Goal: Task Accomplishment & Management: Manage account settings

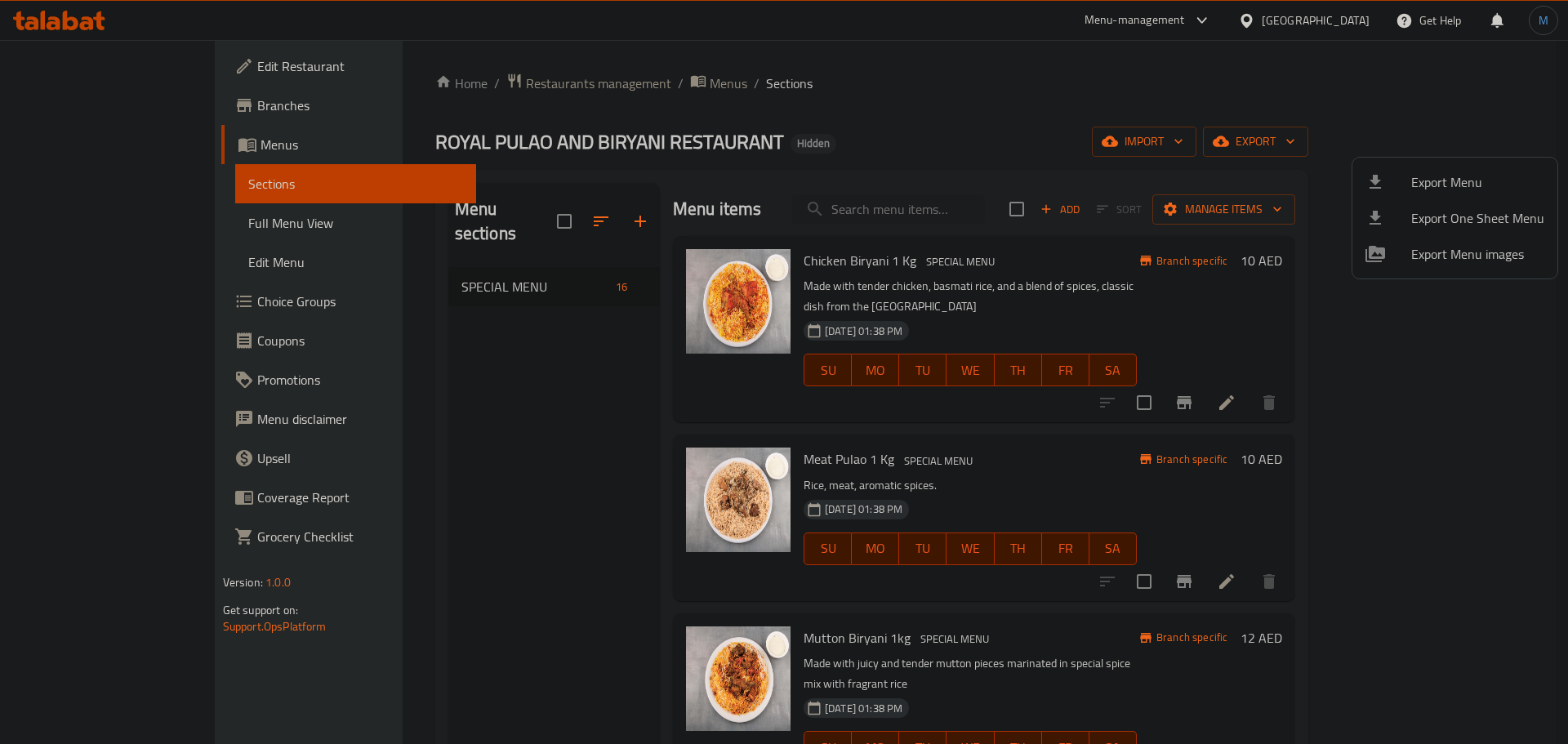
click at [1265, 21] on div at bounding box center [784, 372] width 1568 height 744
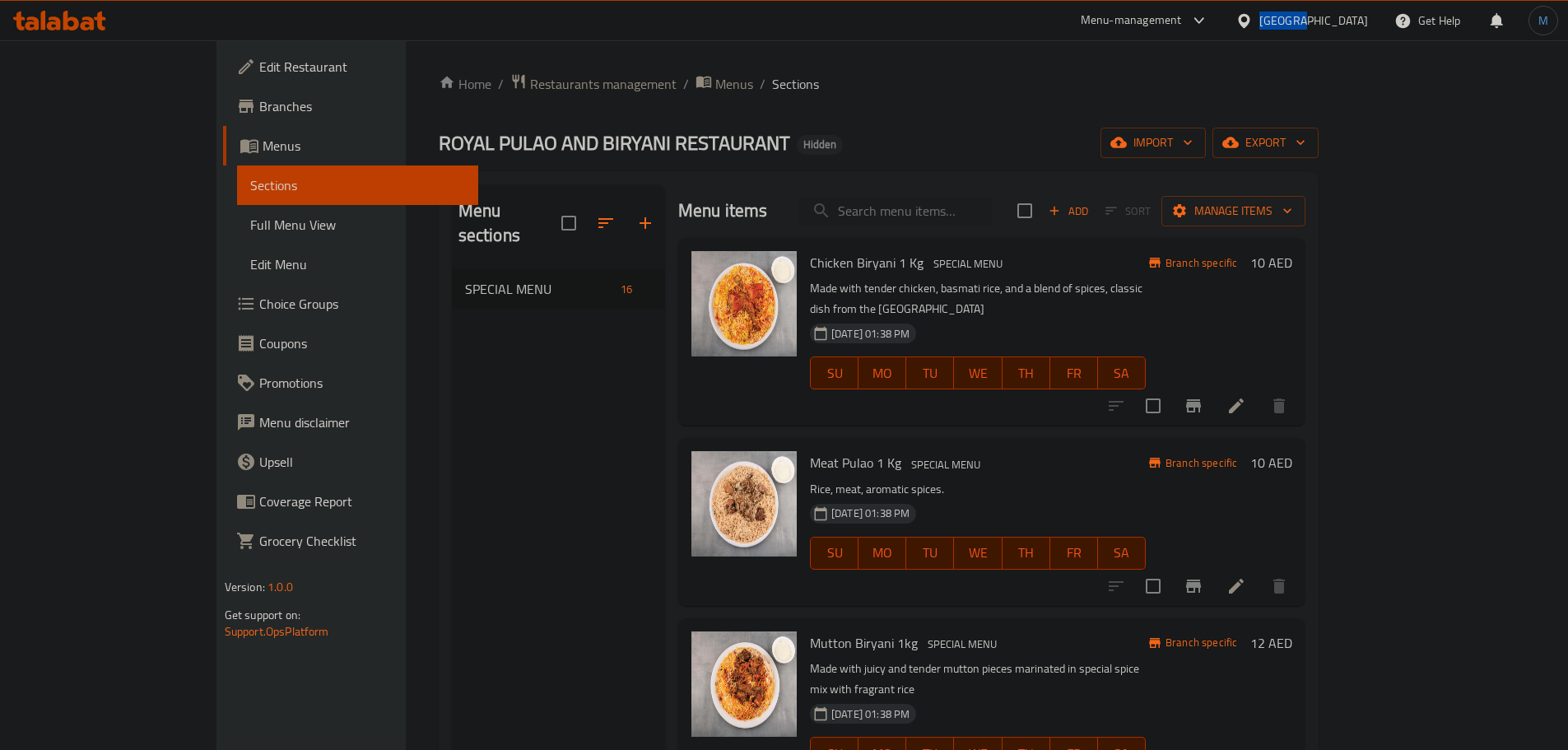
click at [1274, 21] on div "United Arab Emirates" at bounding box center [1313, 20] width 109 height 18
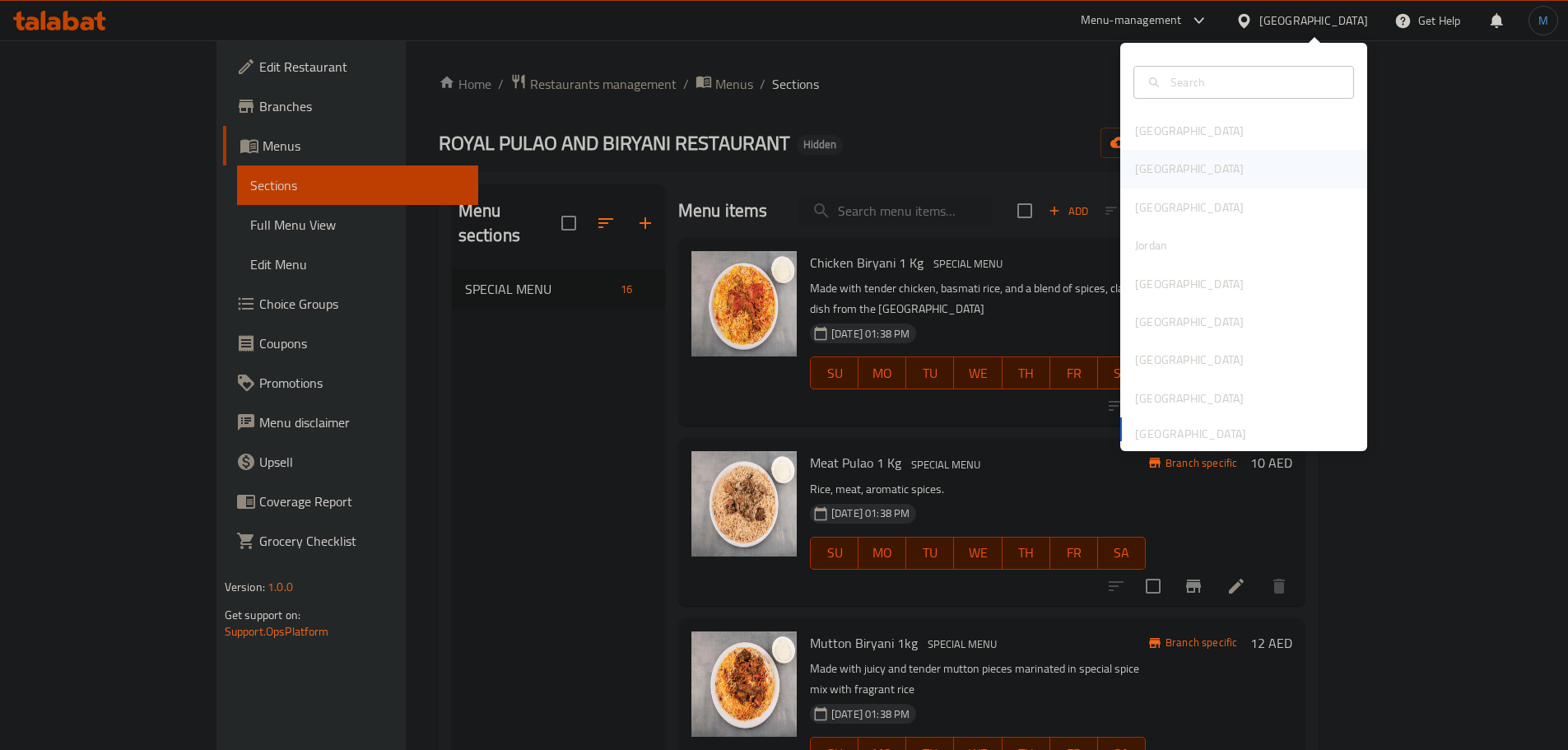
click at [1225, 170] on div "[GEOGRAPHIC_DATA]" at bounding box center [1243, 169] width 247 height 38
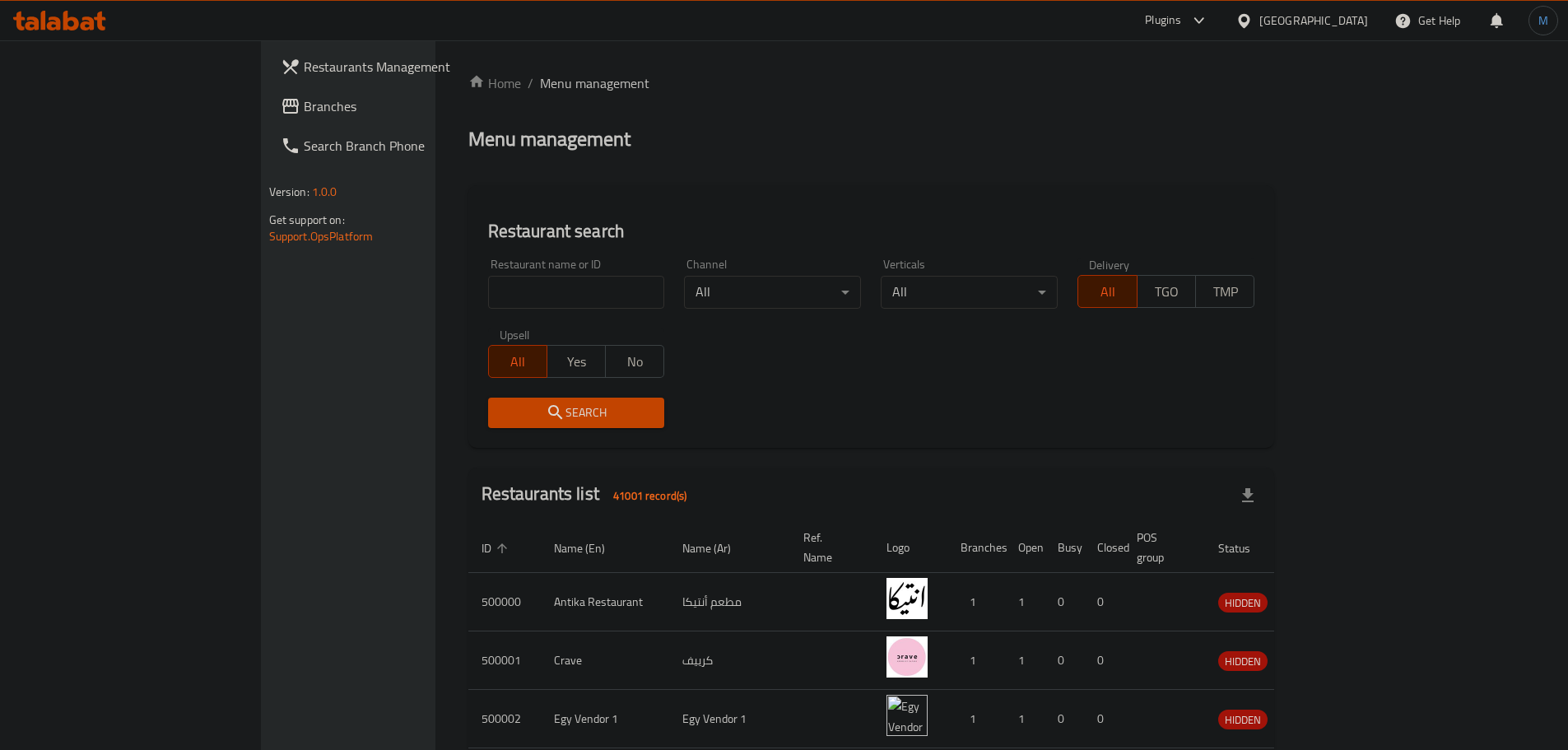
click at [478, 322] on div "Upsell All Yes No" at bounding box center [576, 353] width 197 height 69
click at [478, 311] on div "Restaurant name or ID Restaurant name or ID" at bounding box center [576, 284] width 197 height 70
click at [488, 305] on input "search" at bounding box center [577, 292] width 177 height 33
paste input "700705"
type input "700705"
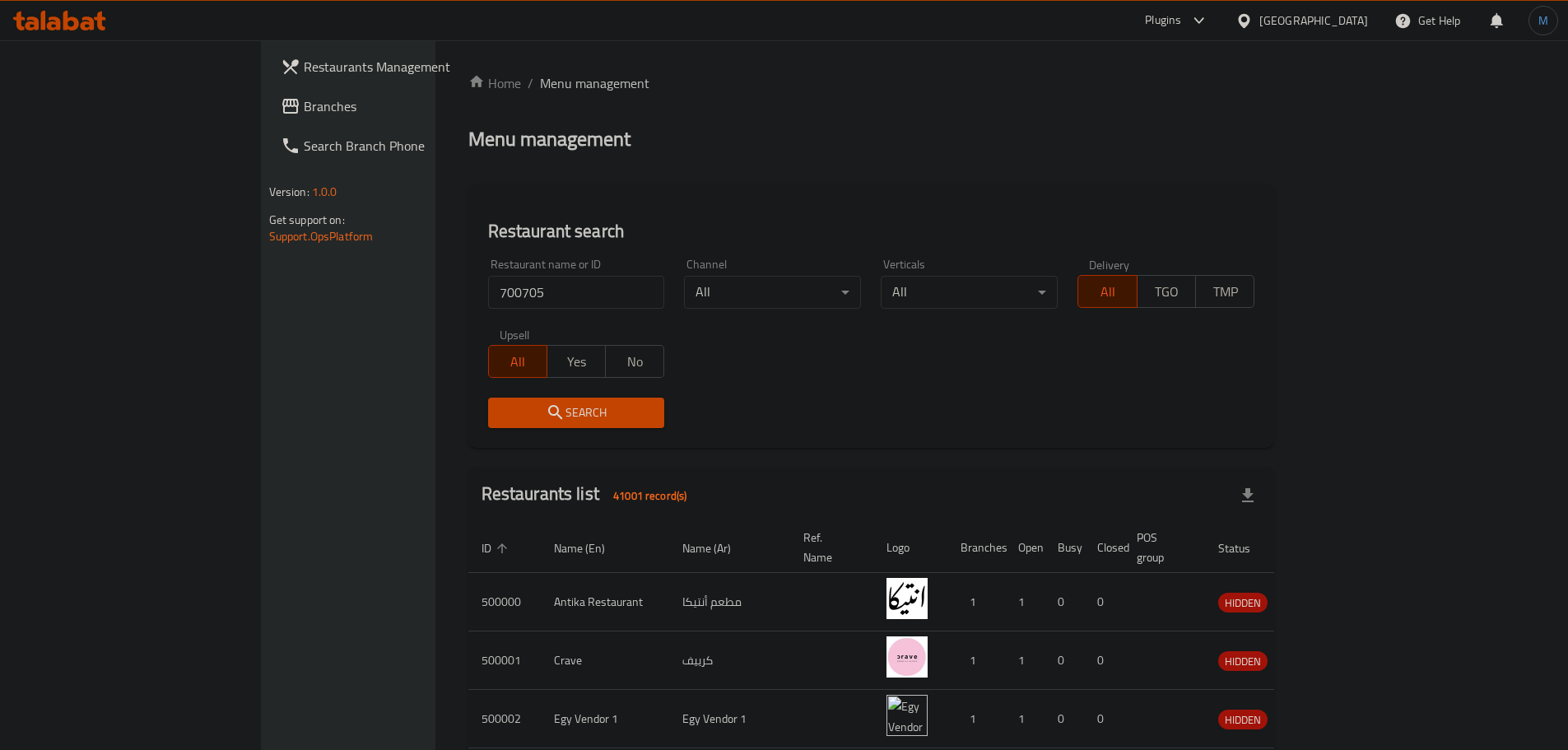
click at [501, 408] on span "Search" at bounding box center [576, 412] width 151 height 20
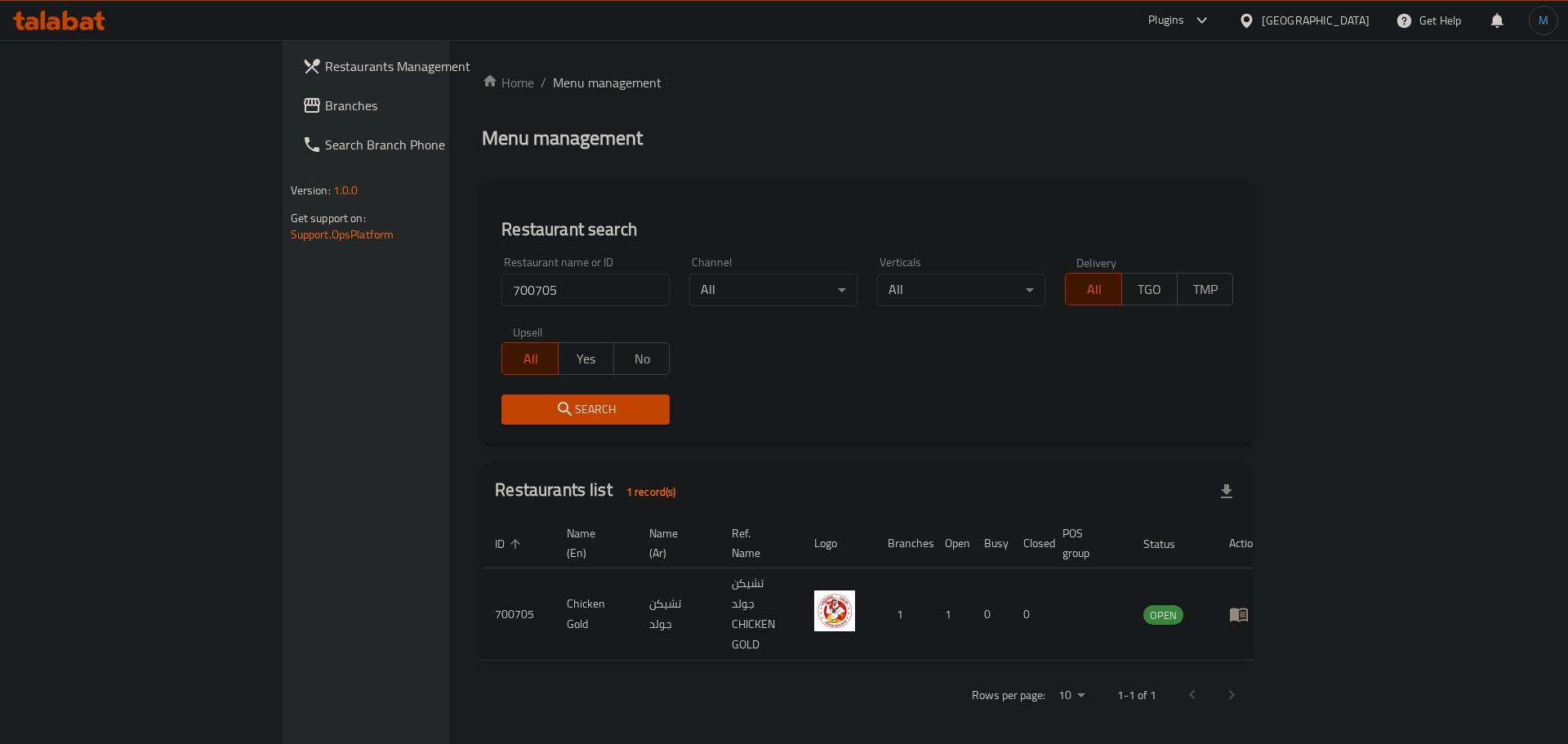
click at [1272, 589] on td "enhanced table" at bounding box center [1244, 615] width 57 height 92
click at [1248, 604] on icon "enhanced table" at bounding box center [1238, 614] width 19 height 19
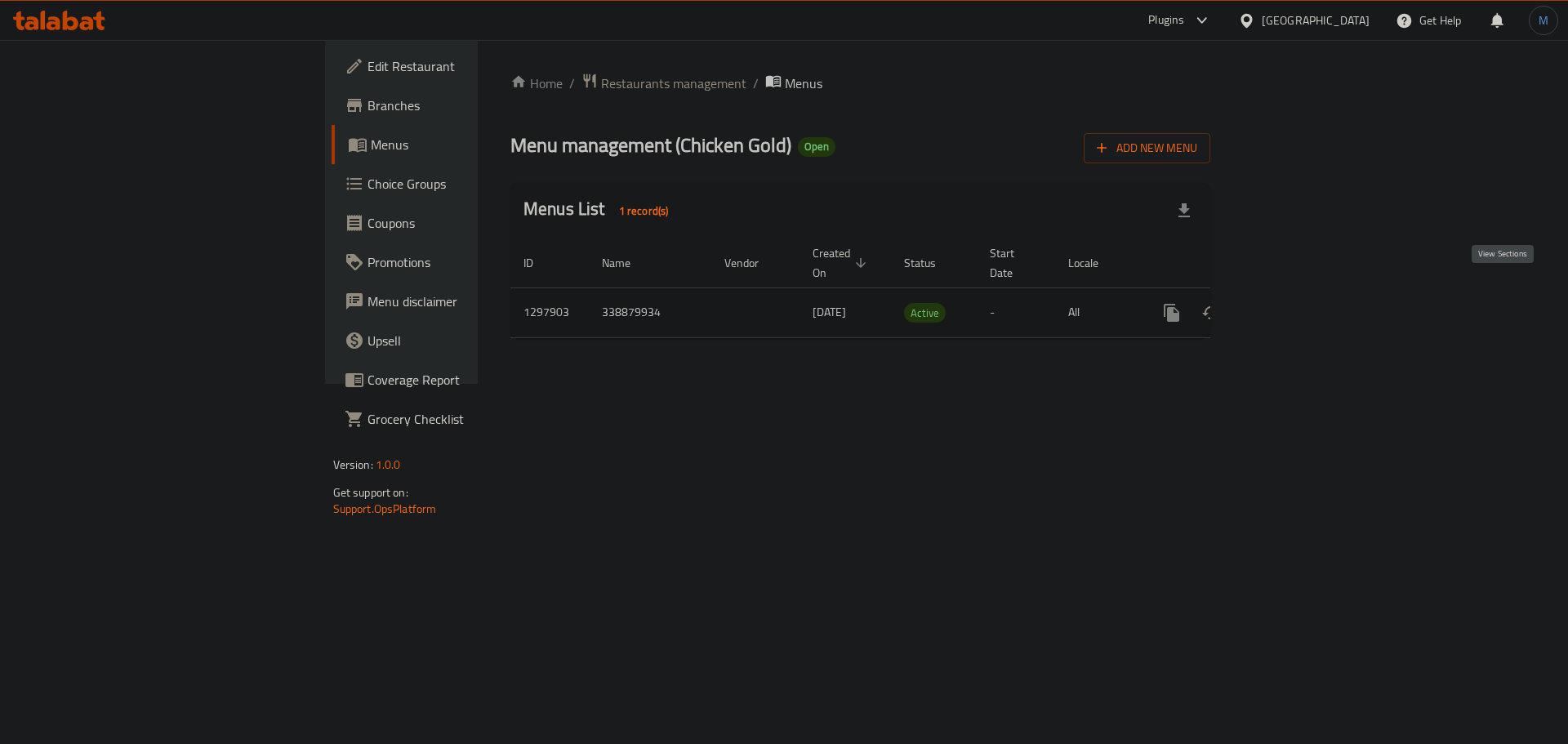
click at [1299, 303] on icon "enhanced table" at bounding box center [1289, 312] width 19 height 19
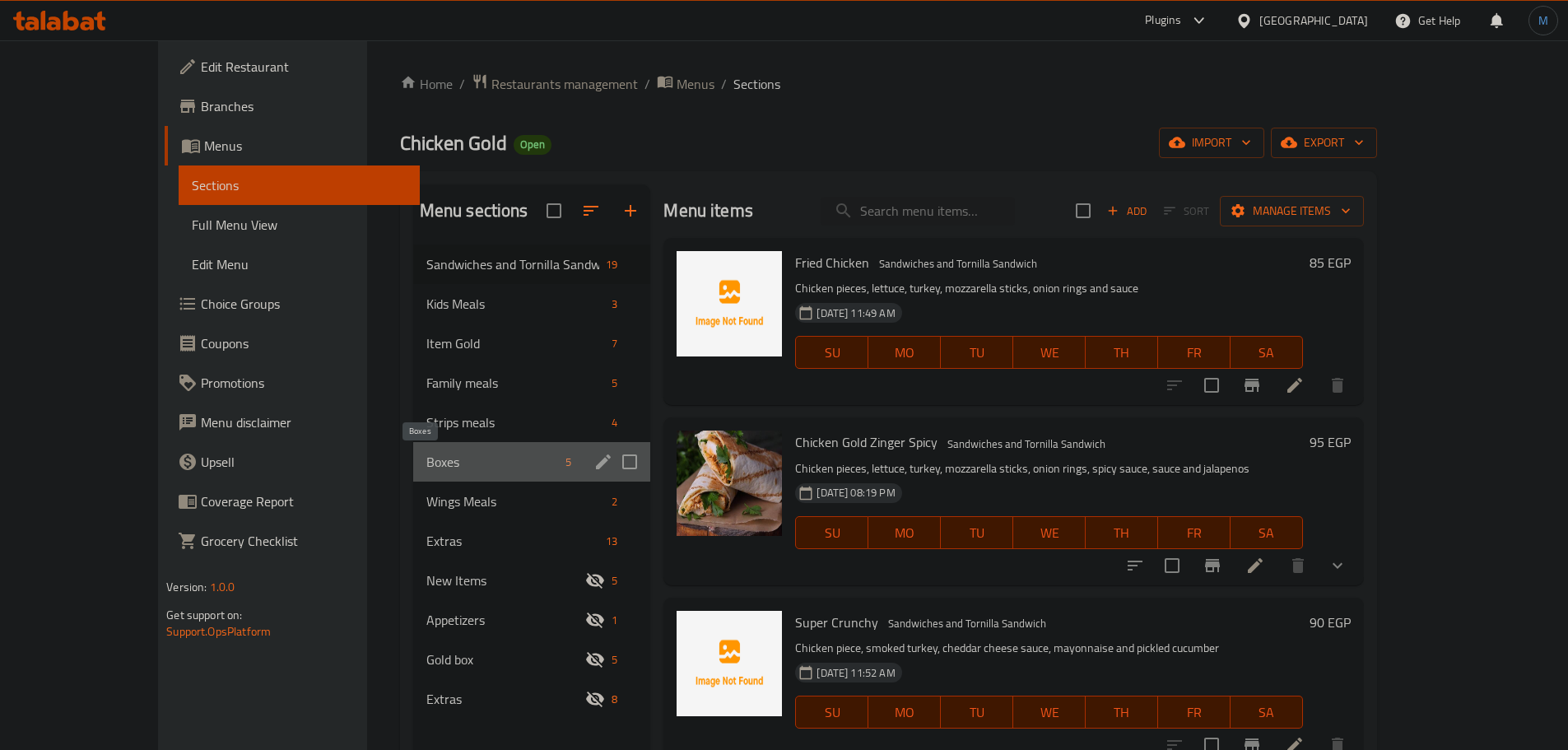
click at [427, 468] on span "Boxes" at bounding box center [493, 461] width 134 height 20
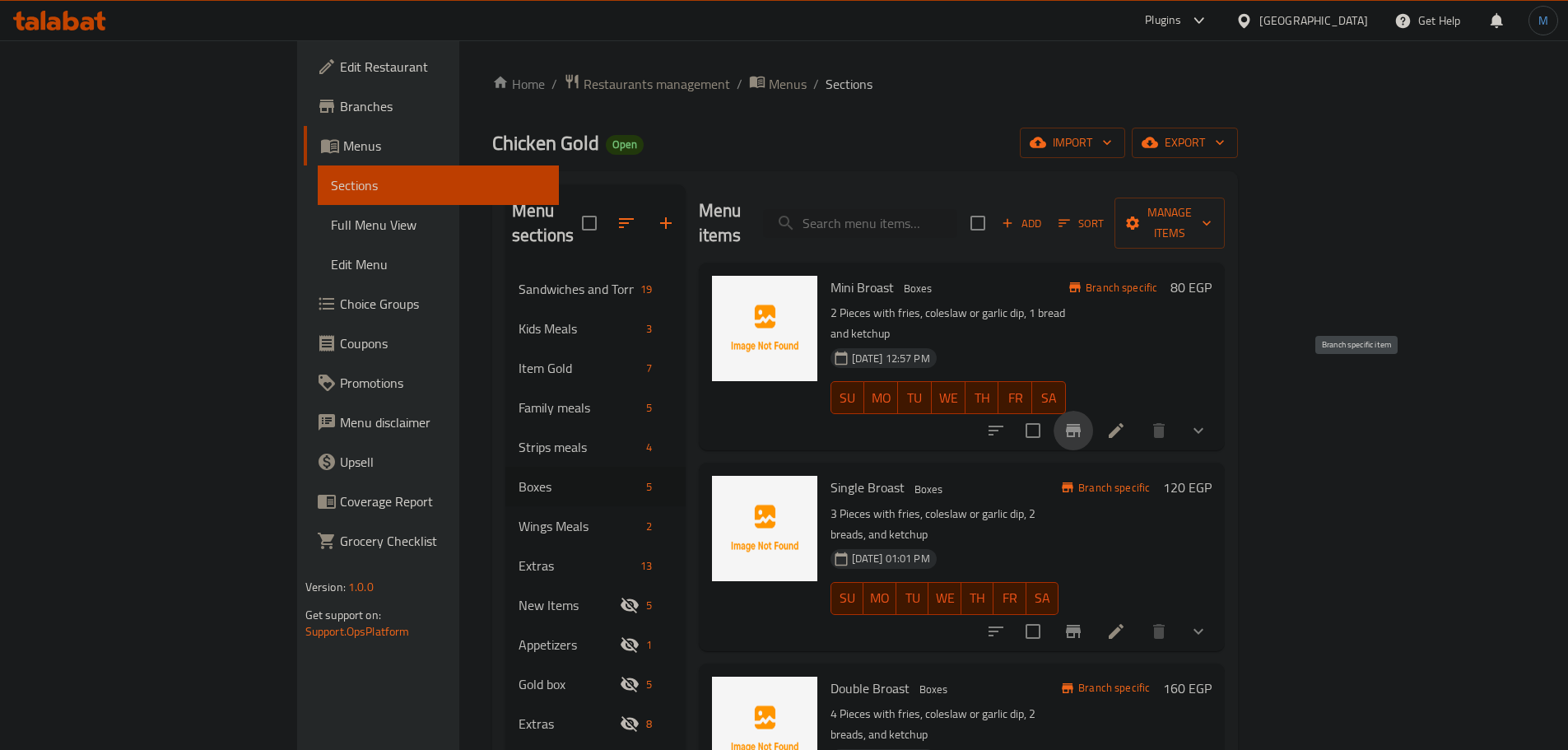
click at [1081, 424] on icon "Branch-specific-item" at bounding box center [1072, 430] width 14 height 13
click at [1126, 421] on icon at bounding box center [1116, 430] width 20 height 20
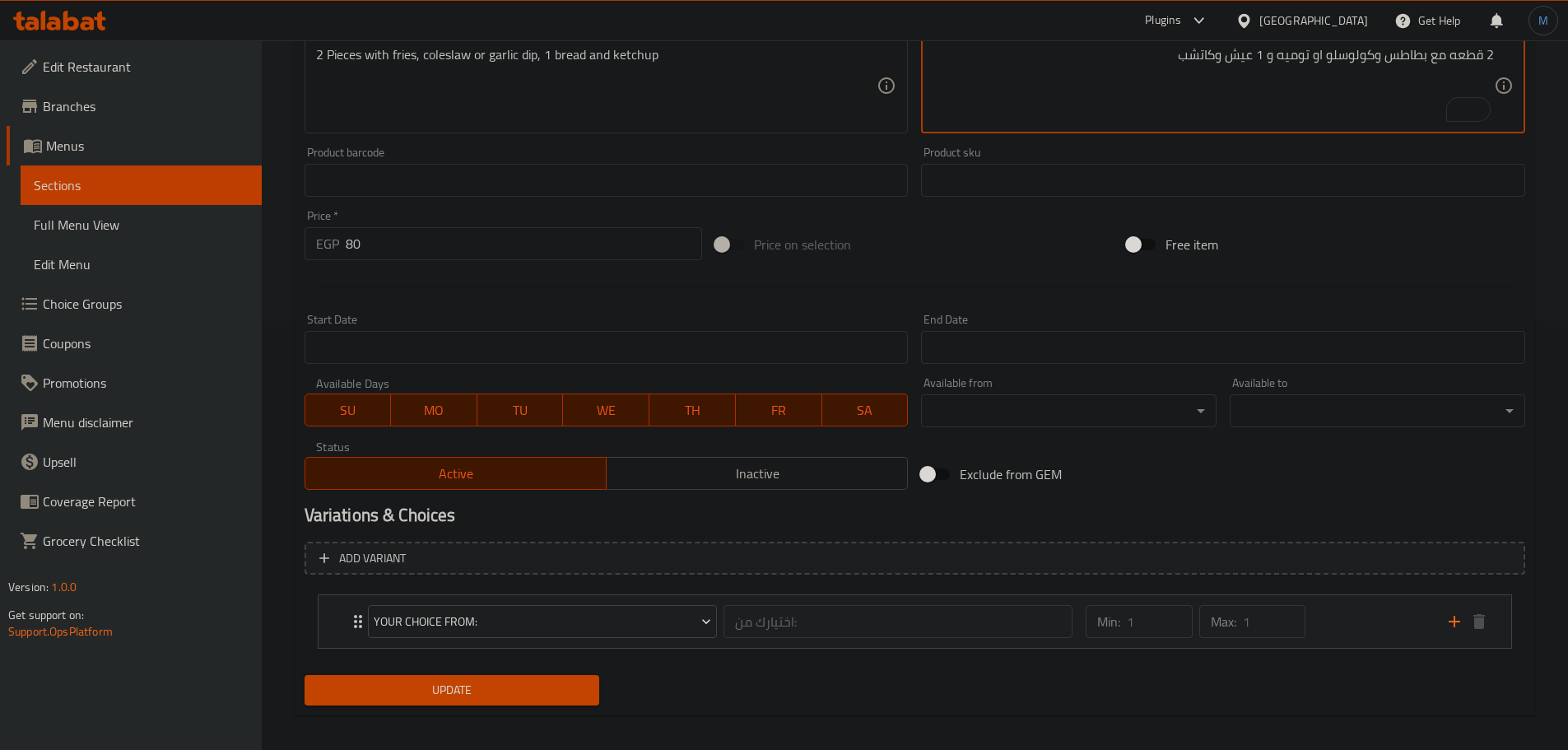
scroll to position [441, 0]
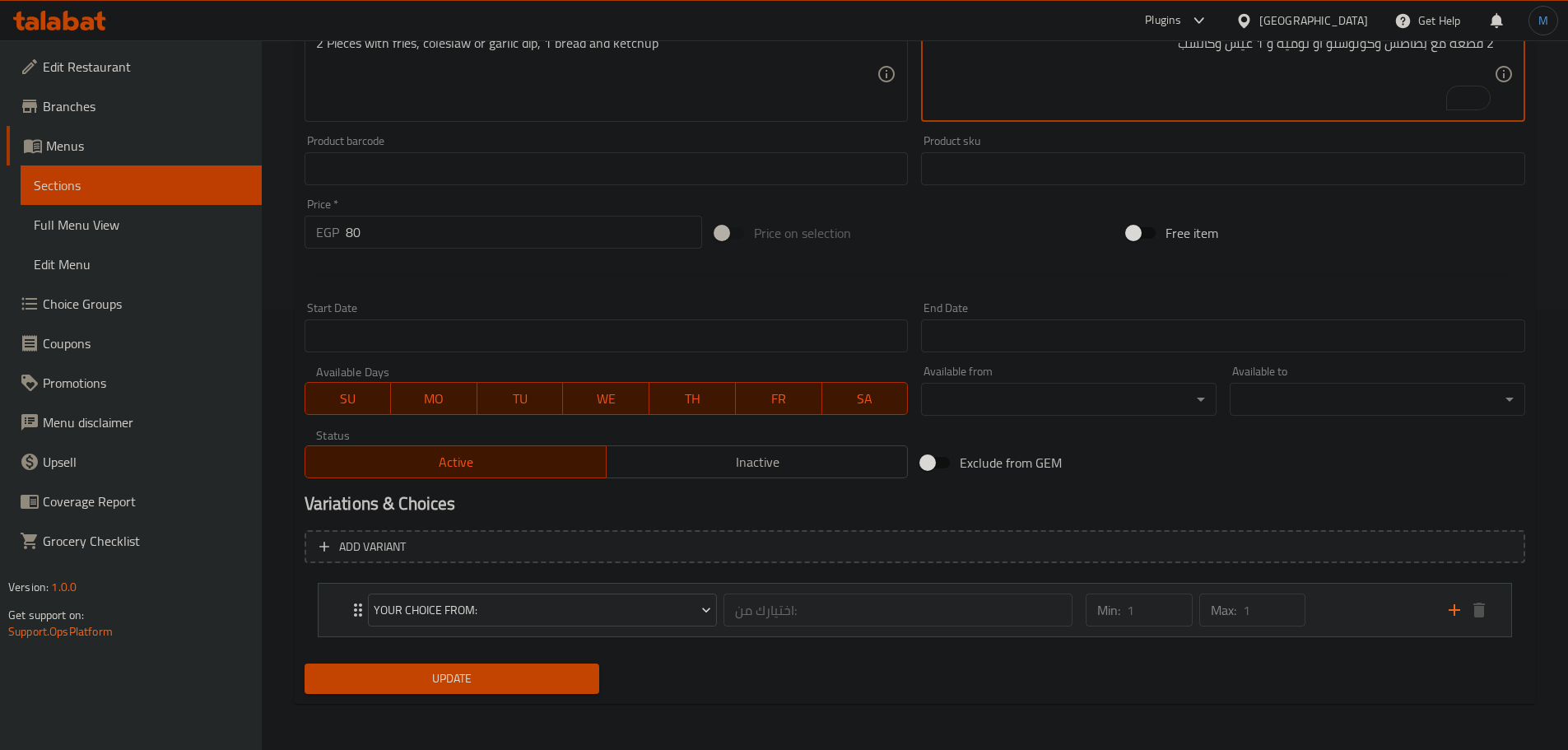
click at [1344, 619] on div "Min: 1 ​ Max: 1 ​" at bounding box center [1256, 610] width 362 height 53
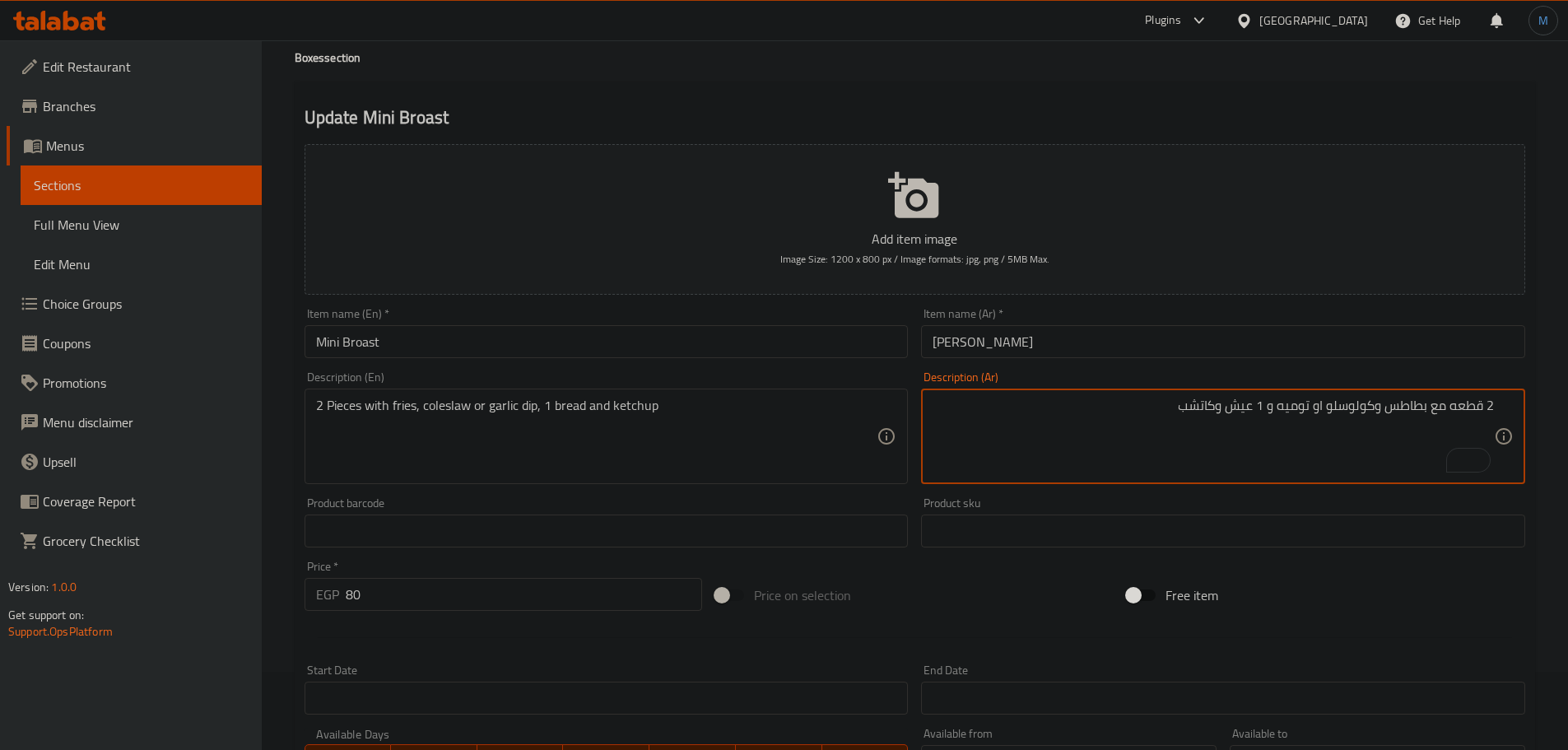
scroll to position [0, 0]
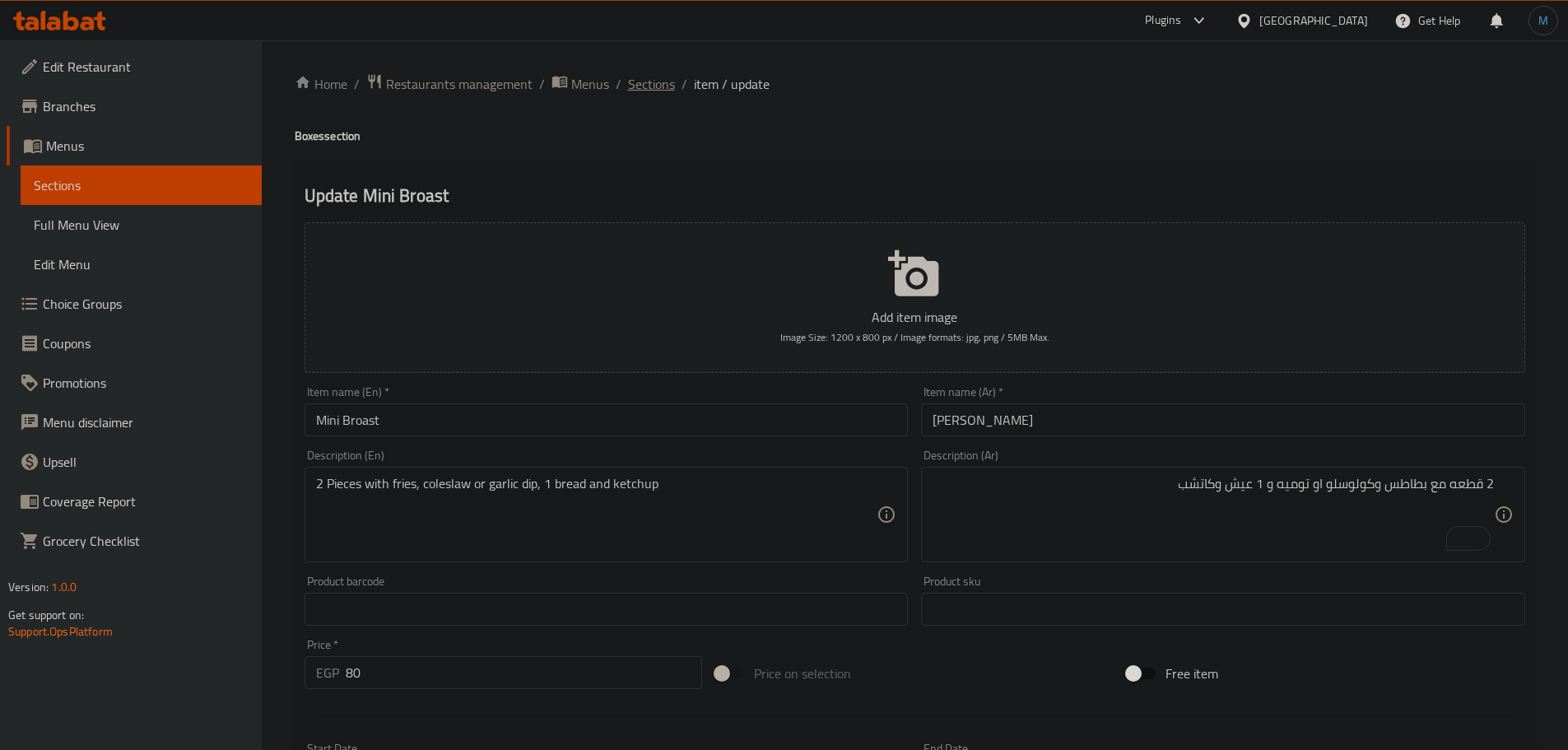
click at [654, 85] on span "Sections" at bounding box center [651, 84] width 47 height 20
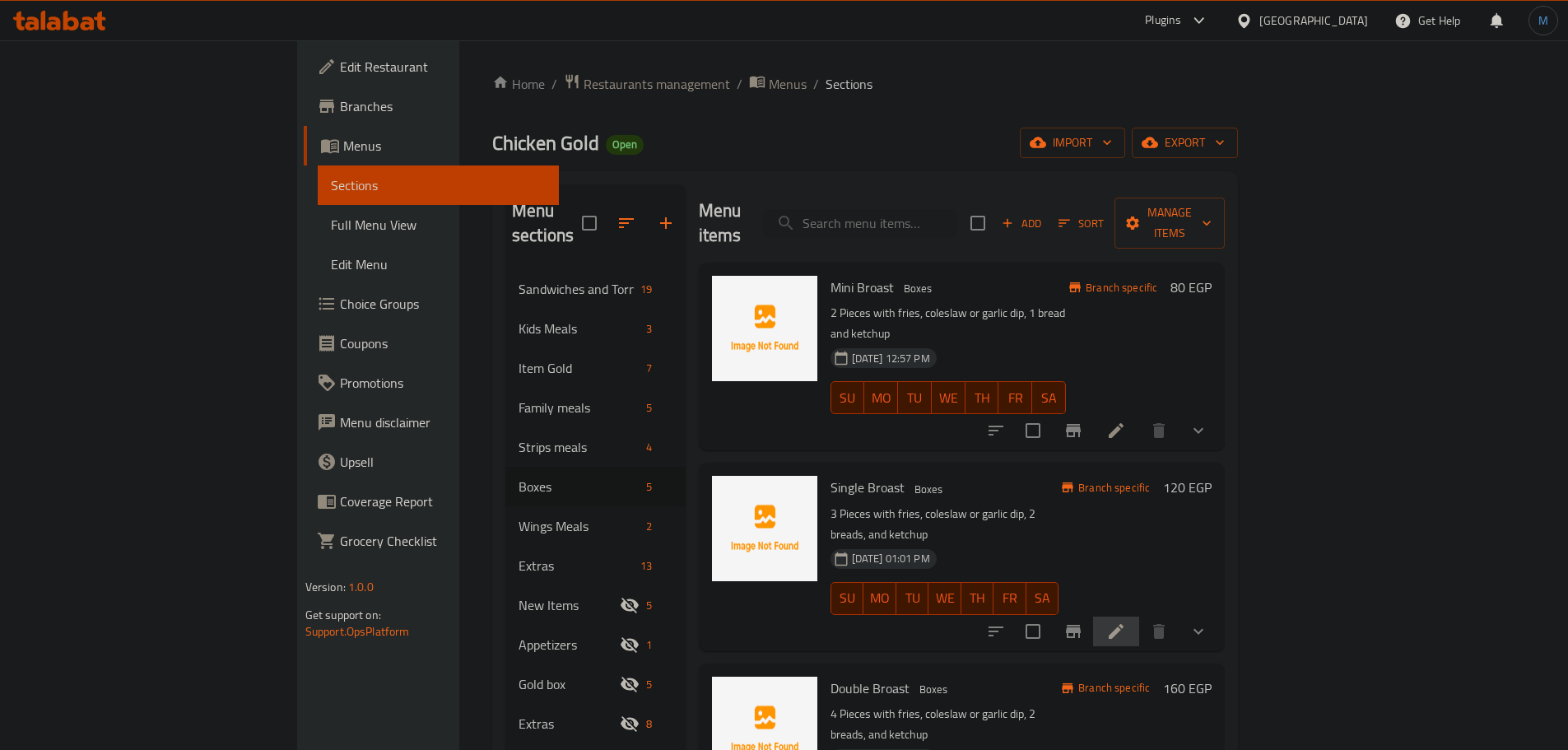
drag, startPoint x: 1385, startPoint y: 572, endPoint x: 1343, endPoint y: 566, distance: 42.4
click at [1218, 612] on div at bounding box center [1097, 632] width 242 height 39
click at [1081, 625] on icon "Branch-specific-item" at bounding box center [1072, 631] width 14 height 13
click at [1126, 622] on icon at bounding box center [1116, 632] width 20 height 20
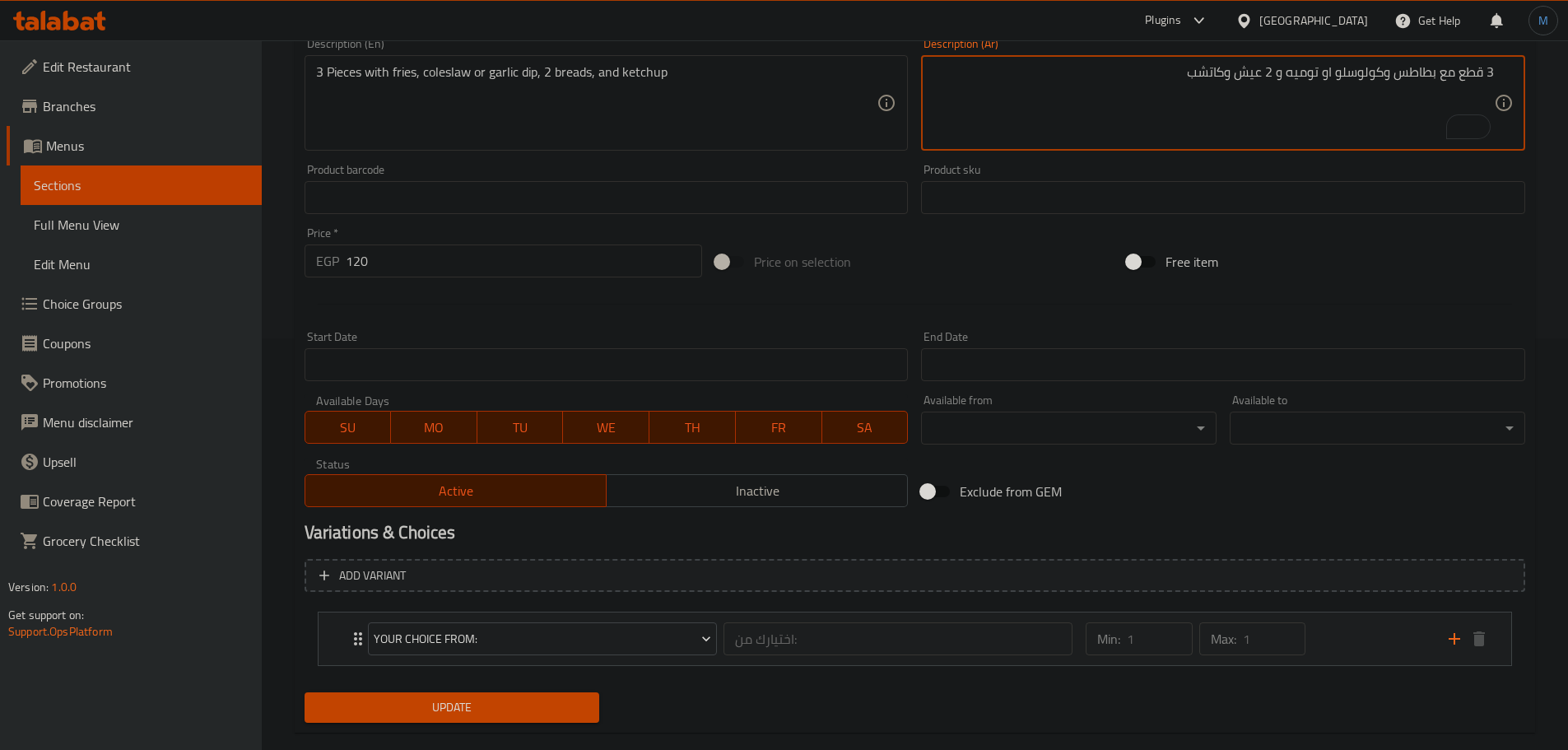
drag, startPoint x: 1238, startPoint y: 630, endPoint x: 1252, endPoint y: 631, distance: 14.0
click at [1250, 631] on div "Your Choice From: اختيارك من: ​ Min: 1 ​ Max: 1 ​ Coleslaw (ID: 2279257038) 0 E…" at bounding box center [915, 638] width 1221 height 67
click at [1307, 644] on div "Your Choice From: اختيارك من: ​ Min: 1 ​ Max: 1 ​ Coleslaw (ID: 2279257038) 0 E…" at bounding box center [915, 637] width 1221 height 67
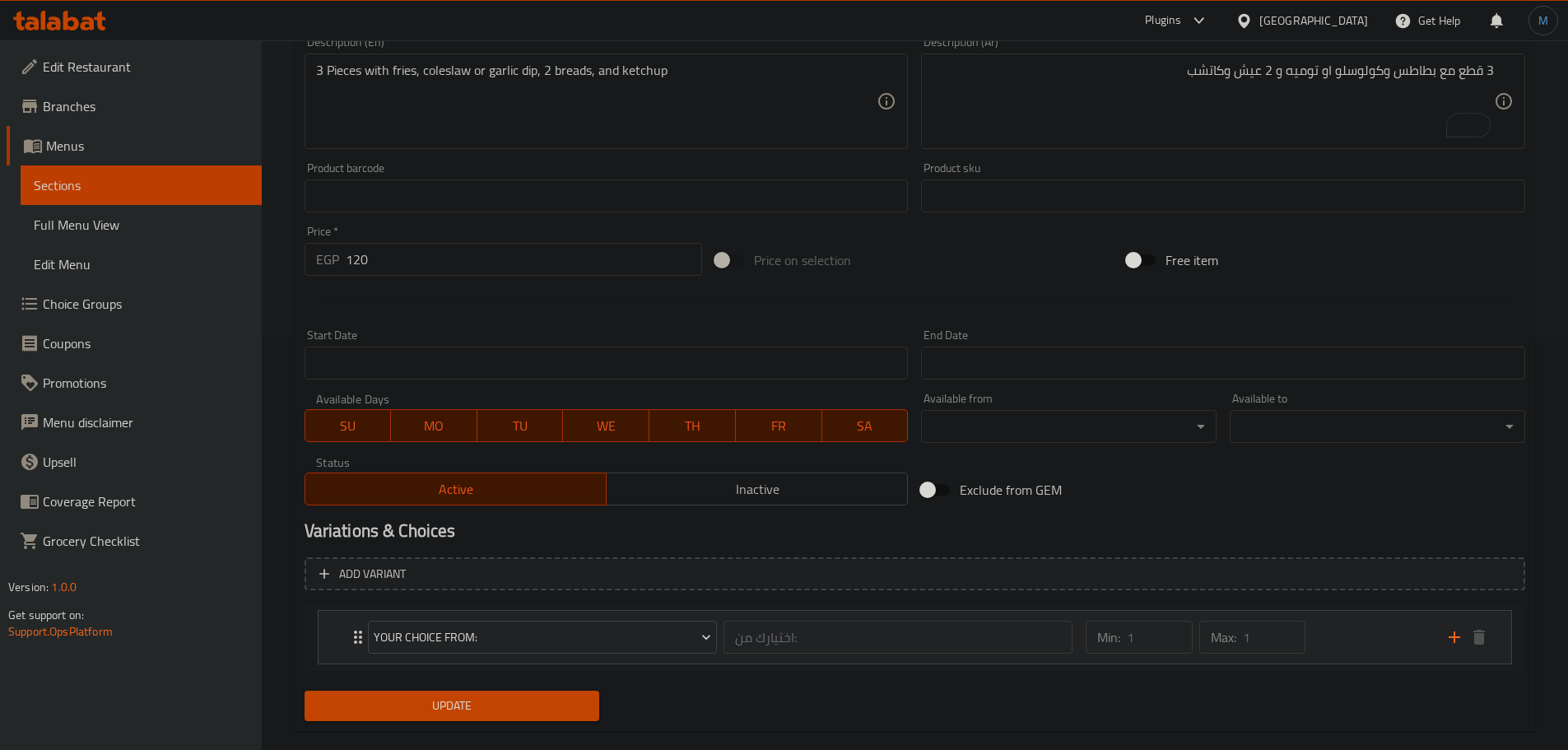
click at [1323, 644] on div "Min: 1 ​ Max: 1 ​" at bounding box center [1256, 638] width 362 height 53
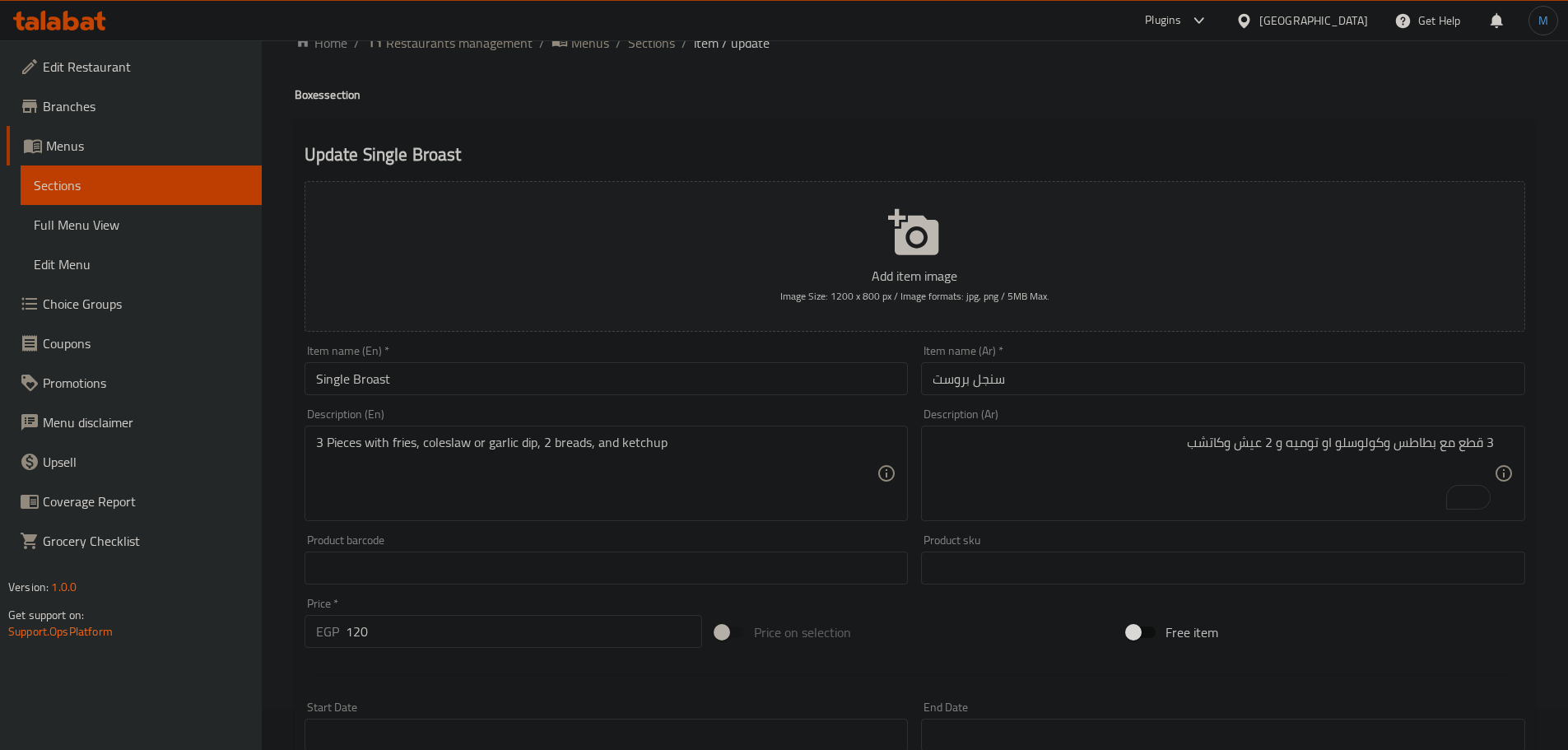
scroll to position [0, 0]
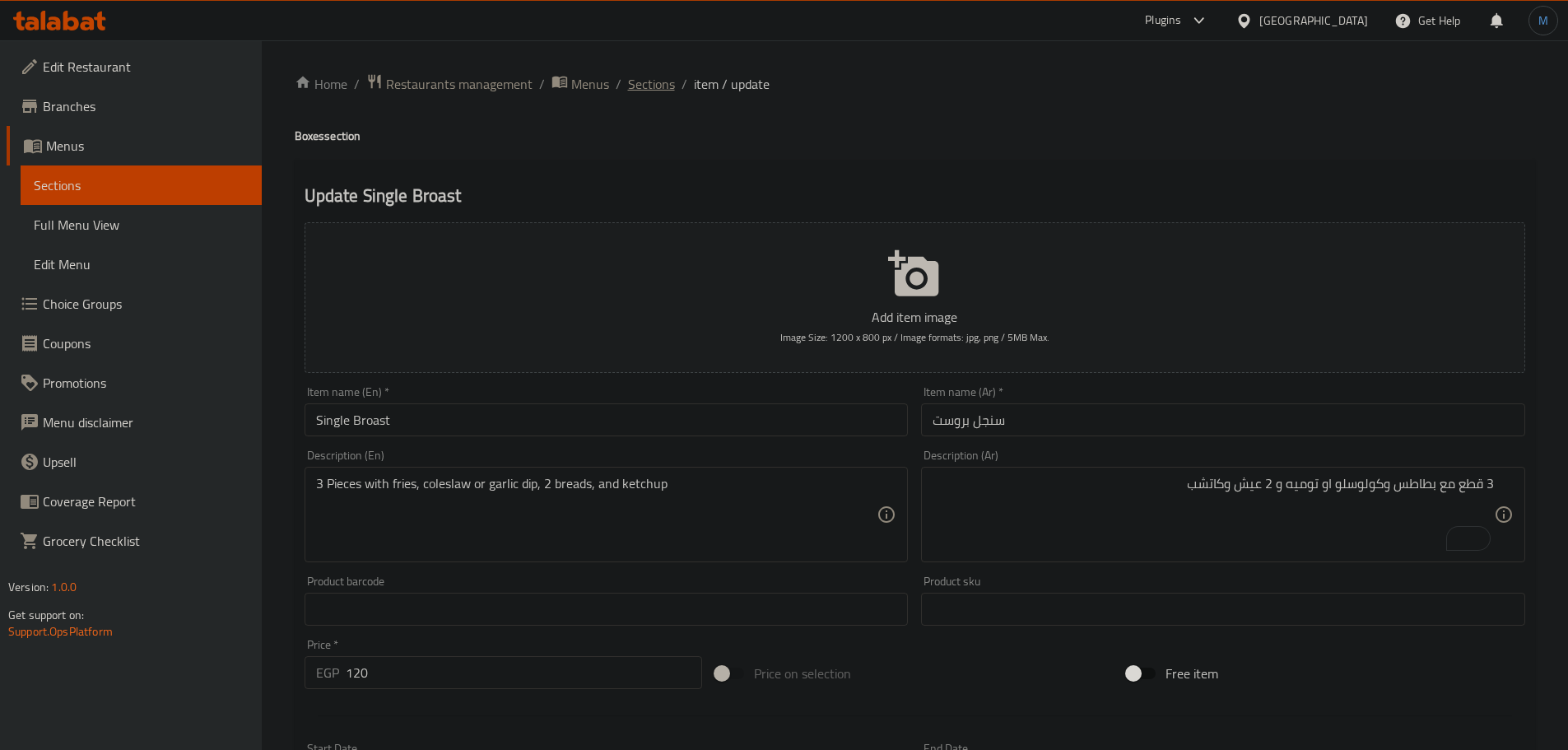
click at [644, 93] on span "Sections" at bounding box center [651, 84] width 47 height 20
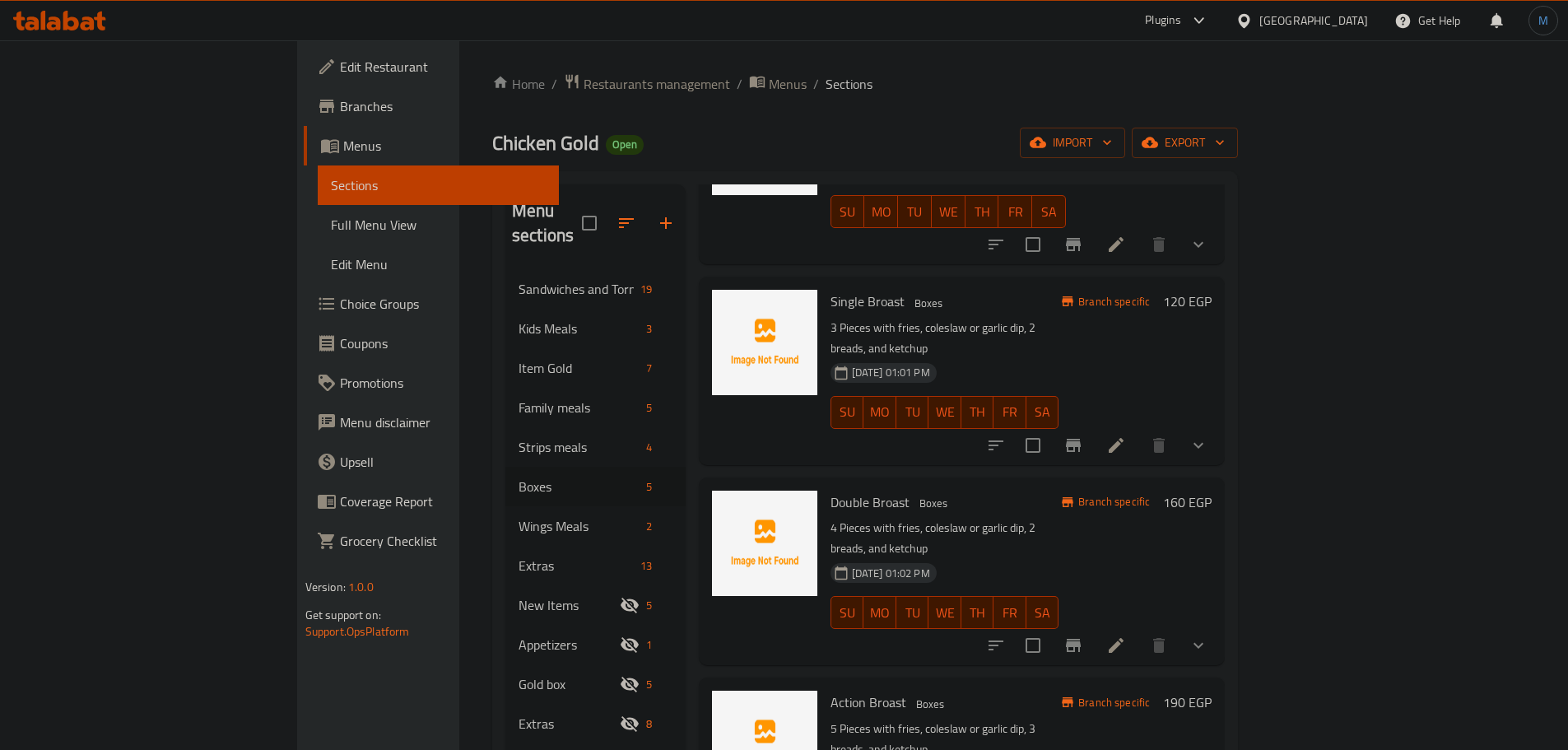
scroll to position [190, 0]
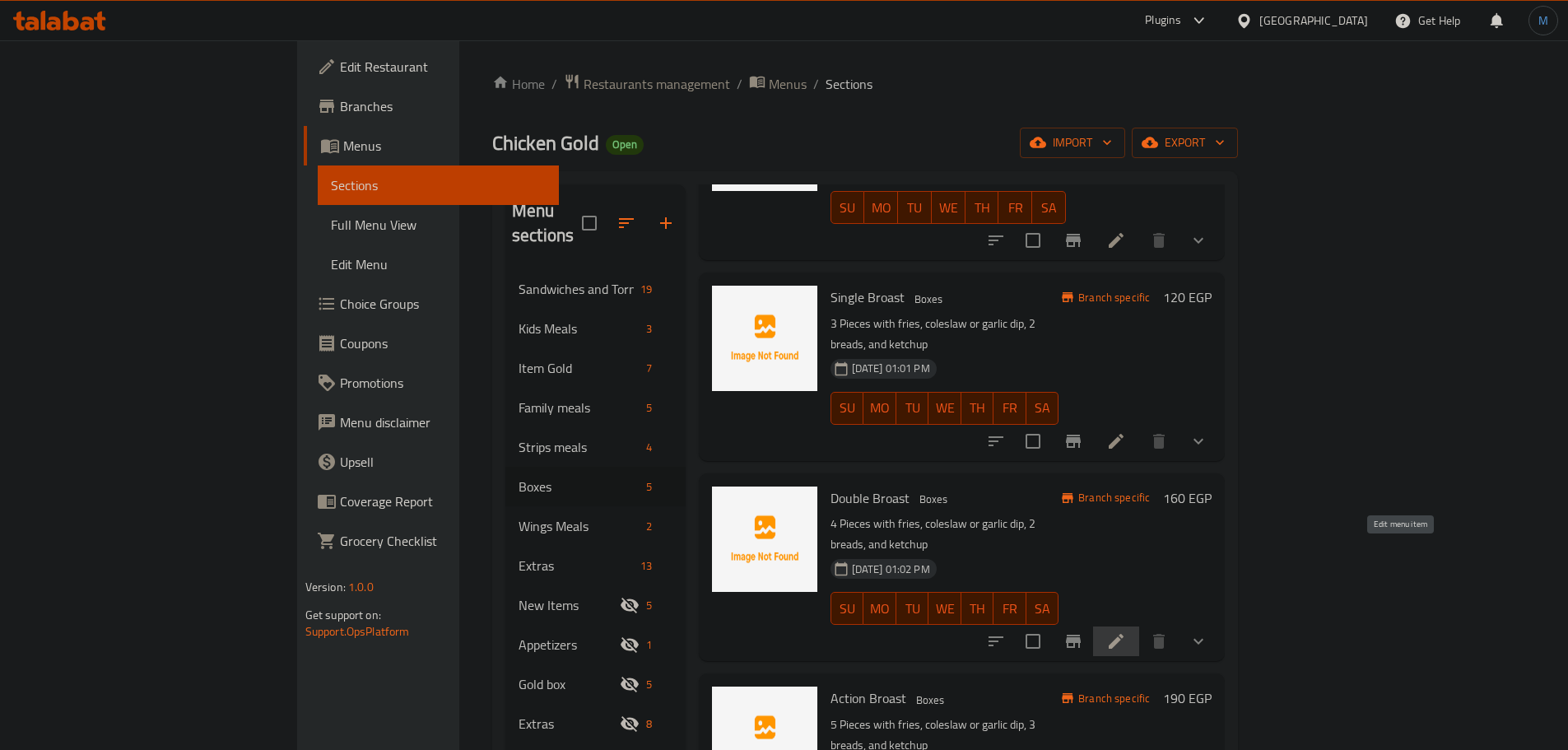
click at [1126, 632] on icon at bounding box center [1116, 641] width 20 height 20
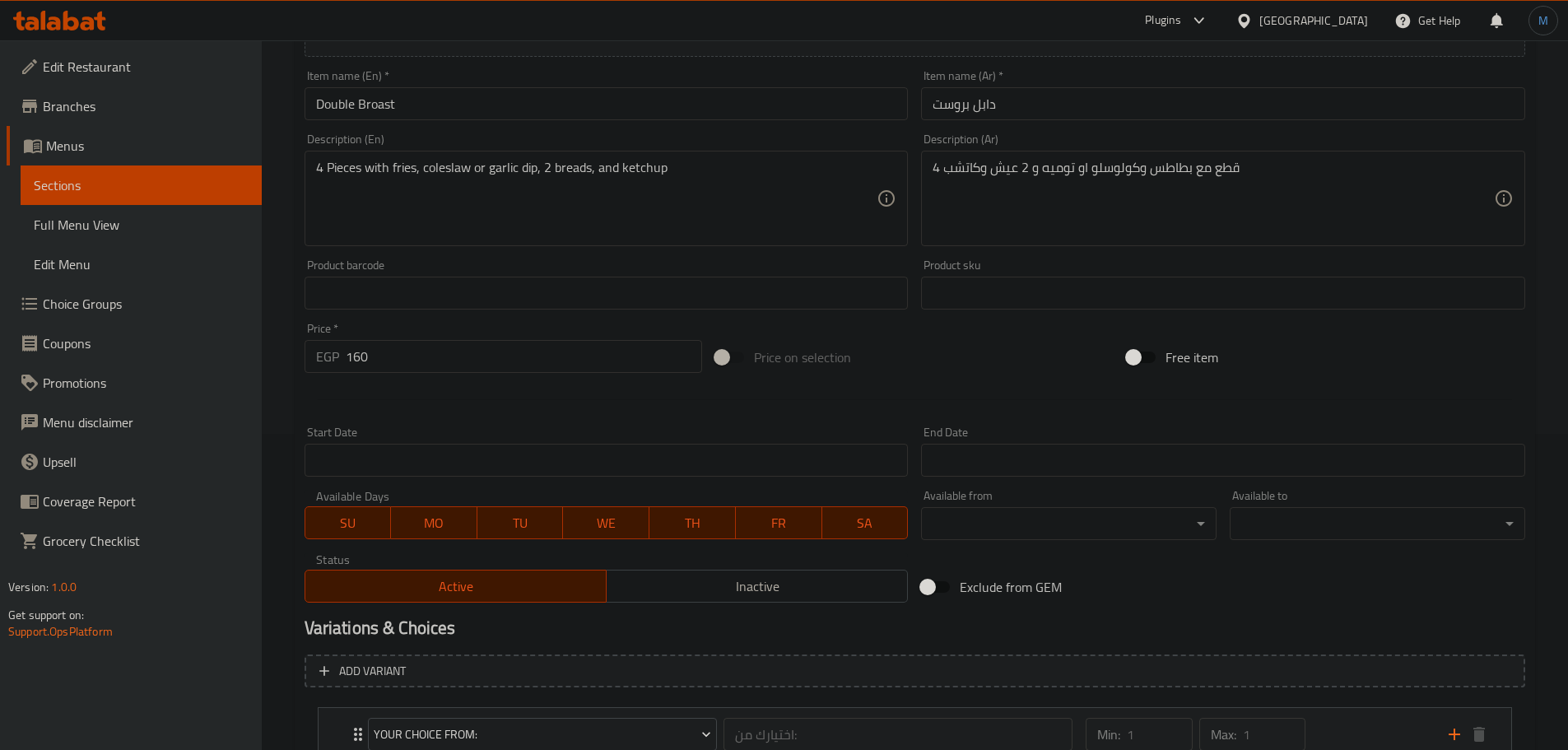
scroll to position [329, 0]
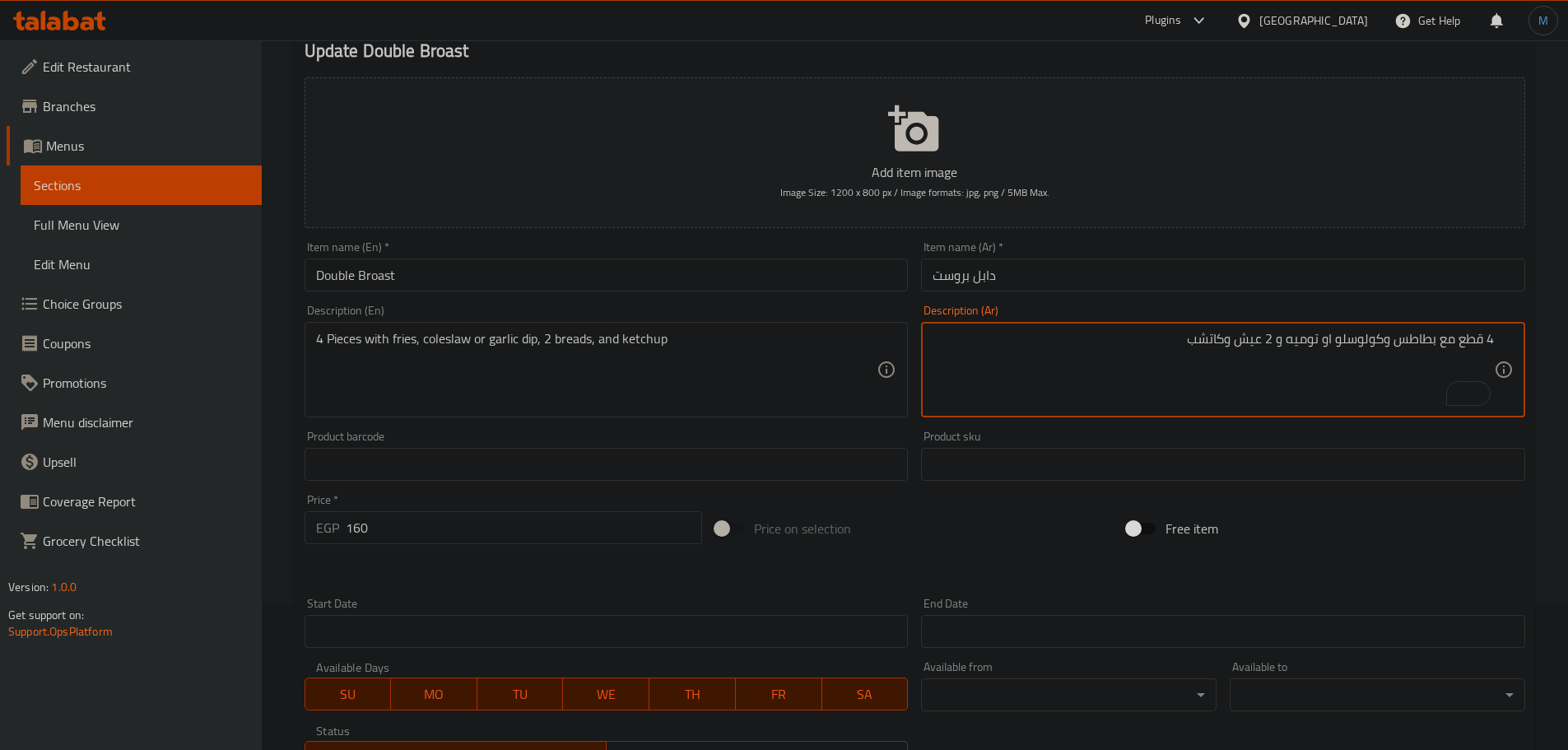
scroll to position [29, 0]
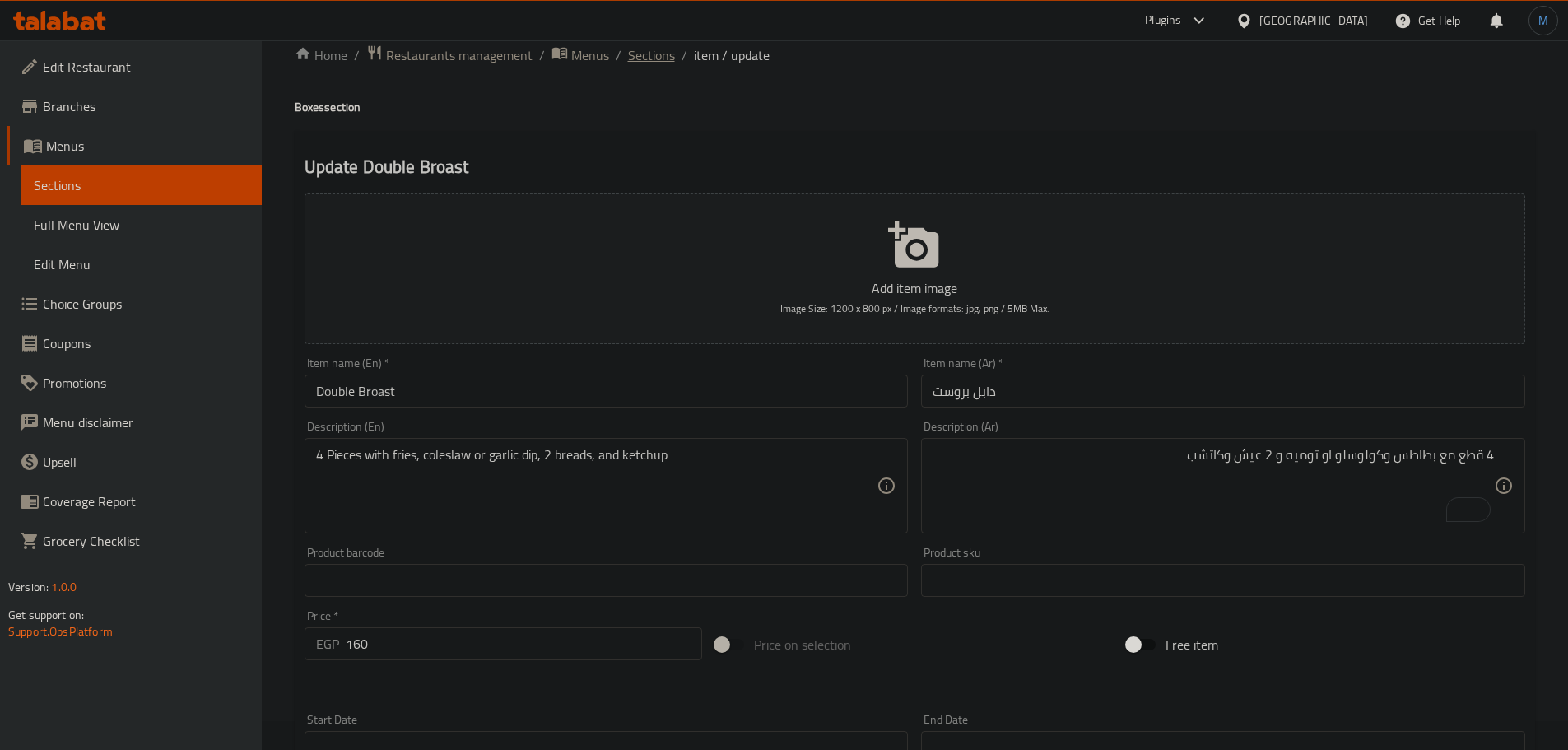
click at [656, 46] on span "Sections" at bounding box center [651, 55] width 47 height 20
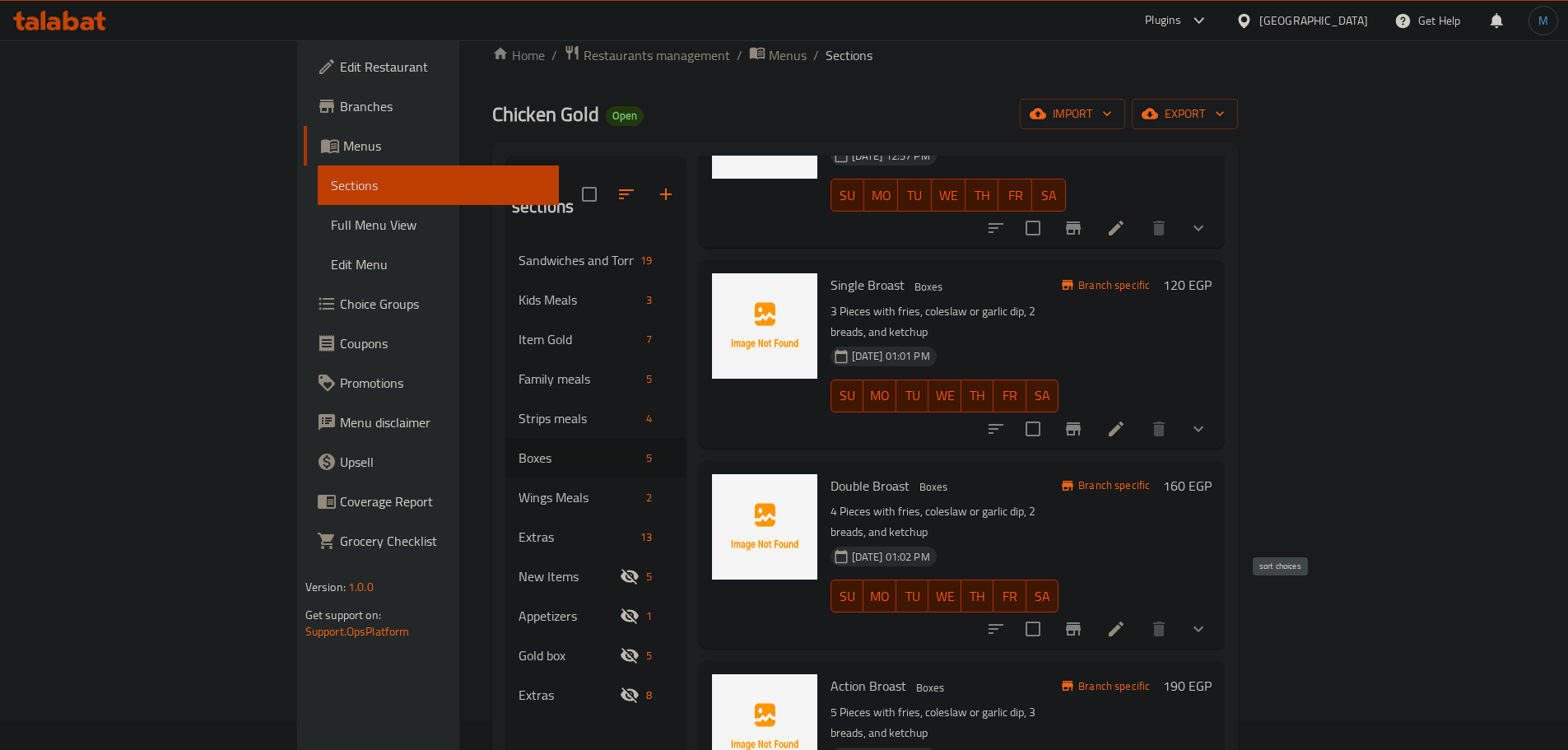
scroll to position [190, 0]
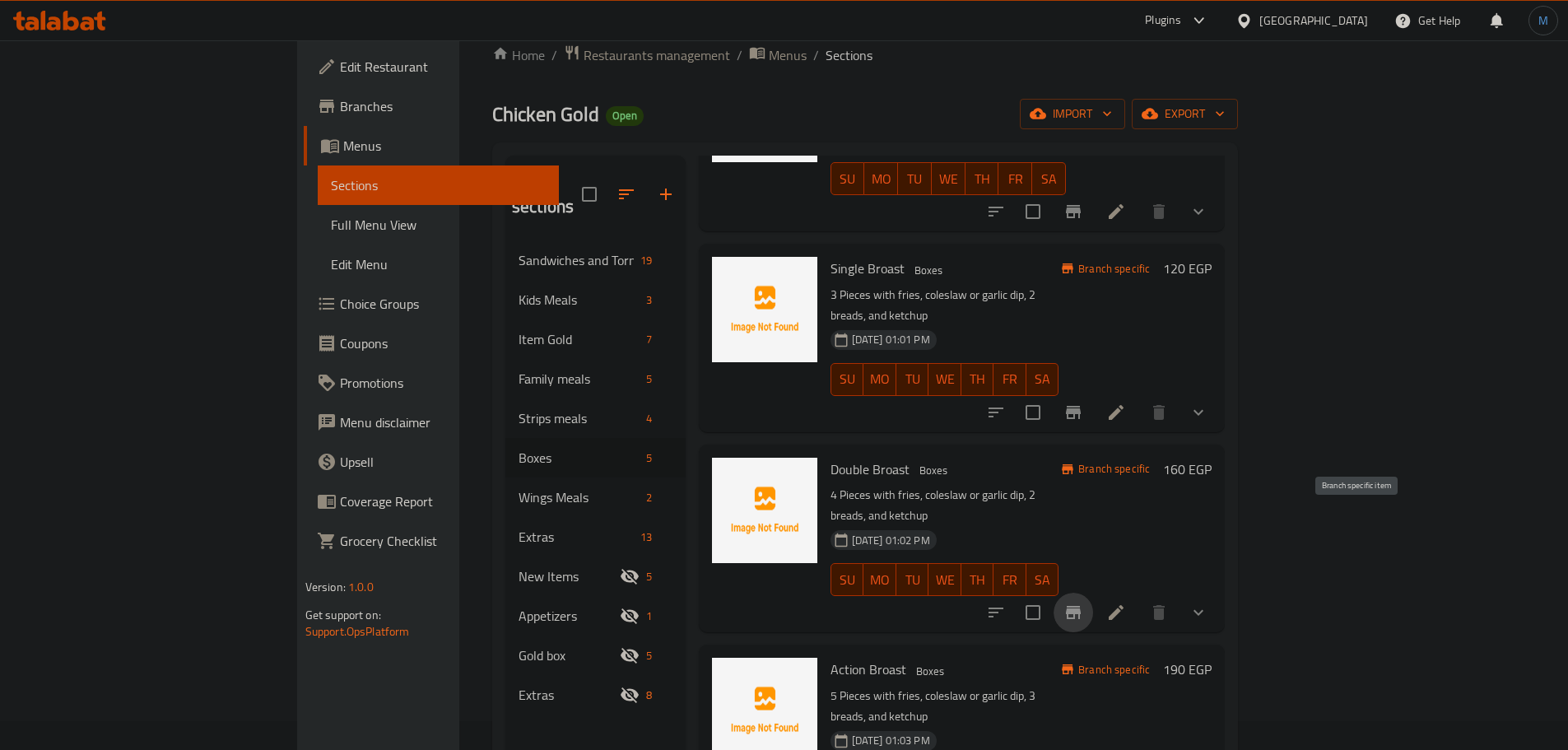
click at [1083, 603] on icon "Branch-specific-item" at bounding box center [1072, 612] width 20 height 20
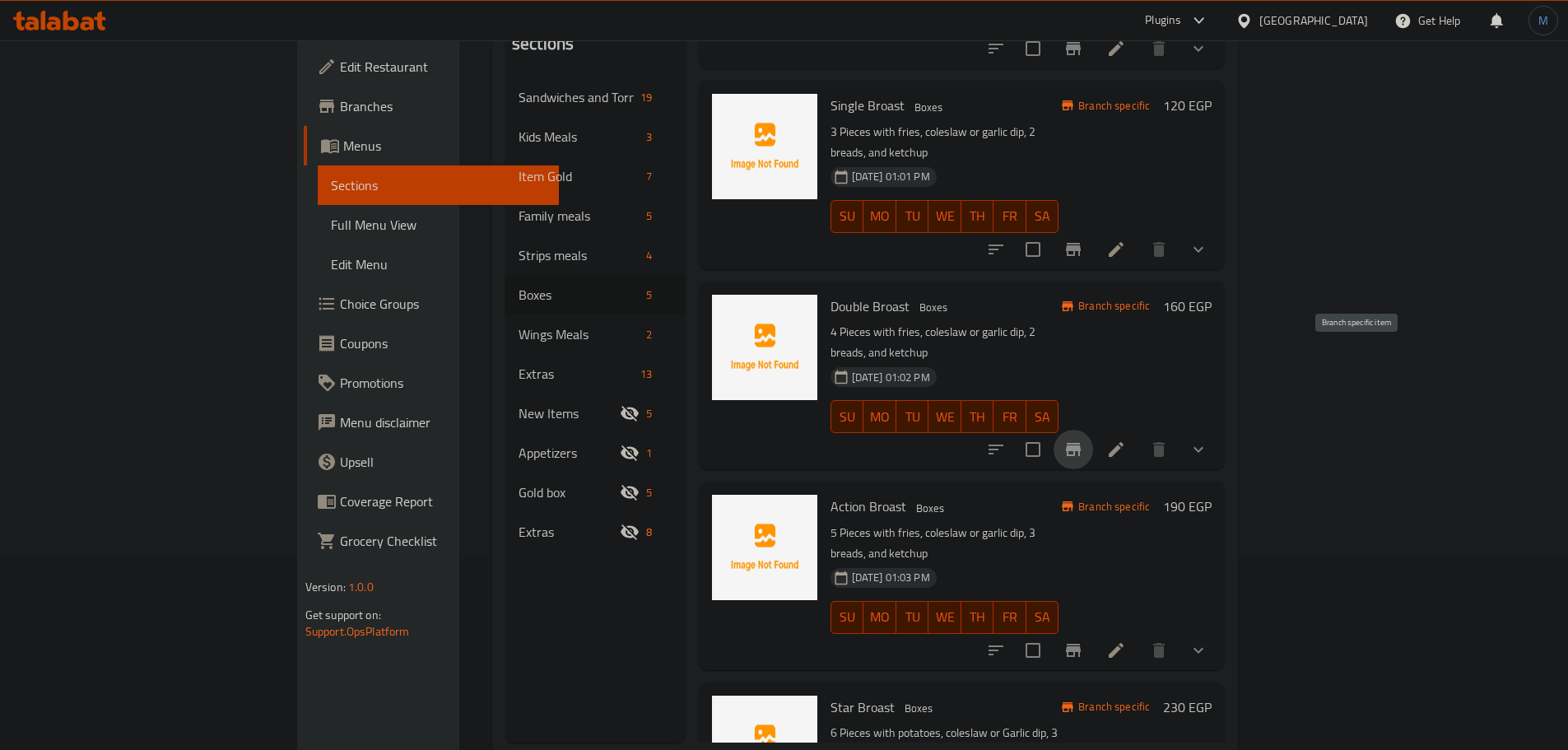
scroll to position [193, 0]
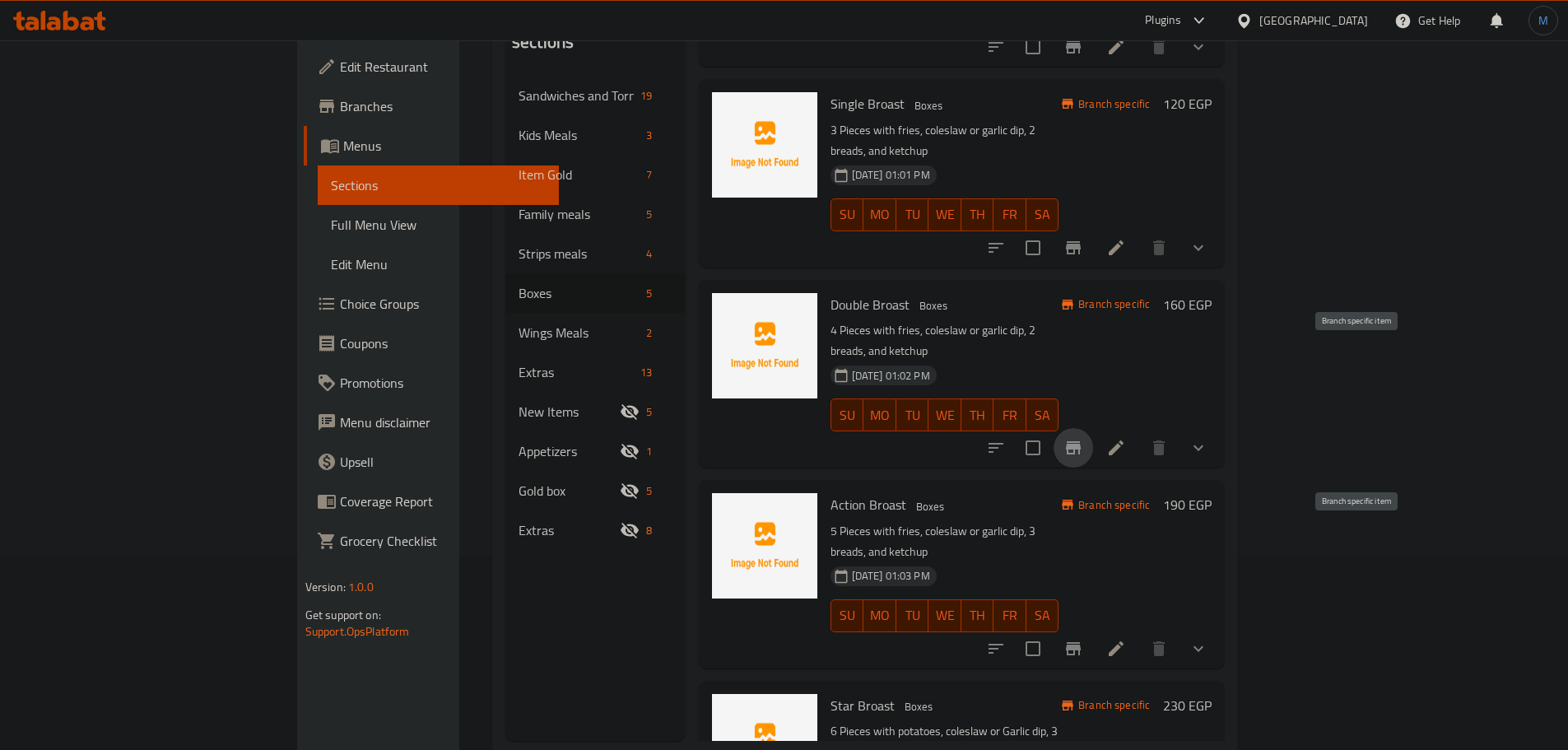
click at [1093, 629] on button "Branch-specific-item" at bounding box center [1073, 649] width 39 height 39
click at [1126, 639] on icon at bounding box center [1116, 649] width 20 height 20
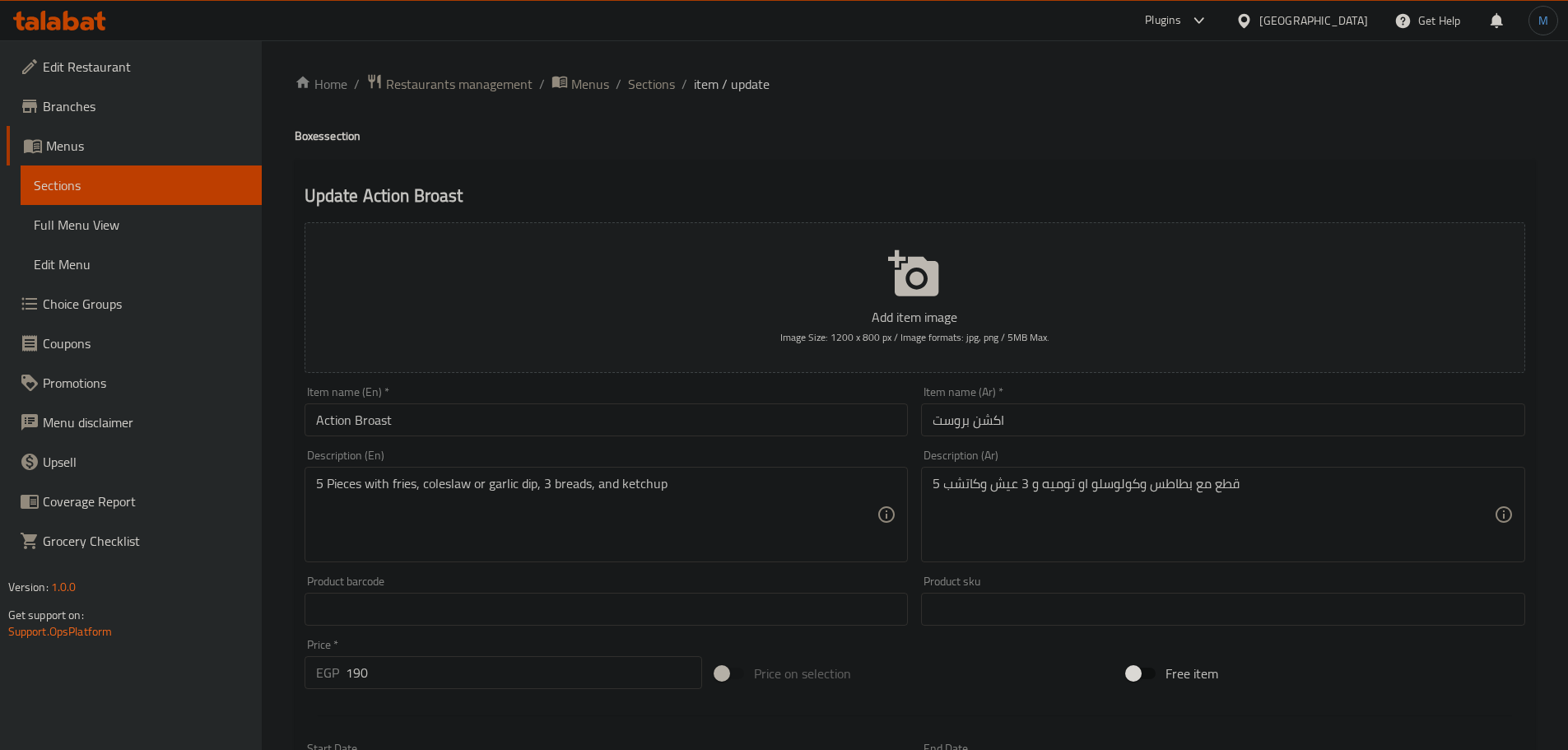
click at [1159, 490] on textarea "5 قطع مع بطاطس وكولوسلو او توميه و 3 عيش وكاتشب" at bounding box center [1213, 515] width 561 height 78
drag, startPoint x: 634, startPoint y: 61, endPoint x: 638, endPoint y: 81, distance: 20.4
click at [634, 63] on div "Home / Restaurants management / Menus / Sections / item / update Boxes section …" at bounding box center [914, 615] width 1306 height 1151
click at [638, 81] on span "Sections" at bounding box center [651, 84] width 47 height 20
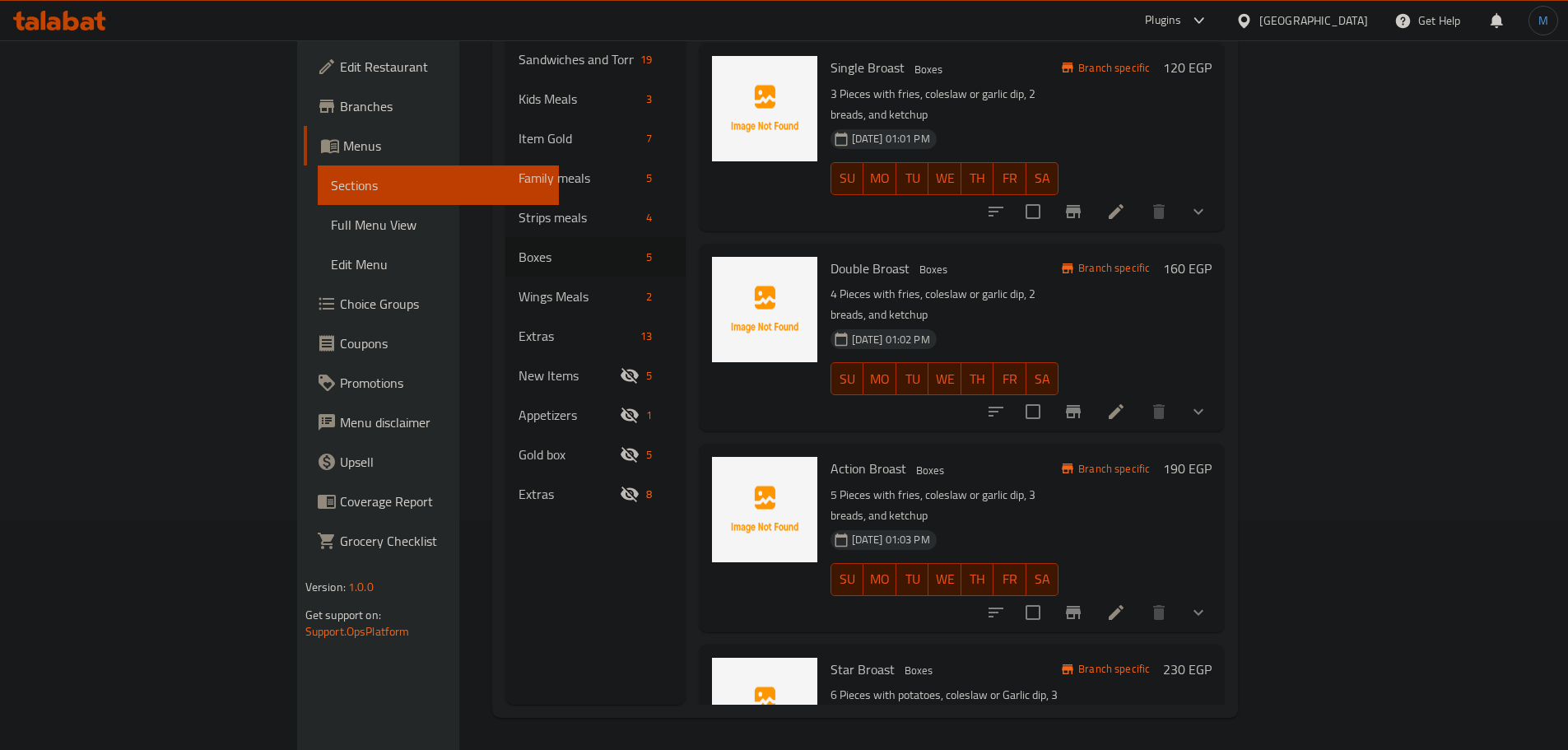
scroll to position [231, 0]
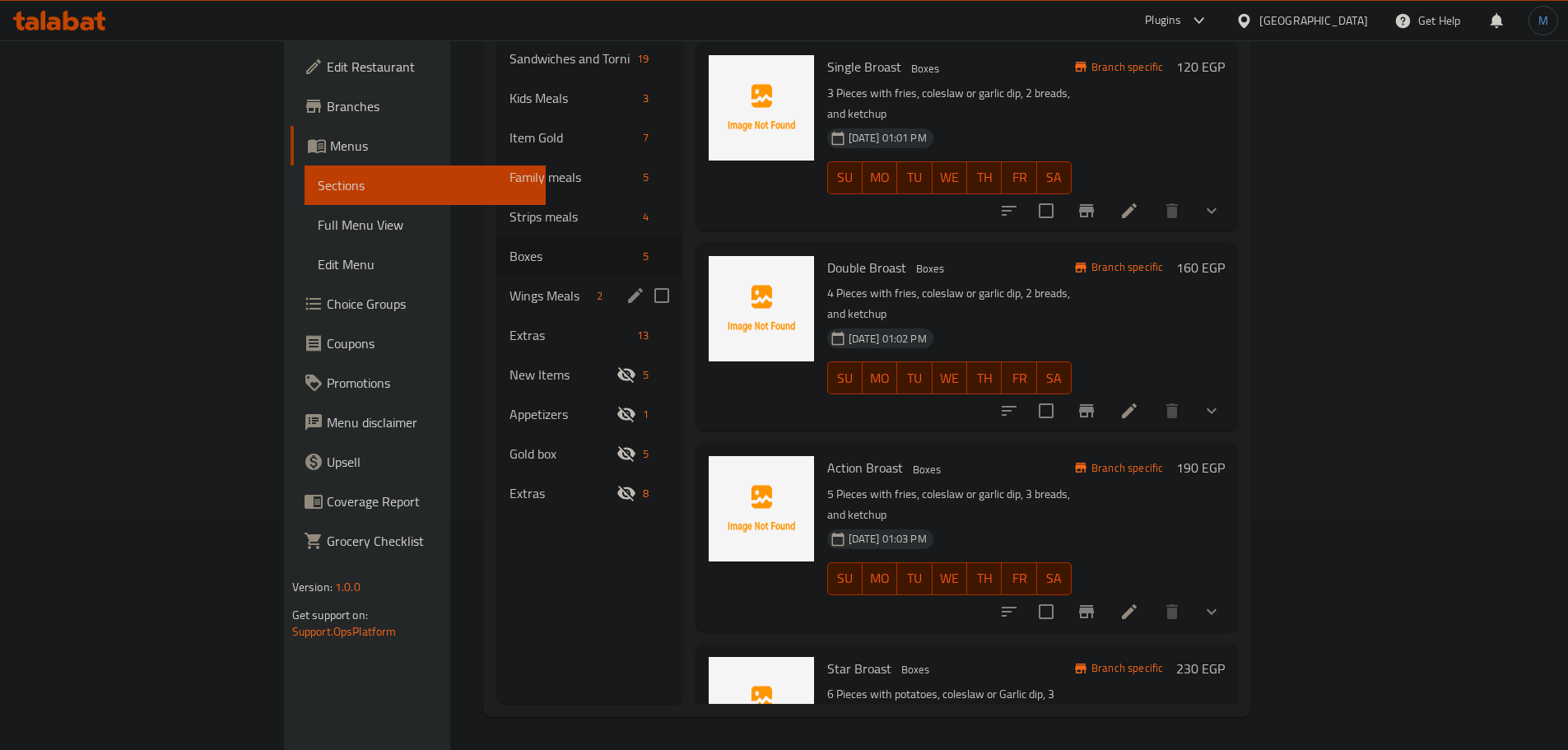
click at [497, 280] on div "Wings Meals 2" at bounding box center [589, 296] width 185 height 39
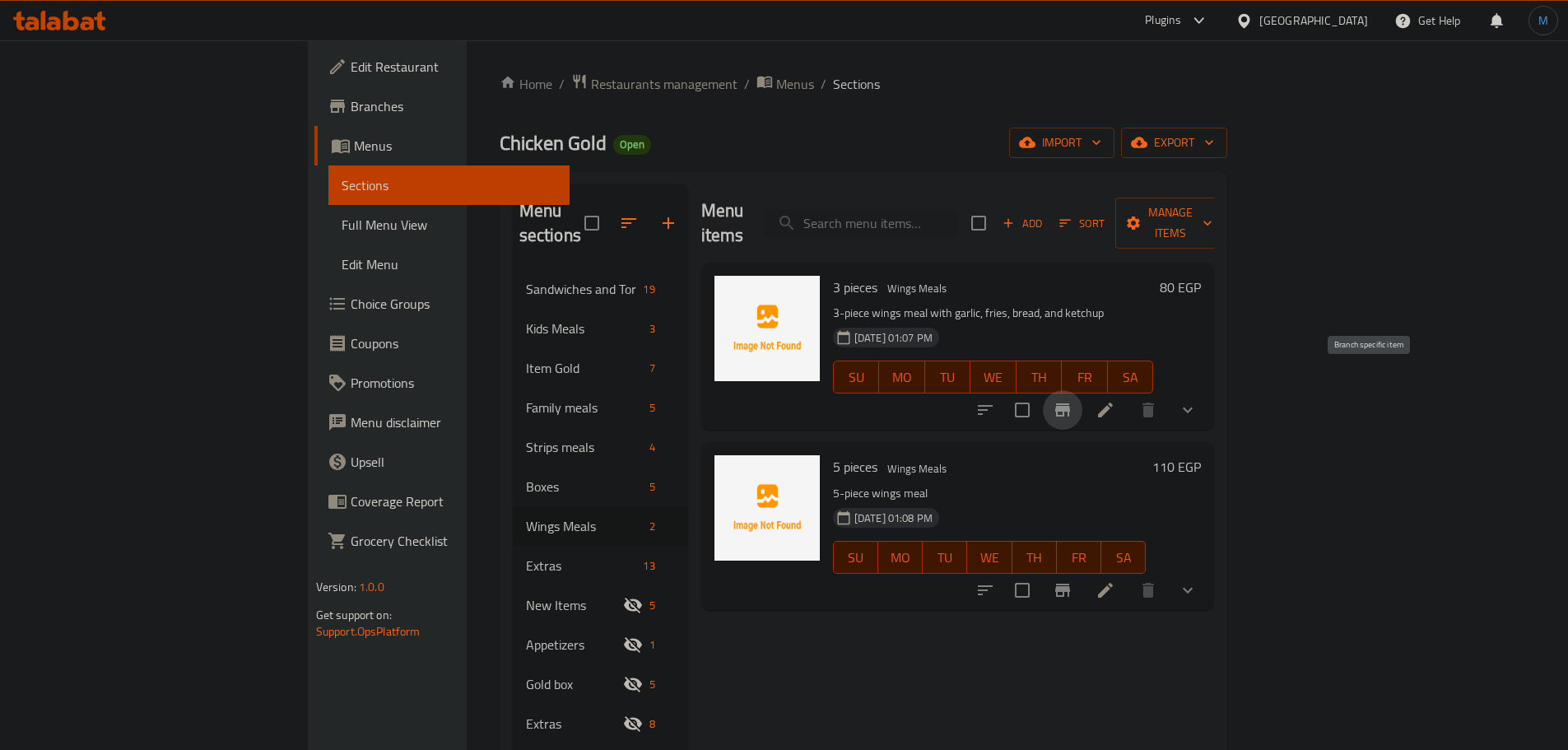
click at [1072, 401] on icon "Branch-specific-item" at bounding box center [1062, 410] width 20 height 20
click at [1083, 403] on button "Branch-specific-item" at bounding box center [1062, 410] width 39 height 39
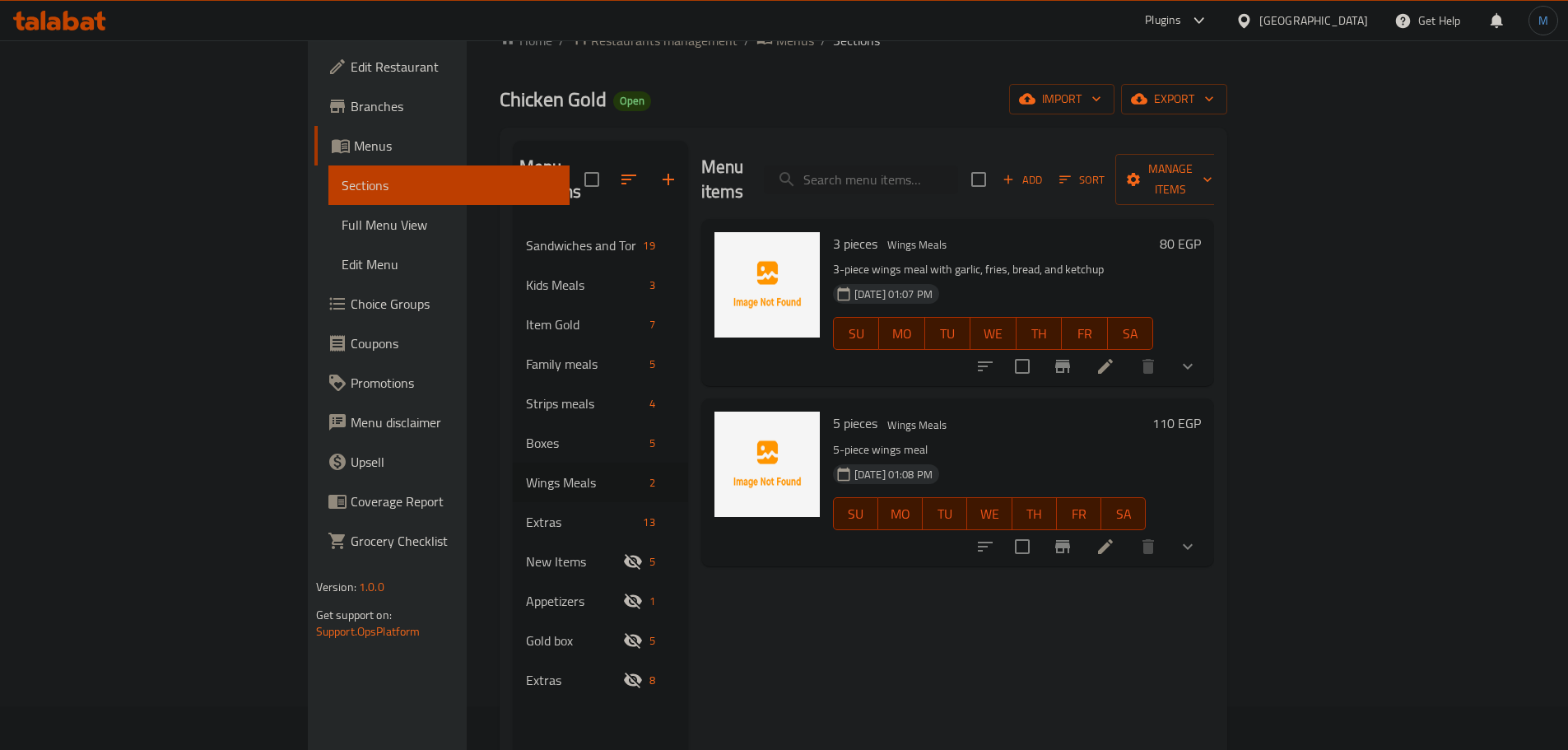
scroll to position [83, 0]
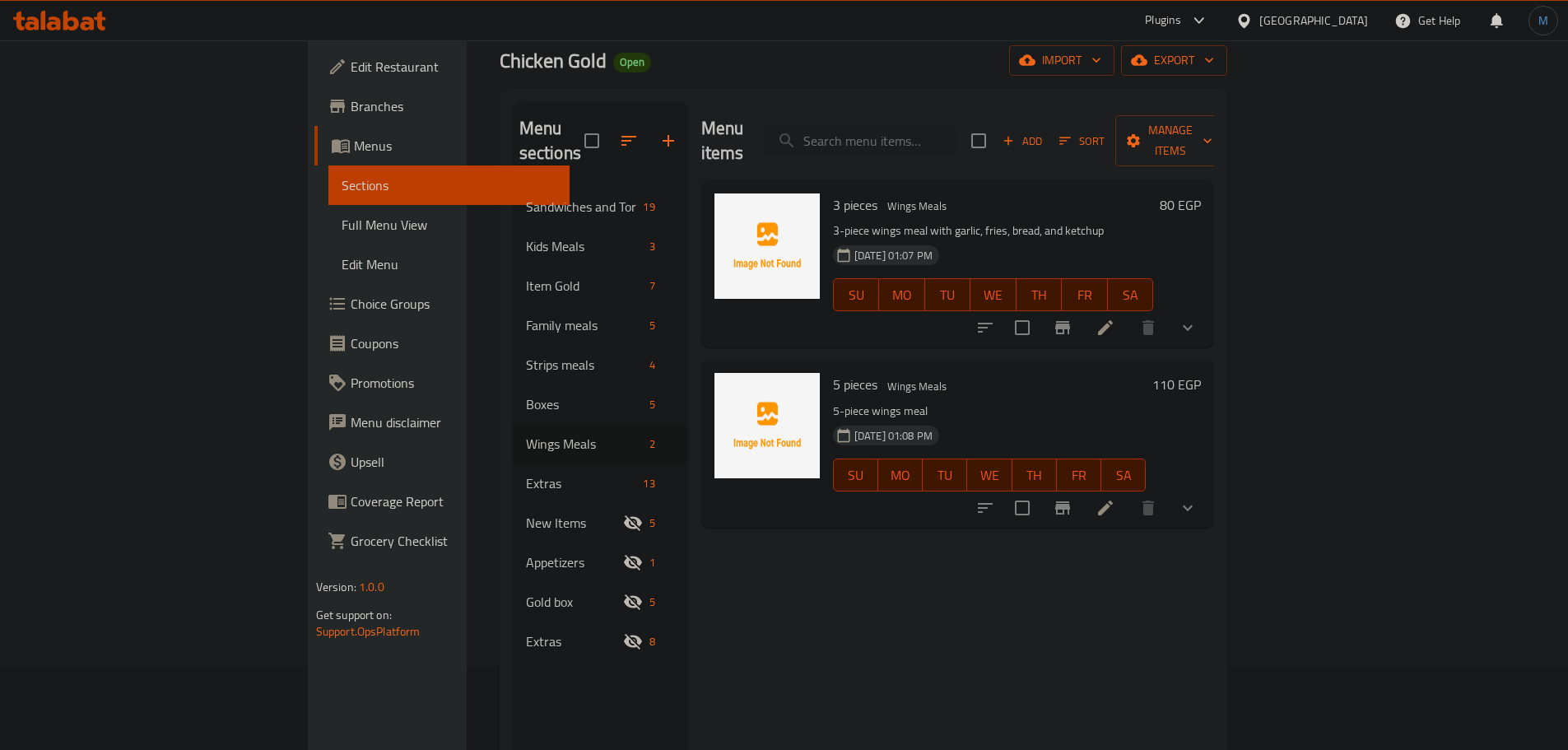
click at [833, 221] on p "3-piece wings meal with garlic, fries, bread, and ketchup" at bounding box center [993, 231] width 321 height 20
copy div "3-piece wings meal with garlic, fries, bread, and ketchup"
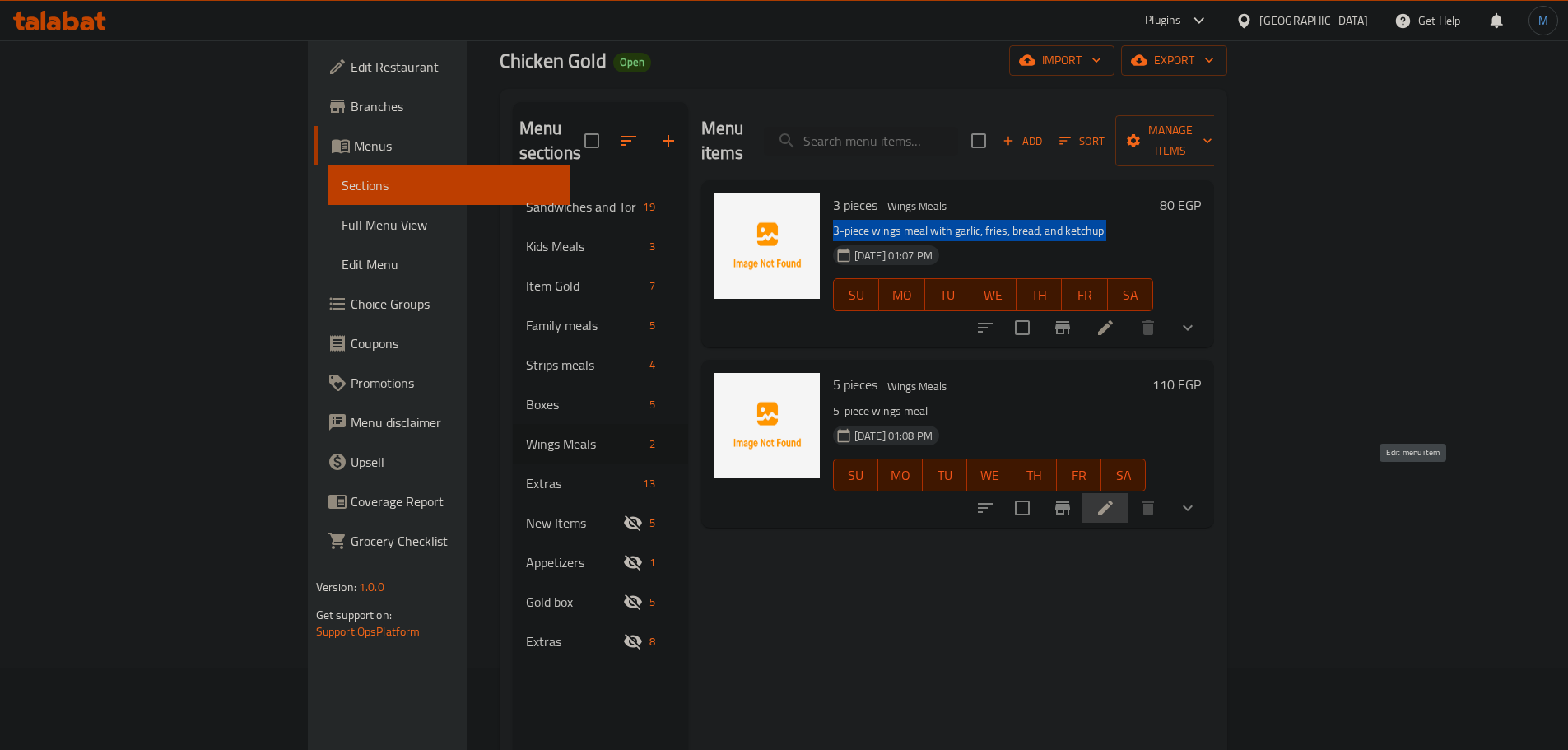
click at [1115, 499] on icon at bounding box center [1105, 508] width 20 height 20
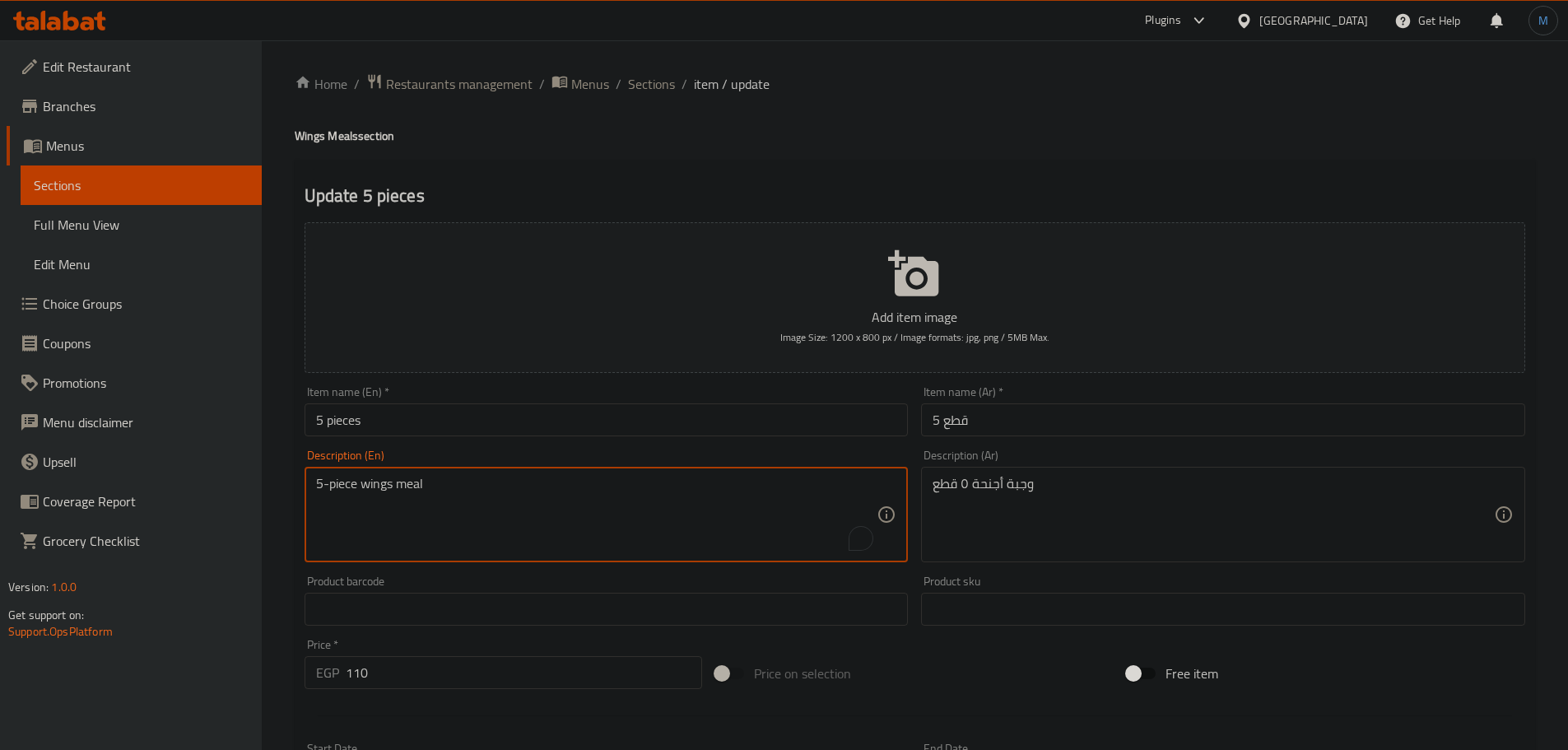
paste textarea "3-piece wings meal with garlic, fries, bread, and ketchup"
type textarea "3-piece wings meal with garlic, fries, bread, and ketchup"
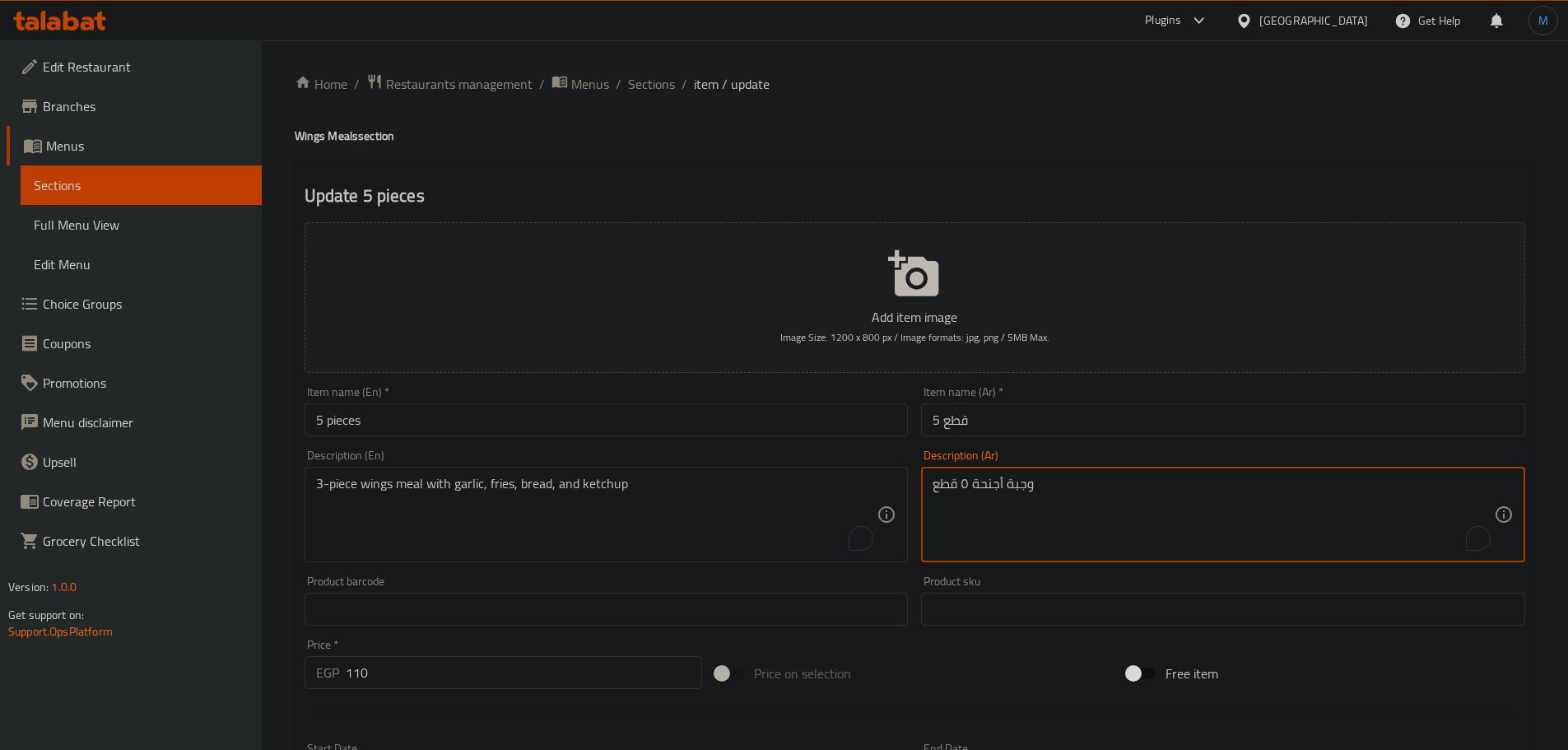
paste textarea "وجبة أجنحة مكونة من ثلاث قطع مع الثوم والبطاطس المقلية والخبز والكاتشب"
type textarea "وجبة أجنحة مكونة من 5 قطع مع الثوم والبطاطس المقلية والخبز والكاتشب"
drag, startPoint x: 1035, startPoint y: 505, endPoint x: 1309, endPoint y: 488, distance: 274.5
click at [1309, 488] on textarea "وجبة أجنحة مكونة من 5 قطع مع الثوم والبطاطس المقلية والخبز والكاتشب" at bounding box center [1213, 515] width 561 height 78
click at [1307, 487] on textarea "وجبة أجنحة مكونة من 5 قطع مع الثوم والبطاطس المقلية والخبز والكاتشب" at bounding box center [1213, 515] width 561 height 78
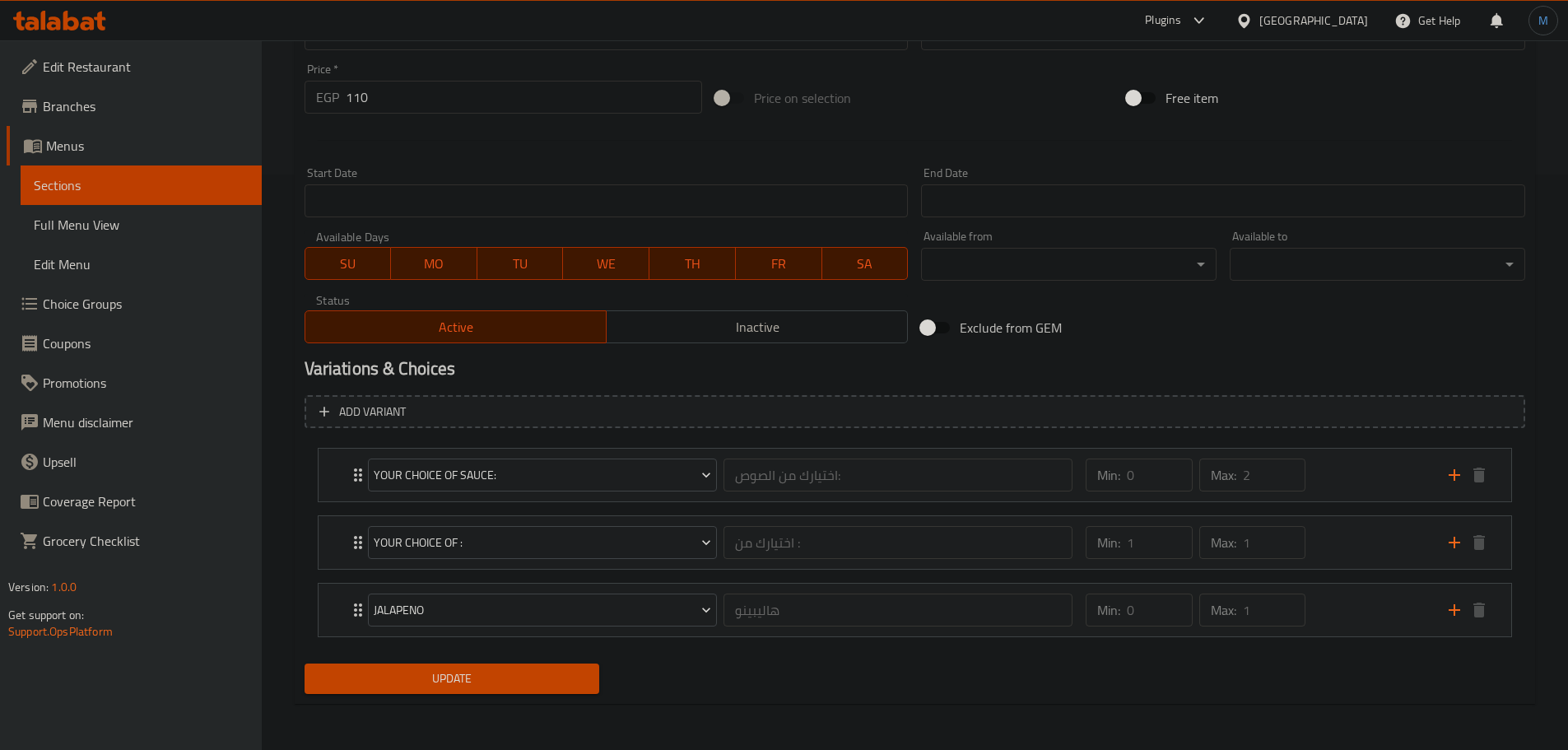
type textarea "وجبة أجنحة مكونة من 5 قطع مع ابطاطس وعيش وكاتشب"
click at [553, 684] on span "Update" at bounding box center [452, 679] width 269 height 20
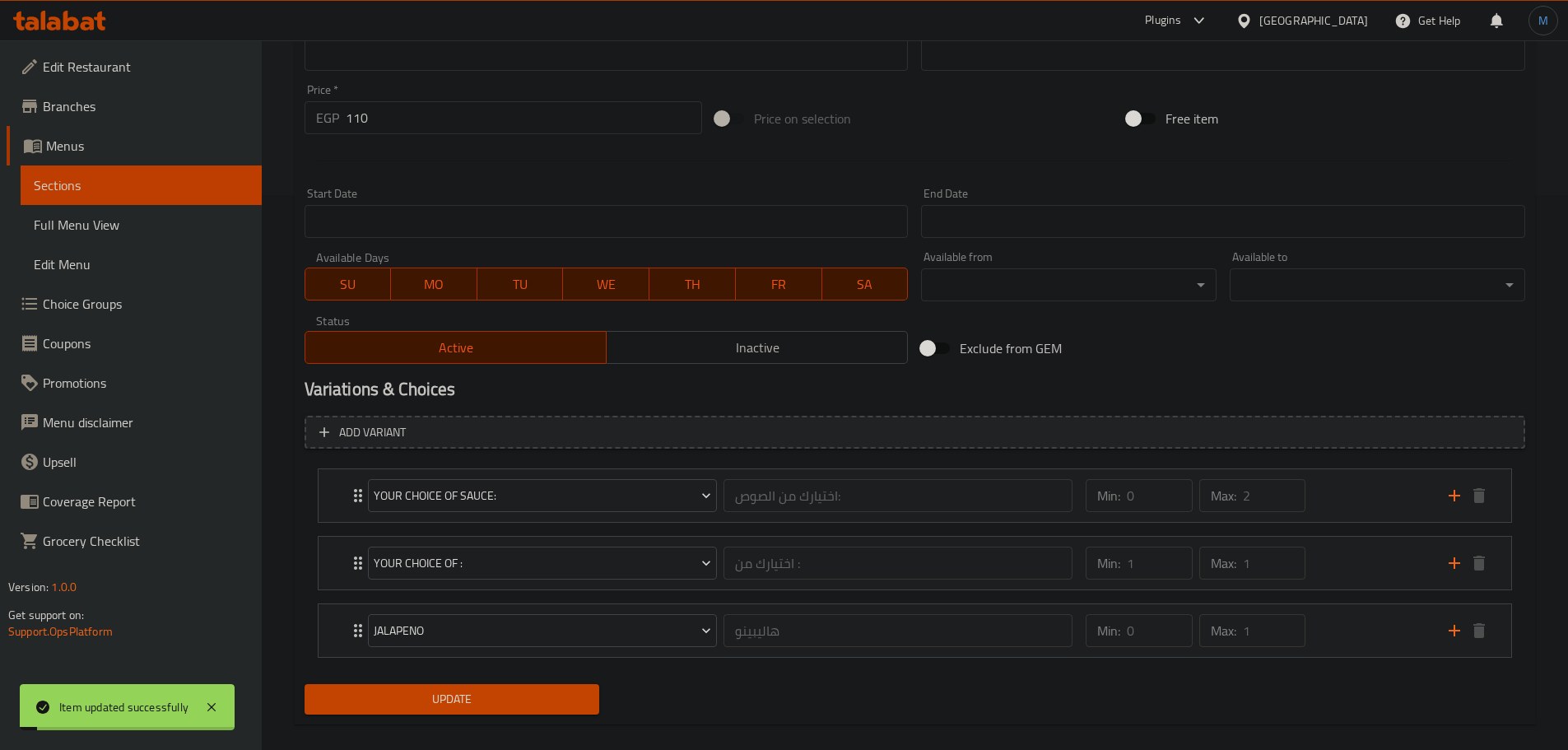
scroll to position [575, 0]
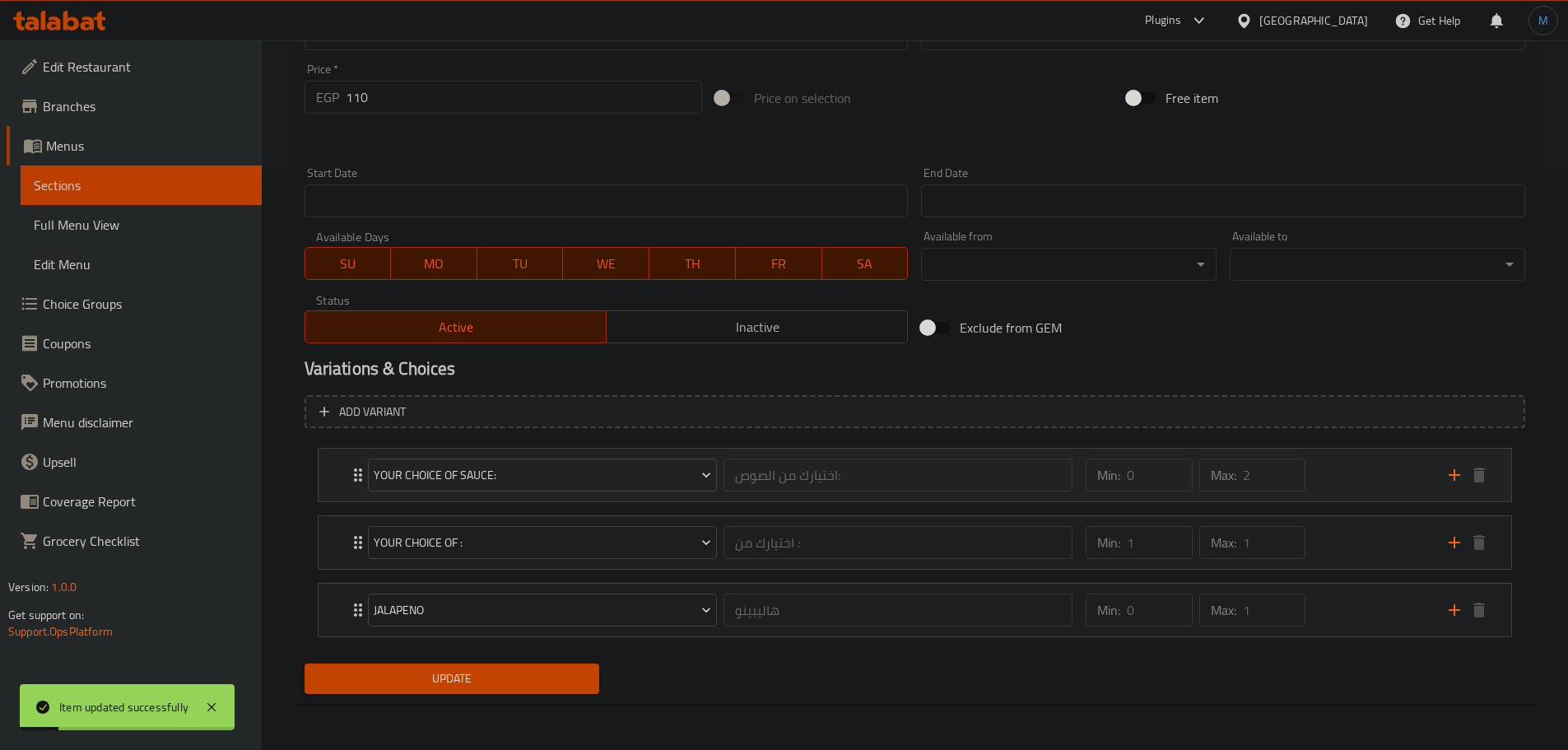
click at [1351, 489] on div "Min: 0 ​ Max: 2 ​" at bounding box center [1256, 476] width 362 height 53
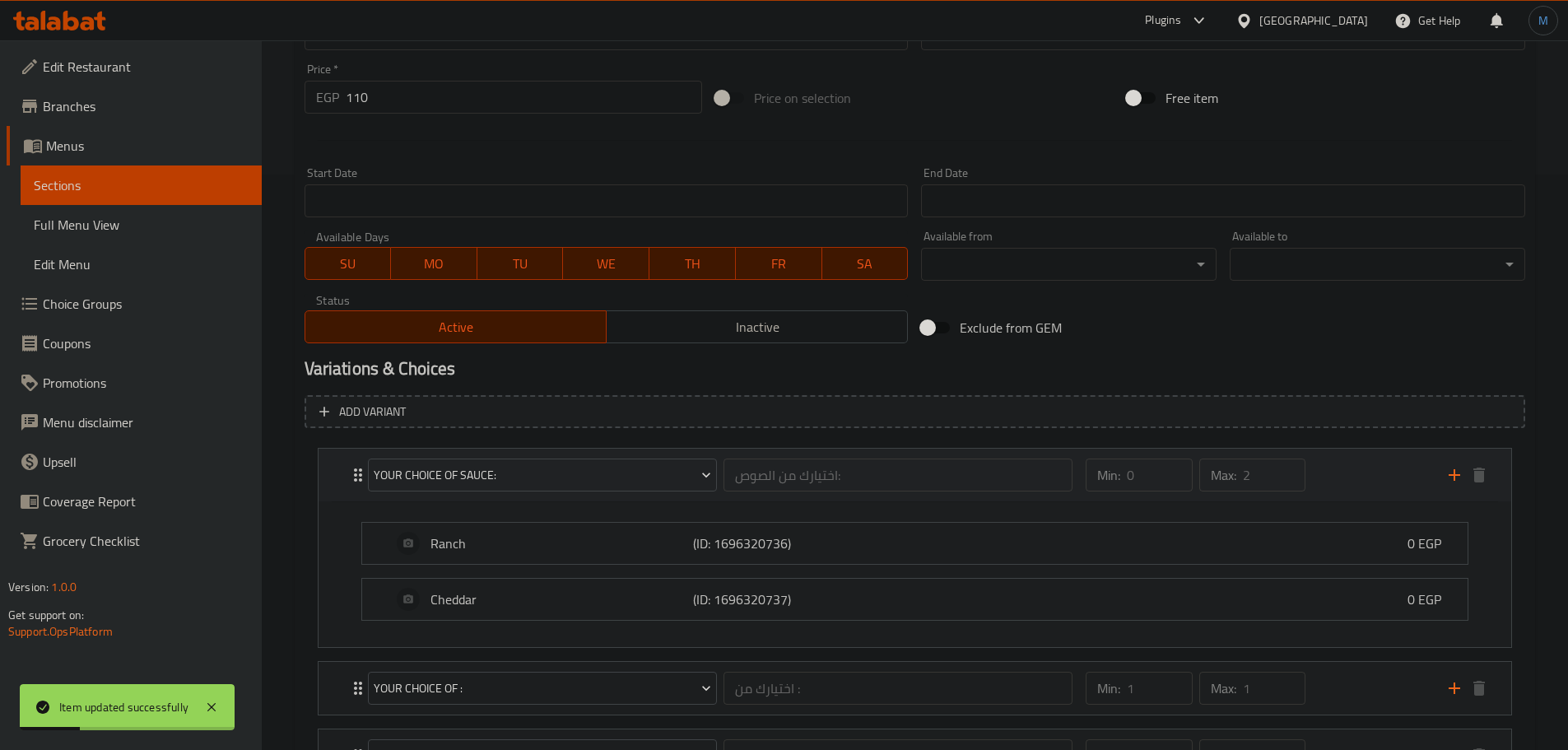
click at [1351, 489] on div "Min: 0 ​ Max: 2 ​" at bounding box center [1256, 476] width 362 height 53
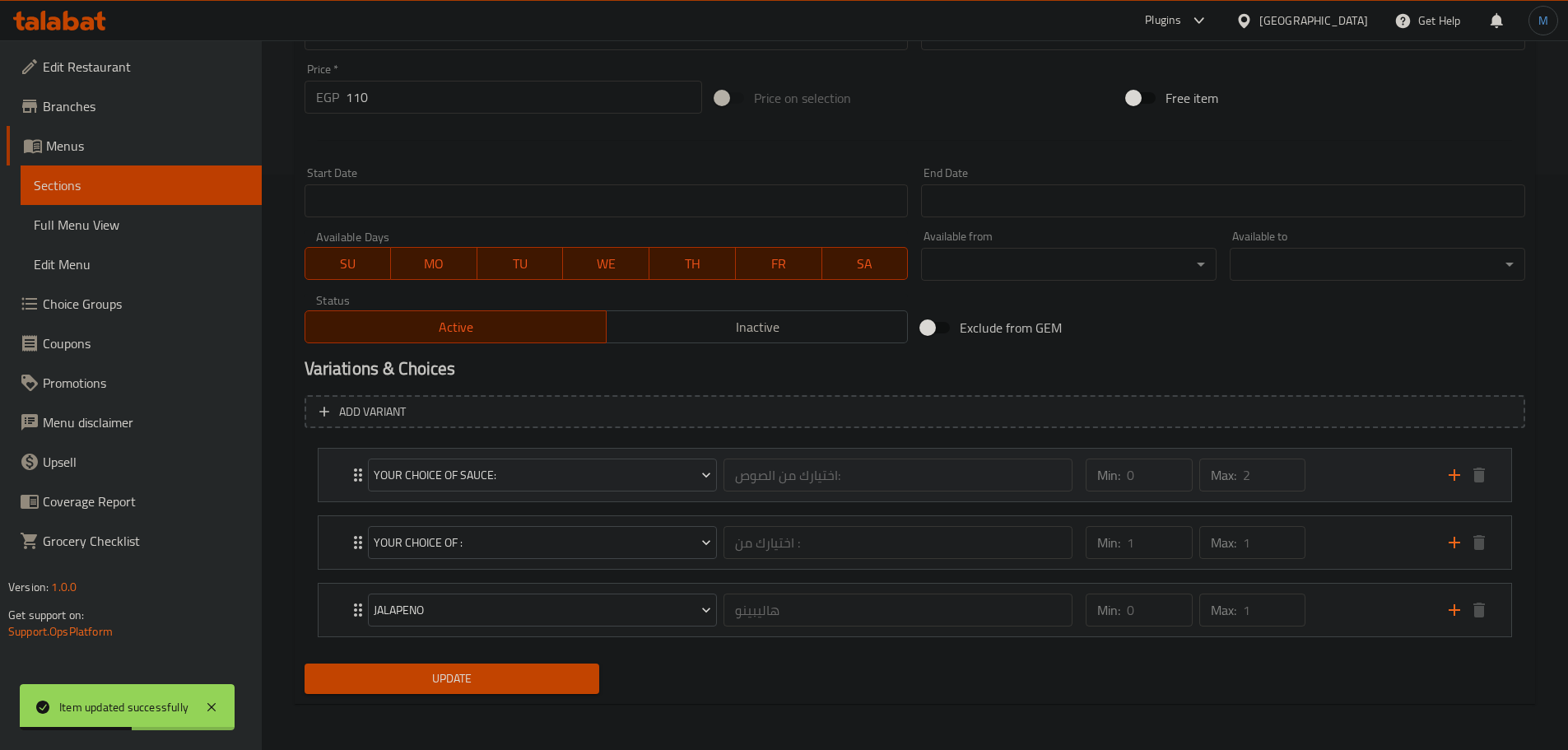
click at [1321, 486] on div "Min: 0 ​ Max: 2 ​" at bounding box center [1256, 476] width 362 height 53
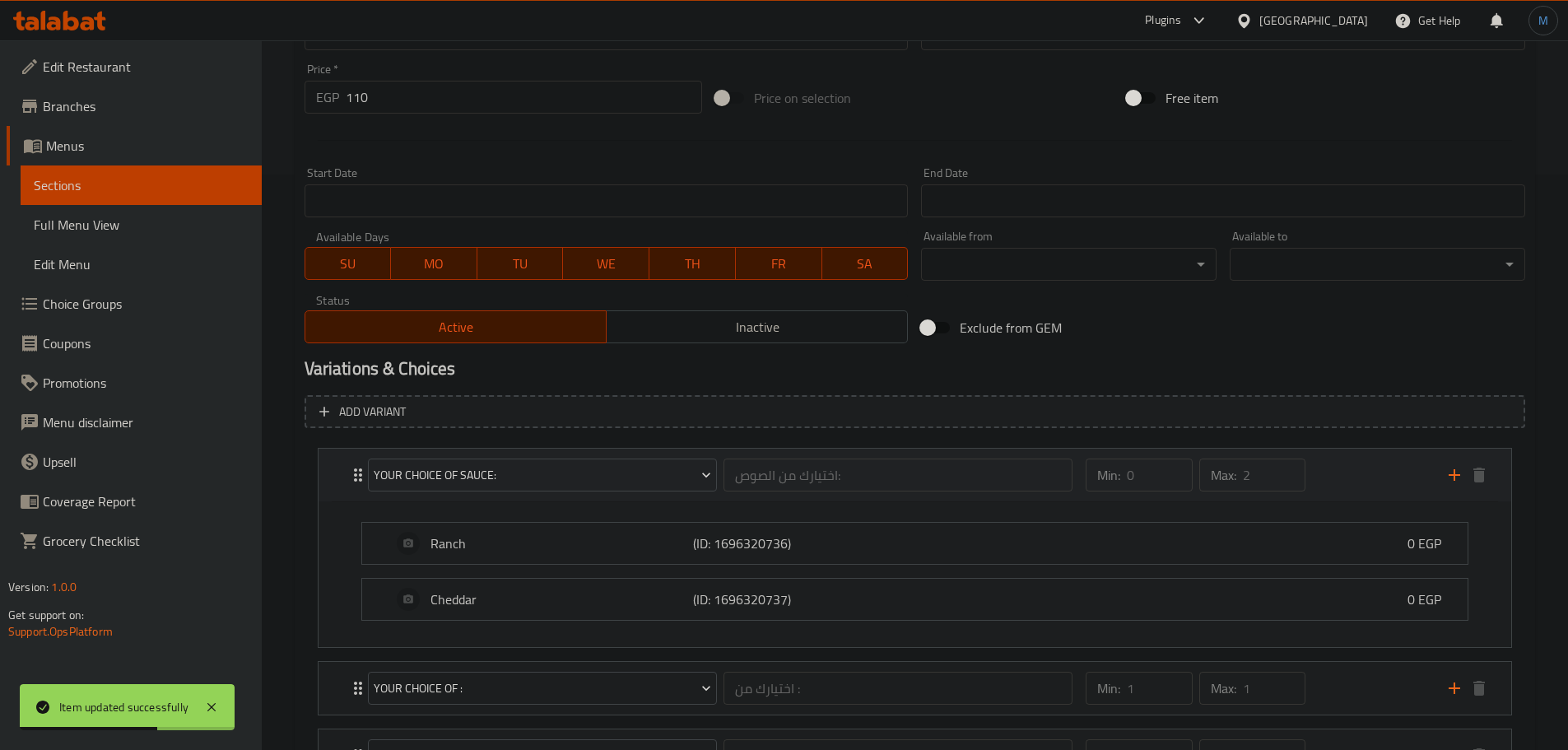
click at [1321, 486] on div "Min: 0 ​ Max: 2 ​" at bounding box center [1256, 476] width 362 height 53
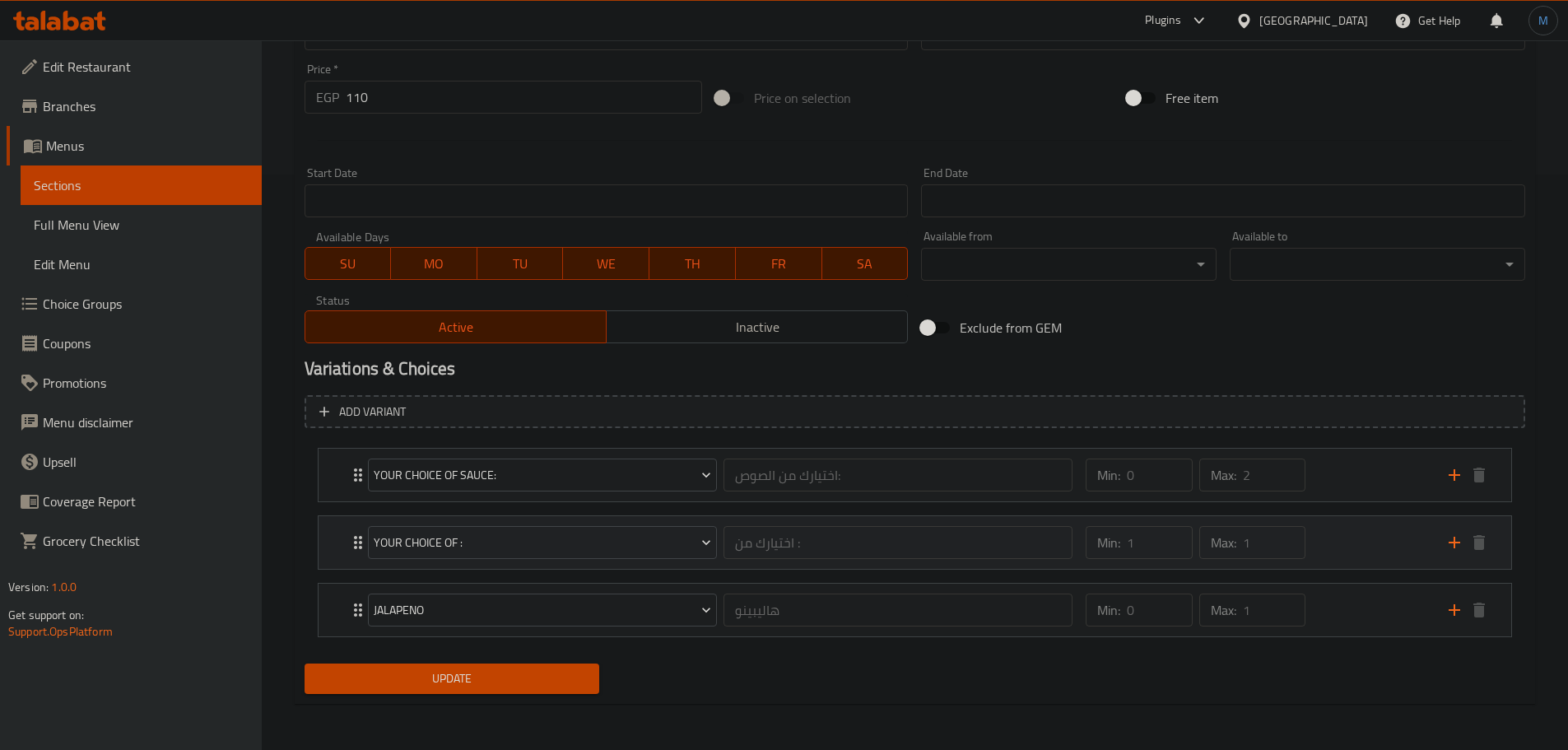
click at [1364, 525] on div "Min: 1 ​ Max: 1 ​" at bounding box center [1256, 543] width 362 height 53
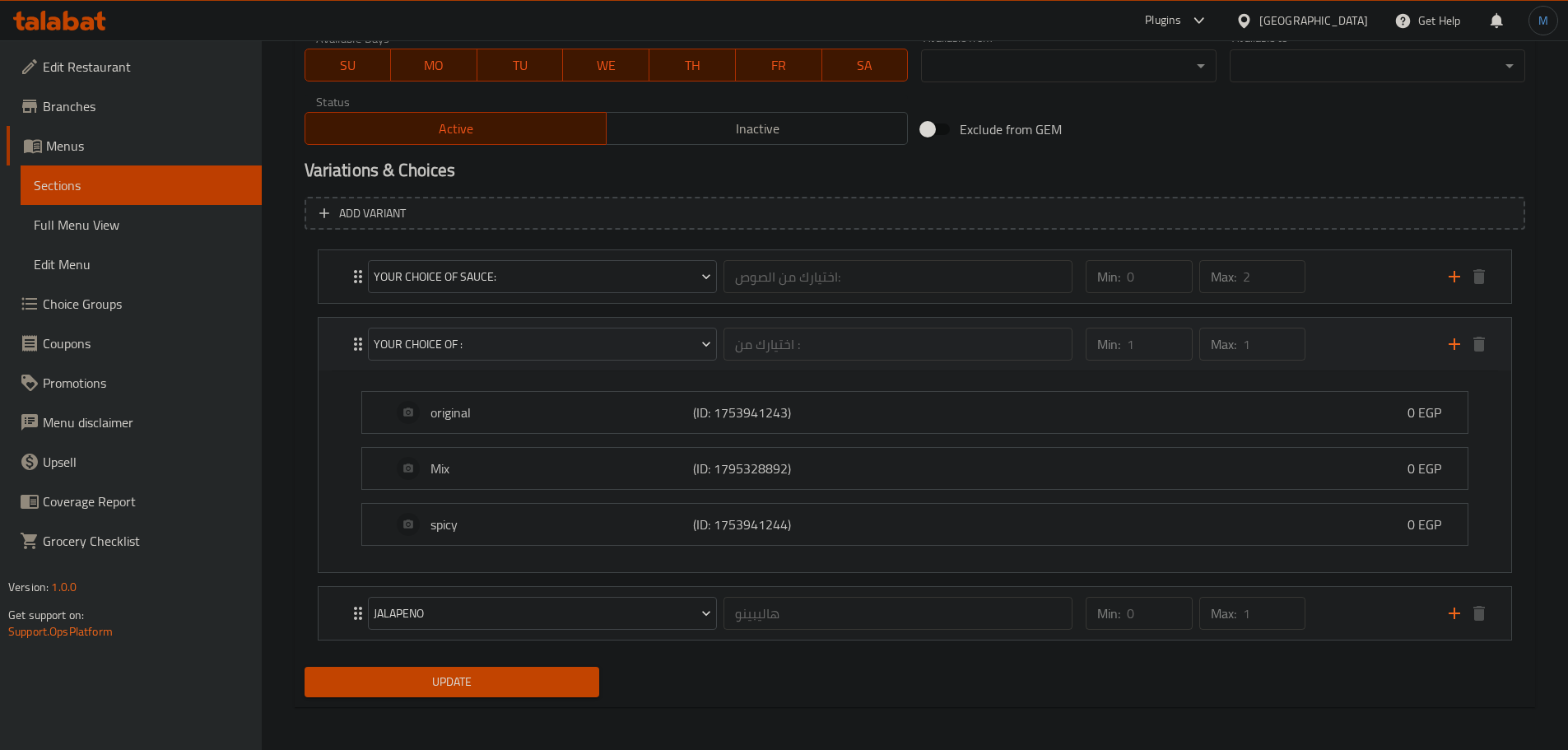
scroll to position [777, 0]
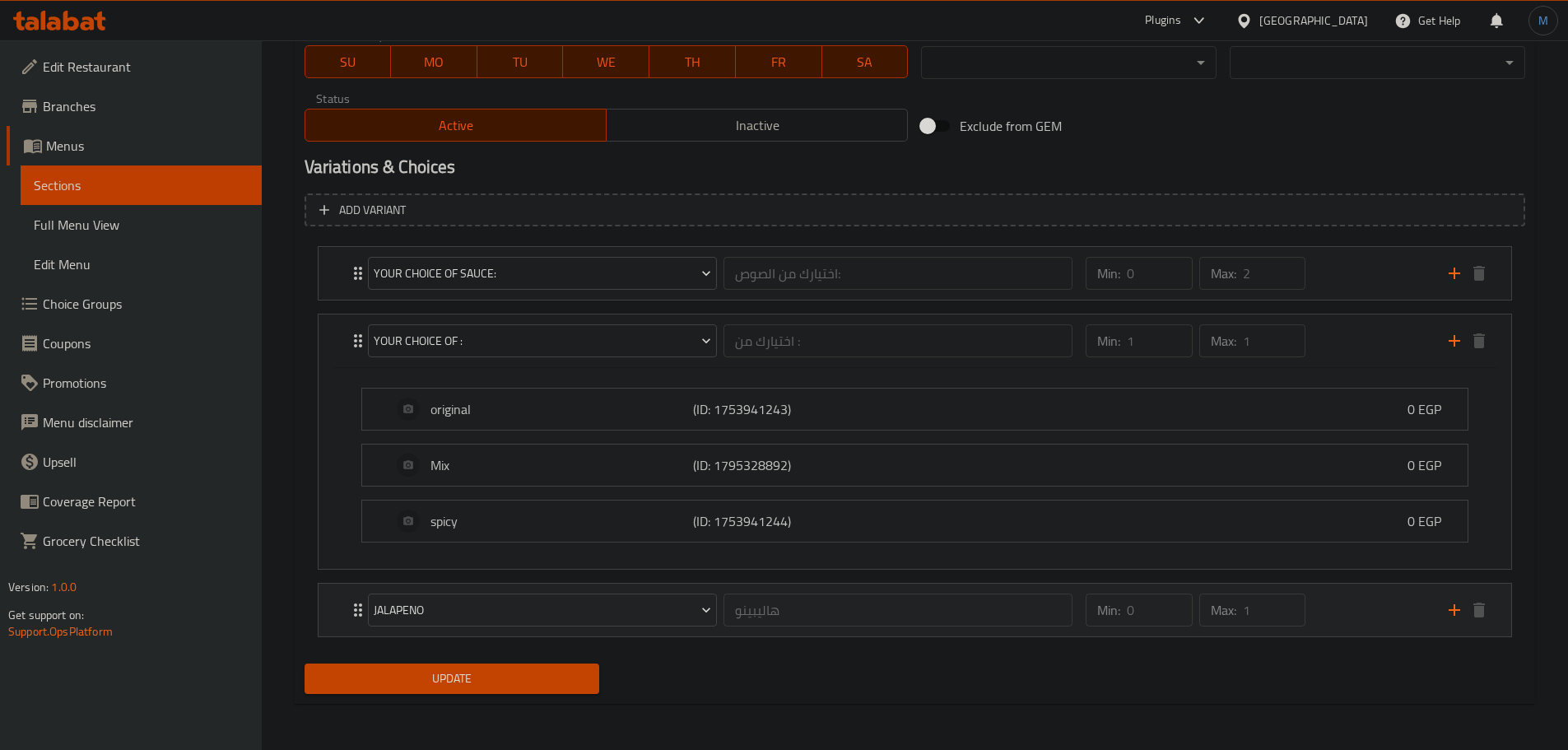
click at [1318, 605] on div "Min: 0 ​ Max: 1 ​" at bounding box center [1256, 610] width 362 height 53
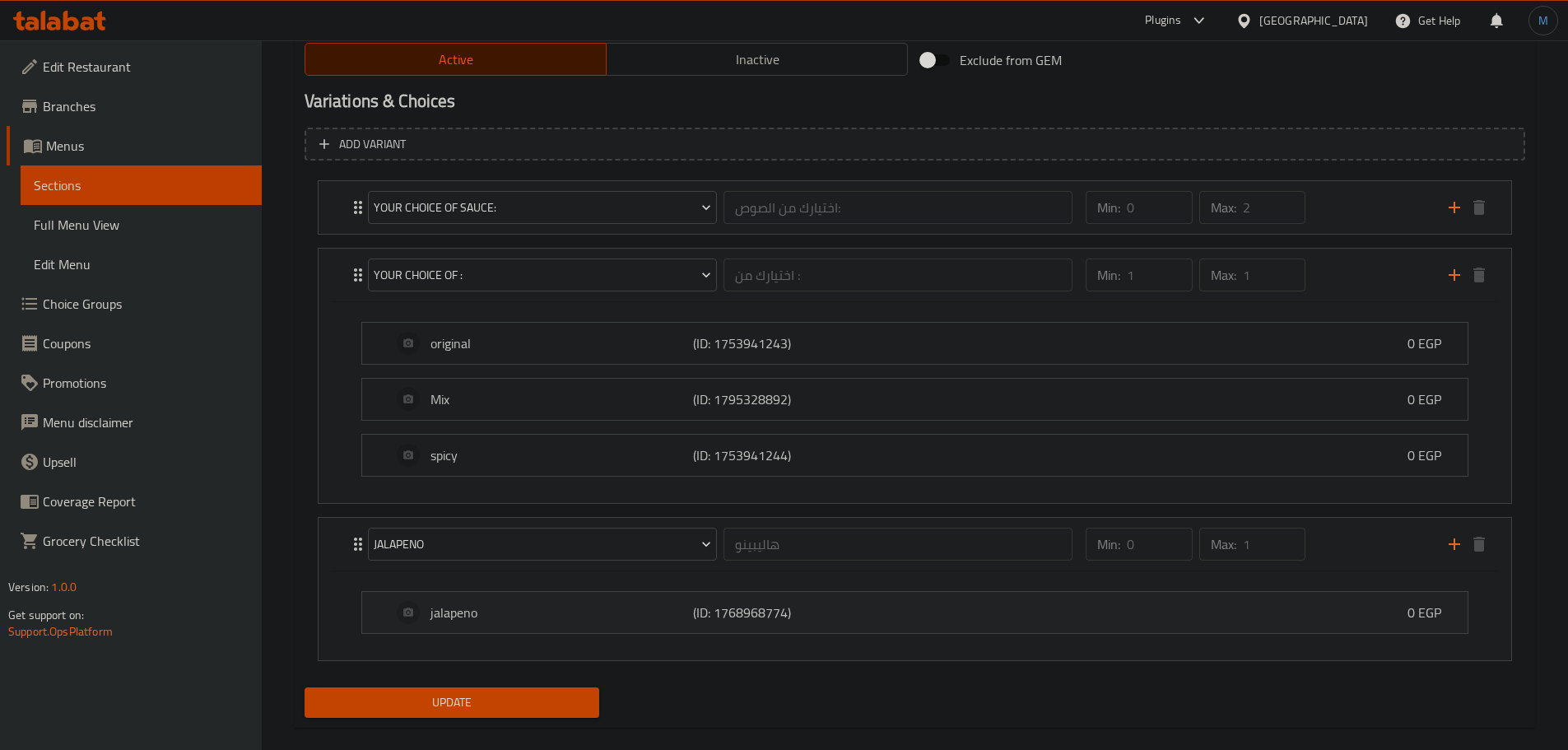
scroll to position [864, 0]
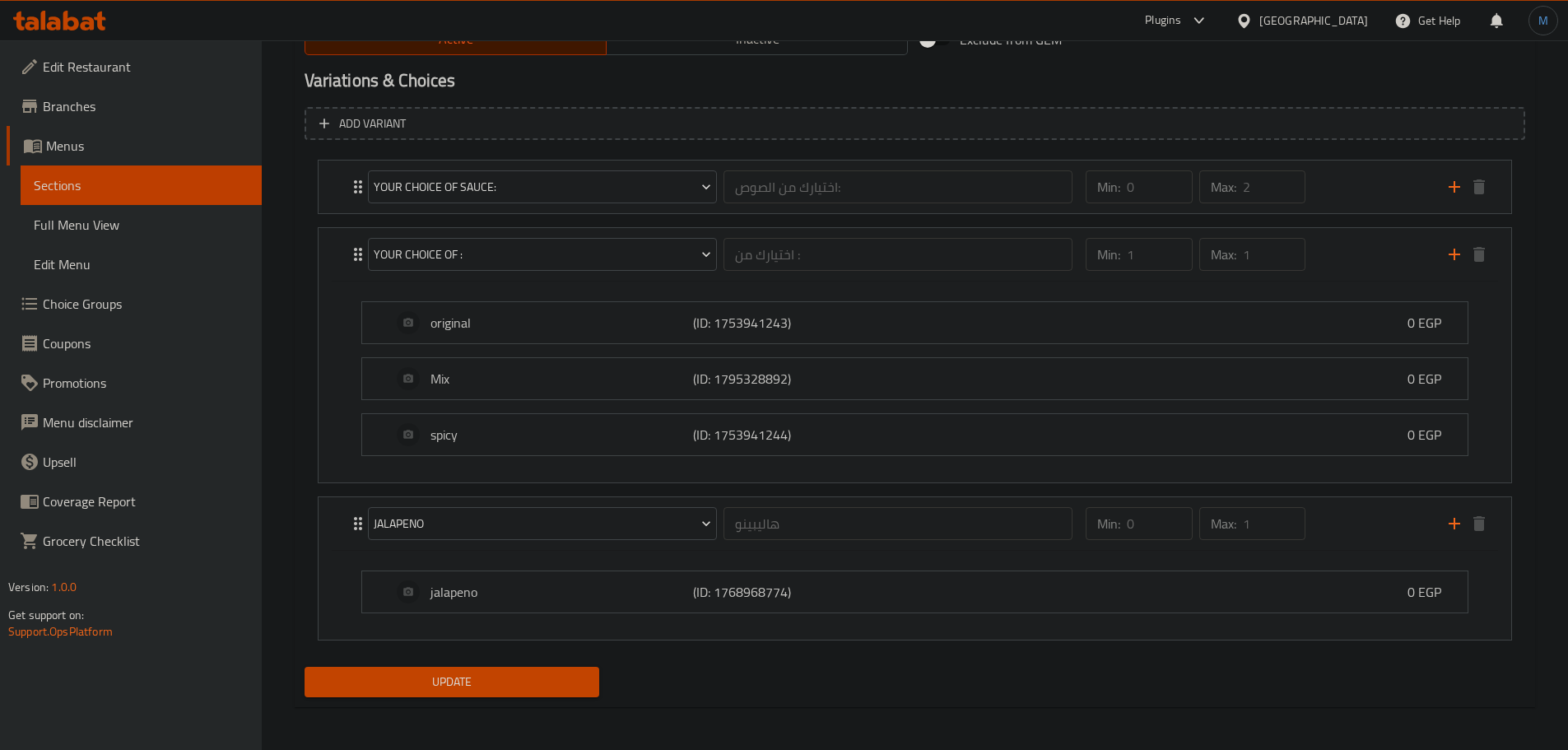
click at [96, 321] on link "Choice Groups" at bounding box center [135, 303] width 256 height 39
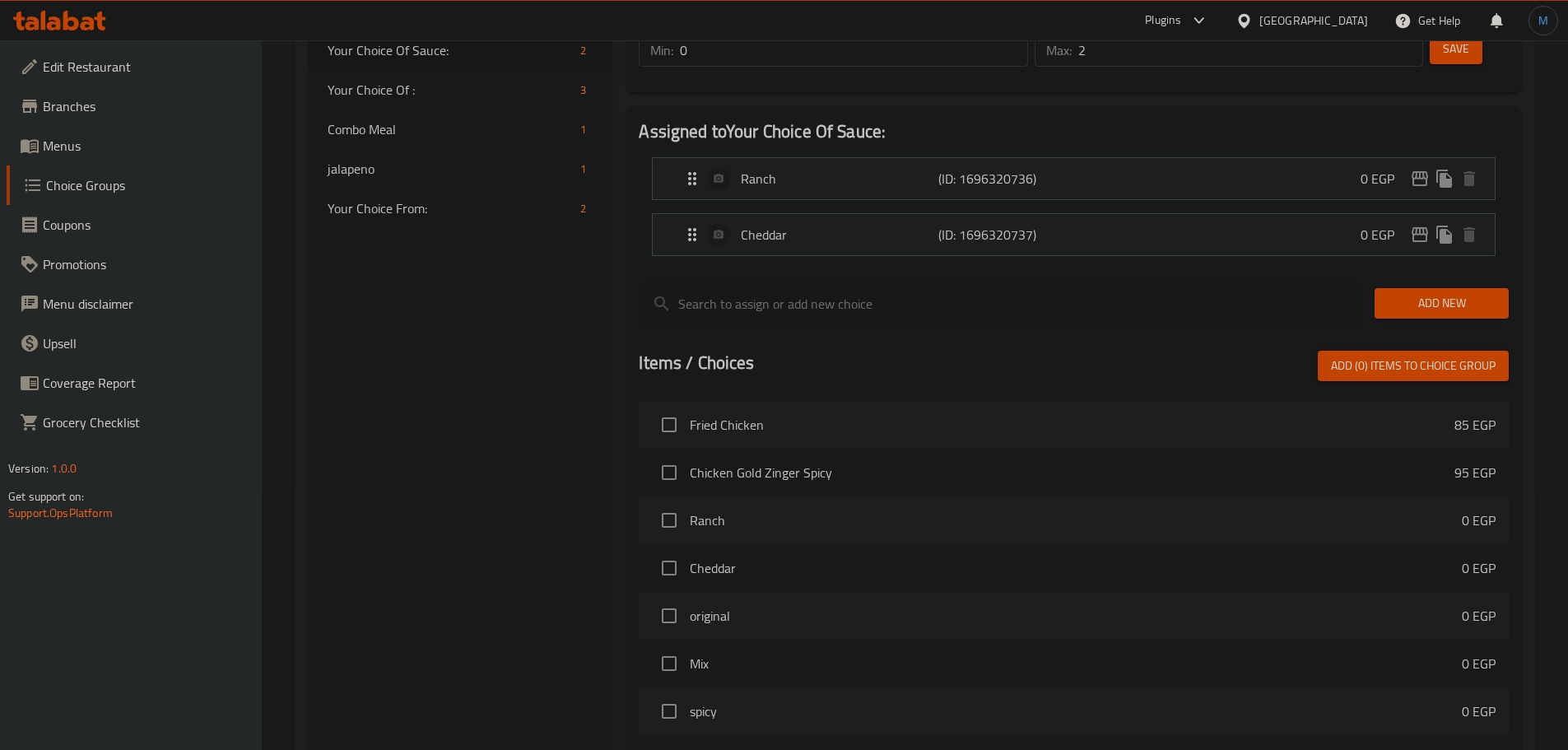
scroll to position [77, 0]
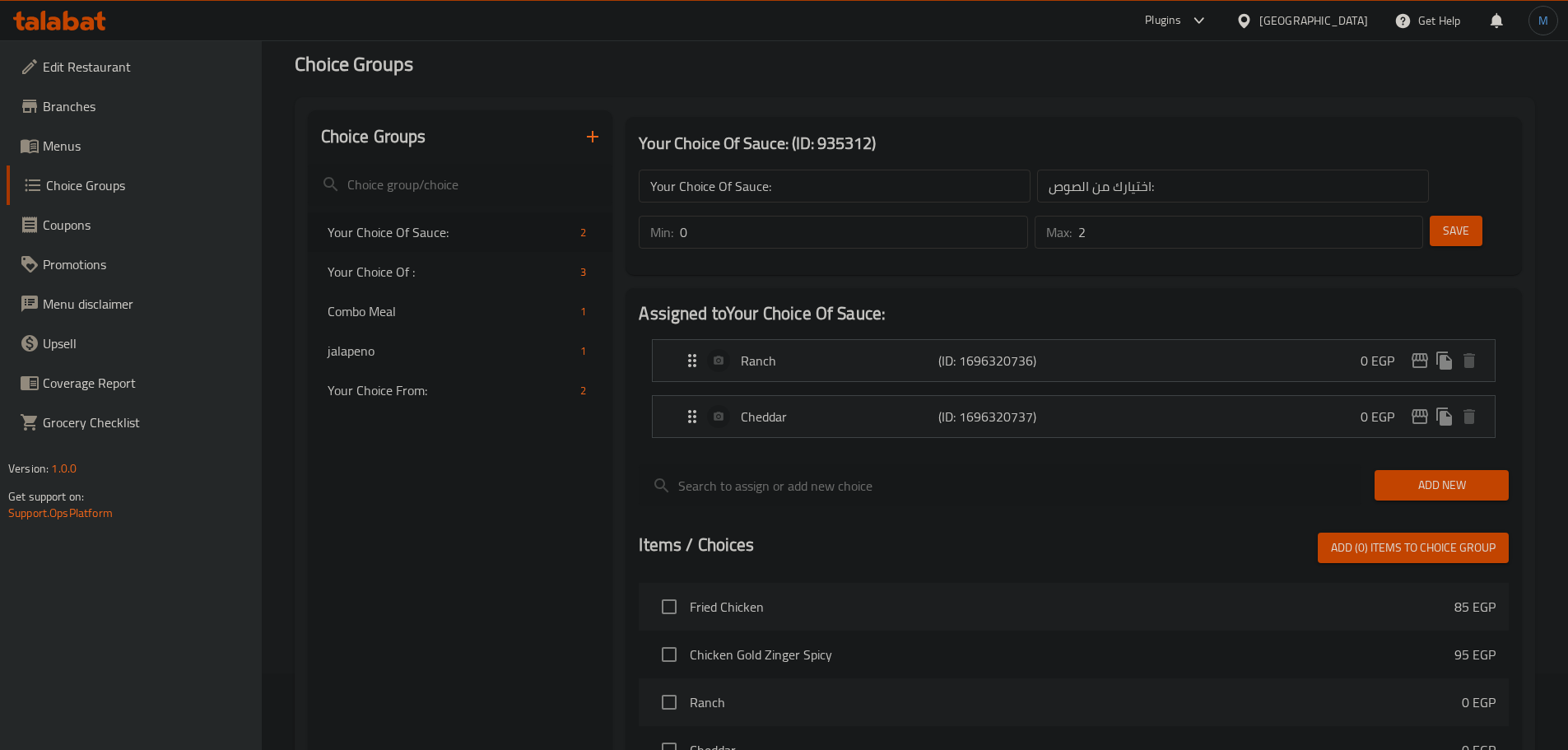
click at [93, 156] on link "Menus" at bounding box center [135, 146] width 256 height 39
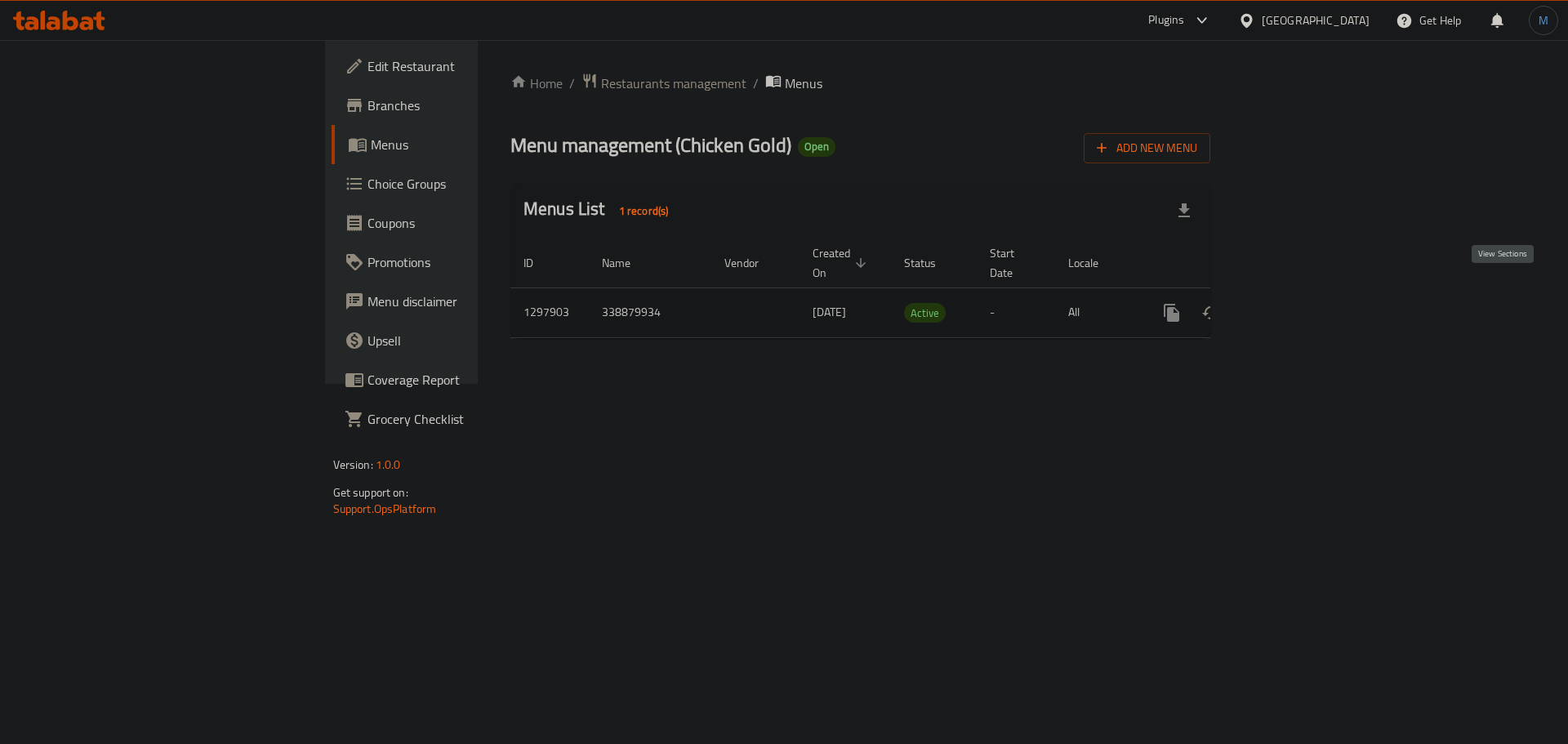
click at [1309, 294] on link "enhanced table" at bounding box center [1290, 313] width 39 height 39
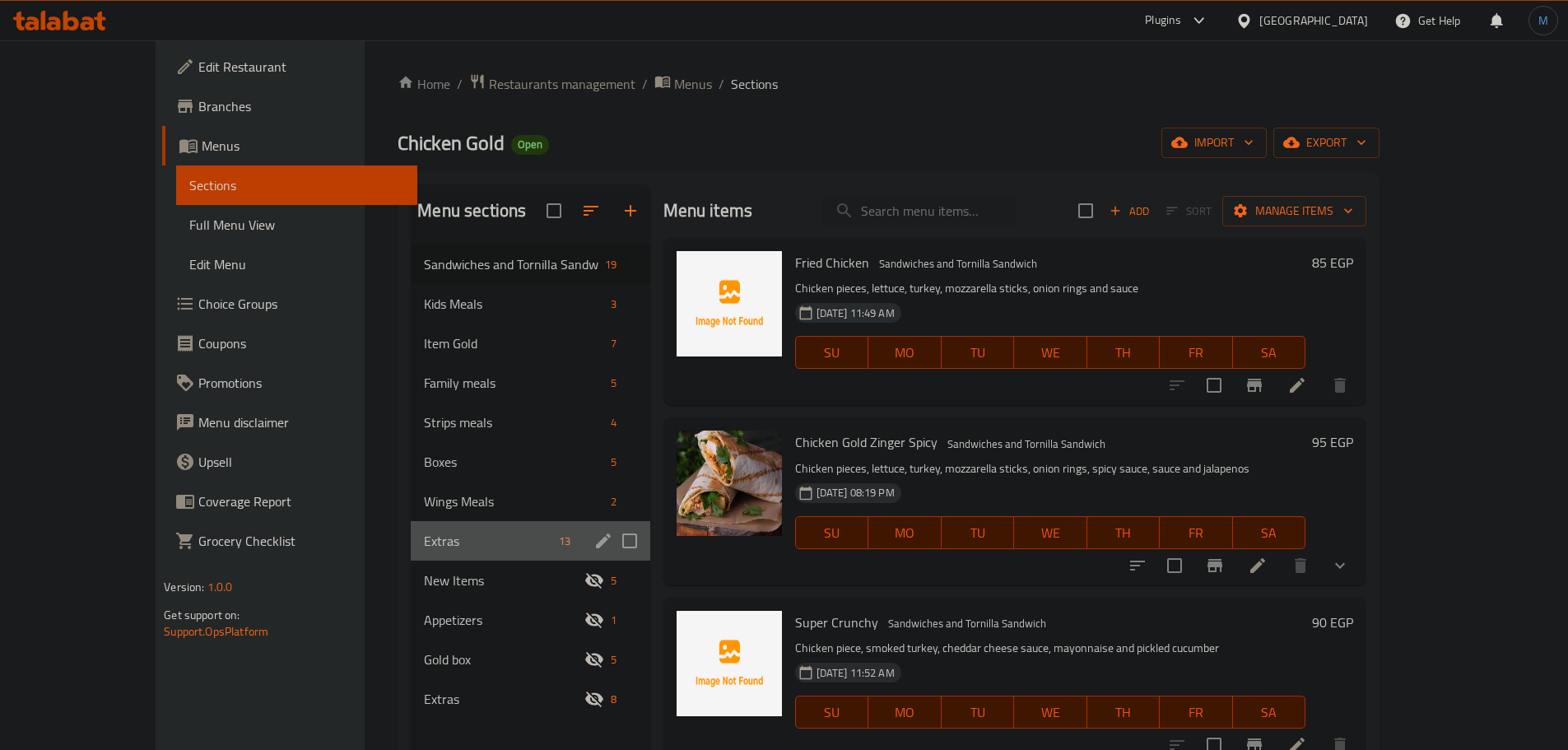
click at [411, 551] on div "Extras 13" at bounding box center [530, 541] width 238 height 39
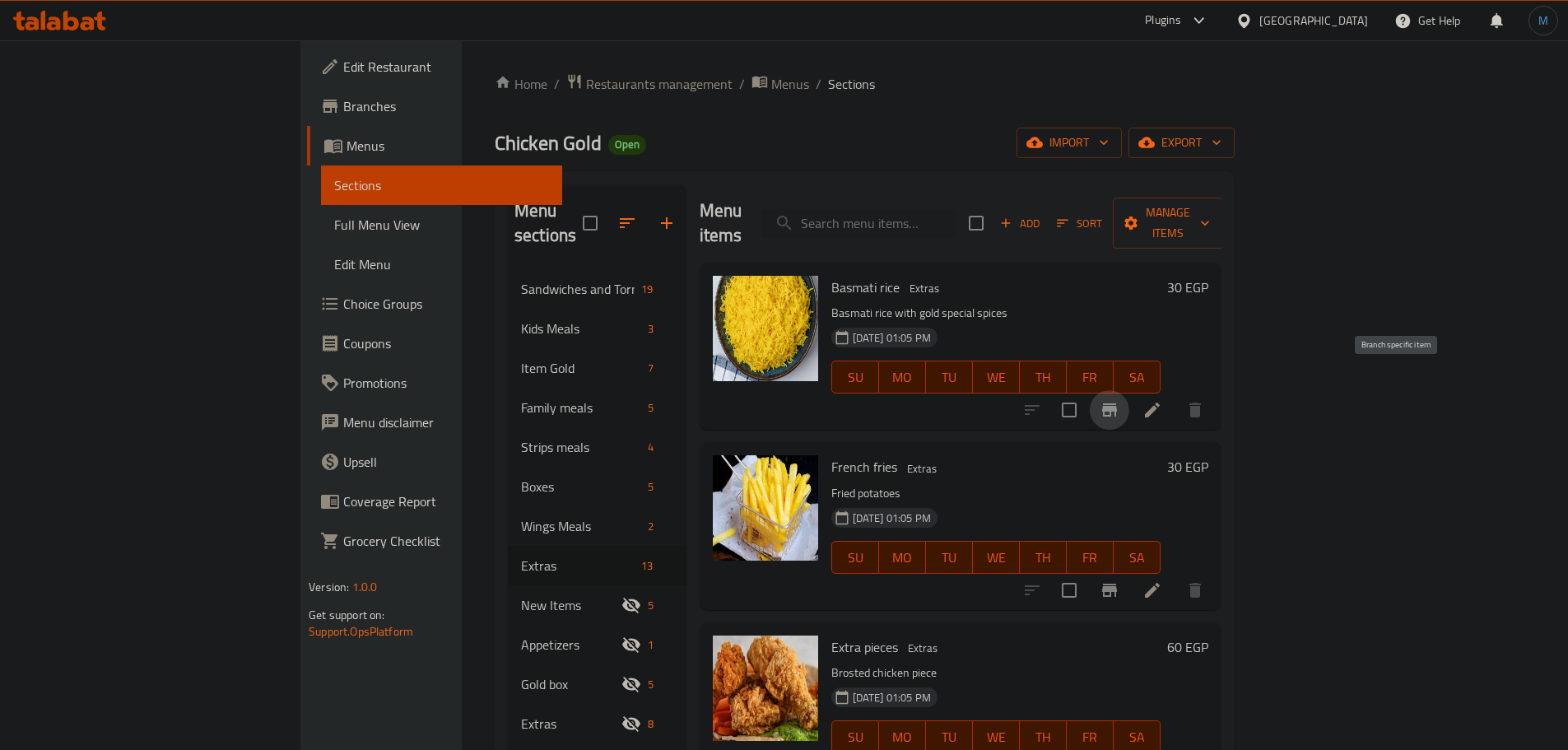
click at [1119, 401] on icon "Branch-specific-item" at bounding box center [1109, 410] width 20 height 20
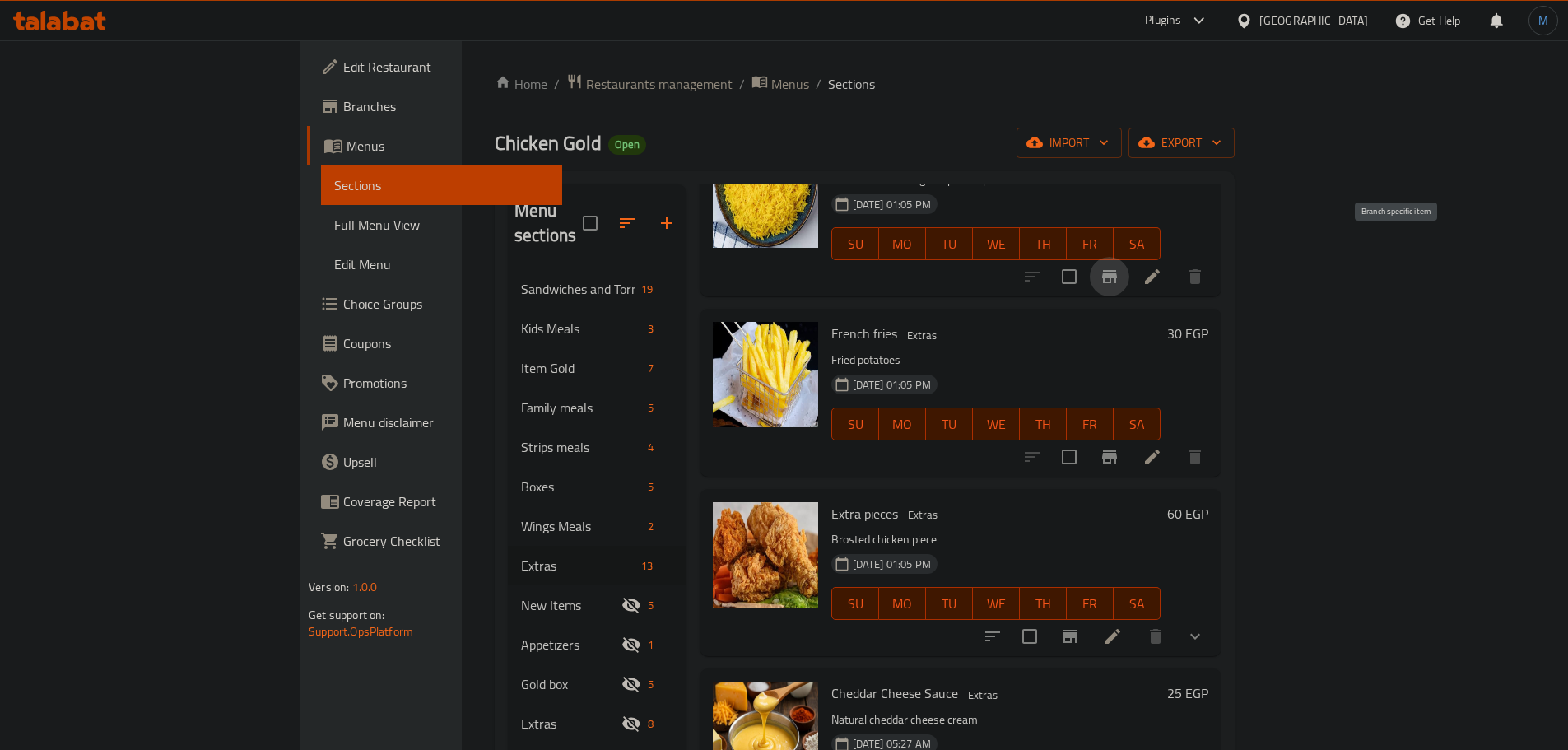
scroll to position [247, 0]
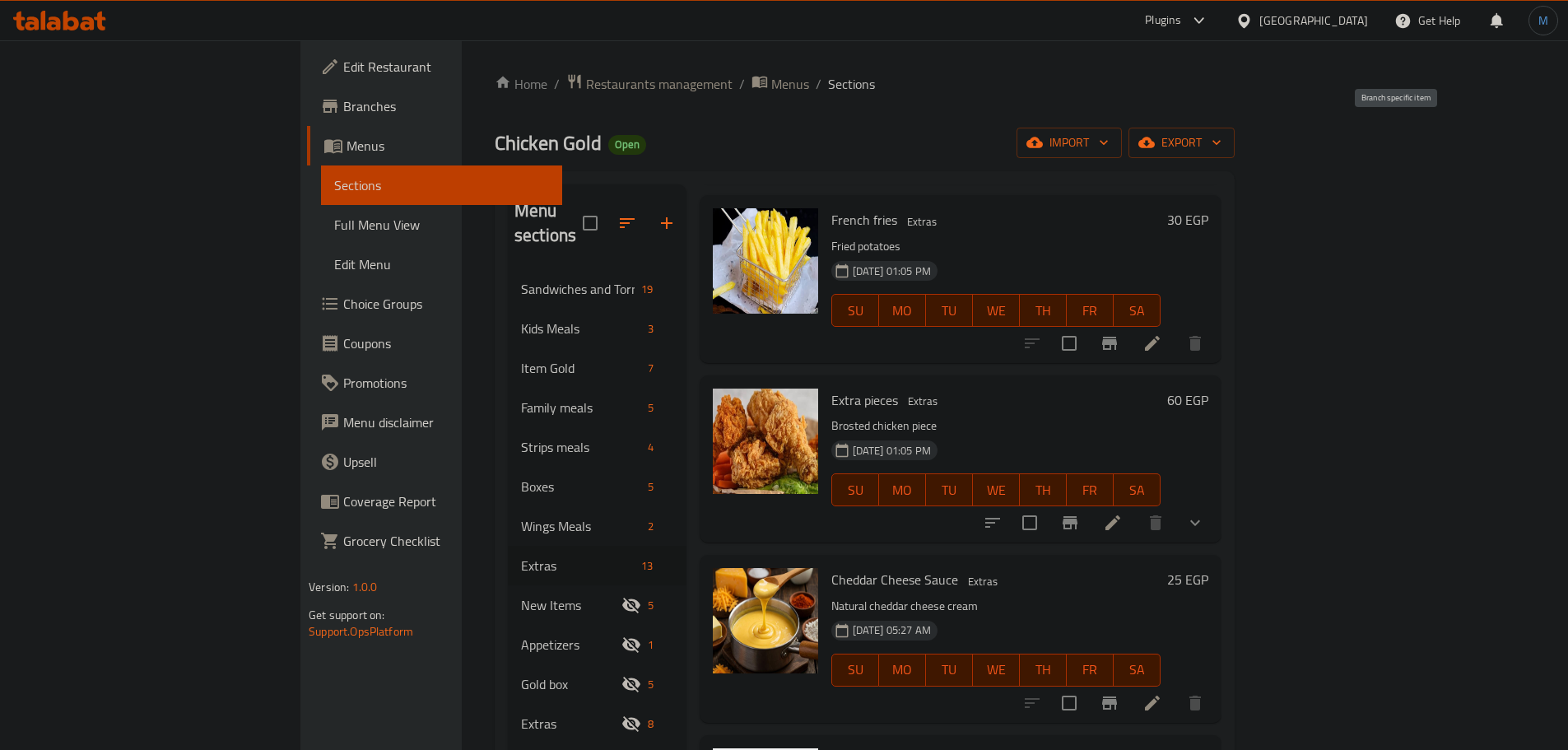
click at [1215, 516] on button "show more" at bounding box center [1195, 522] width 39 height 39
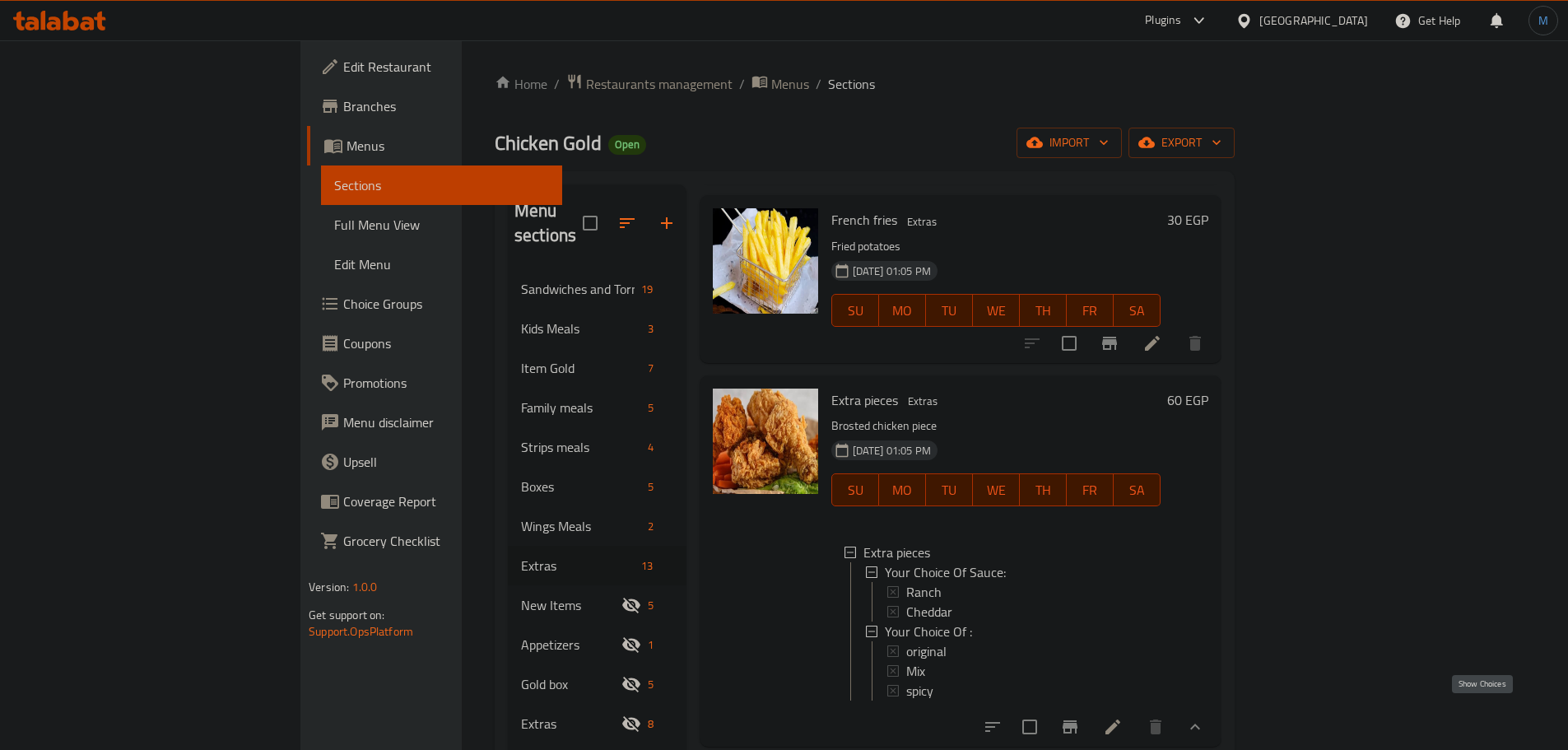
click at [1200, 724] on icon "show more" at bounding box center [1195, 726] width 10 height 6
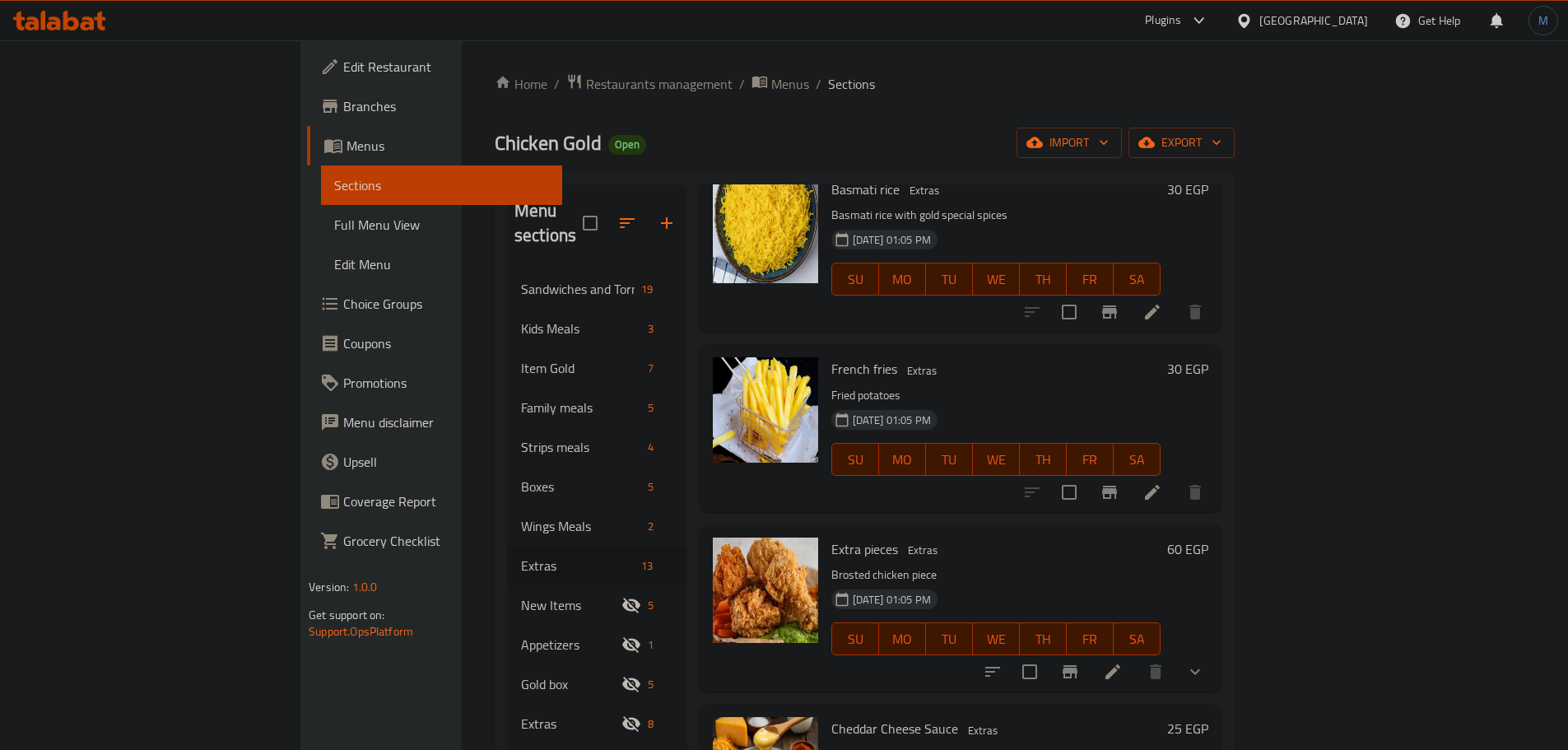
scroll to position [0, 0]
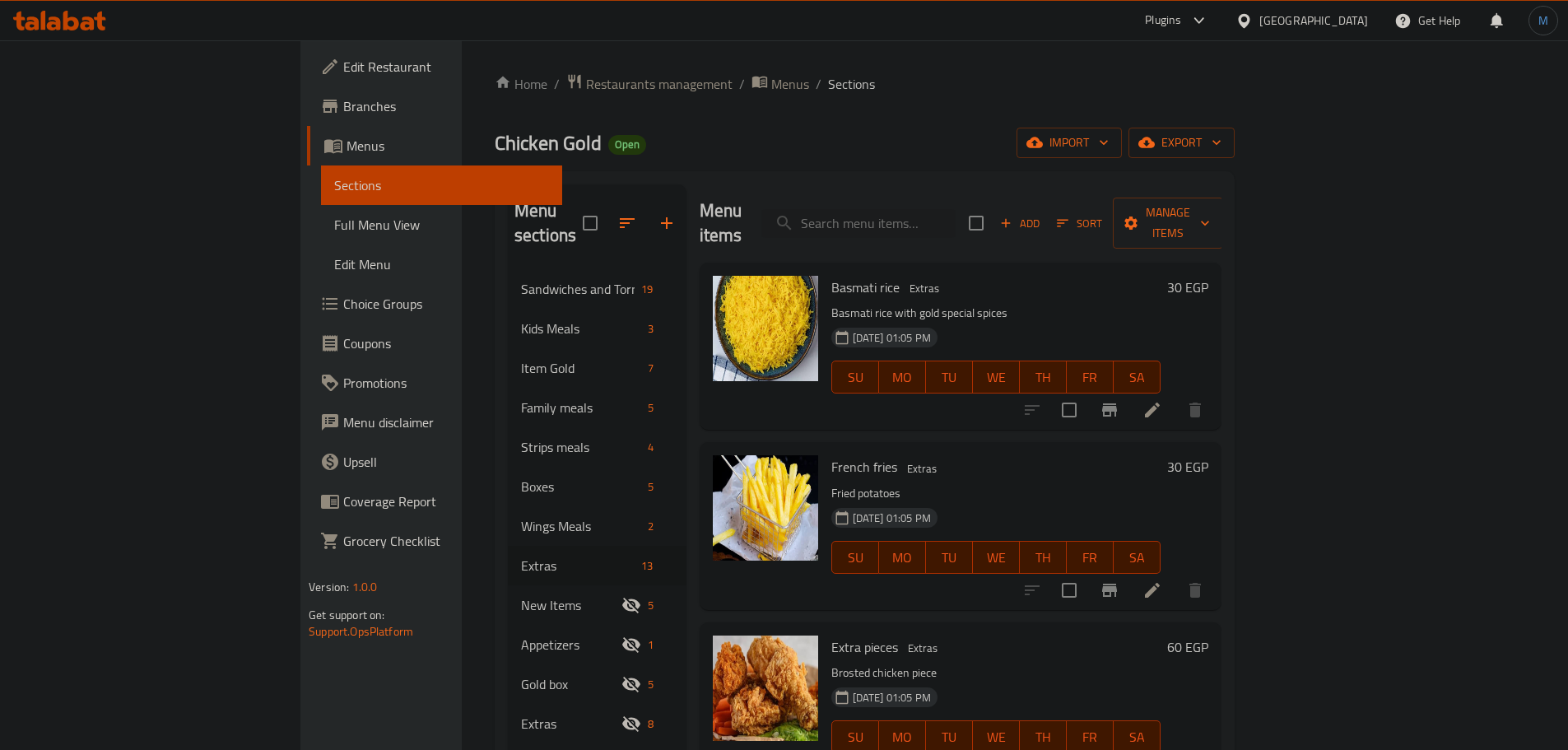
click at [1042, 214] on span "Add" at bounding box center [1019, 223] width 44 height 19
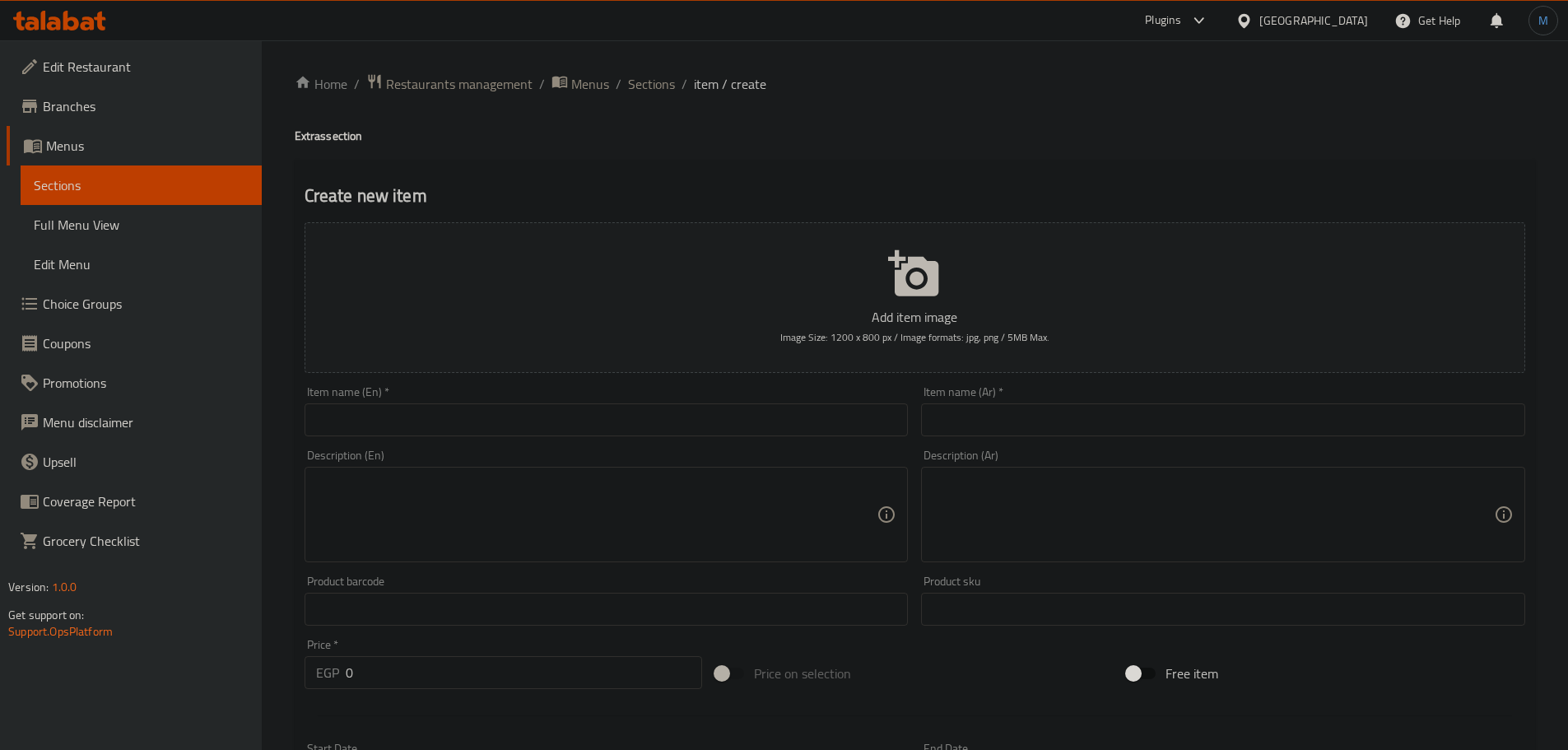
click at [759, 403] on input "text" at bounding box center [606, 419] width 604 height 33
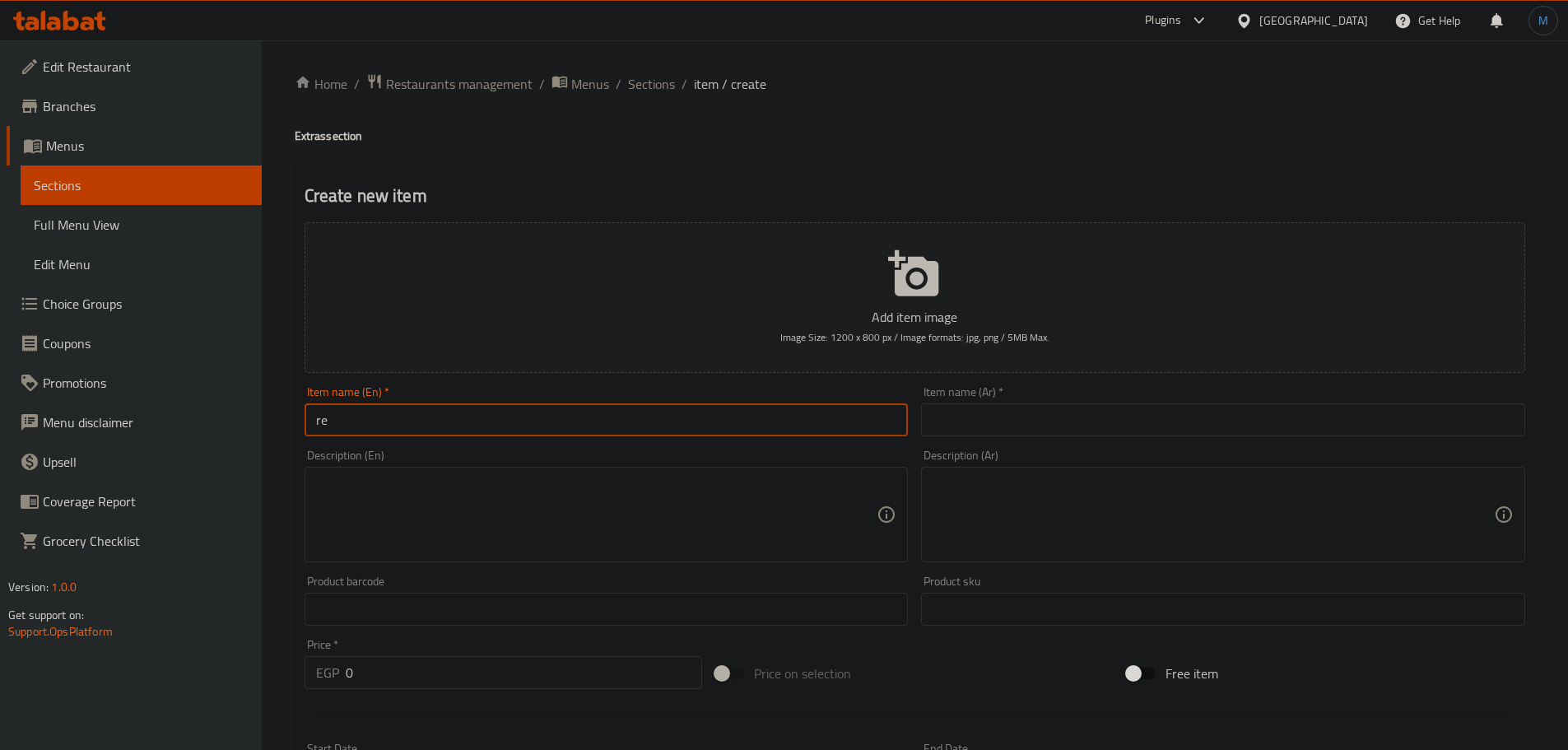
type input "r"
type input "Replace a Piece"
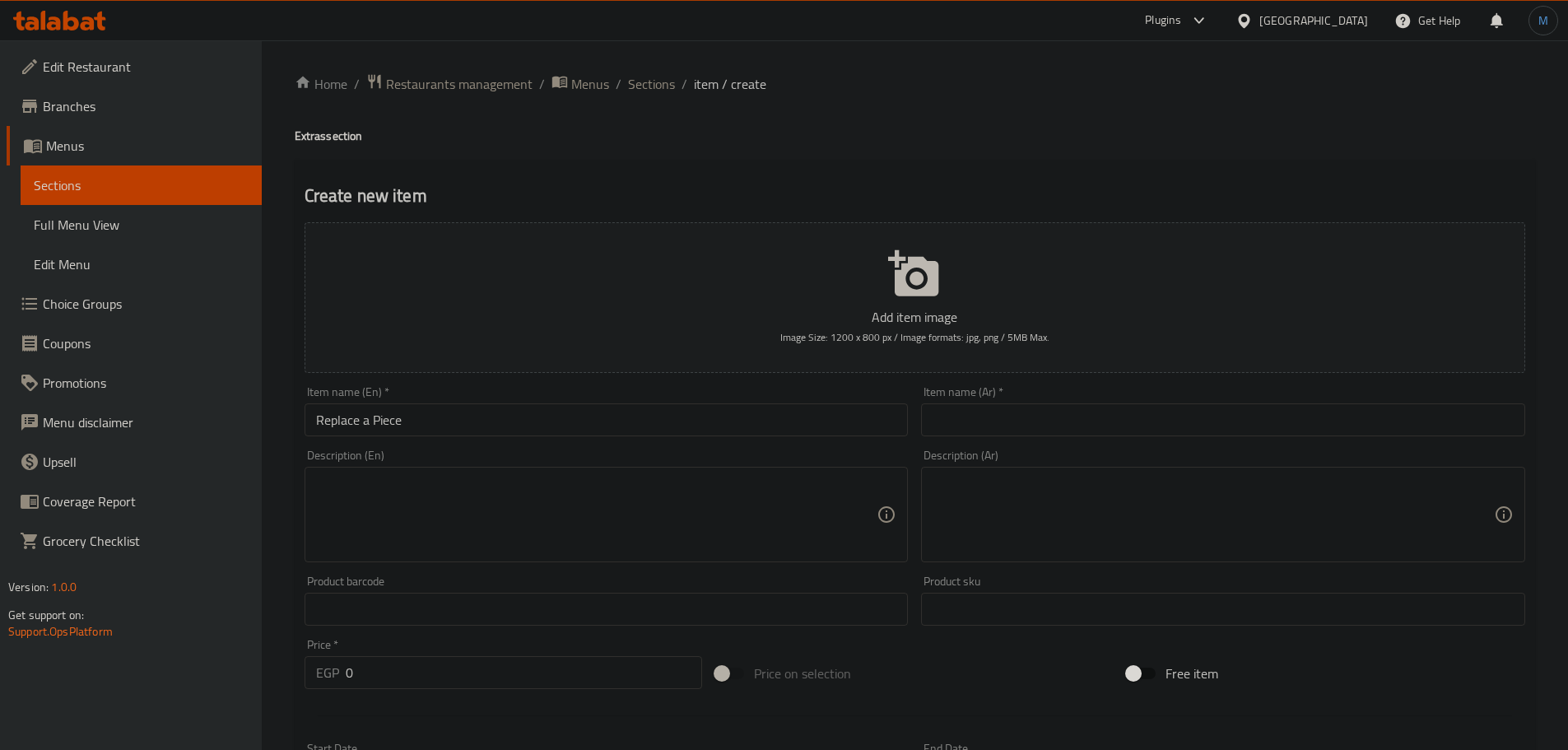
click at [1080, 425] on input "text" at bounding box center [1222, 419] width 604 height 33
paste input "استبدال قطعة"
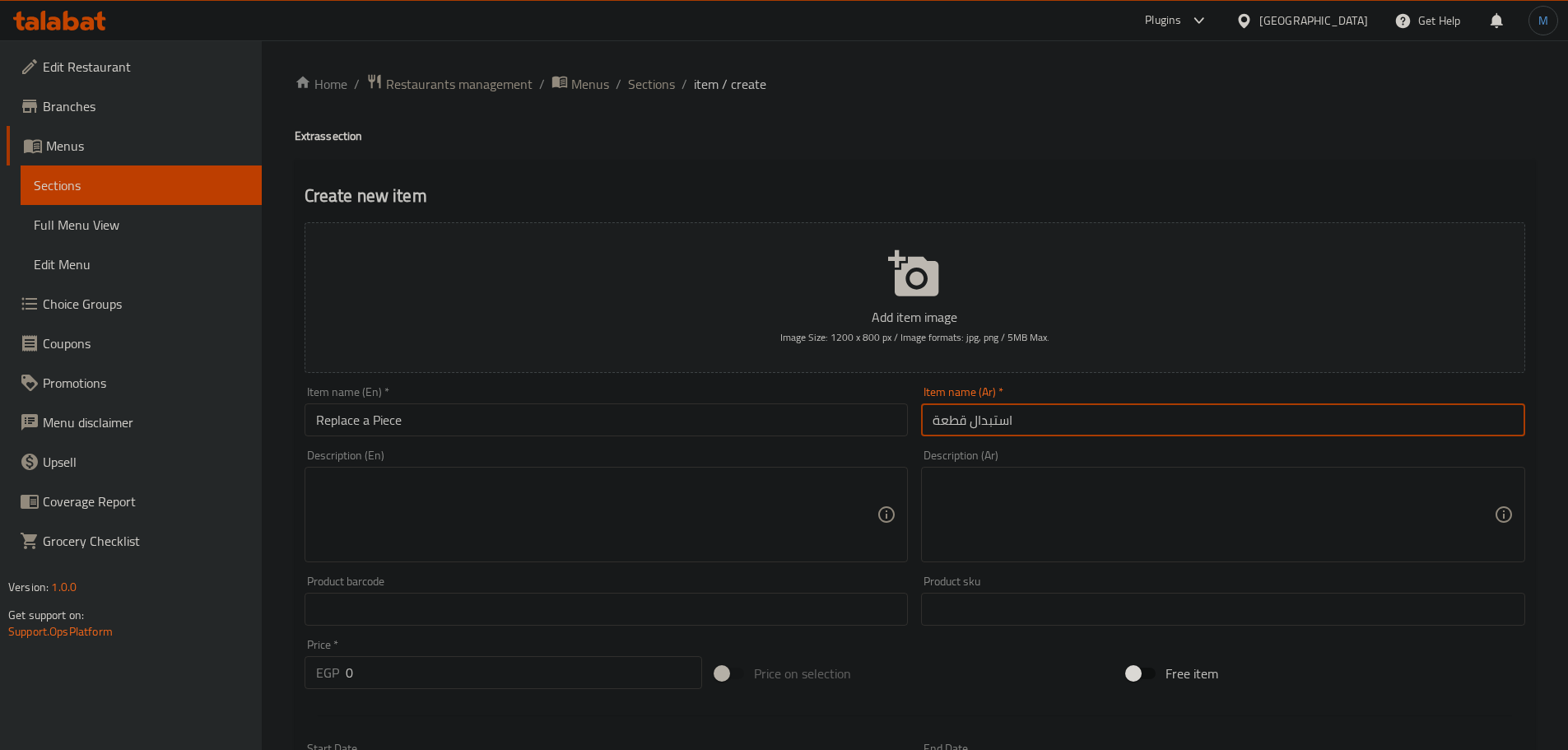
type input "استبدال قطعة"
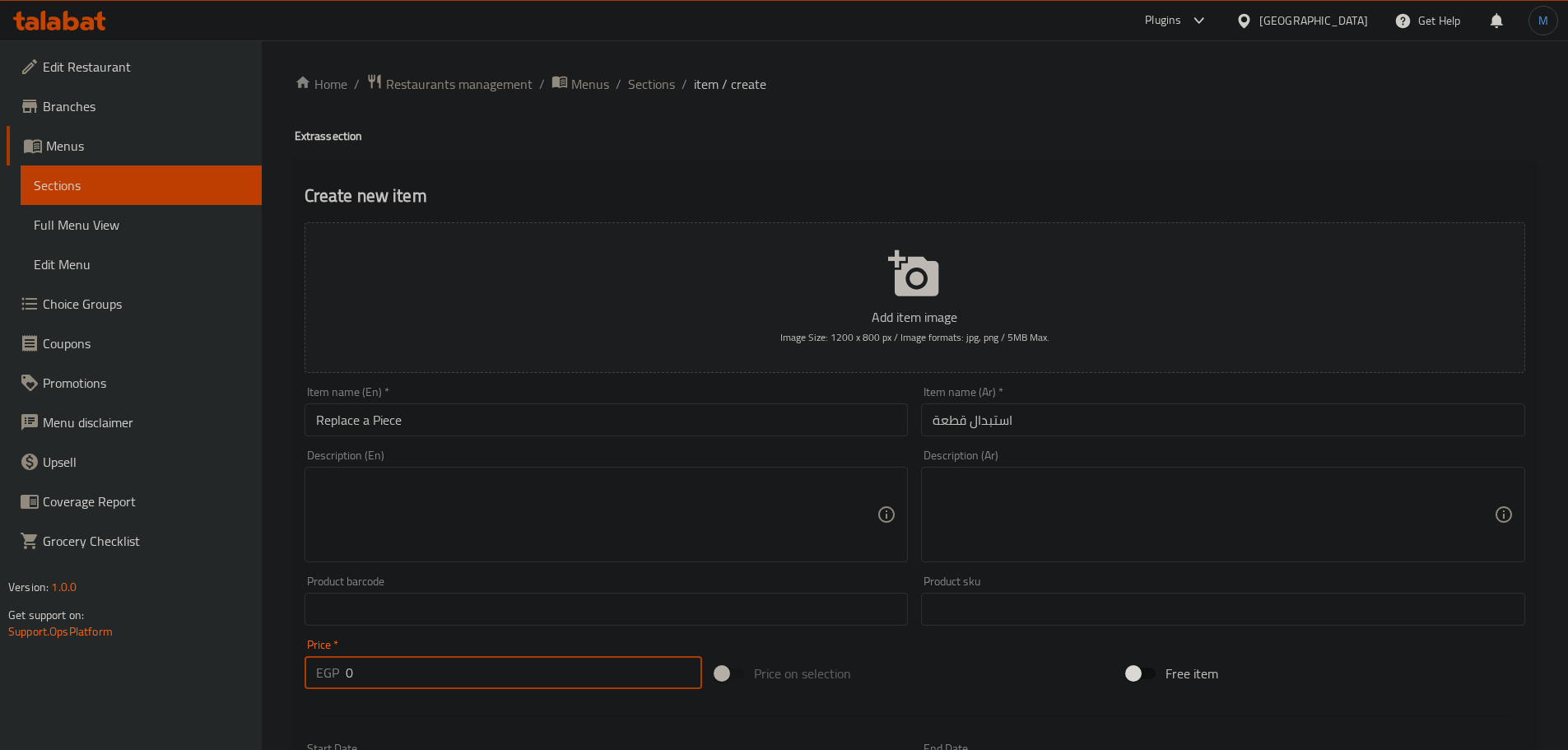
click at [407, 666] on input "0" at bounding box center [524, 672] width 357 height 33
type input "50"
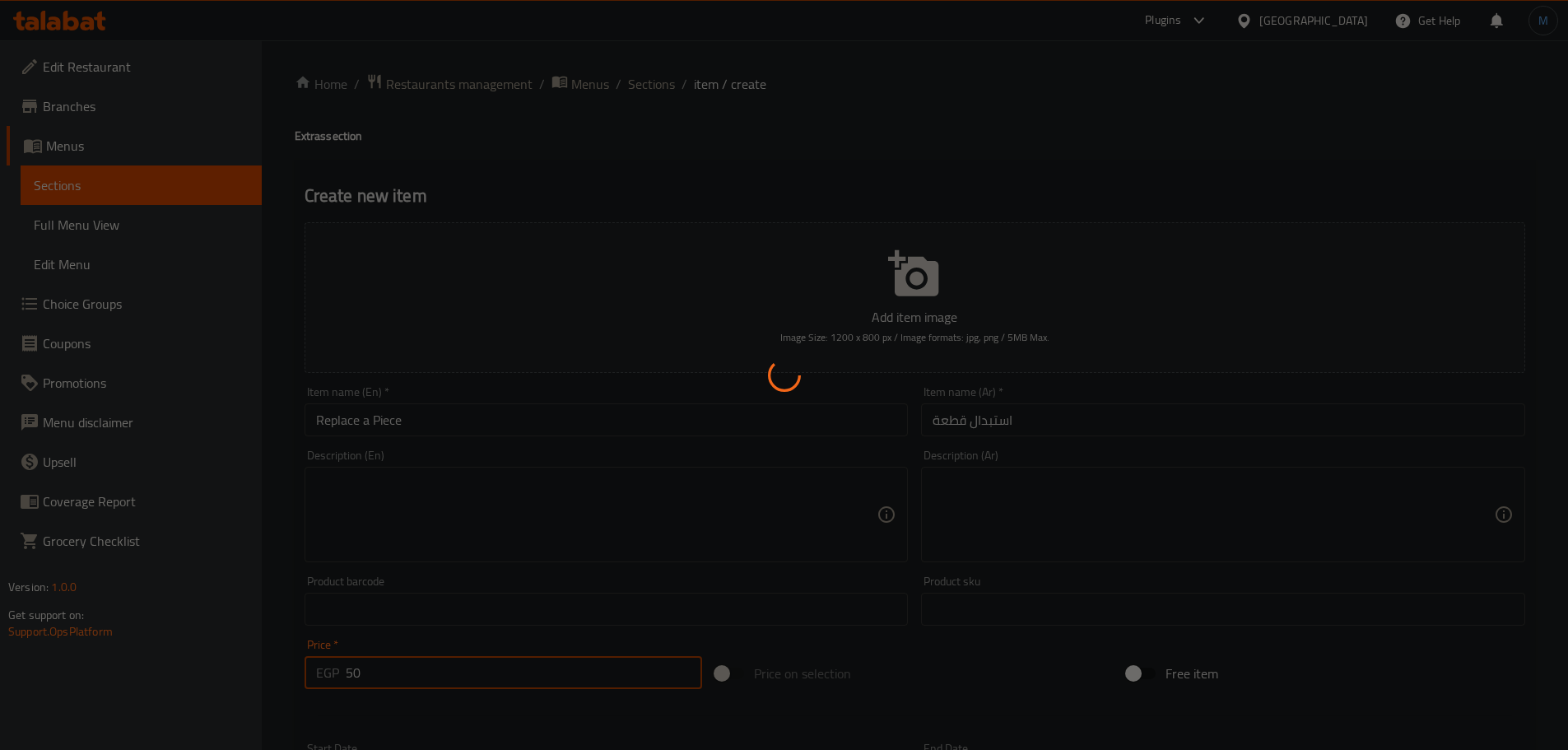
type input "0"
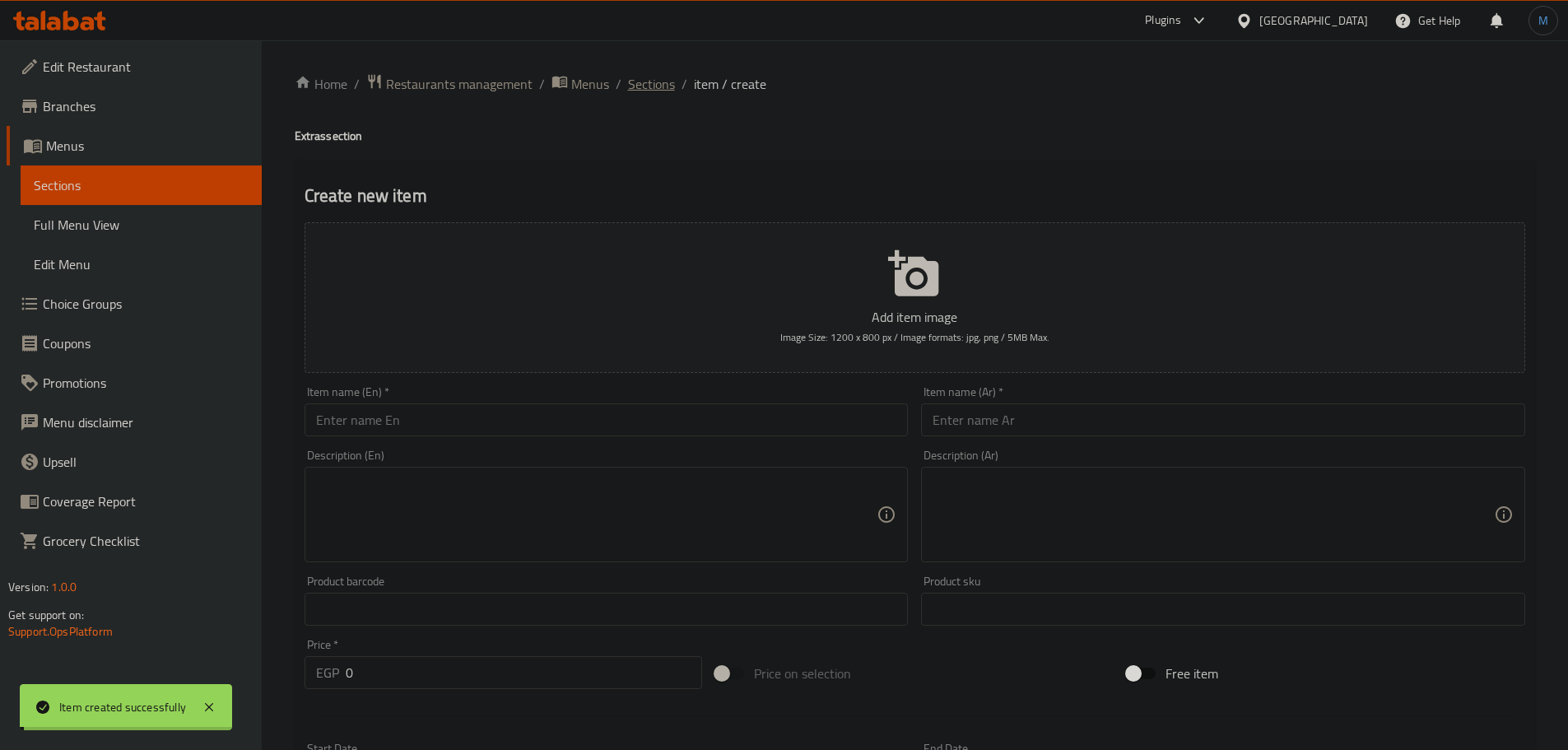
click at [649, 76] on span "Sections" at bounding box center [651, 84] width 47 height 20
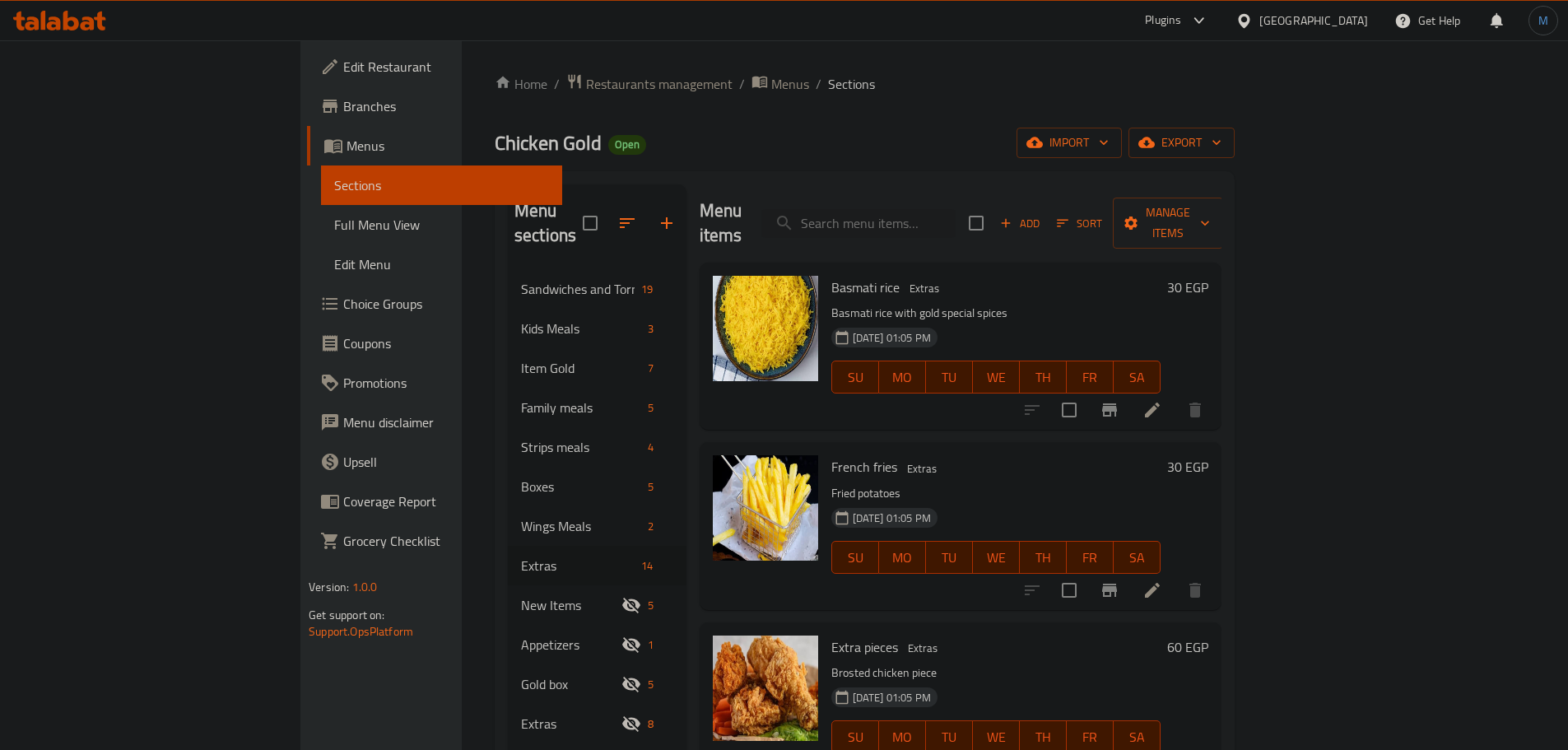
click at [1042, 214] on span "Add" at bounding box center [1019, 223] width 44 height 19
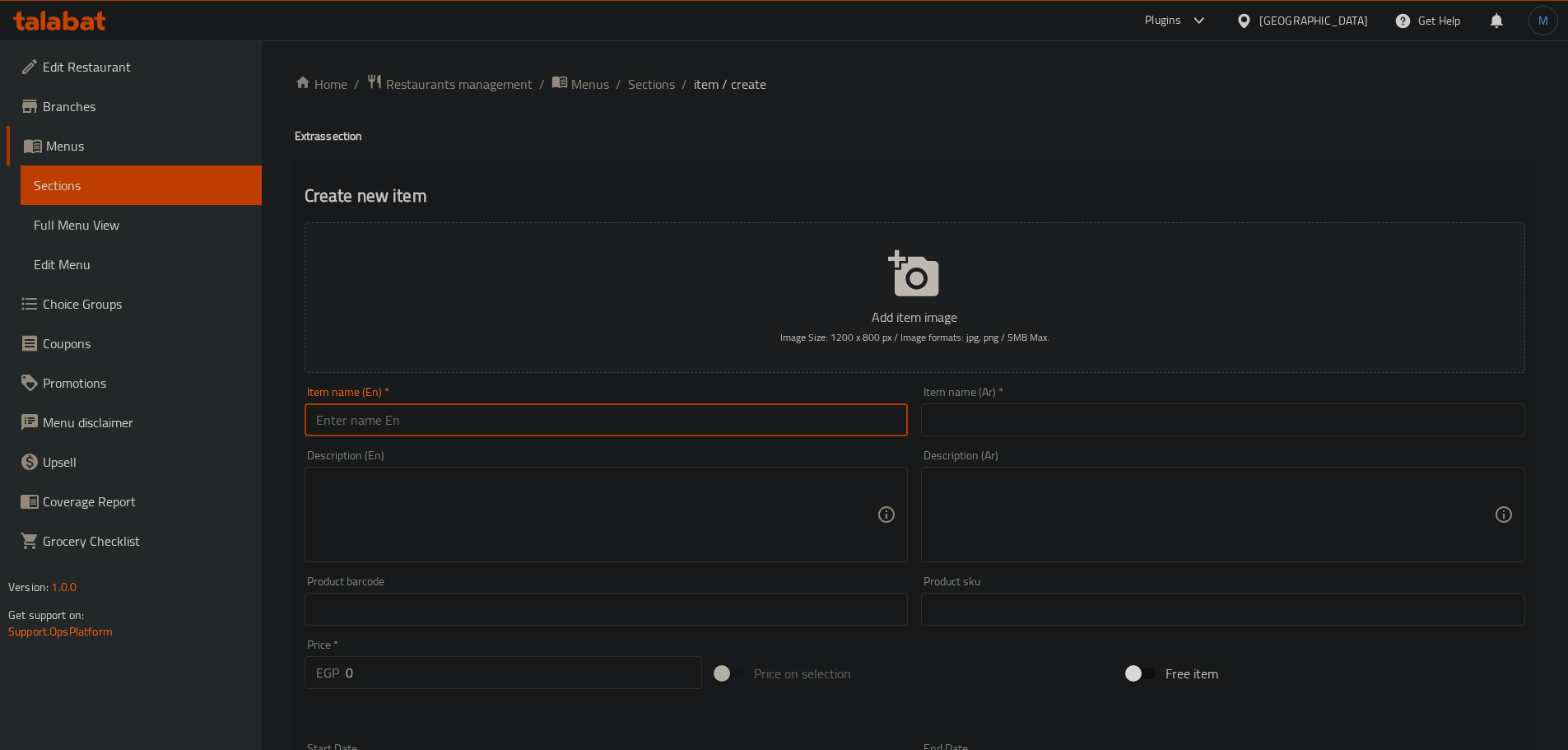
click at [573, 403] on input "text" at bounding box center [606, 419] width 604 height 33
type input "Add Bread"
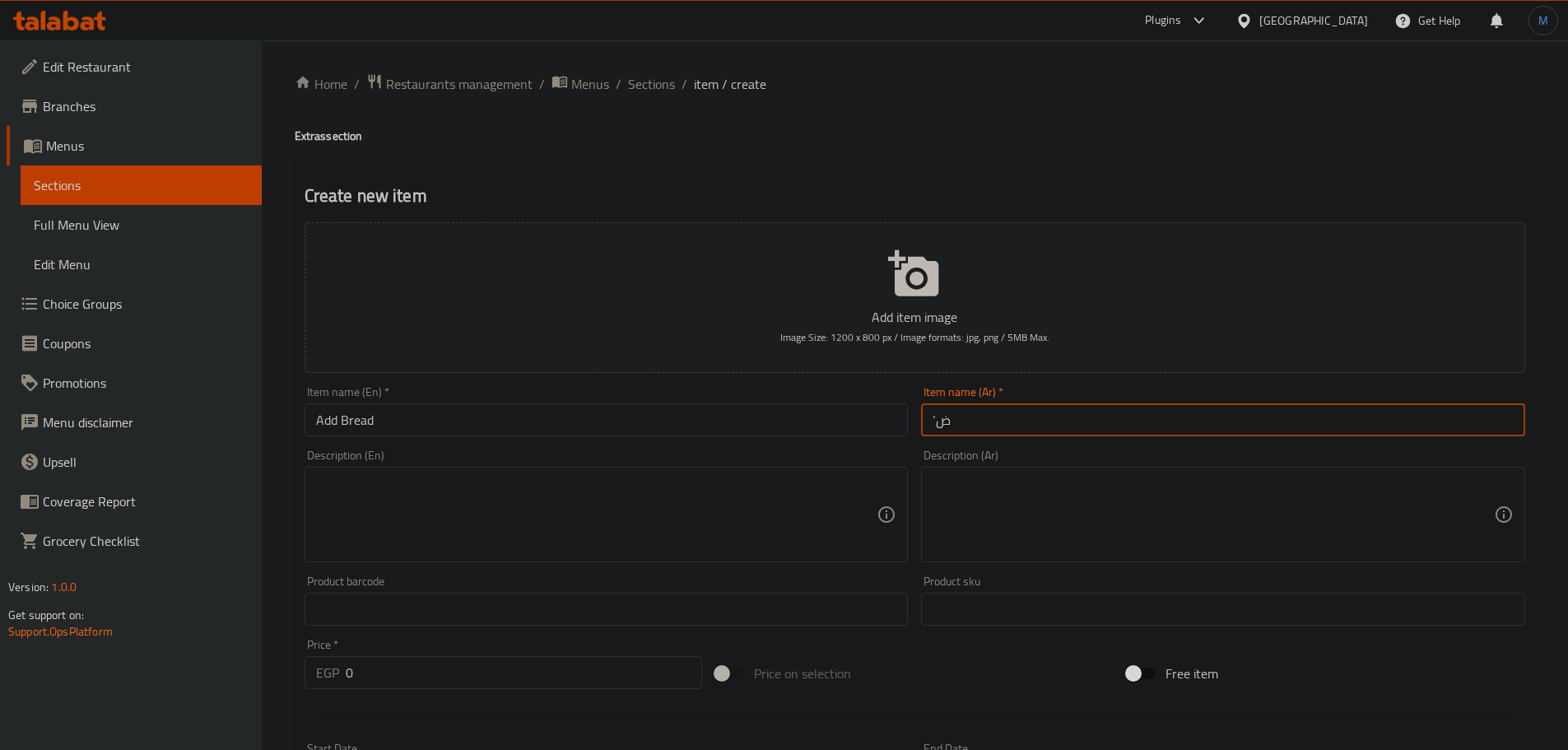
type input "‘"
type input "إضافة عيش"
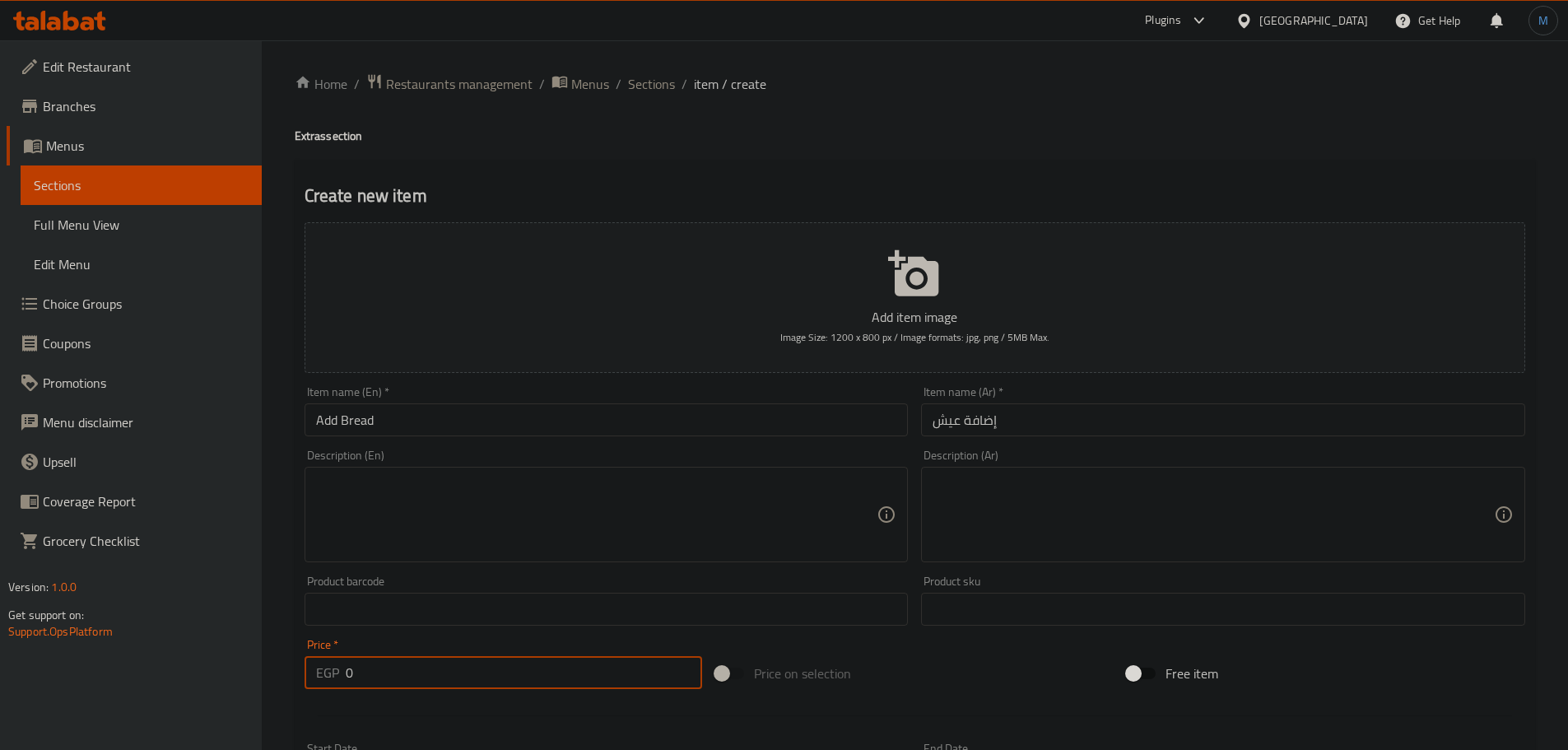
drag, startPoint x: 388, startPoint y: 659, endPoint x: 316, endPoint y: 659, distance: 72.0
click at [316, 659] on div "EGP 0 Price *" at bounding box center [504, 672] width 399 height 33
type input "3"
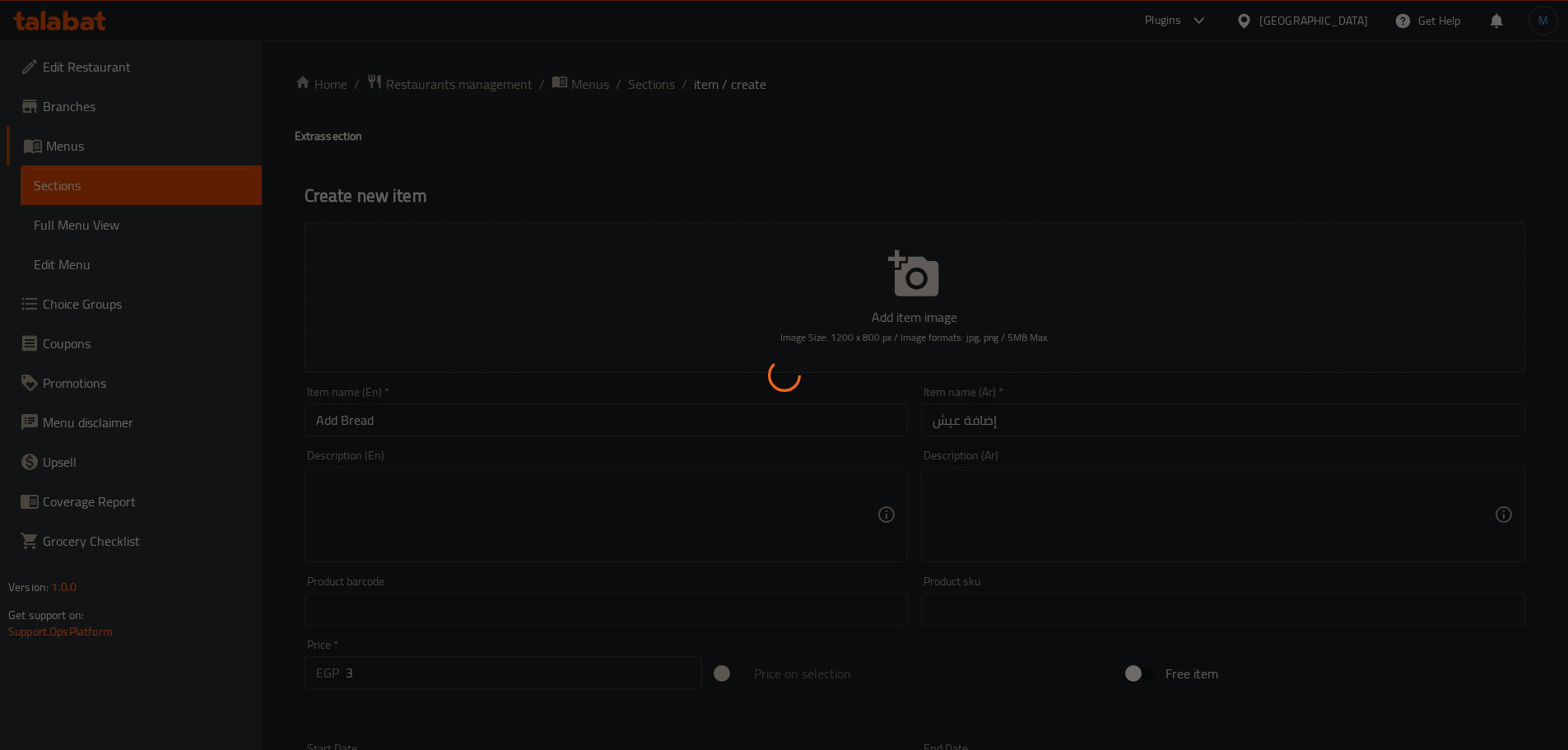
type input "0"
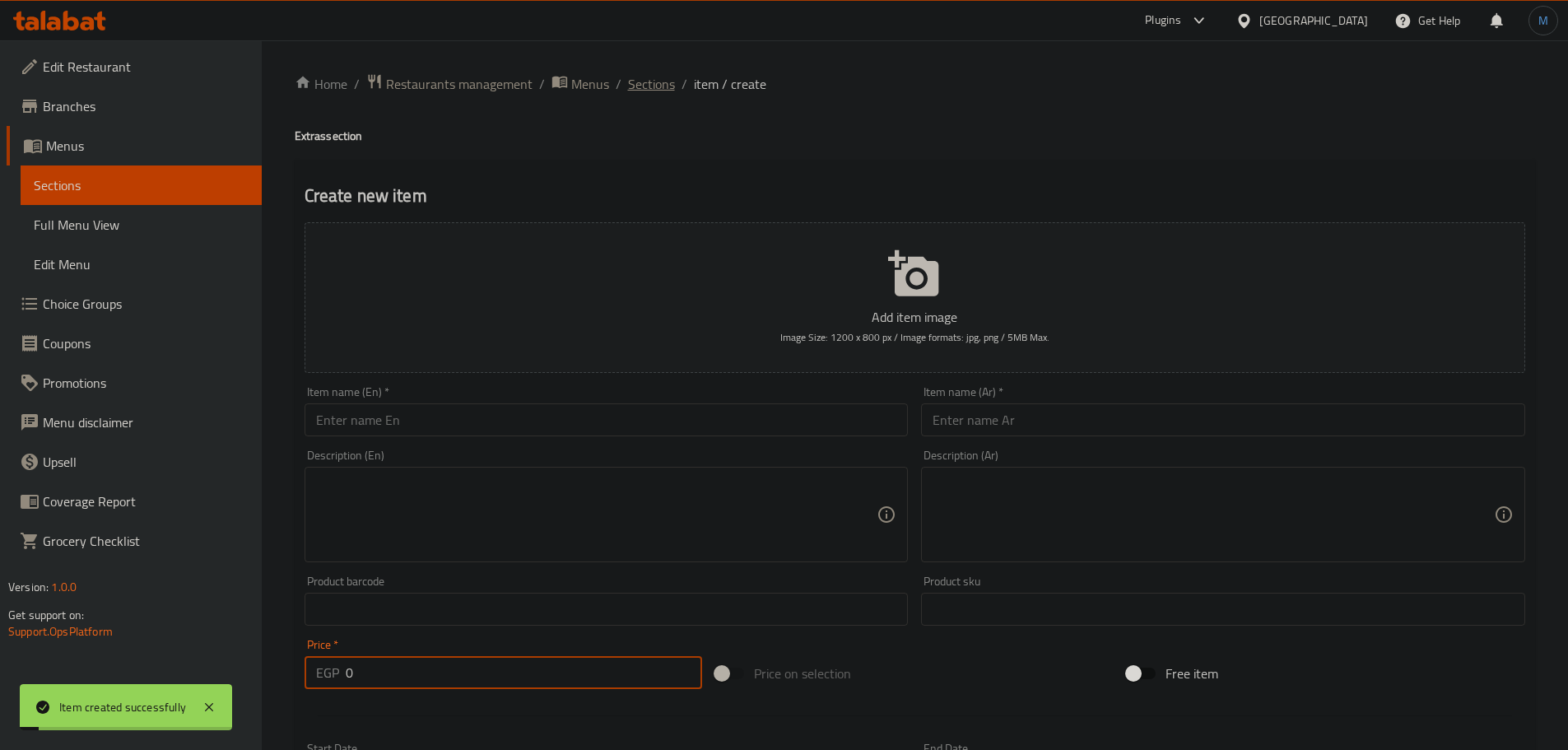
click at [661, 78] on span "Sections" at bounding box center [651, 84] width 47 height 20
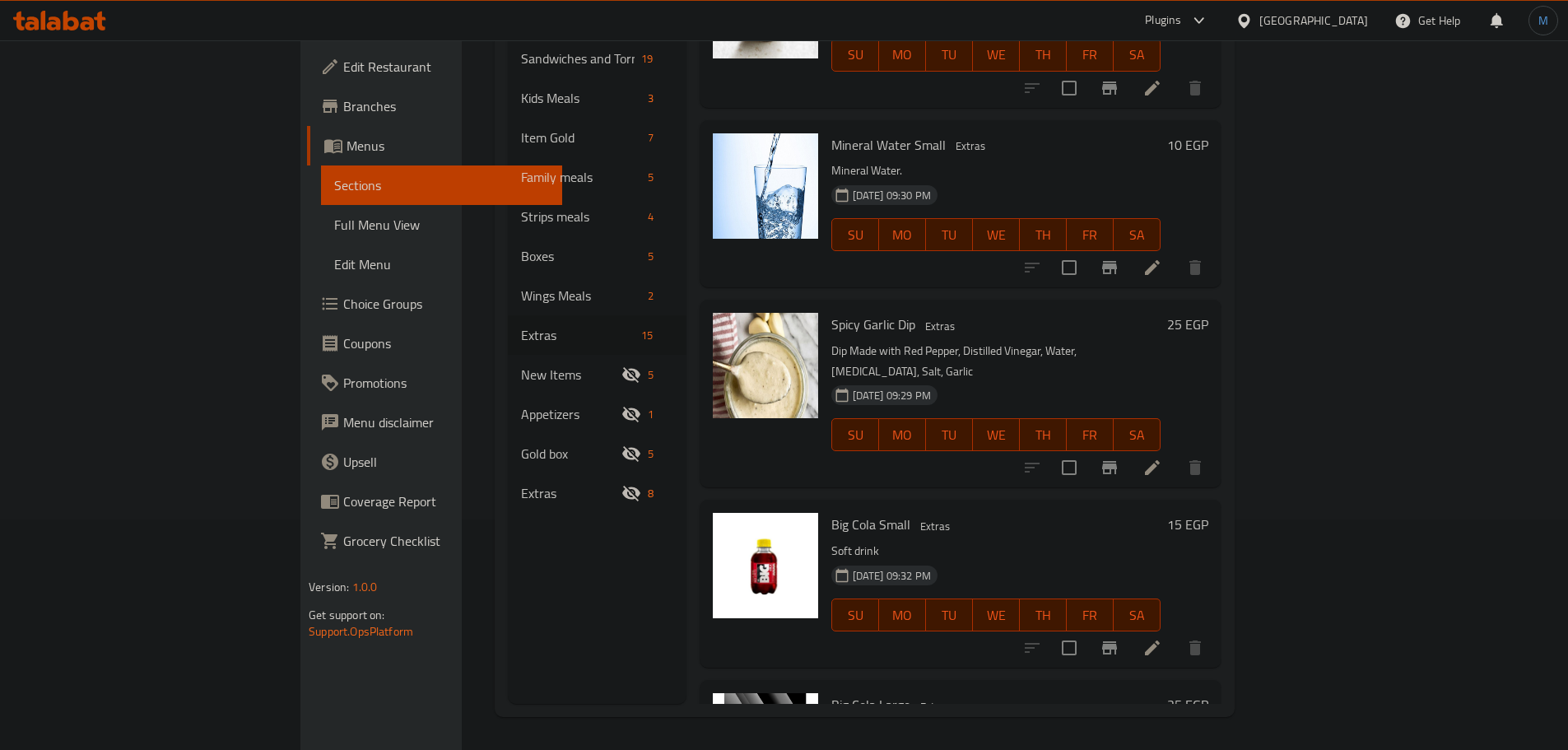
scroll to position [1809, 0]
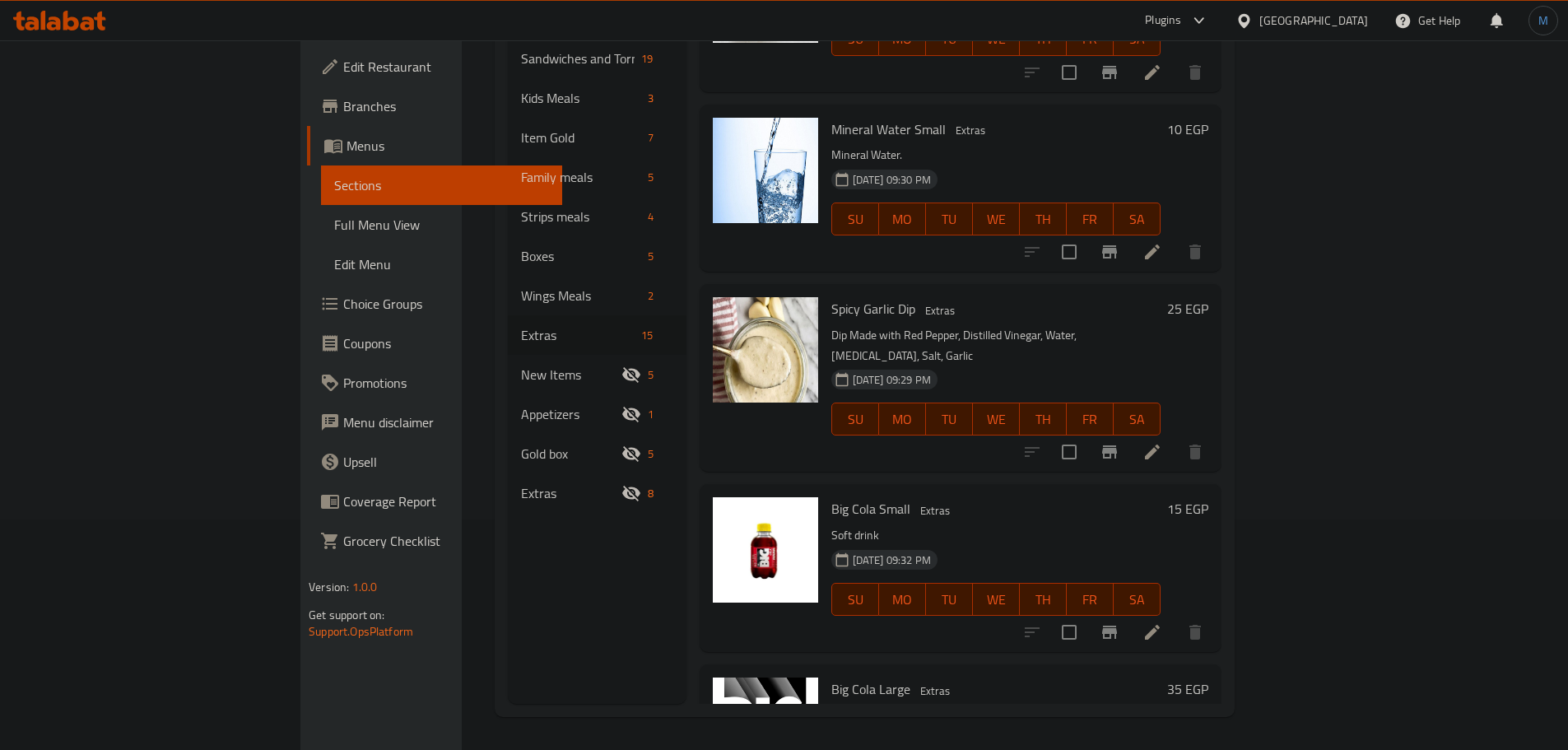
click at [1117, 446] on icon "Branch-specific-item" at bounding box center [1109, 452] width 14 height 13
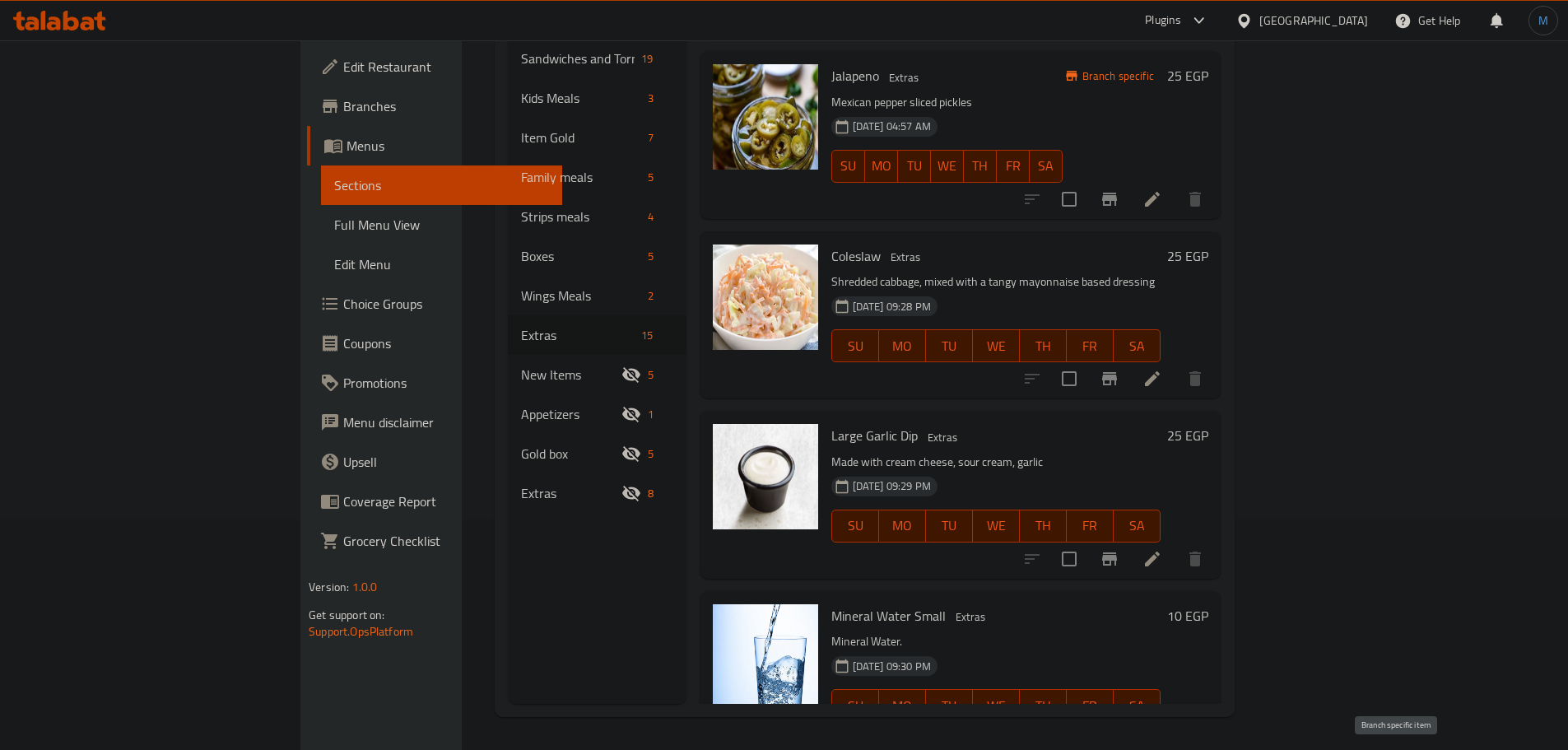
scroll to position [1314, 0]
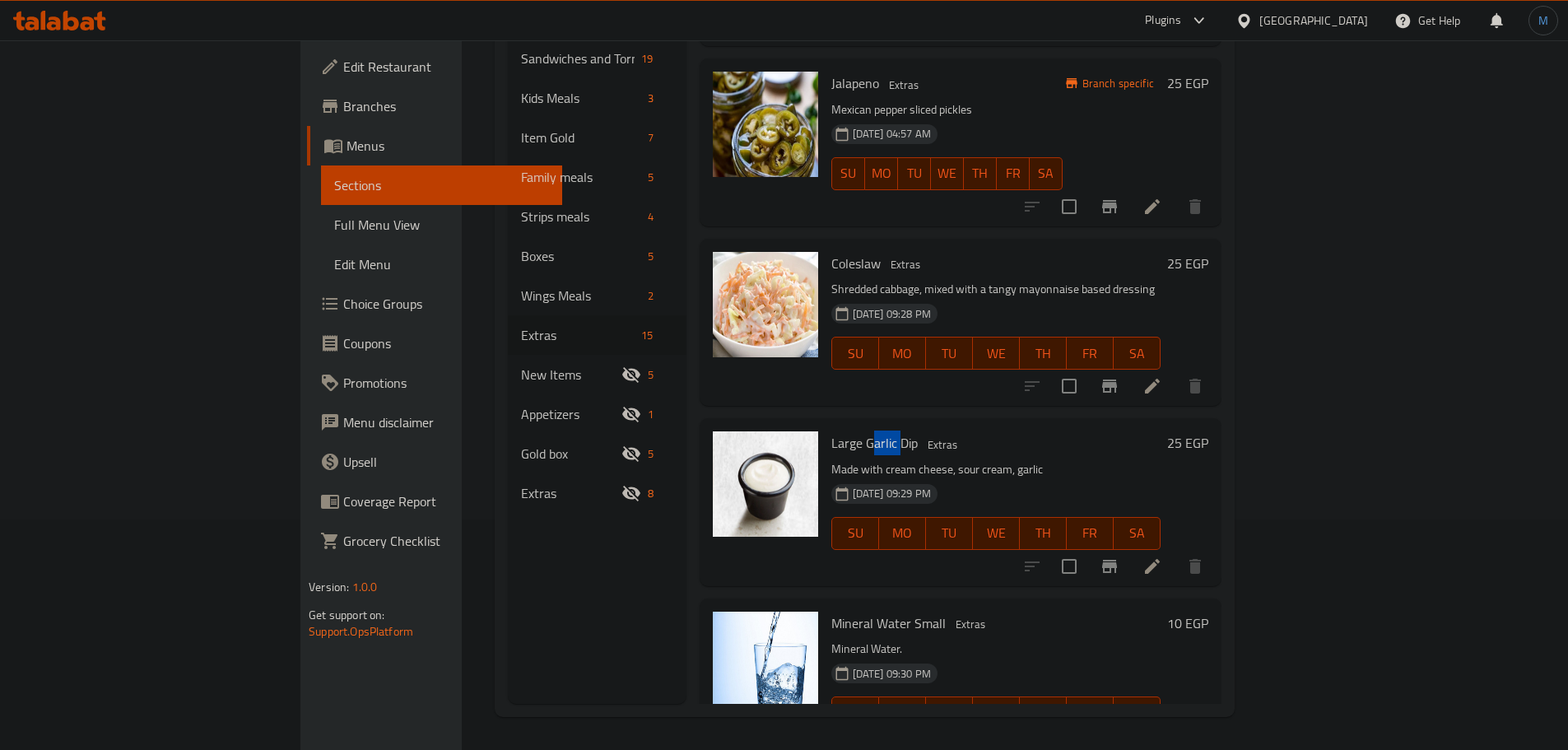
drag, startPoint x: 797, startPoint y: 413, endPoint x: 825, endPoint y: 414, distance: 28.0
click at [831, 430] on span "Large Garlic Dip" at bounding box center [874, 442] width 86 height 25
copy span "arlic"
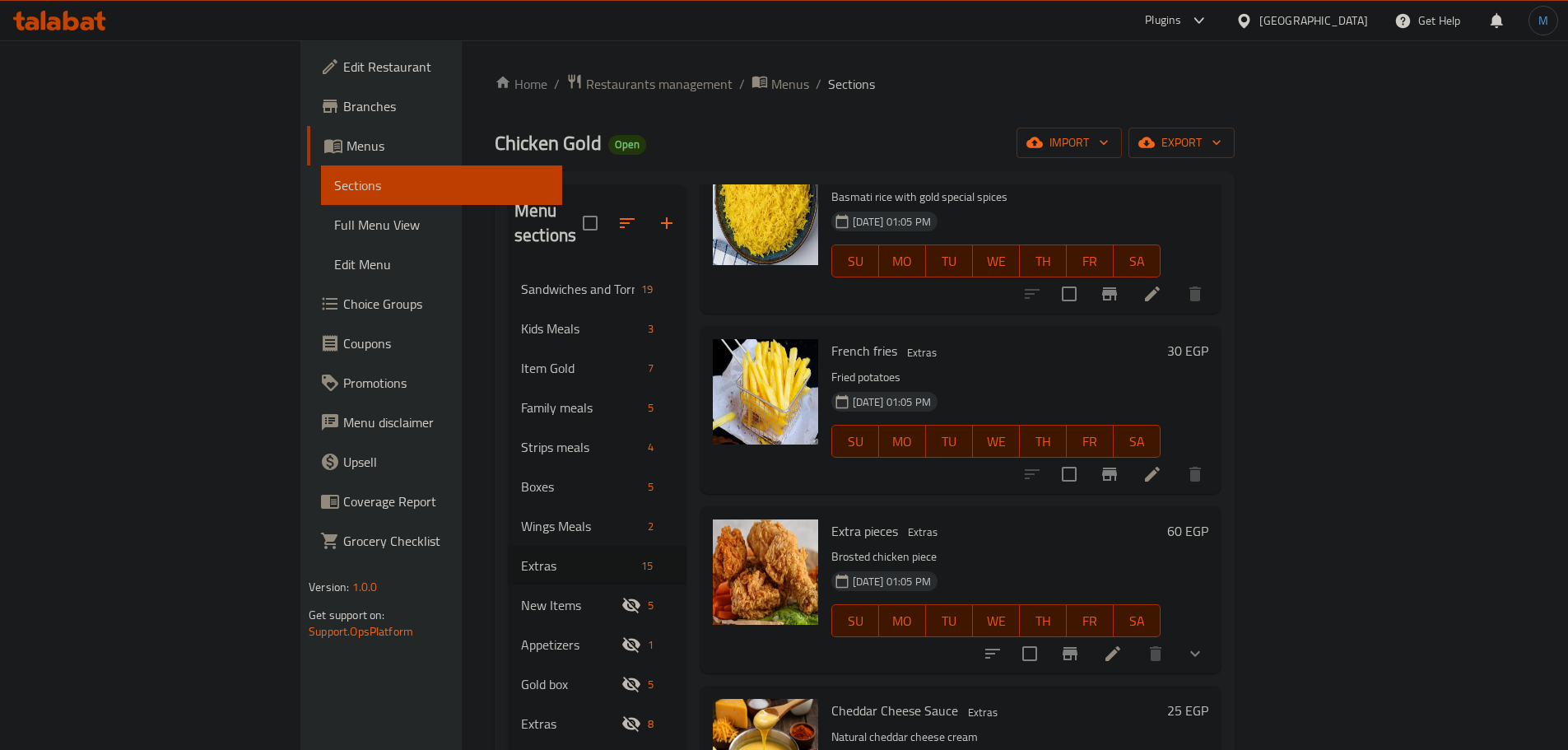
scroll to position [0, 0]
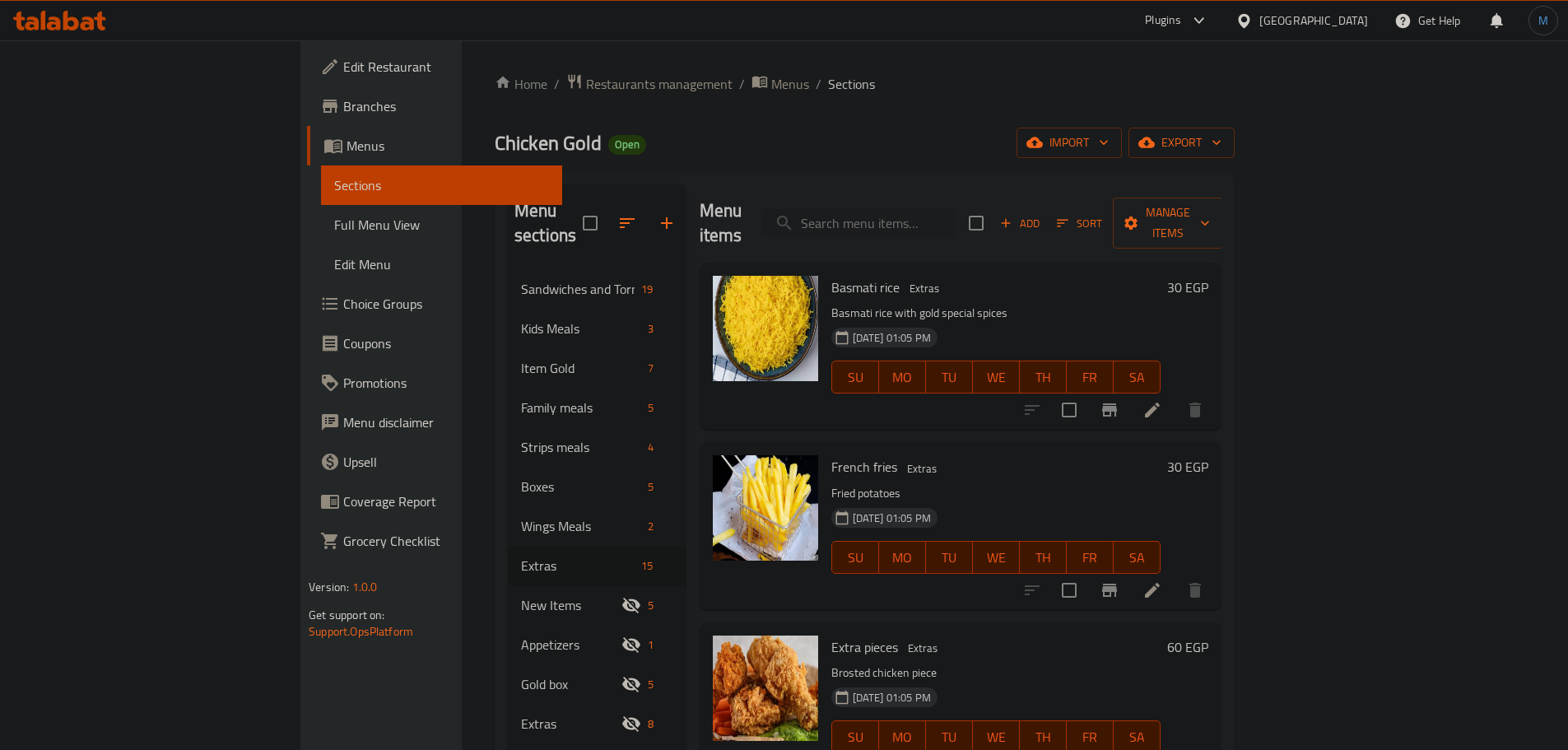
click at [1042, 214] on span "Add" at bounding box center [1019, 223] width 44 height 19
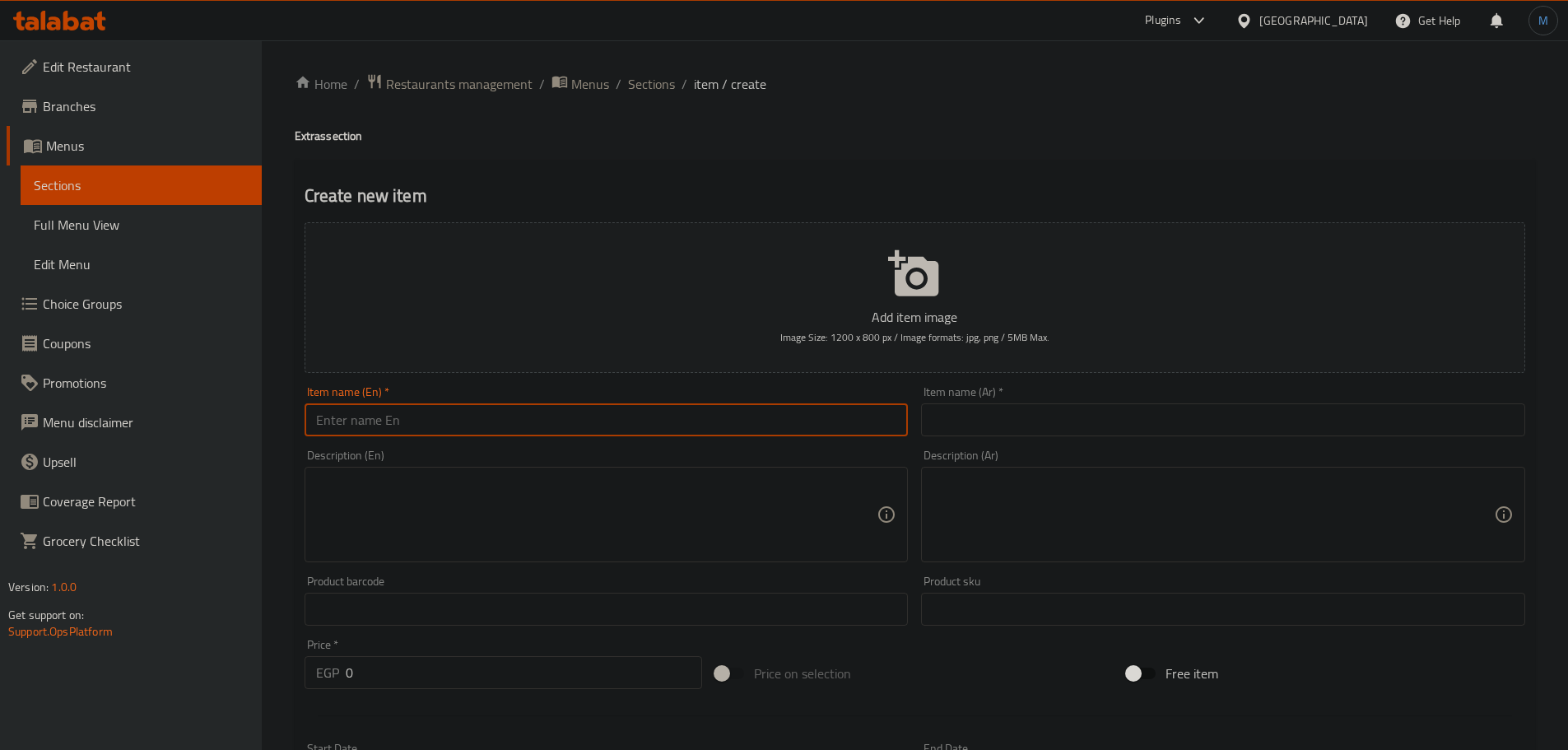
click at [666, 418] on input "text" at bounding box center [606, 419] width 604 height 33
type input "Smaal Garlic Dip"
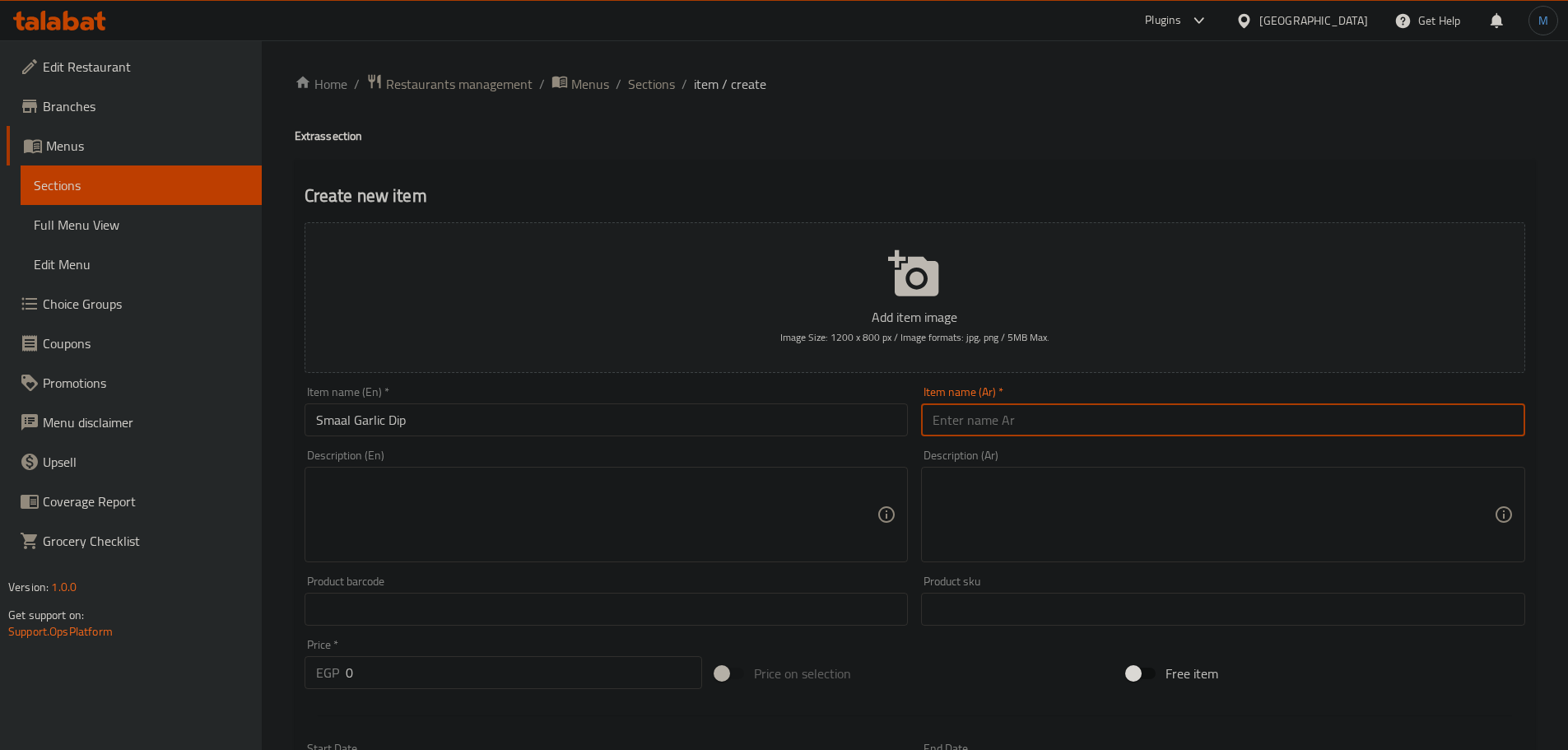
click at [1066, 412] on input "text" at bounding box center [1222, 419] width 604 height 33
type input "تومية صغيرة"
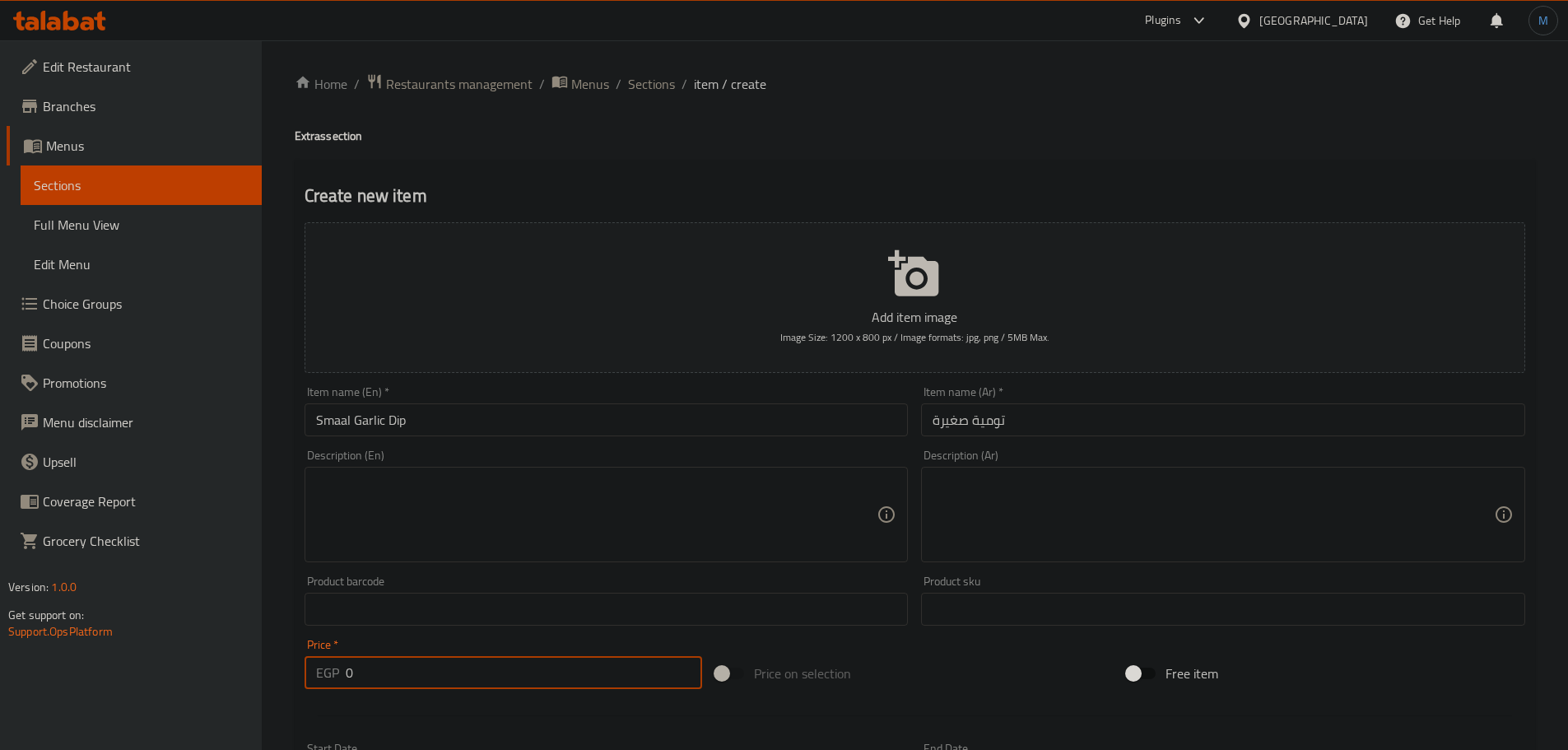
drag, startPoint x: 448, startPoint y: 660, endPoint x: 275, endPoint y: 661, distance: 173.0
click at [275, 661] on div "Home / Restaurants management / Menus / Sections / item / create Extras section…" at bounding box center [914, 602] width 1306 height 1123
type input "15"
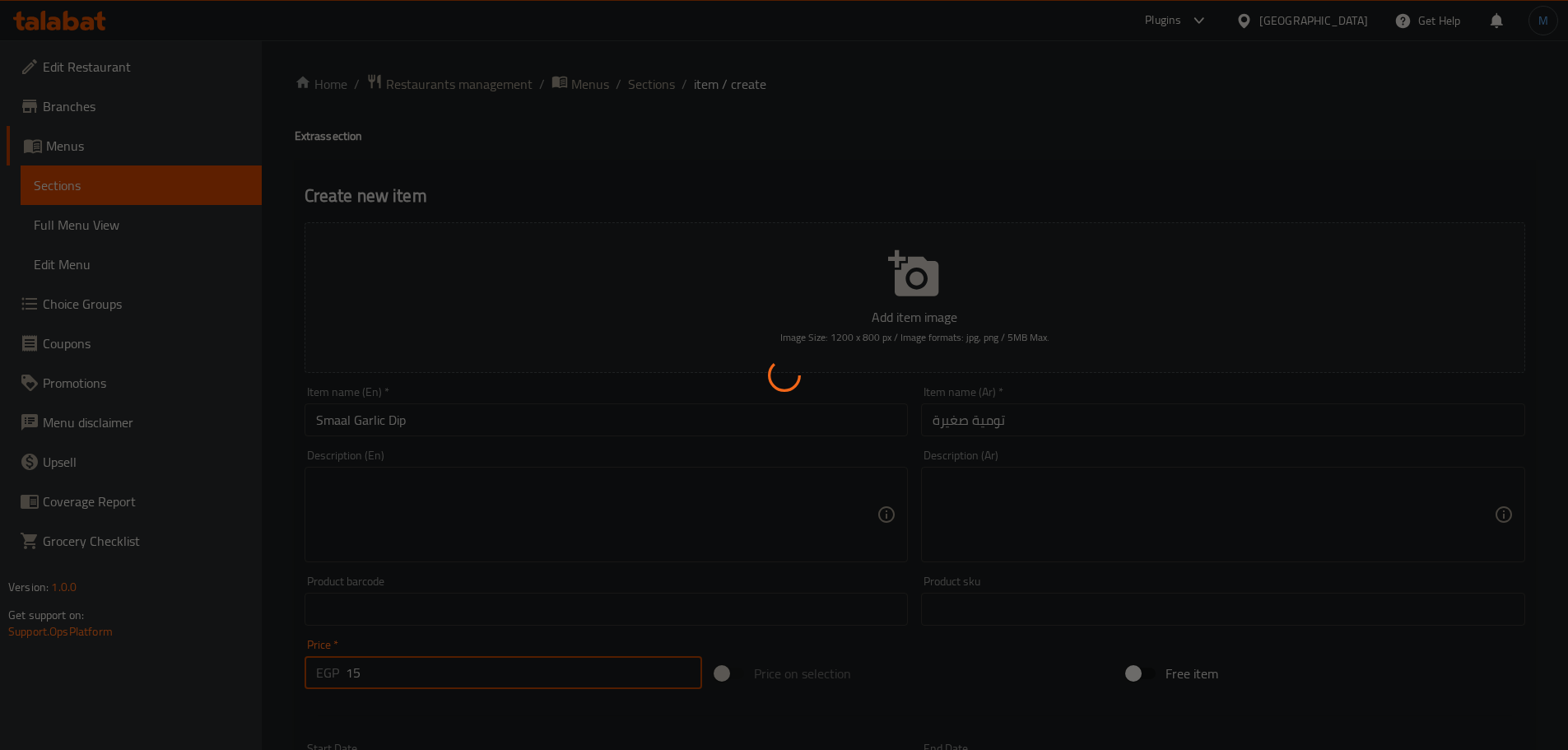
type input "0"
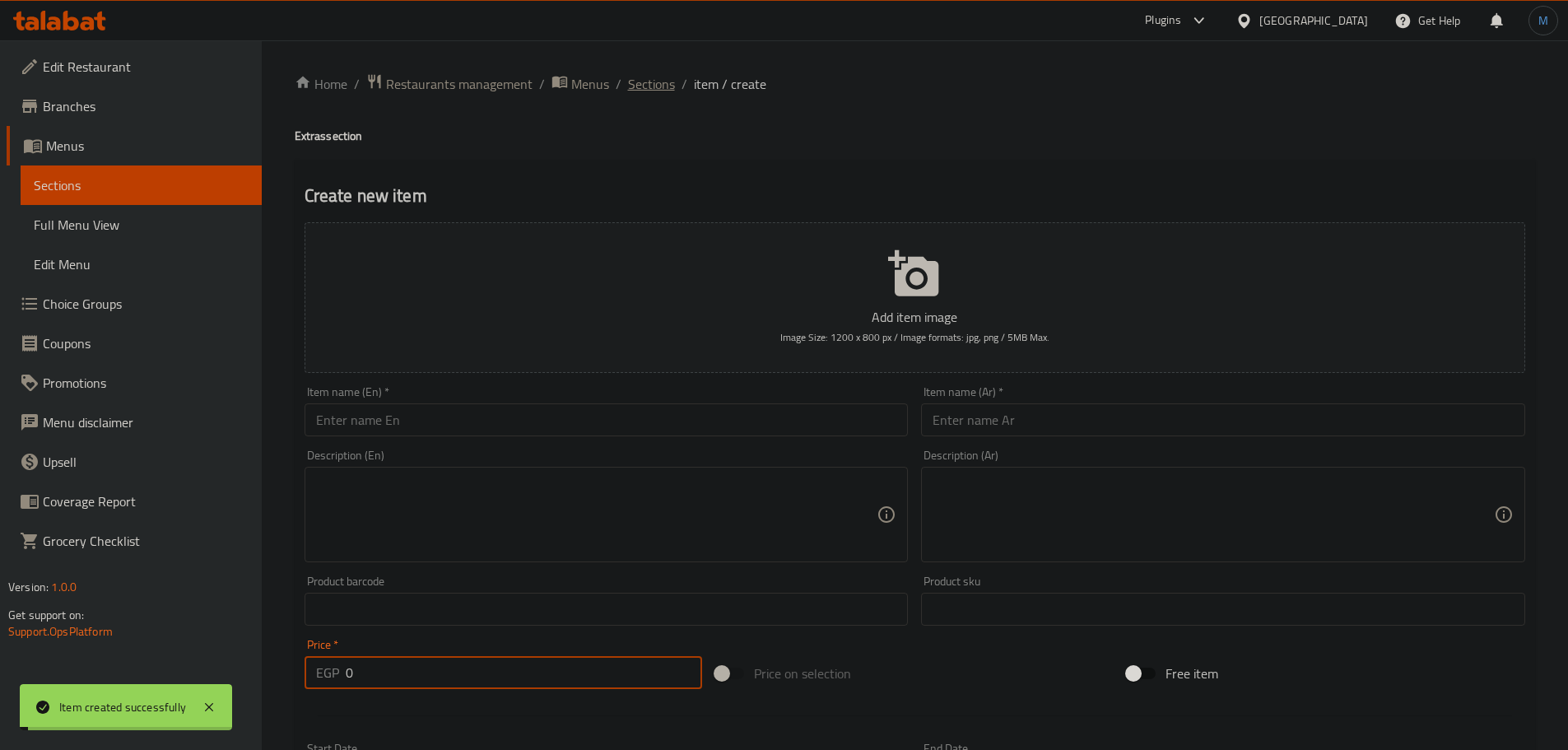
click at [637, 90] on span "Sections" at bounding box center [651, 84] width 47 height 20
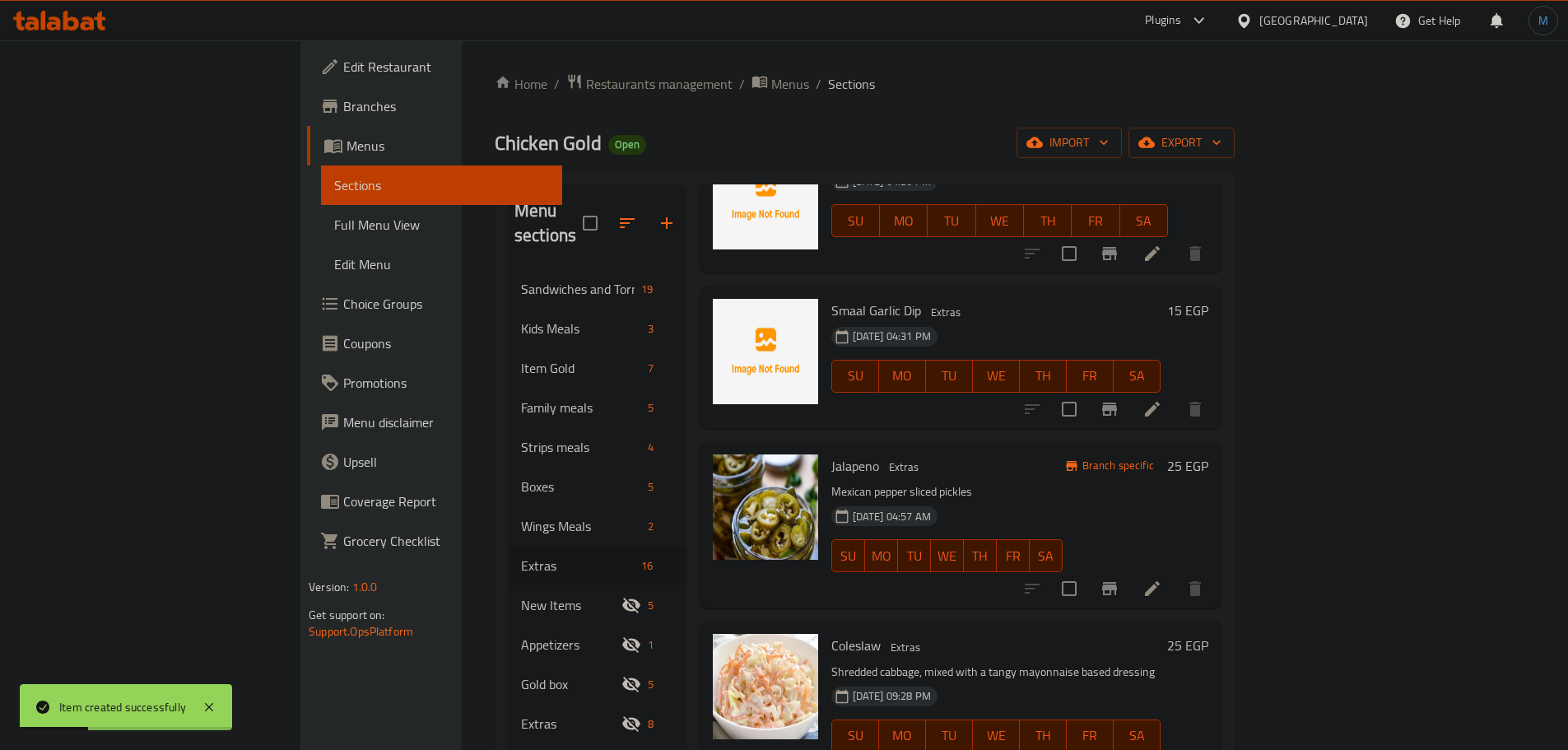
scroll to position [1729, 0]
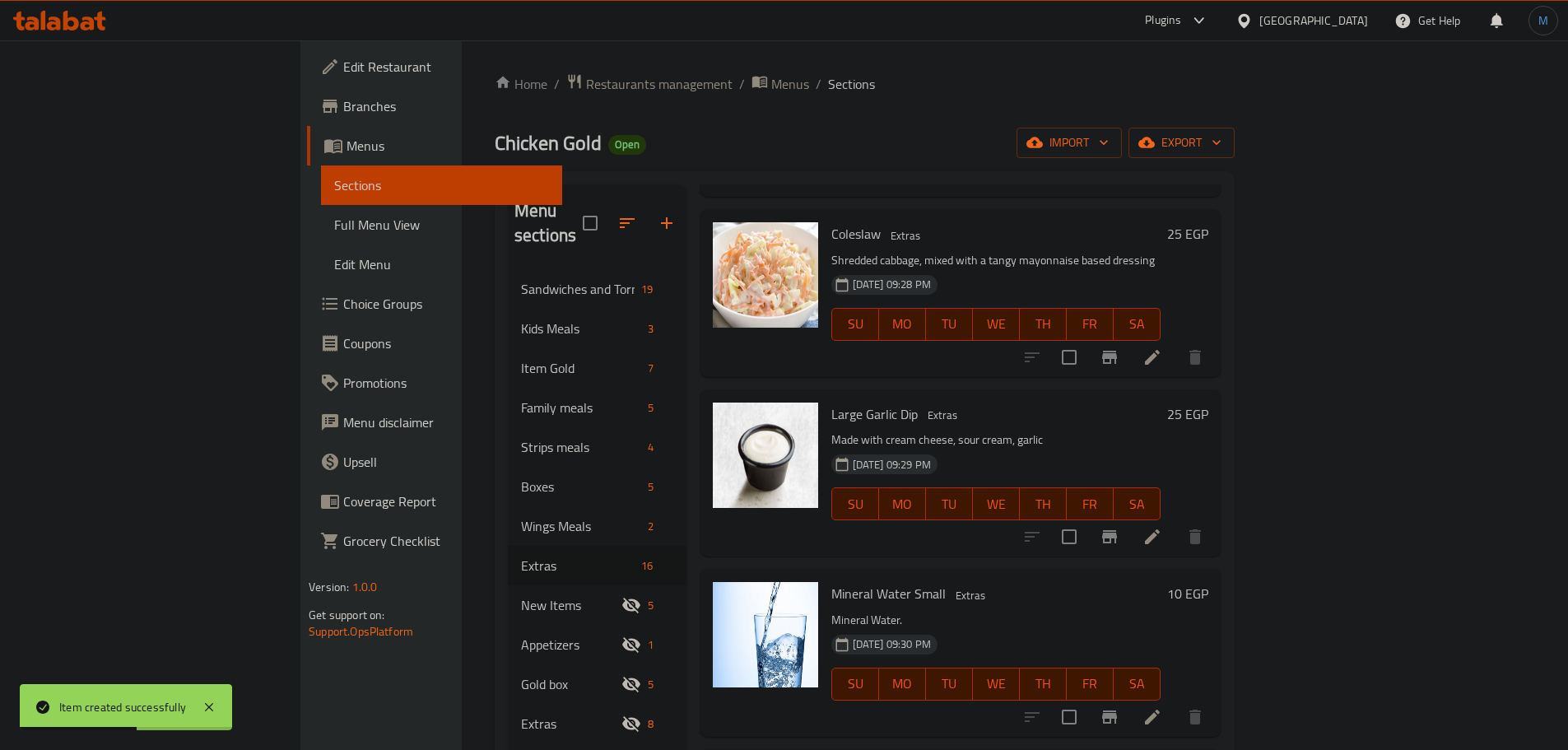
click at [1011, 582] on h6 "Mineral Water Small Extras" at bounding box center [996, 593] width 329 height 23
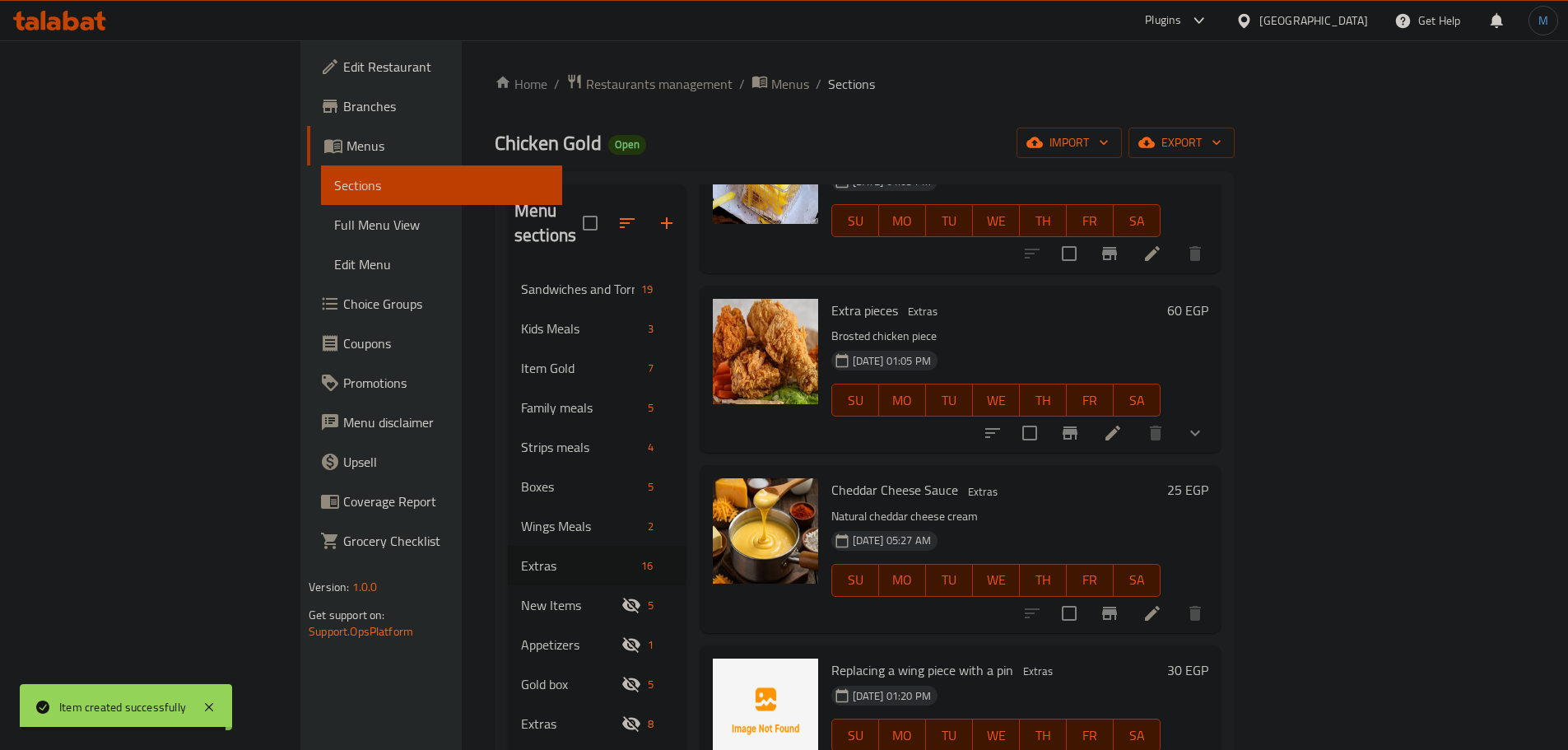
scroll to position [490, 0]
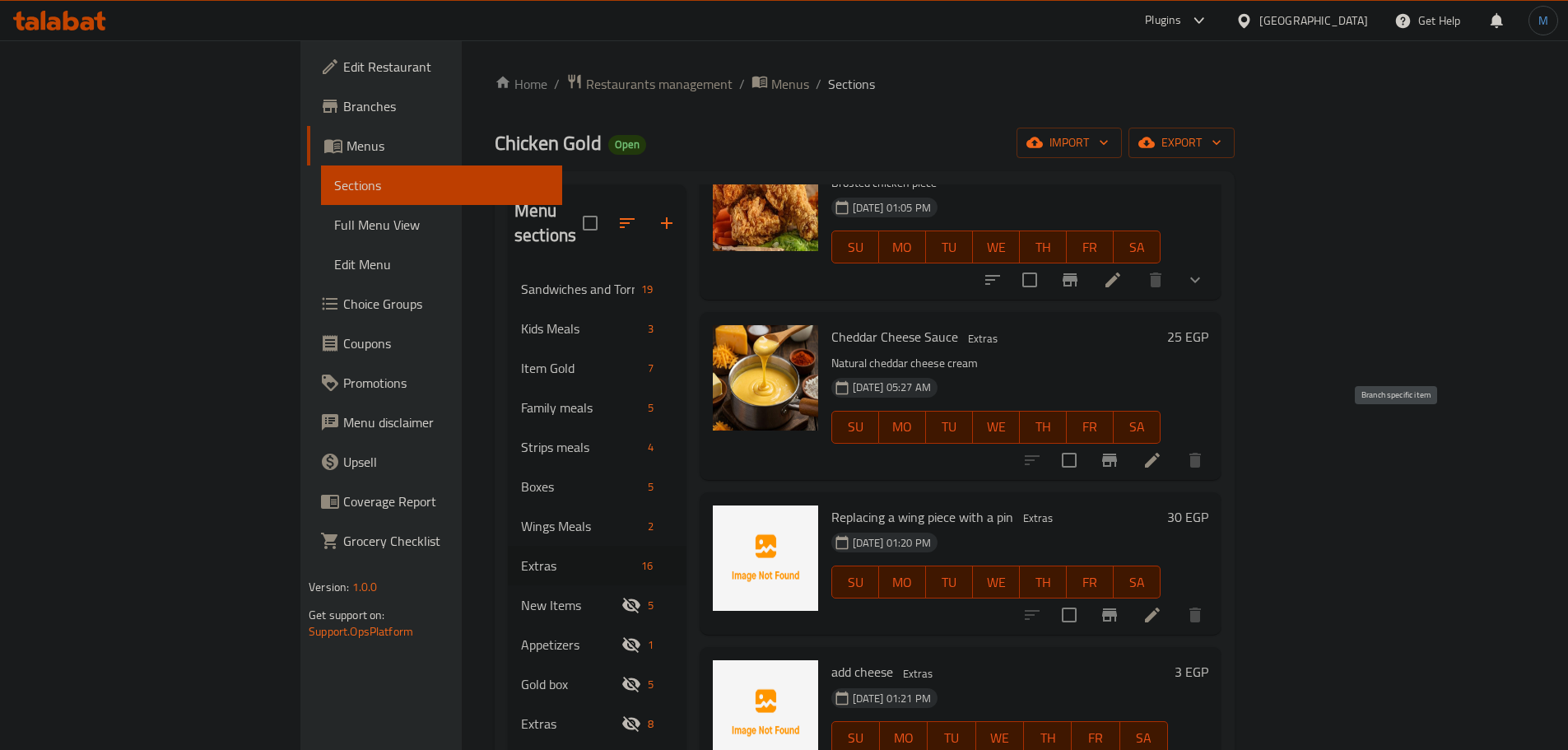
click at [1119, 451] on icon "Branch-specific-item" at bounding box center [1109, 460] width 20 height 20
click at [1215, 441] on div at bounding box center [1113, 460] width 203 height 39
click at [1086, 443] on input "checkbox" at bounding box center [1069, 460] width 35 height 35
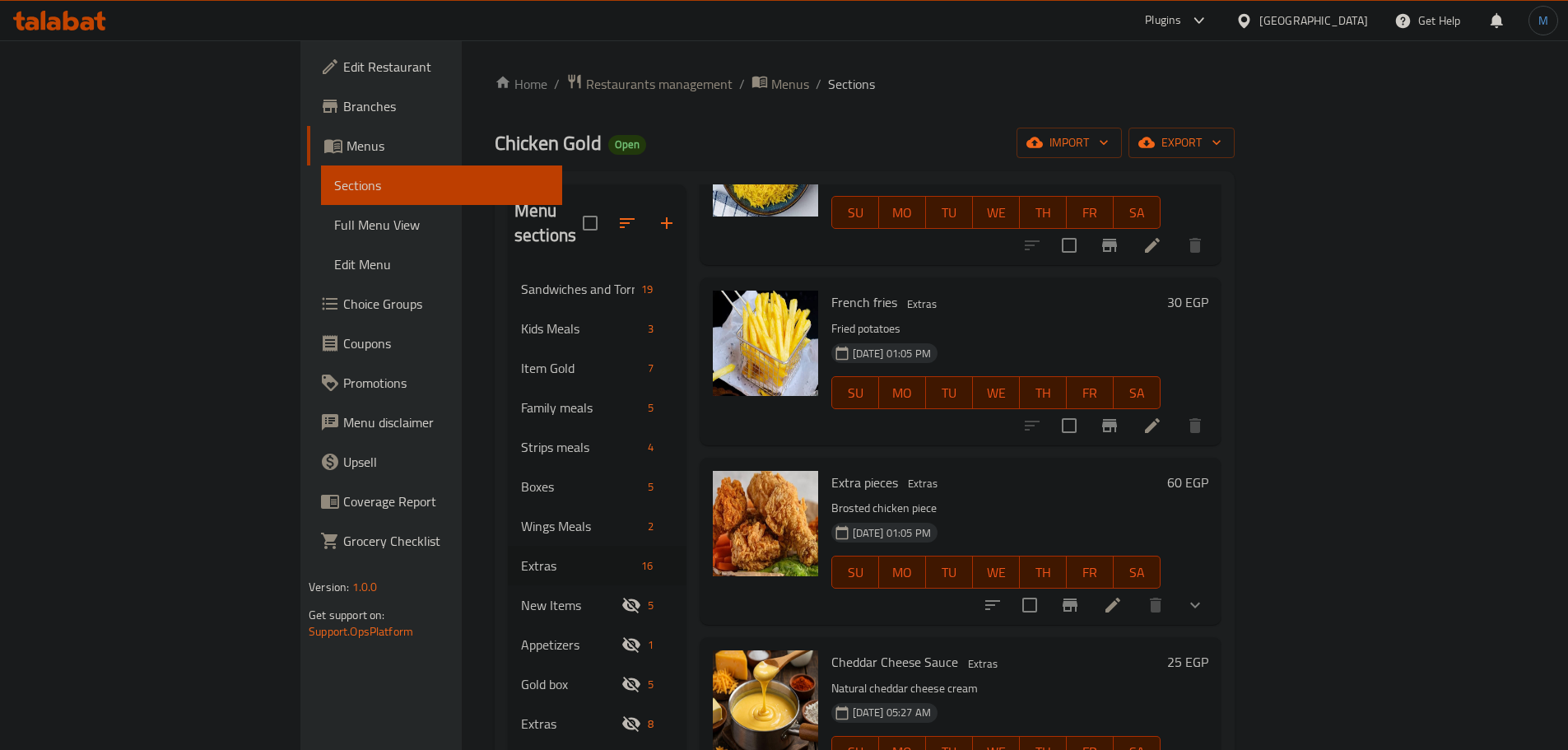
scroll to position [0, 0]
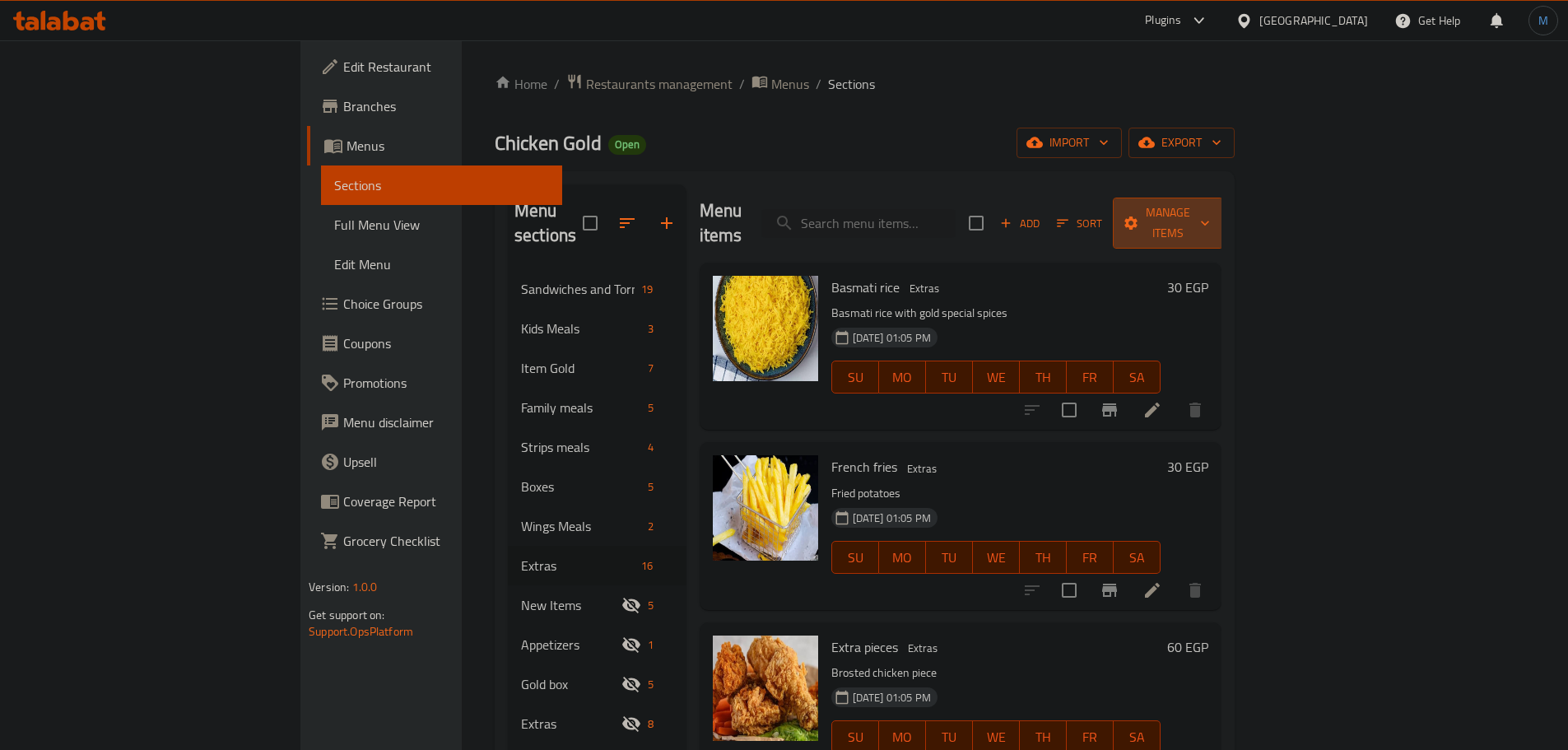
click at [1223, 199] on button "Manage items" at bounding box center [1167, 223] width 110 height 51
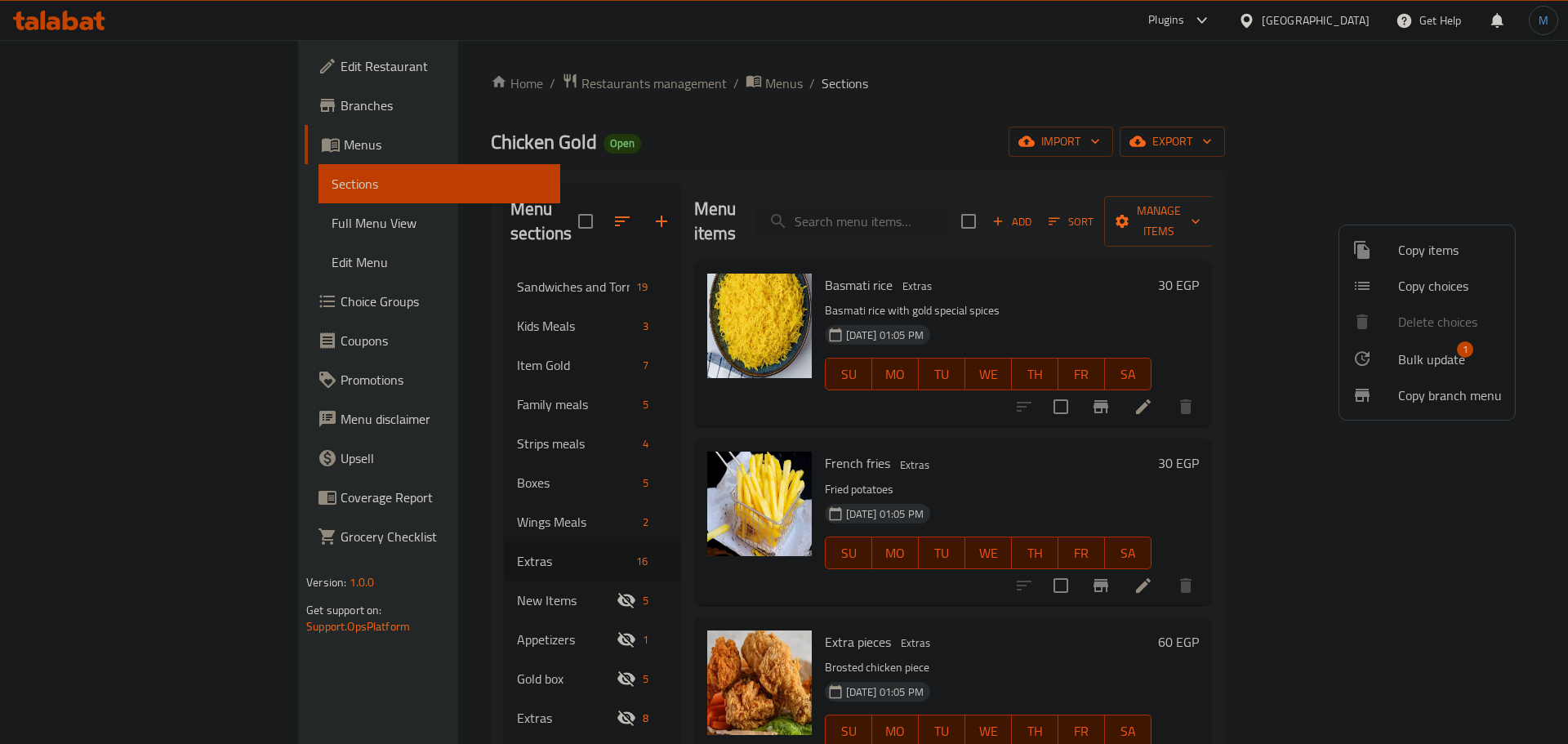
click at [1415, 350] on span "Bulk update" at bounding box center [1431, 359] width 67 height 19
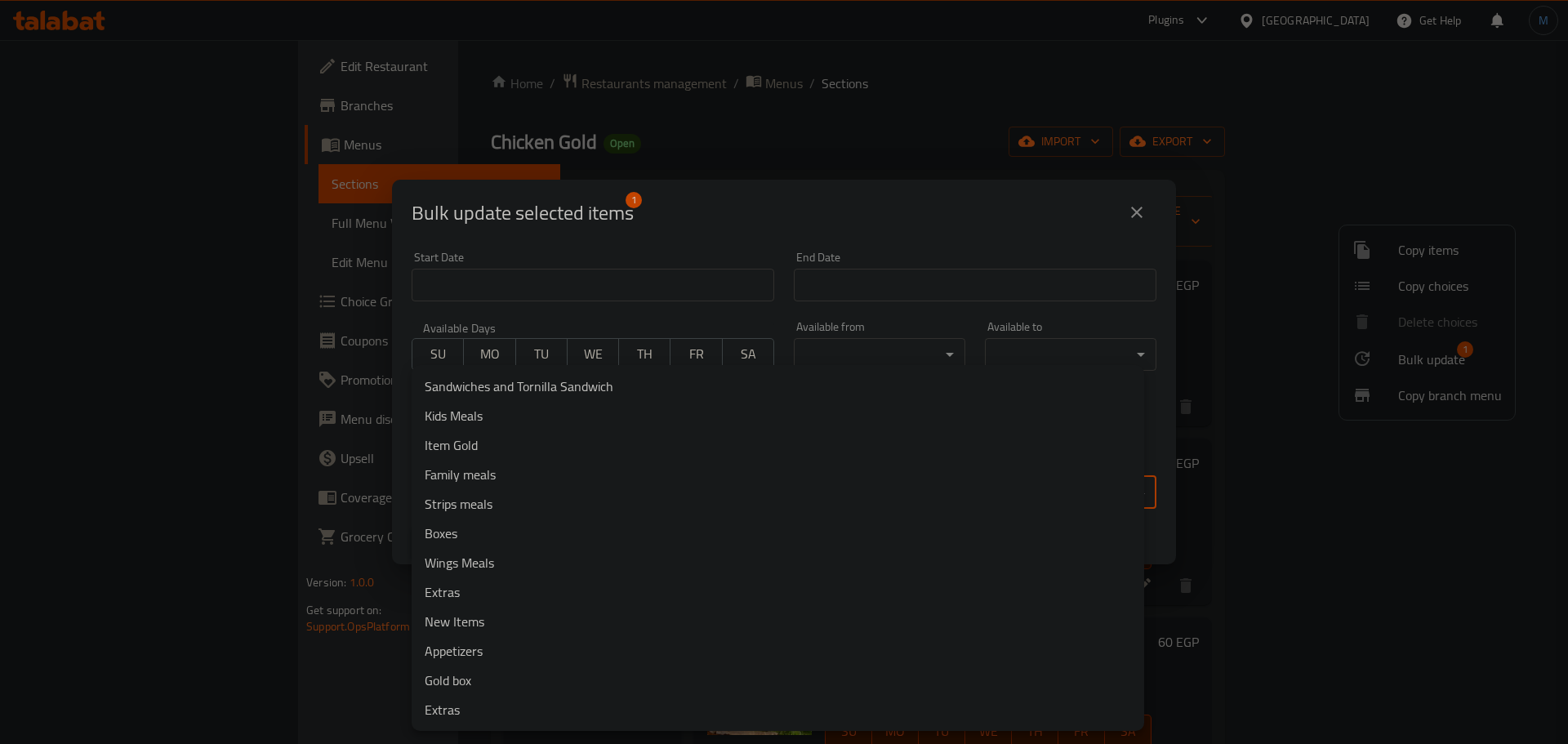
click at [588, 490] on body "​ Plugins Egypt Get Help M Edit Restaurant Branches Menus Sections Full Menu Vi…" at bounding box center [784, 391] width 1568 height 704
click at [481, 694] on li "Gold box" at bounding box center [778, 680] width 733 height 30
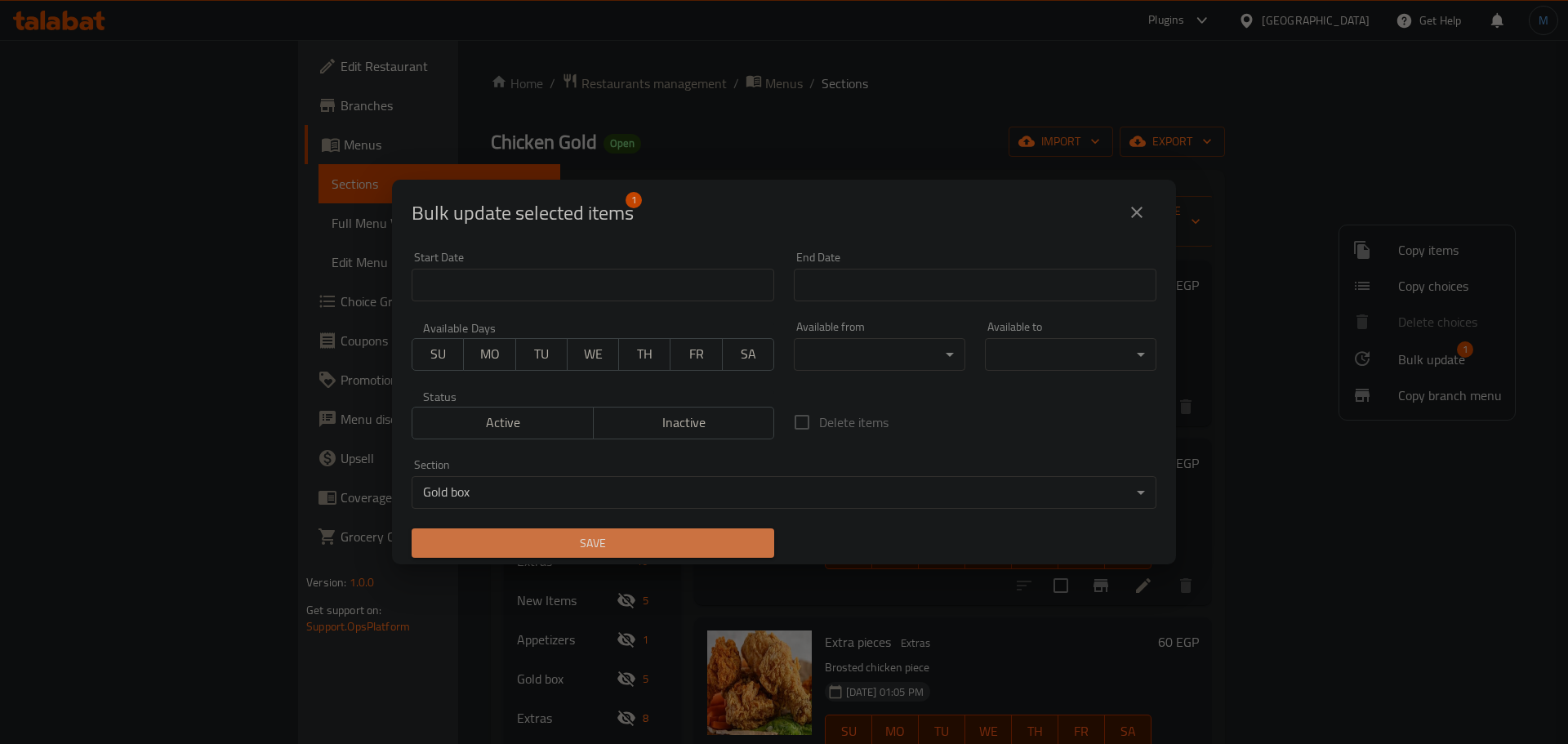
click at [639, 531] on button "Save" at bounding box center [593, 544] width 363 height 30
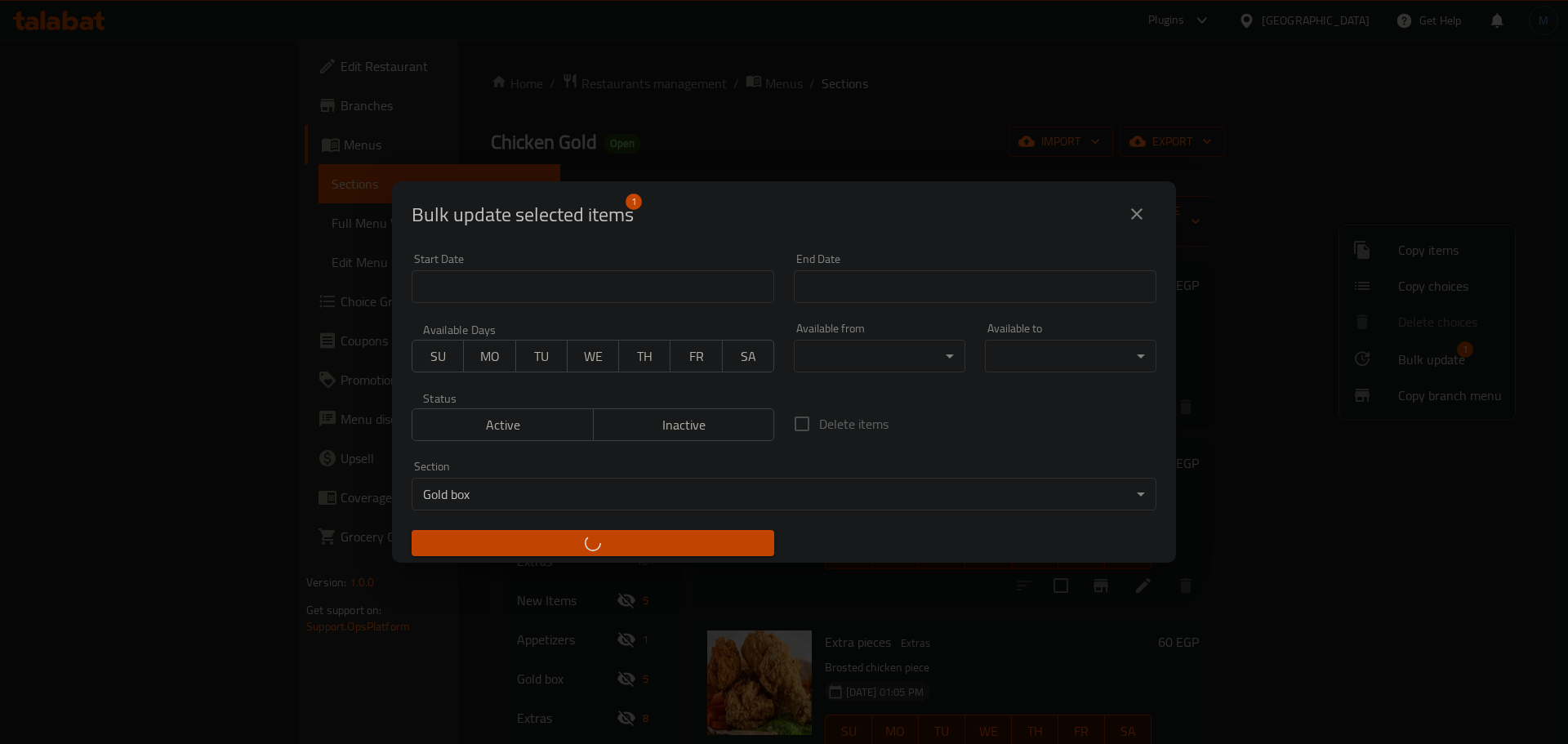
checkbox input "false"
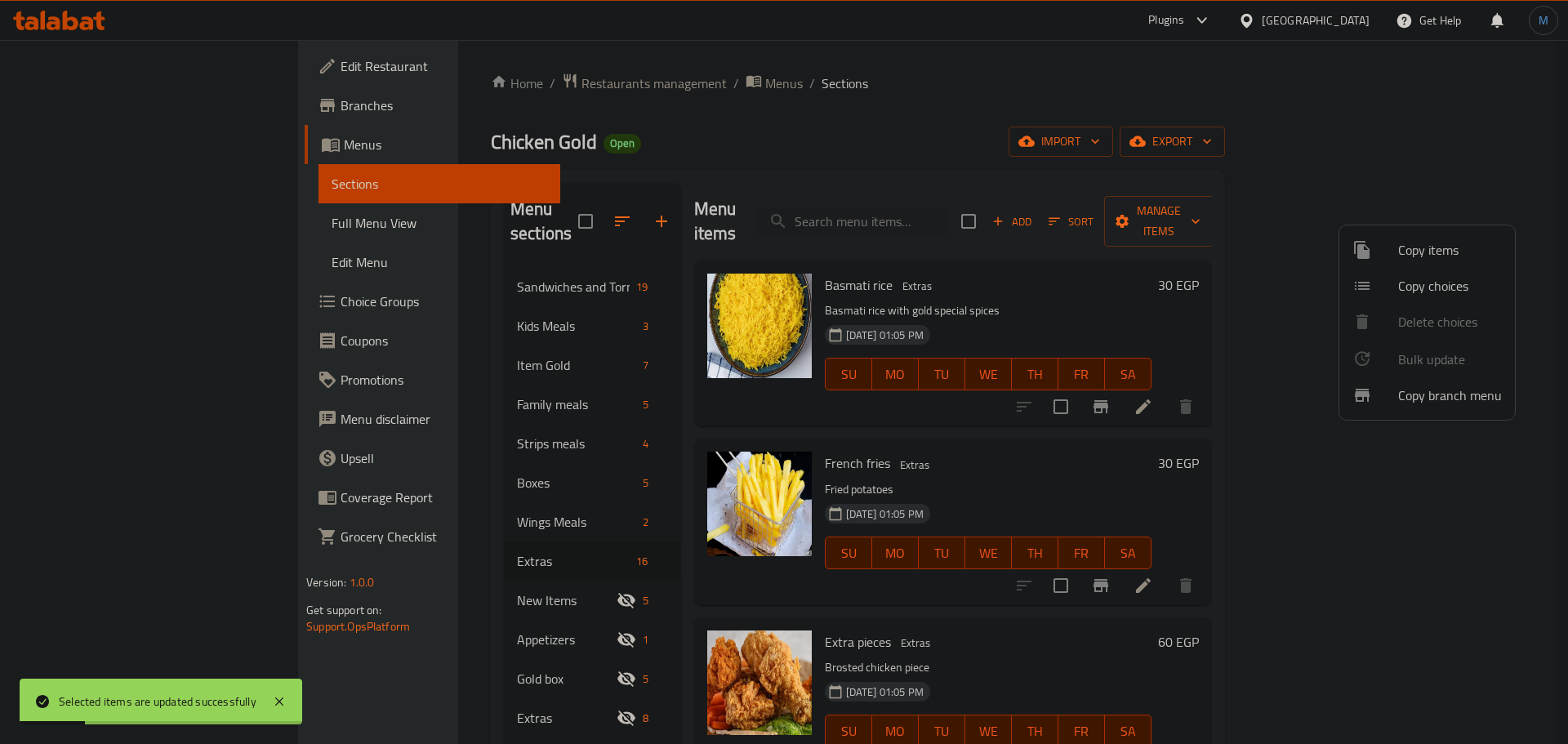
click at [1076, 485] on div at bounding box center [784, 372] width 1568 height 744
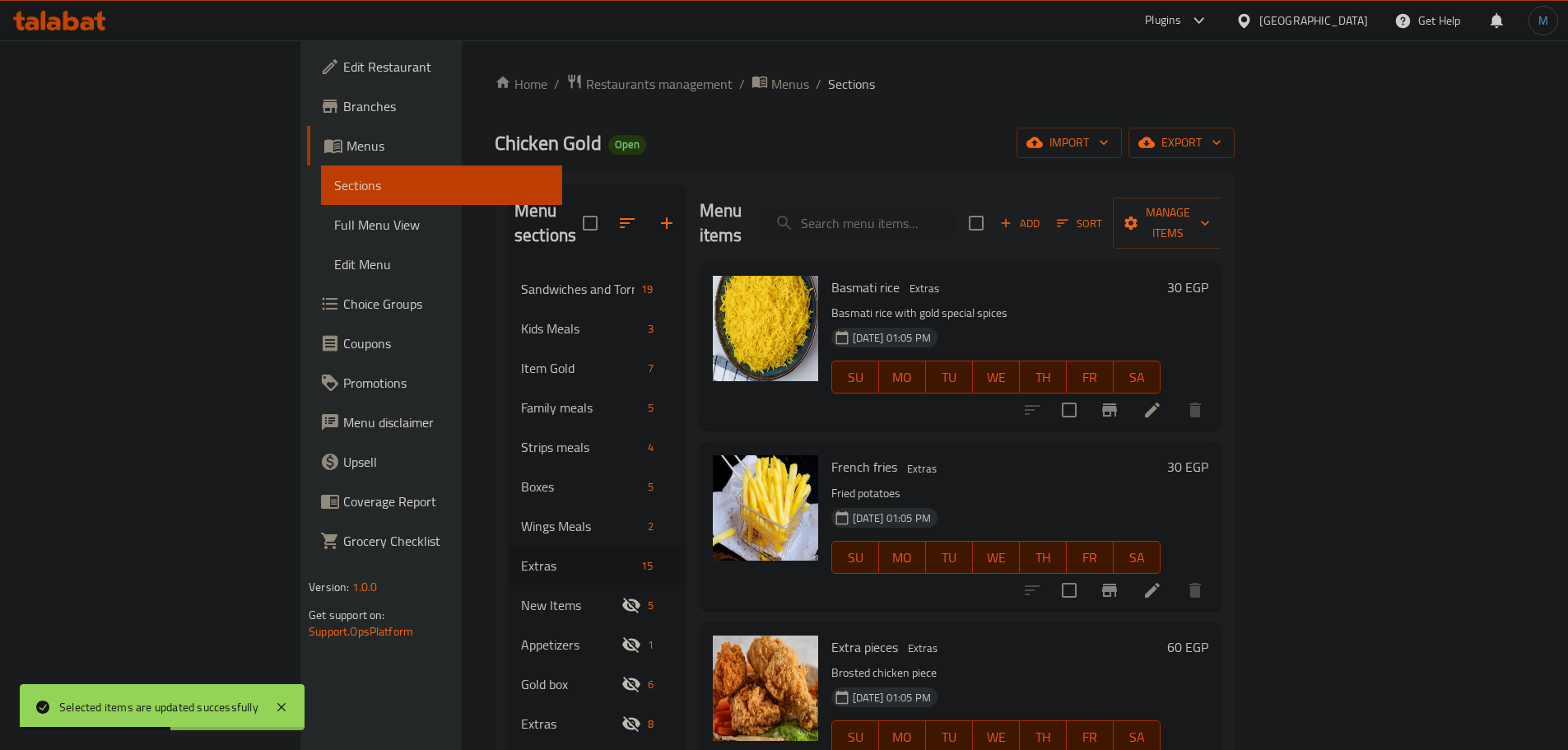
click at [1221, 191] on div "Menu items Add Sort Manage items" at bounding box center [960, 223] width 522 height 78
click at [1042, 214] on span "Add" at bounding box center [1019, 223] width 44 height 19
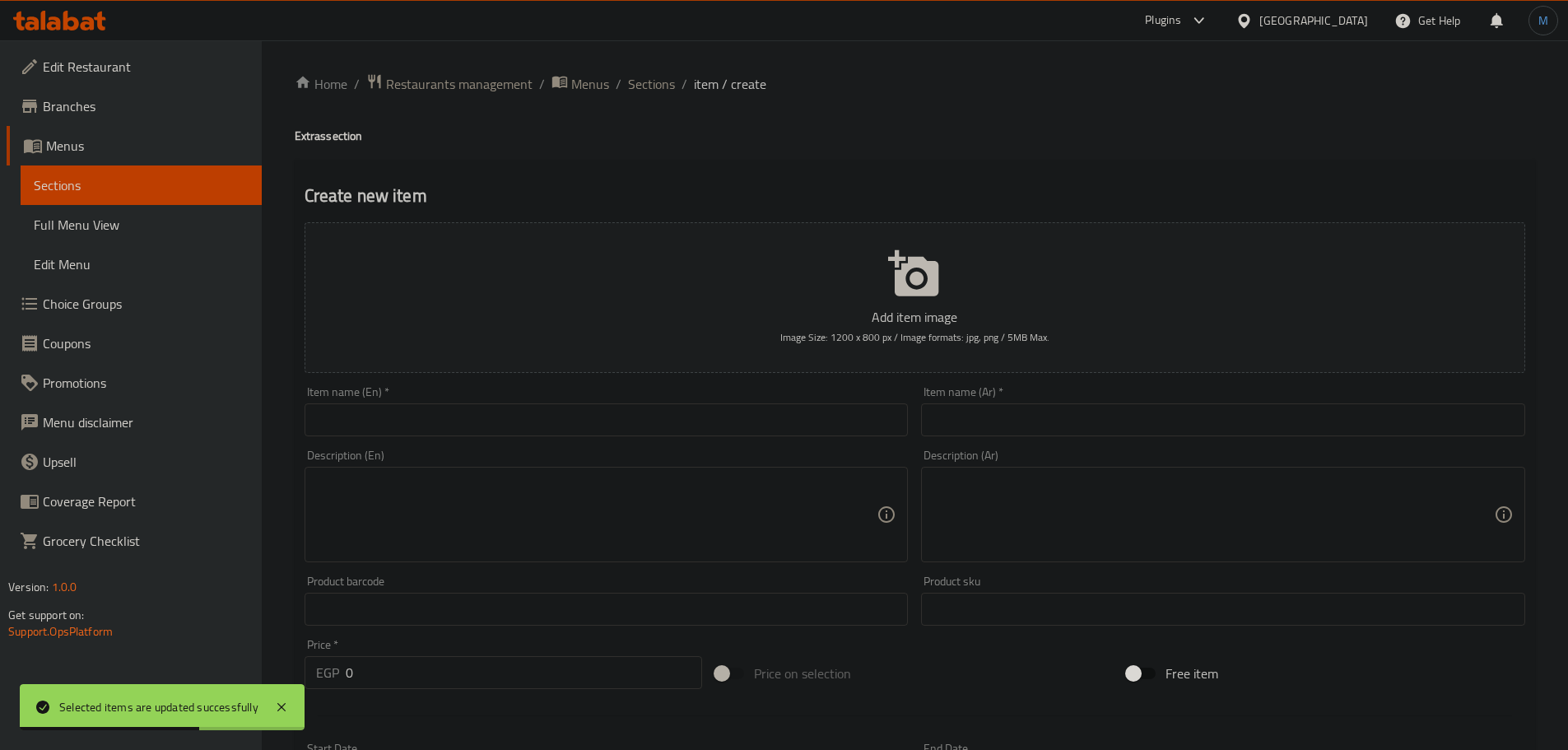
click at [1153, 403] on input "text" at bounding box center [1222, 419] width 604 height 33
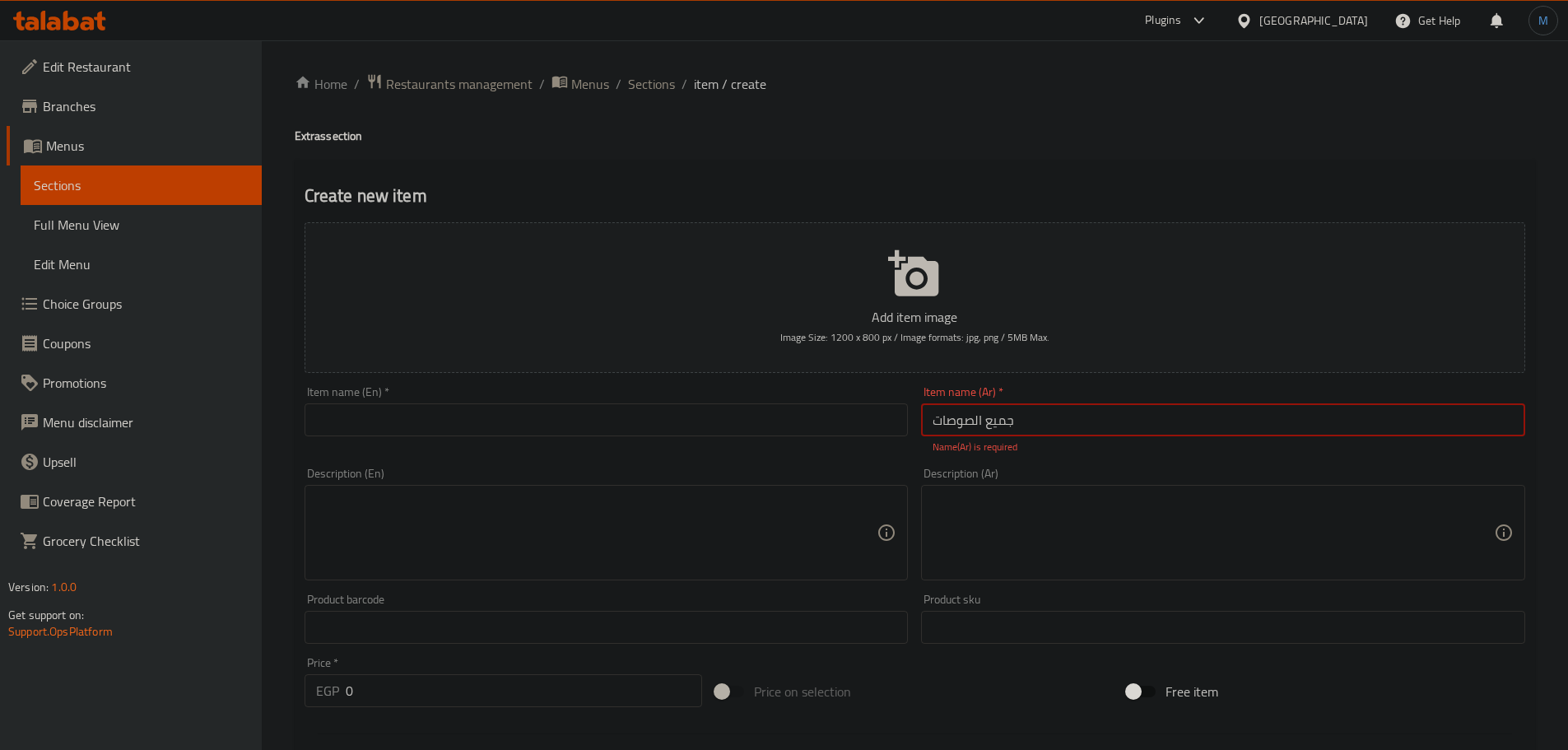
click at [767, 402] on div "Item name (En)   * Item name (En) *" at bounding box center [606, 411] width 604 height 50
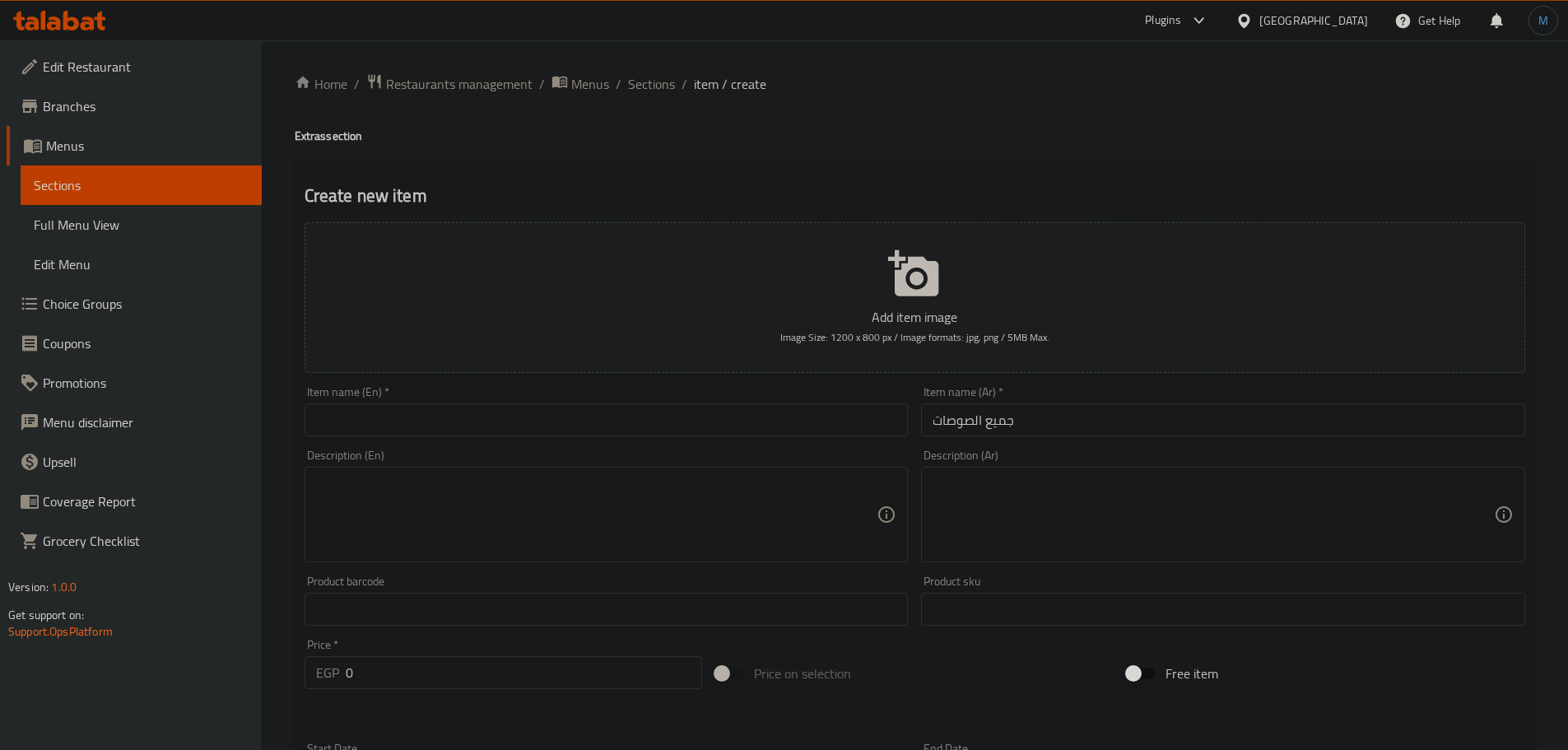
click at [780, 427] on input "text" at bounding box center [606, 419] width 604 height 33
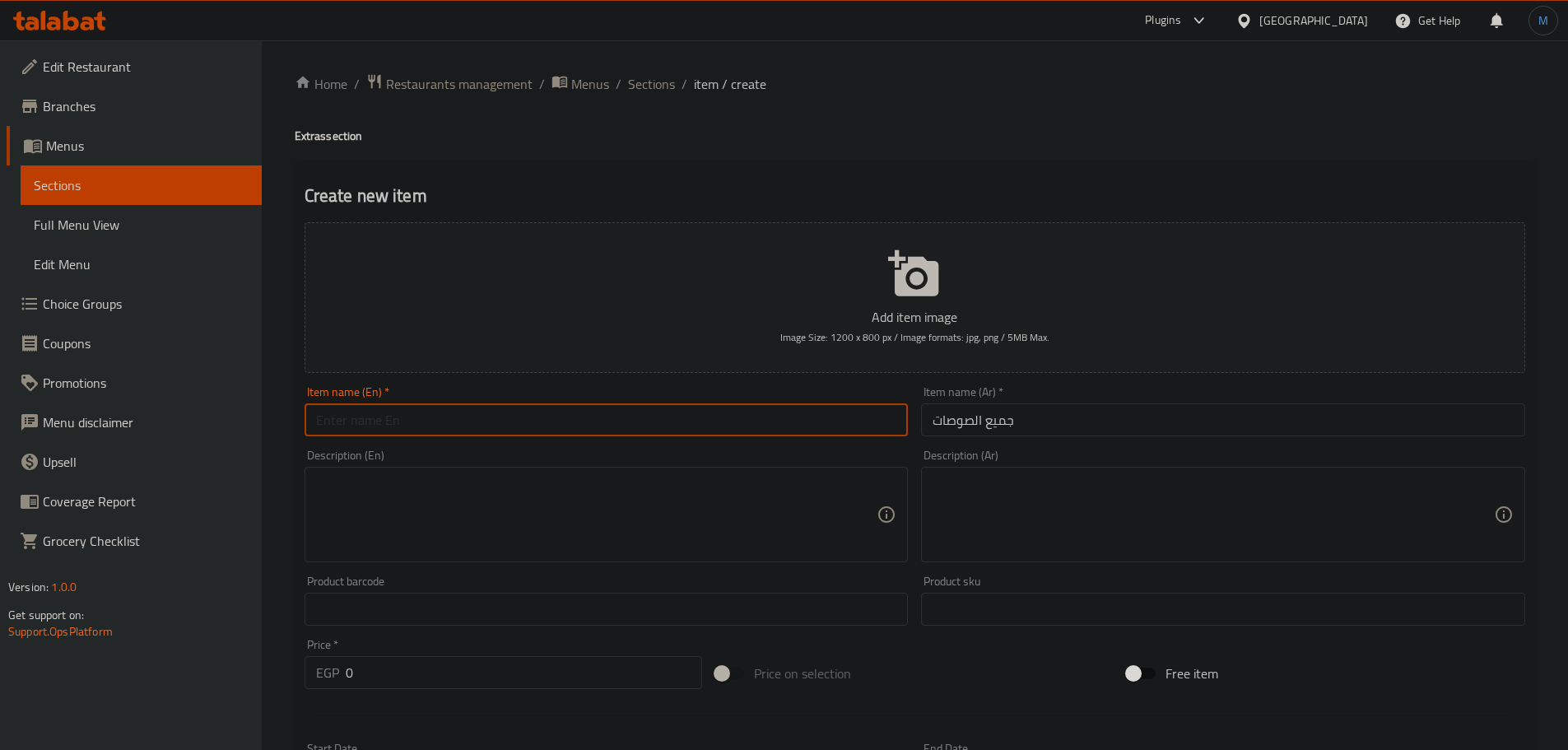
click at [1042, 442] on div "Item name (Ar)   * جميع الصوصات Item name (Ar) *" at bounding box center [1223, 411] width 617 height 63
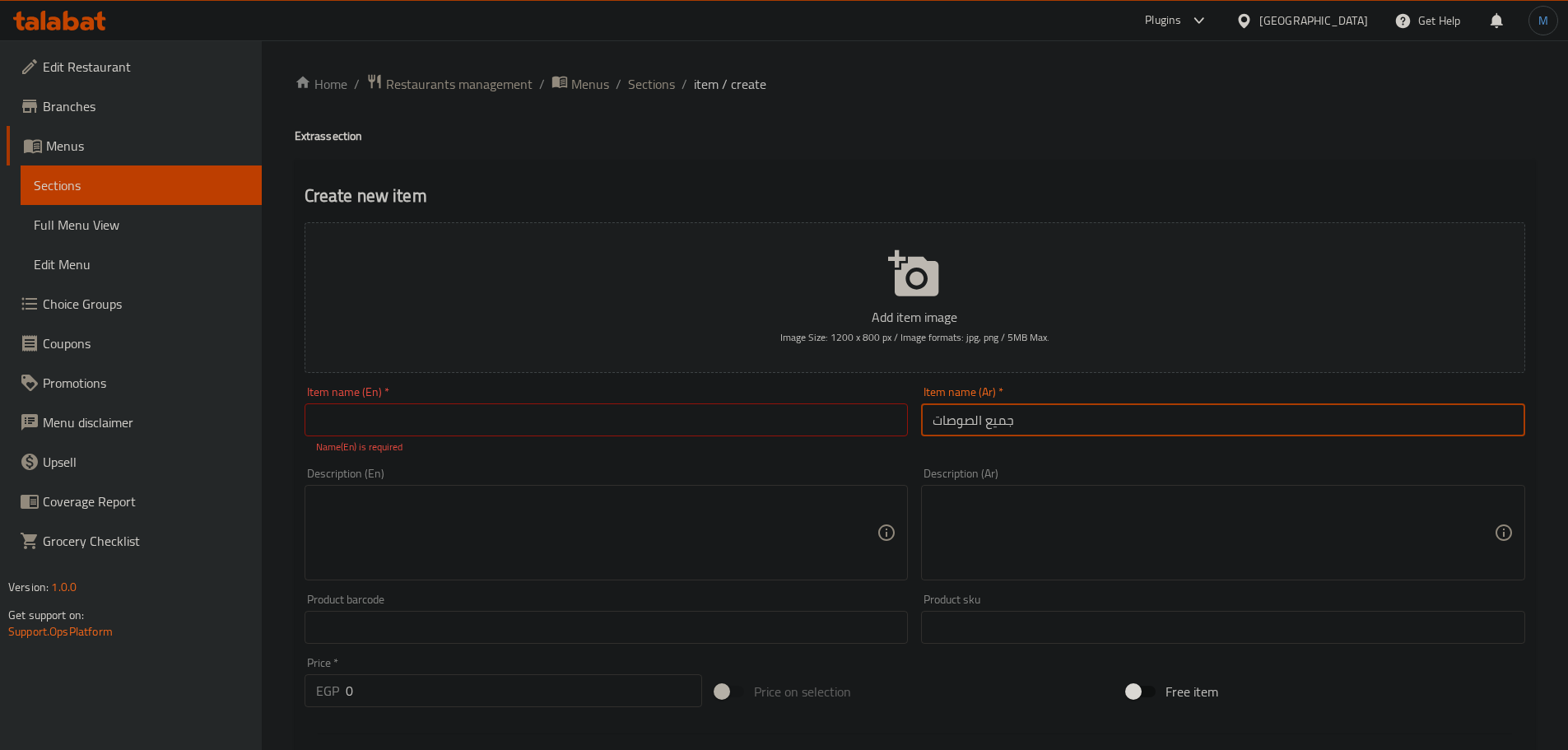
click at [1057, 436] on input "جميع الصوصات" at bounding box center [1222, 419] width 604 height 33
paste input "All sauces"
click at [597, 425] on input "text" at bounding box center [606, 419] width 604 height 33
click at [1094, 436] on input "All sauces" at bounding box center [1222, 419] width 604 height 33
type input "جميع الصوصات"
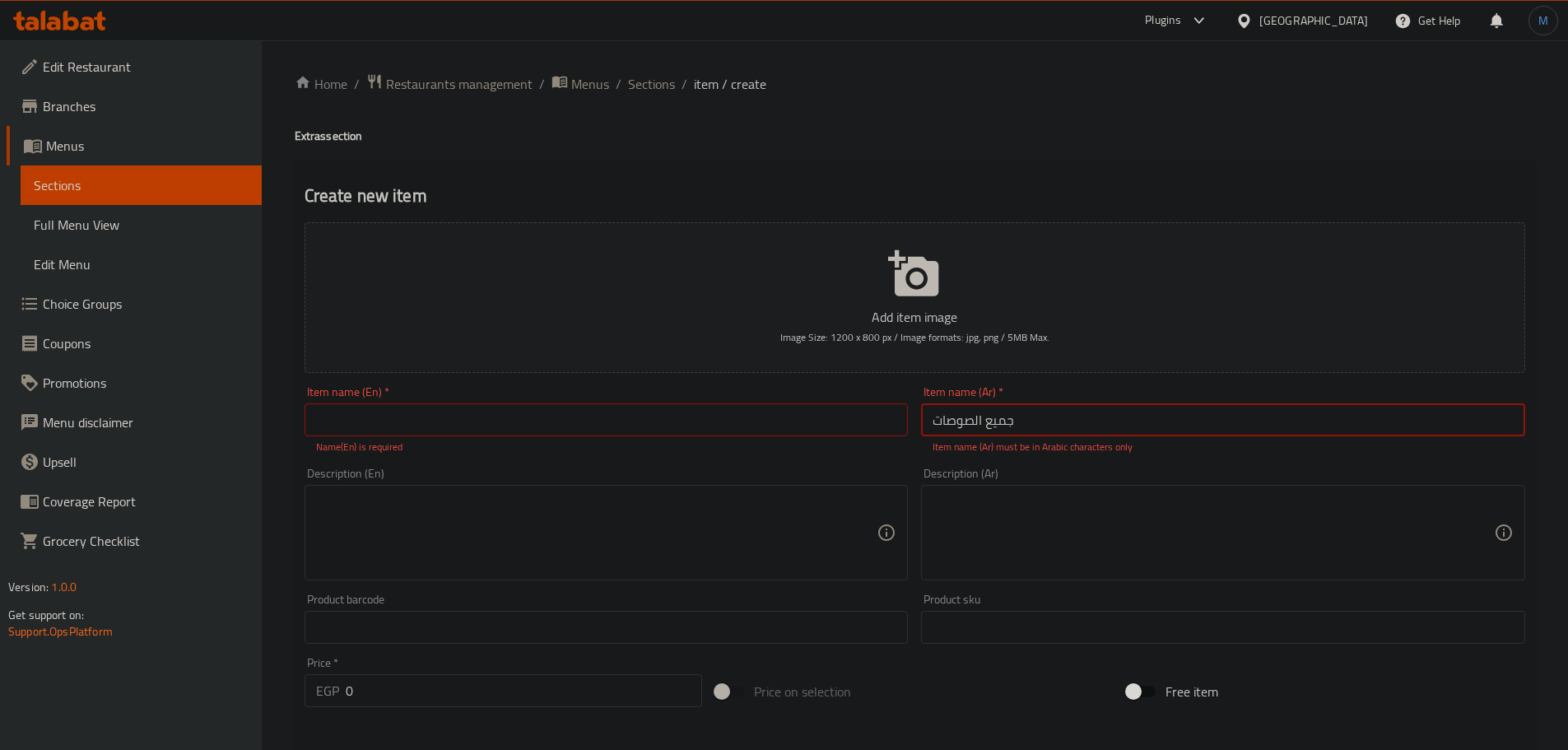
click at [807, 410] on input "text" at bounding box center [606, 419] width 604 height 33
paste input "All sauces"
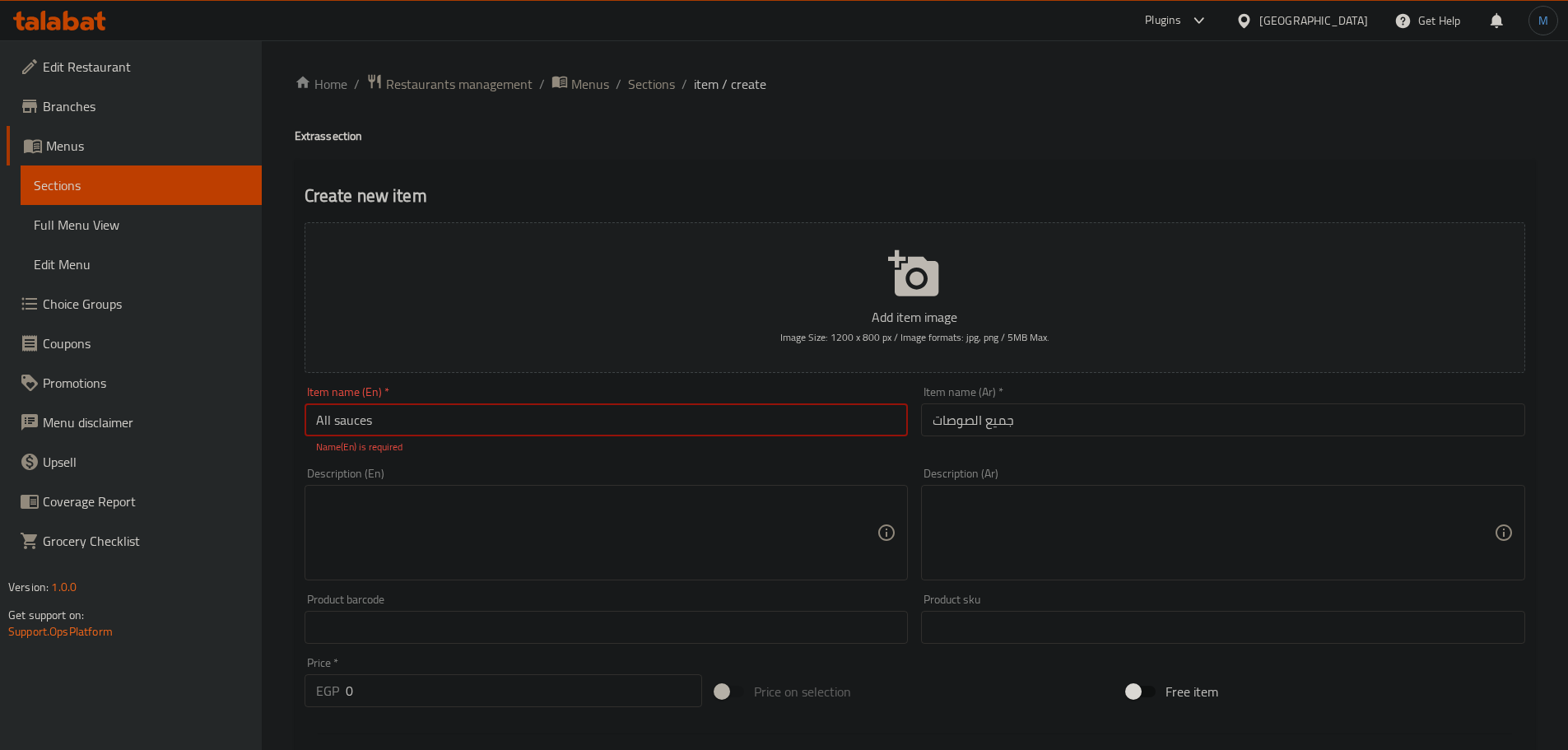
type input "All sauces"
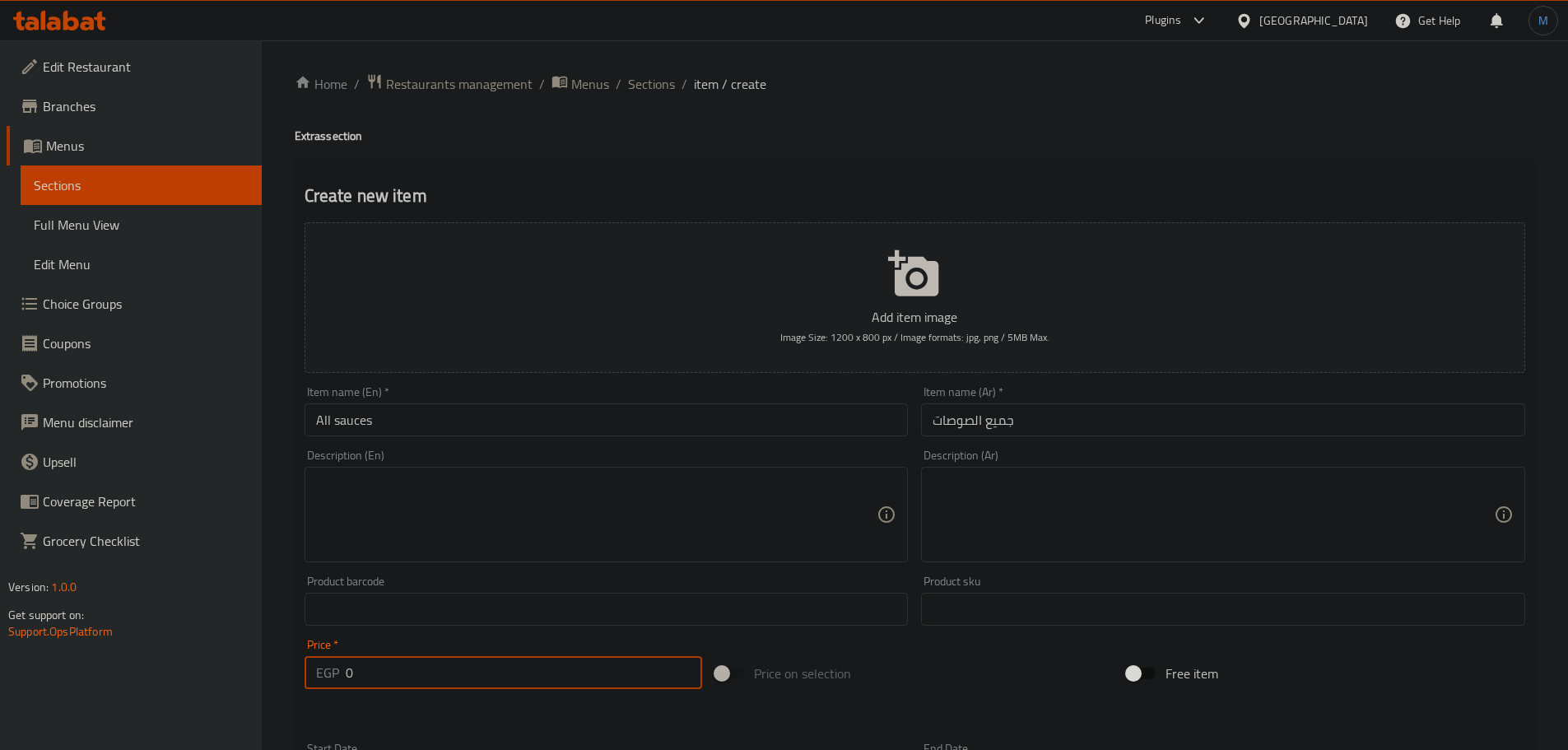
drag, startPoint x: 410, startPoint y: 670, endPoint x: 281, endPoint y: 671, distance: 129.0
click at [281, 671] on div "Home / Restaurants management / Menus / Sections / item / create Extras section…" at bounding box center [914, 602] width 1306 height 1123
type input "25"
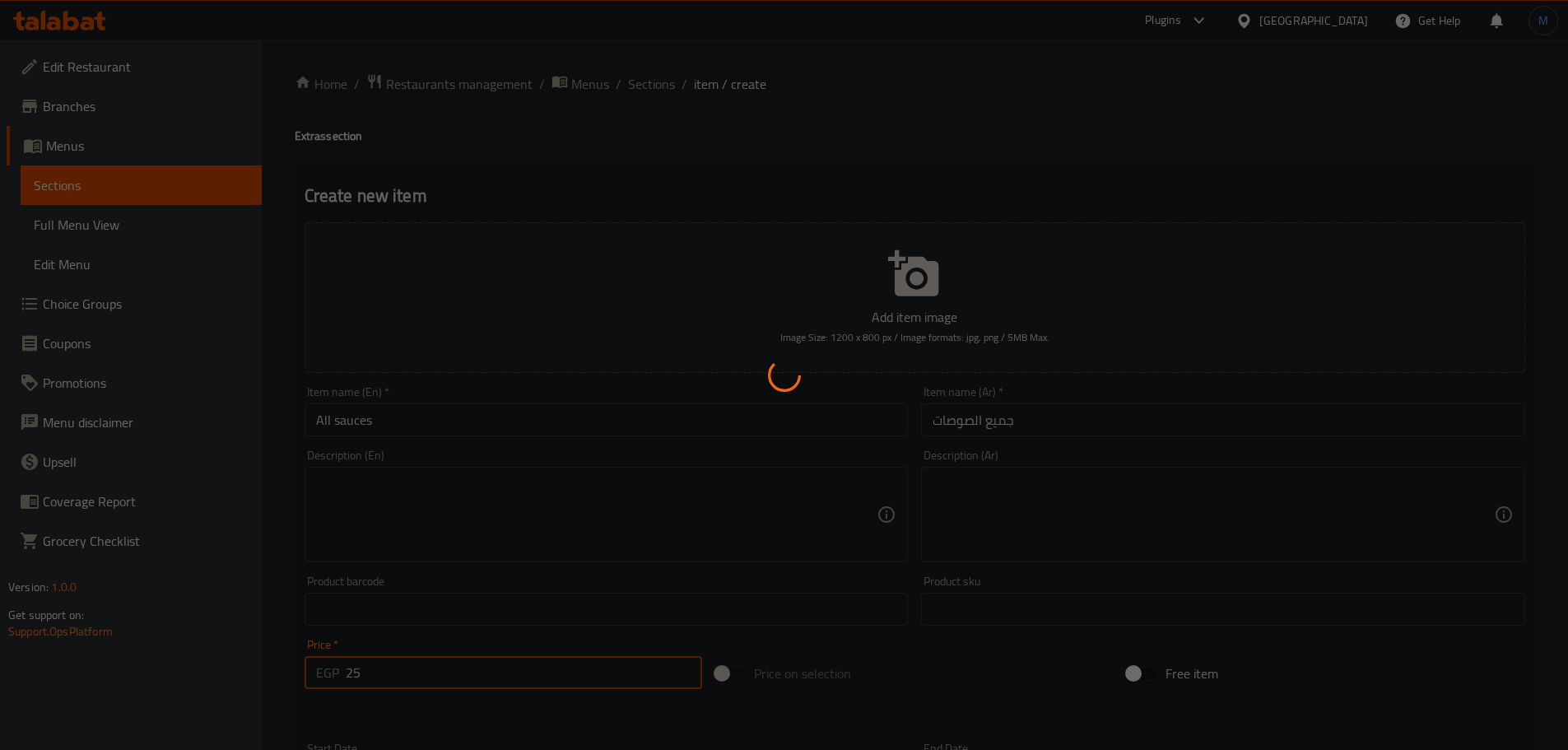
type input "0"
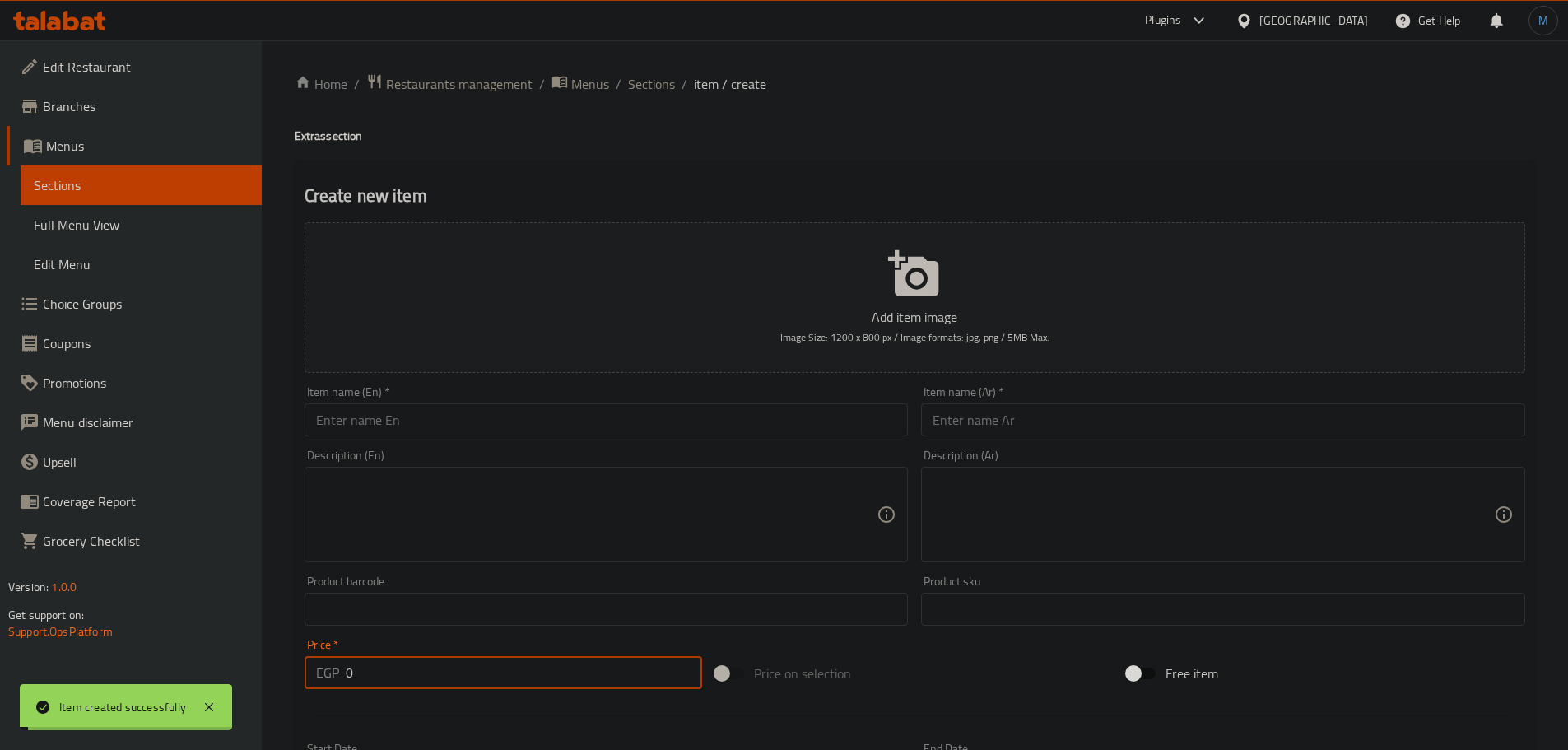
click at [636, 89] on span "Sections" at bounding box center [651, 84] width 47 height 20
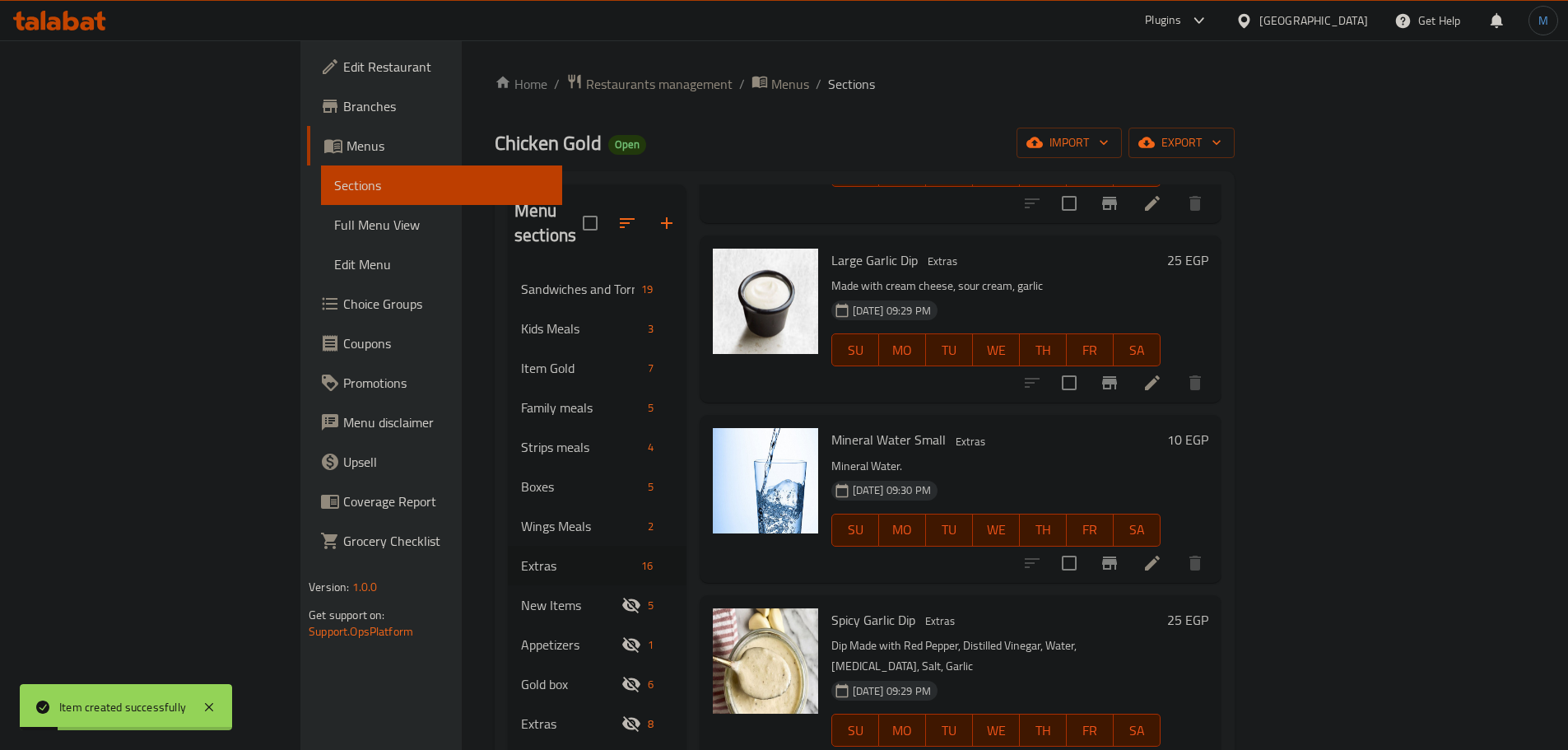
scroll to position [2022, 0]
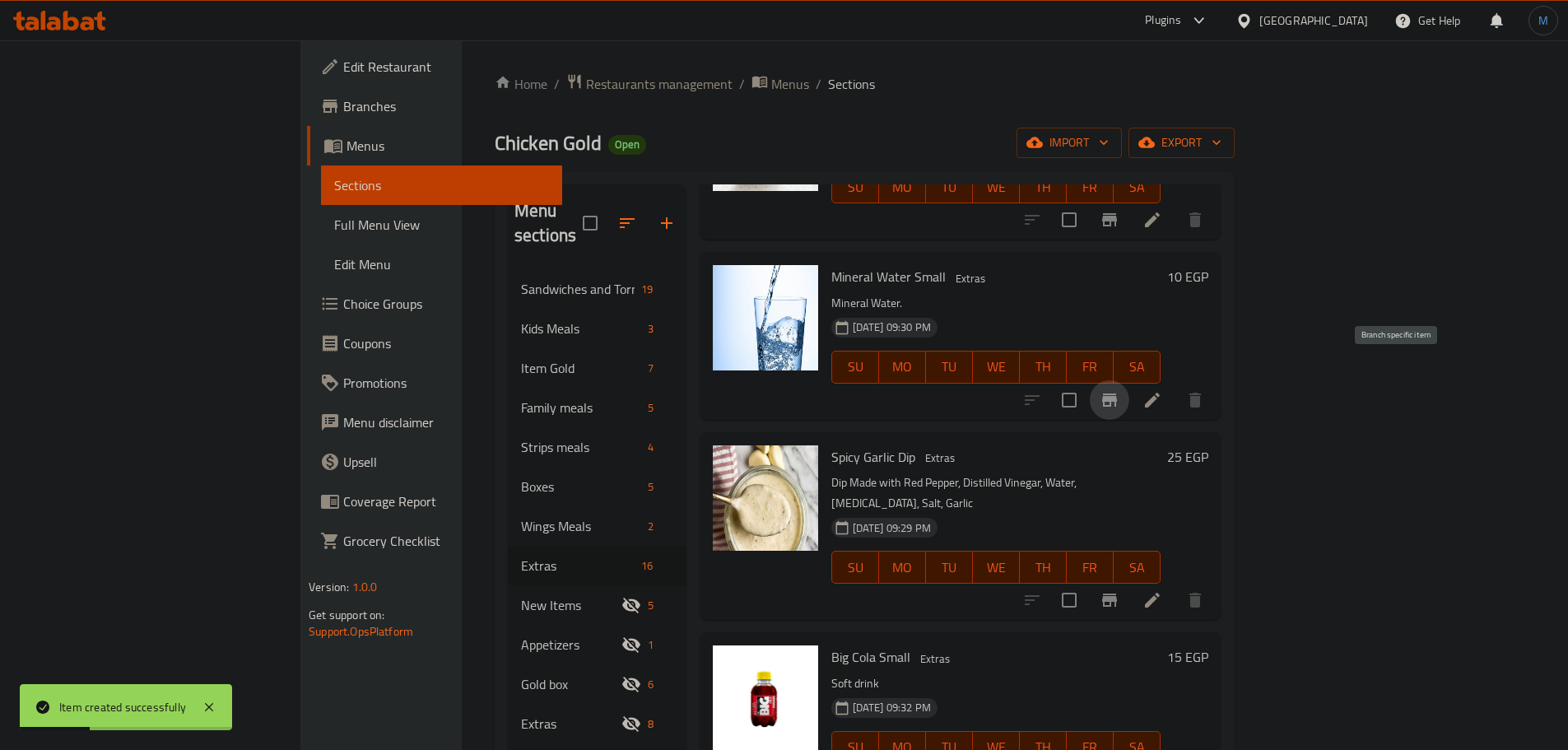
click at [1117, 394] on icon "Branch-specific-item" at bounding box center [1109, 400] width 14 height 13
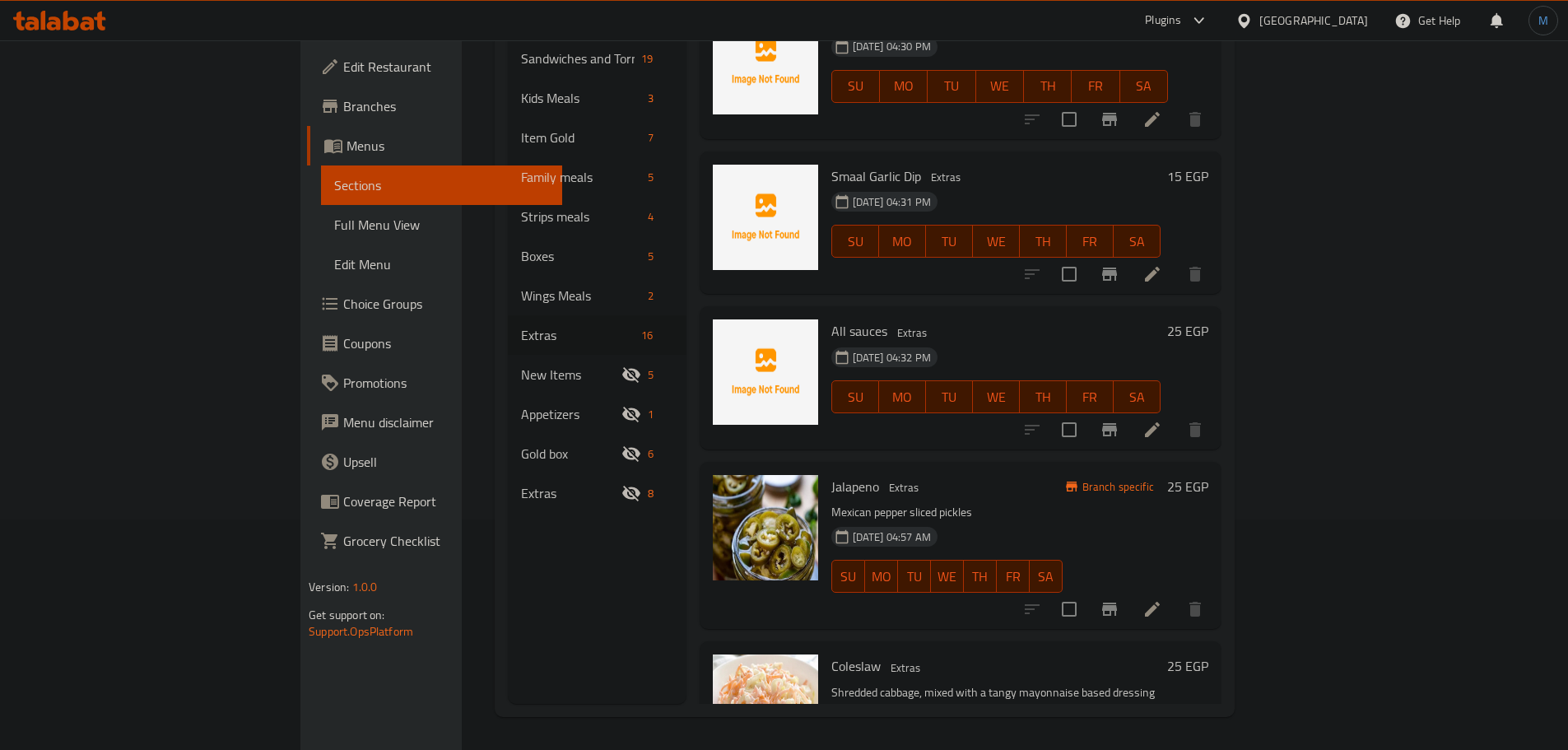
scroll to position [1198, 0]
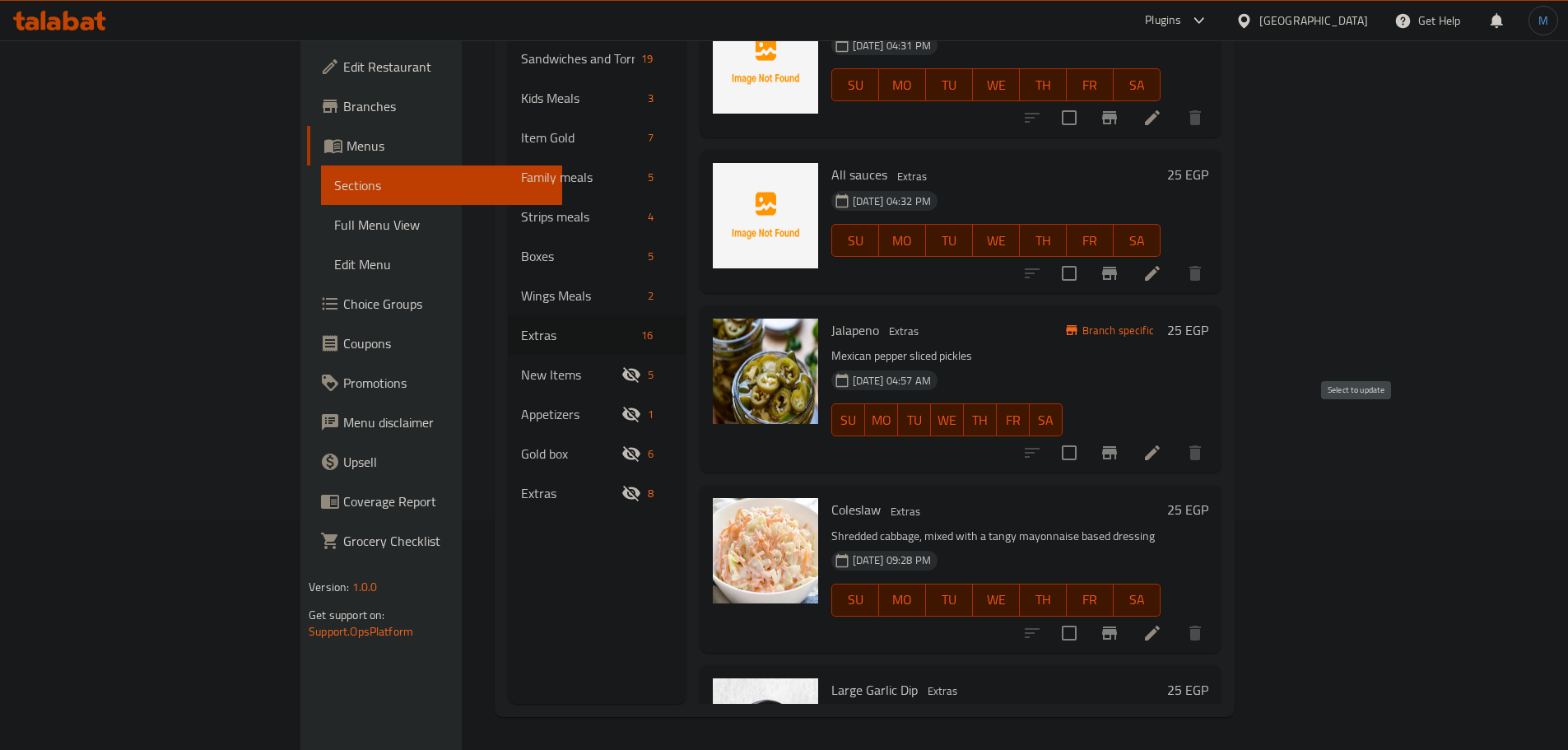
click at [1086, 436] on input "checkbox" at bounding box center [1069, 453] width 35 height 35
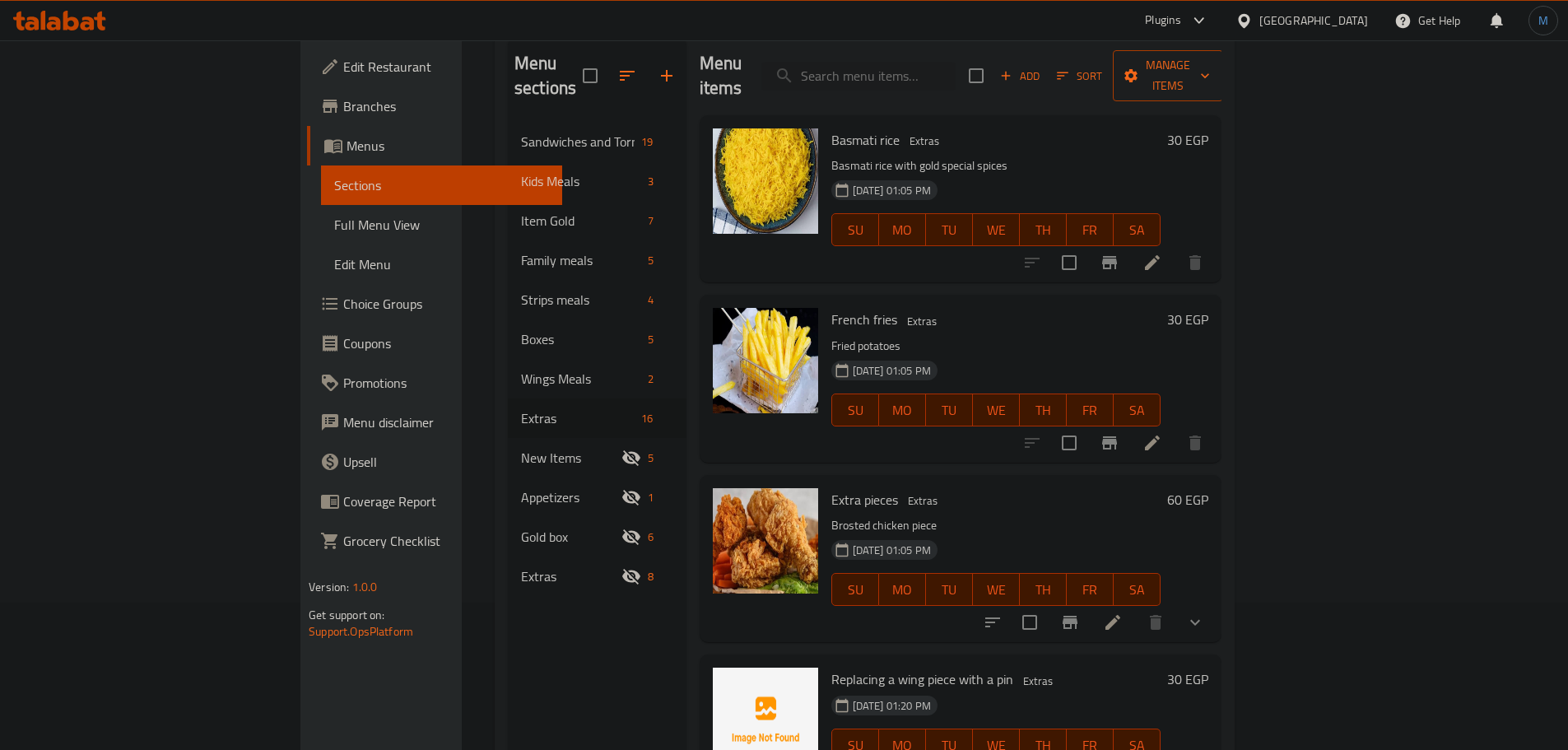
scroll to position [0, 0]
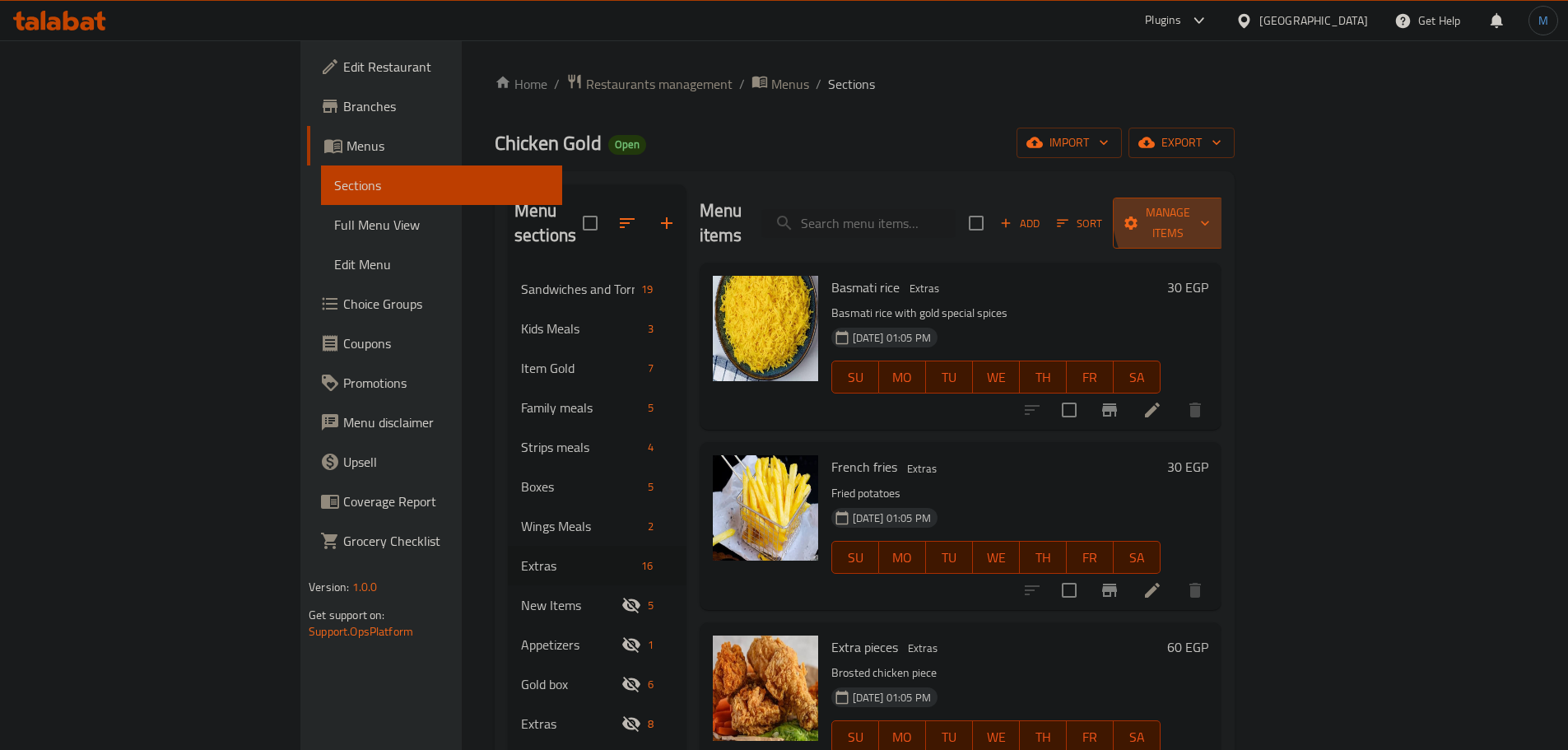
click at [1209, 209] on span "Manage items" at bounding box center [1168, 223] width 84 height 41
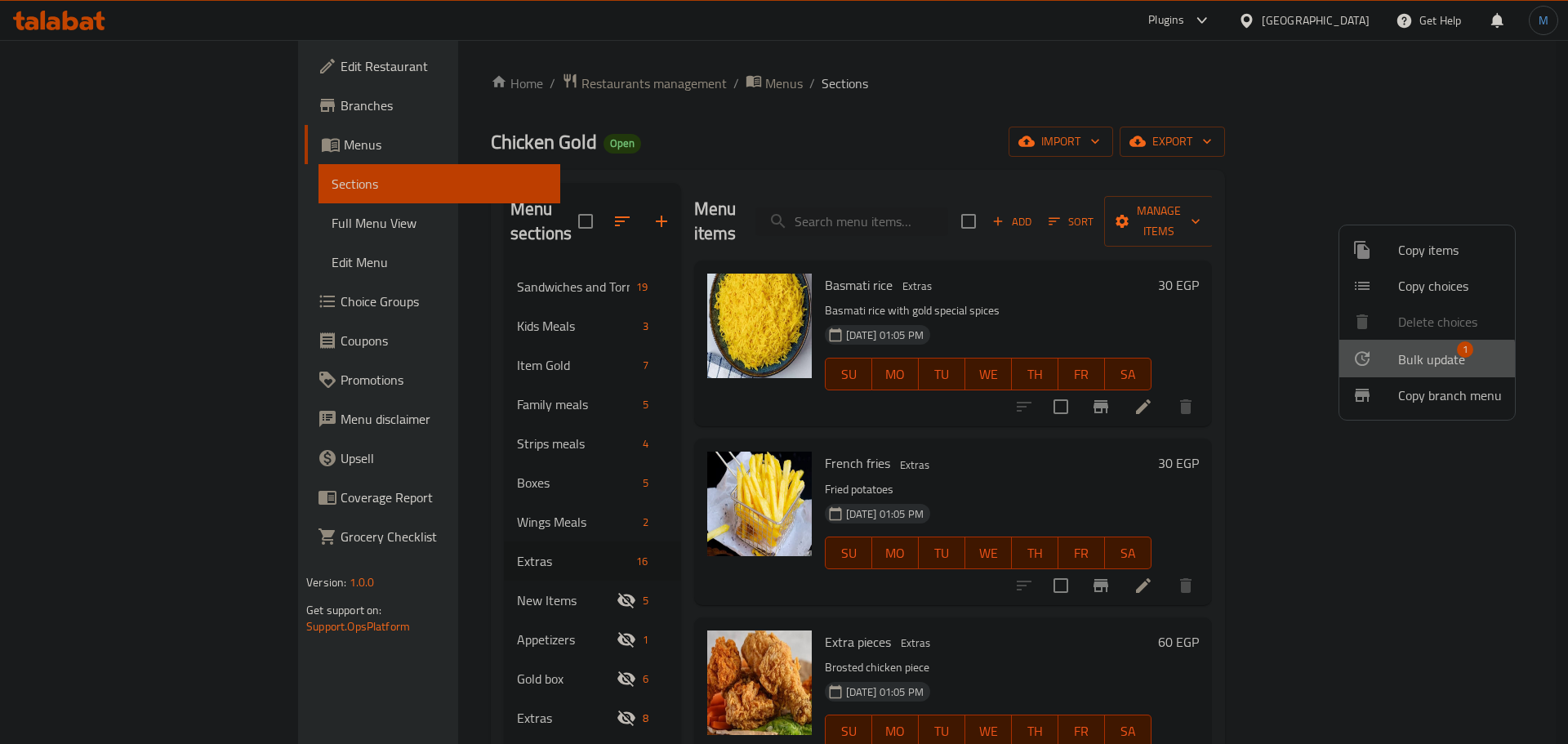
click at [1399, 362] on span "Bulk update" at bounding box center [1431, 359] width 67 height 19
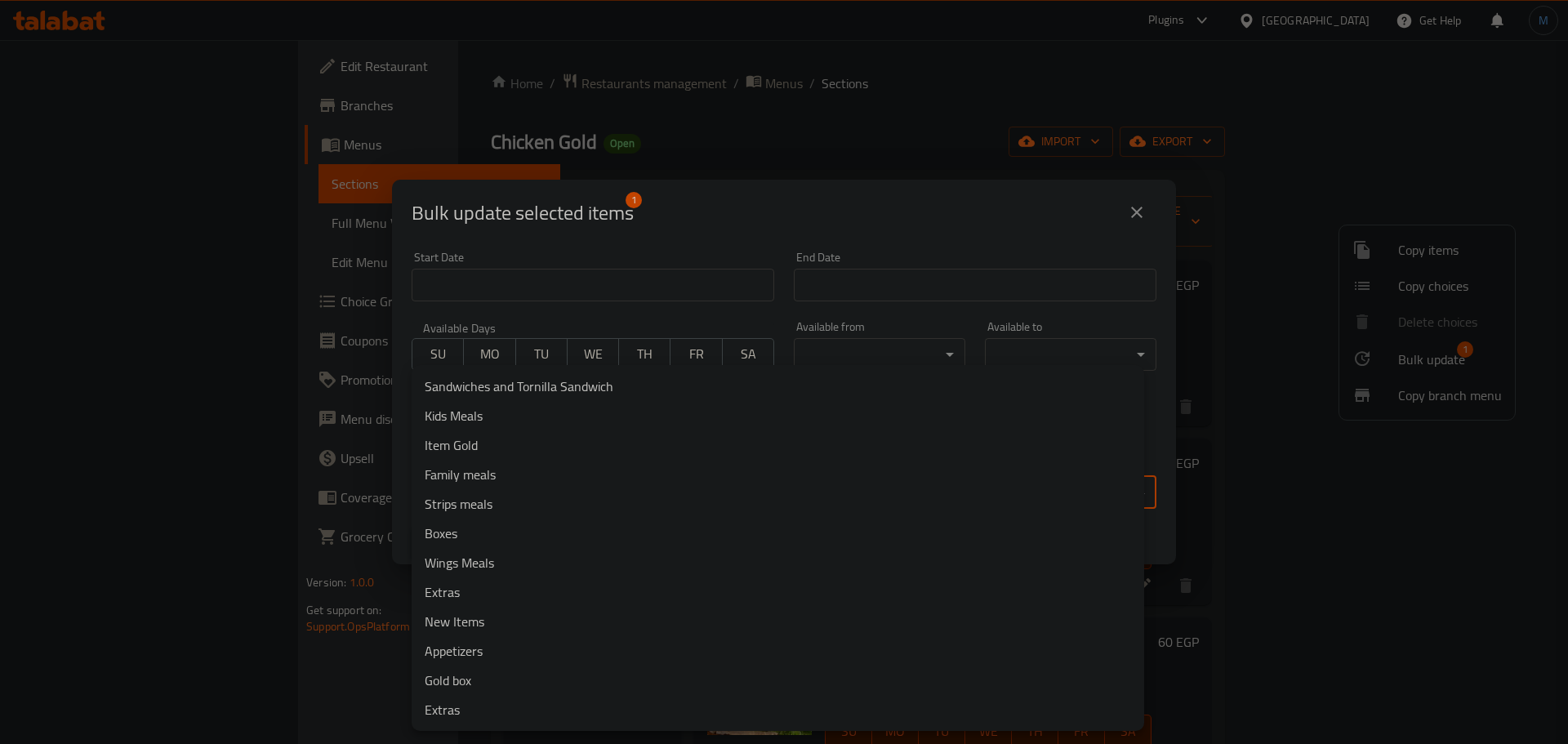
click at [758, 479] on body "​ Plugins Egypt Get Help M Edit Restaurant Branches Menus Sections Full Menu Vi…" at bounding box center [784, 391] width 1568 height 704
click at [494, 676] on li "Gold box" at bounding box center [778, 680] width 733 height 30
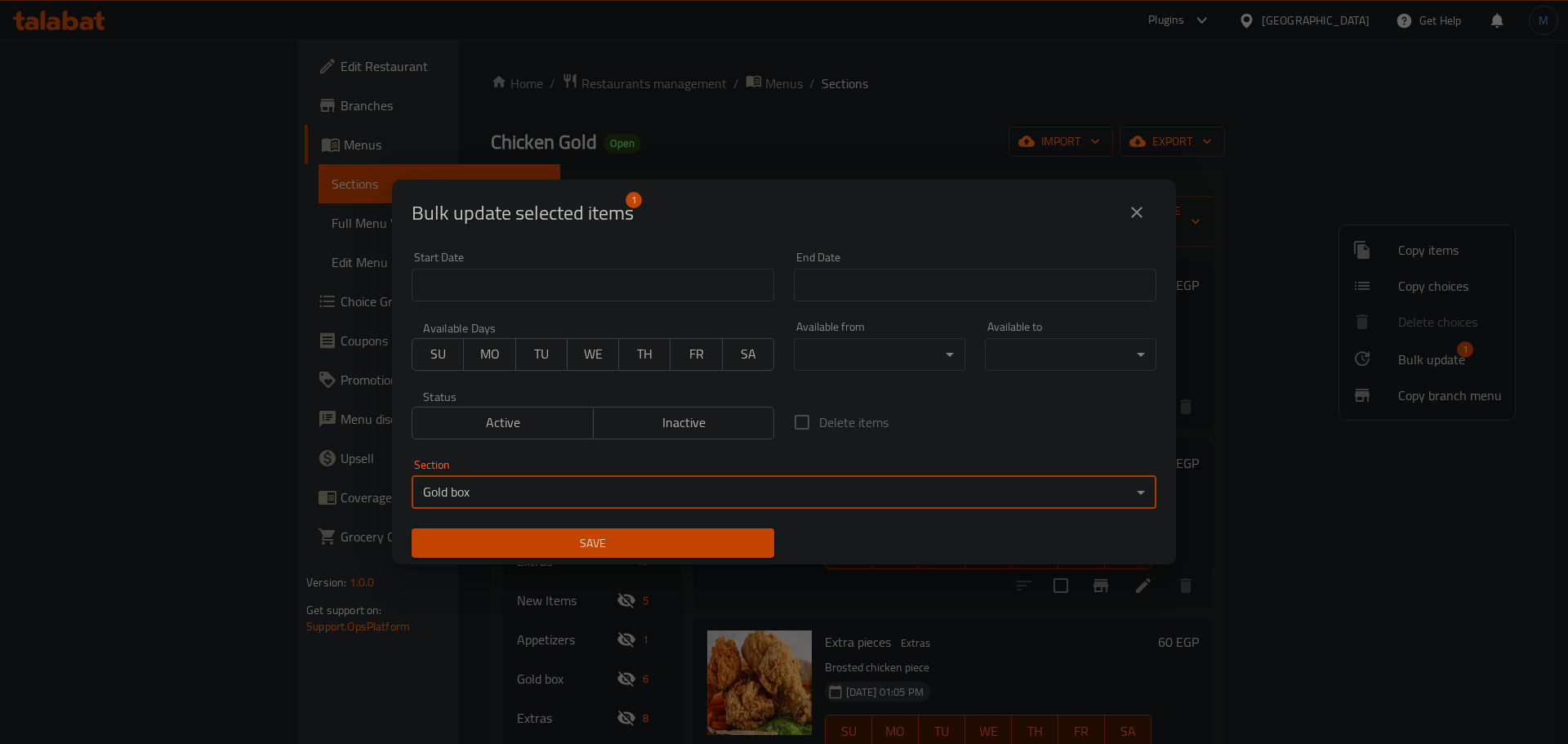
click at [526, 547] on span "Save" at bounding box center [593, 544] width 336 height 20
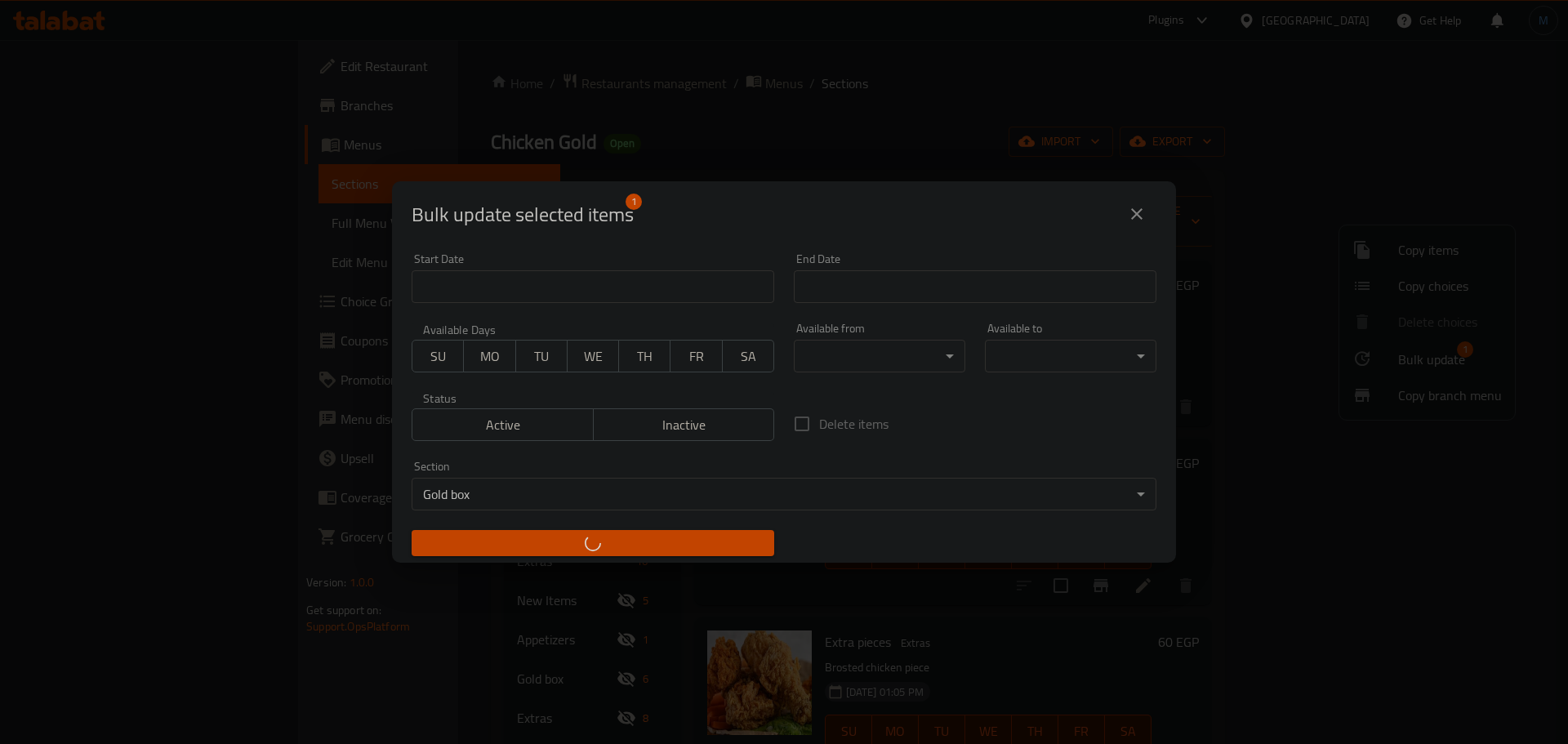
checkbox input "false"
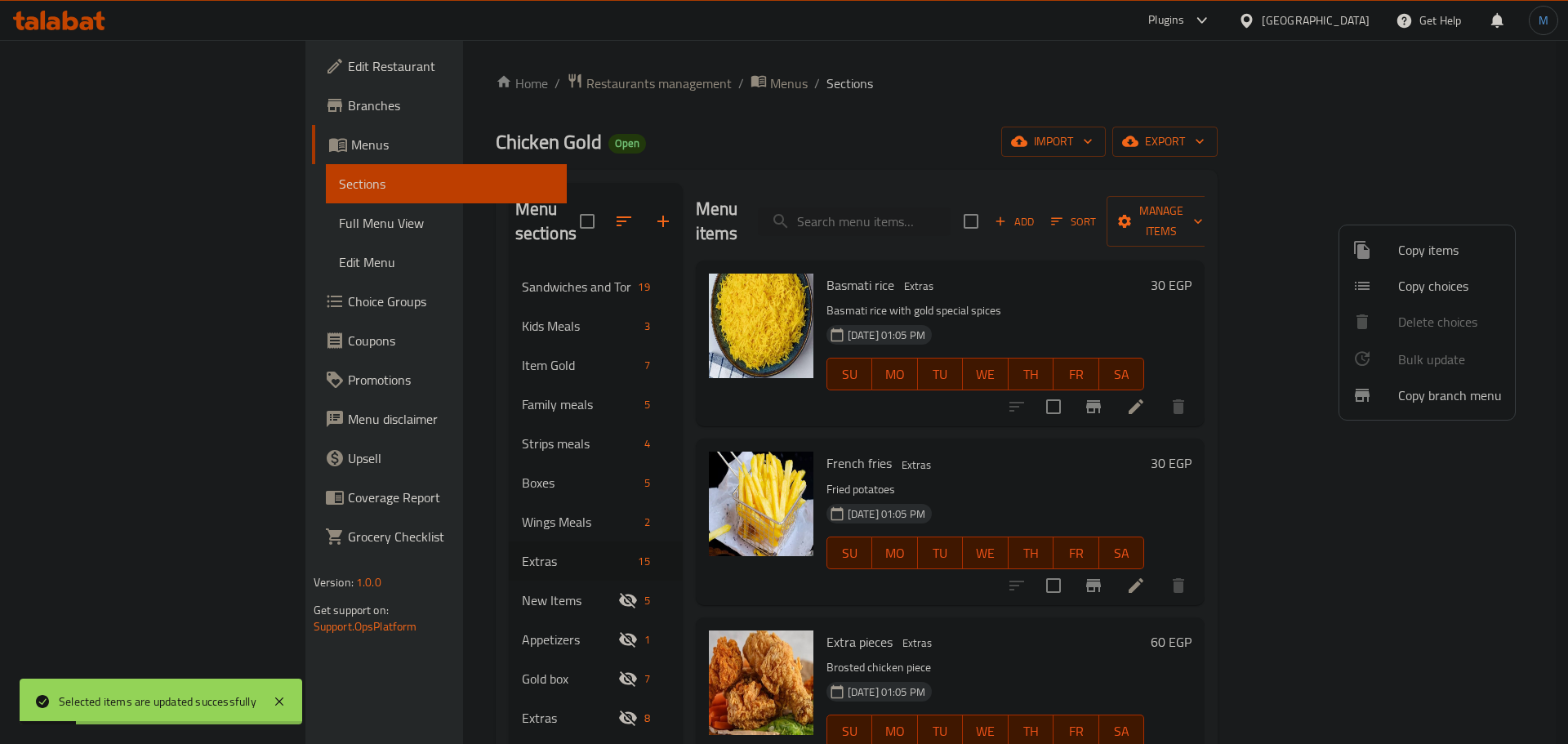
click at [942, 453] on div at bounding box center [784, 372] width 1568 height 744
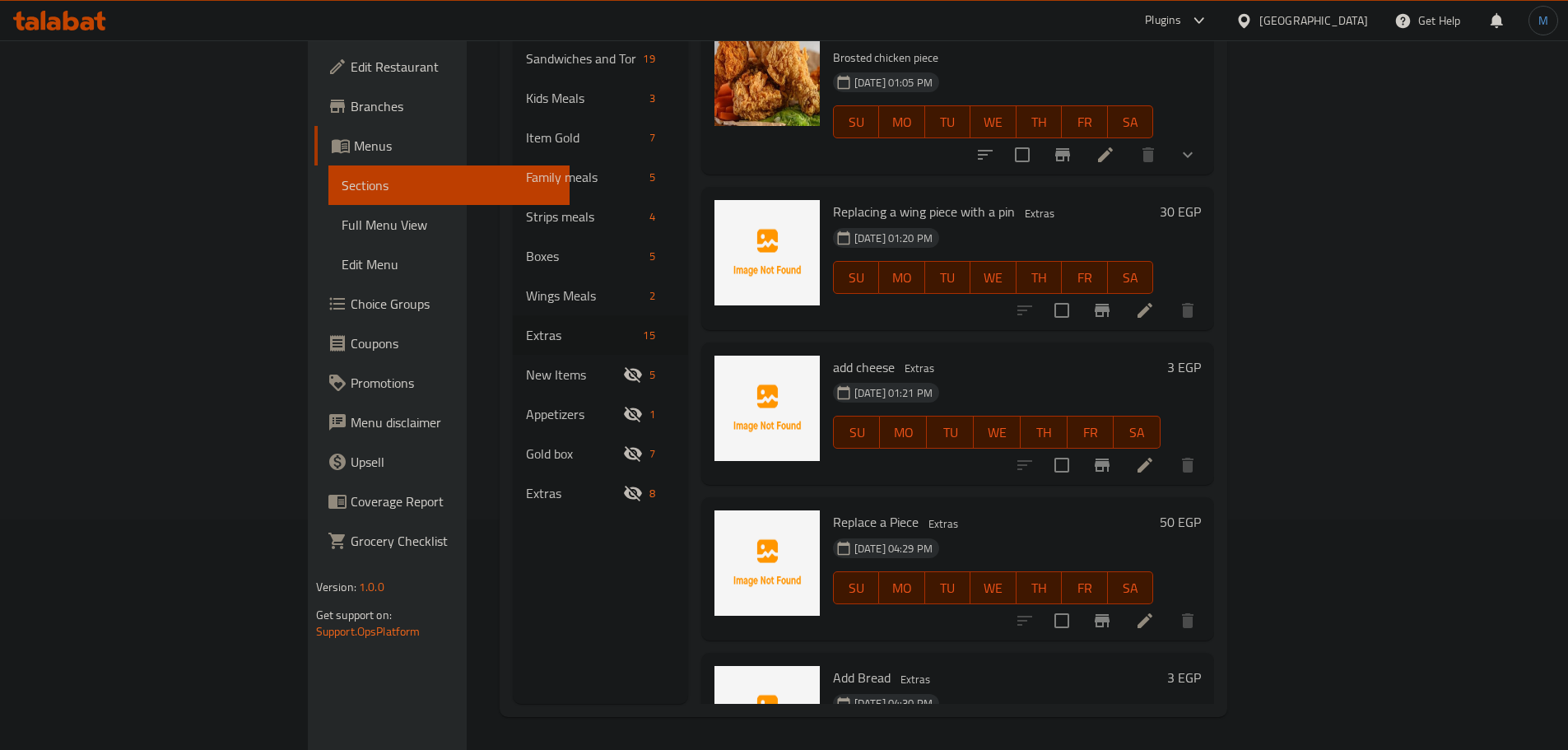
scroll to position [360, 0]
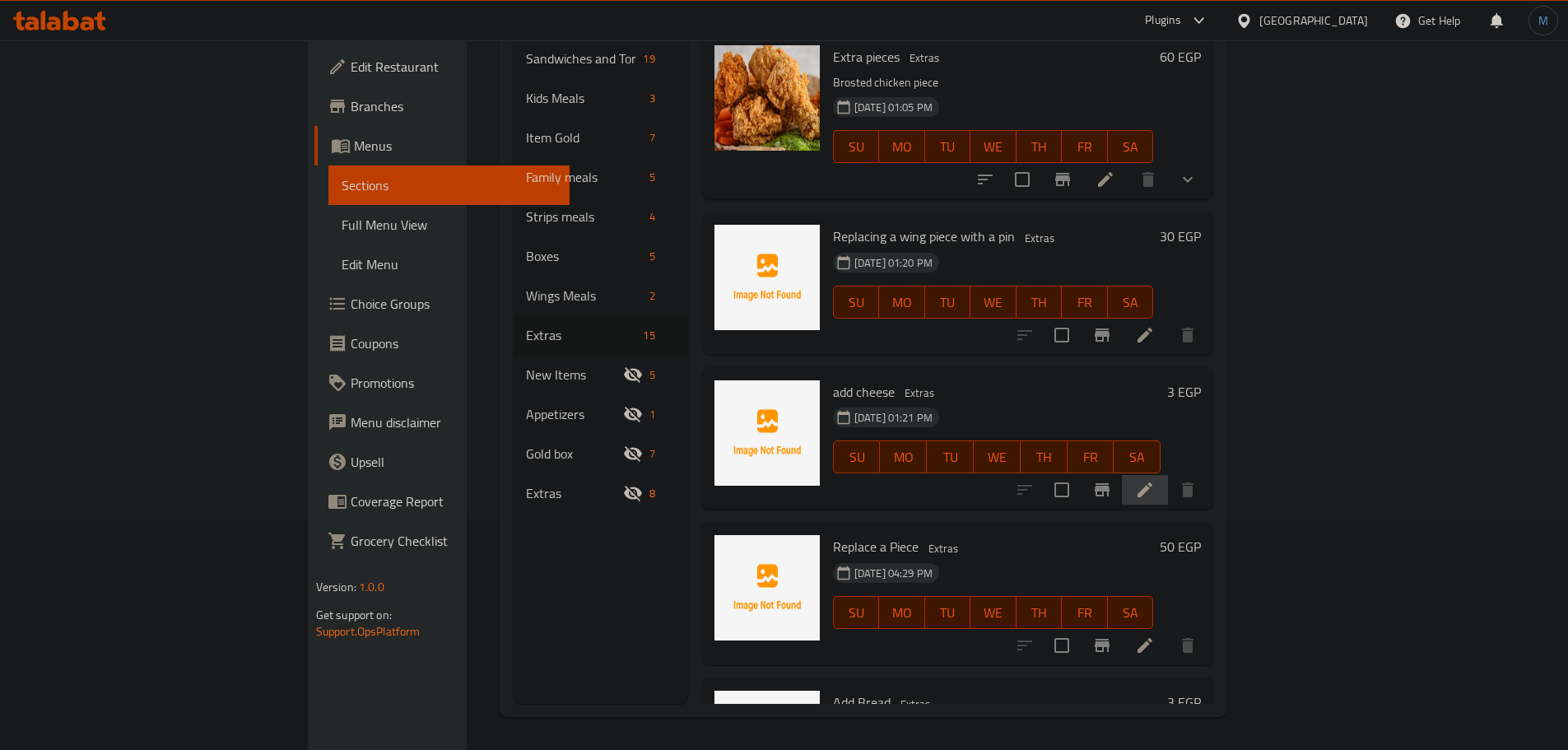
click at [1168, 476] on li at bounding box center [1145, 490] width 46 height 30
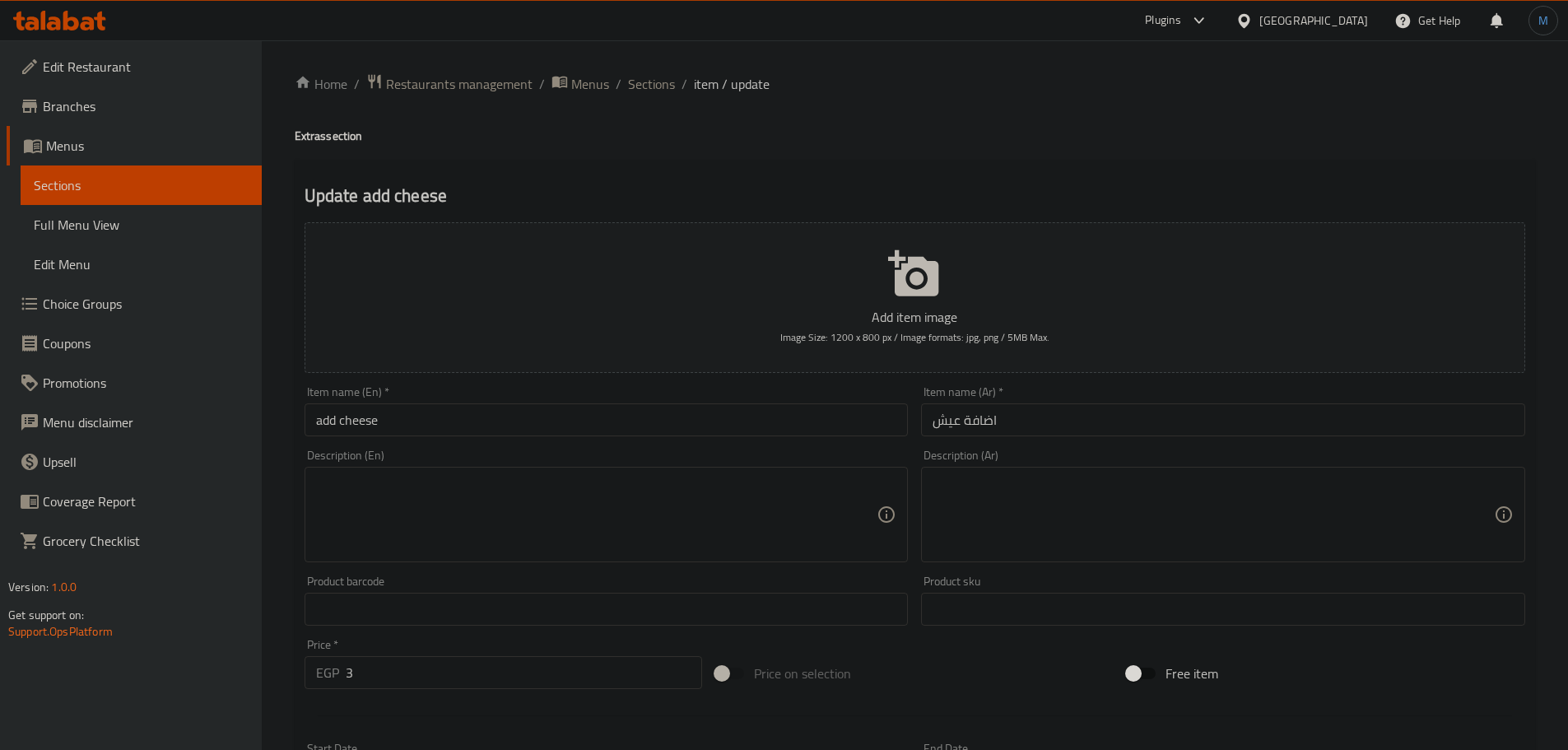
click at [686, 431] on input "add cheese" at bounding box center [606, 419] width 604 height 33
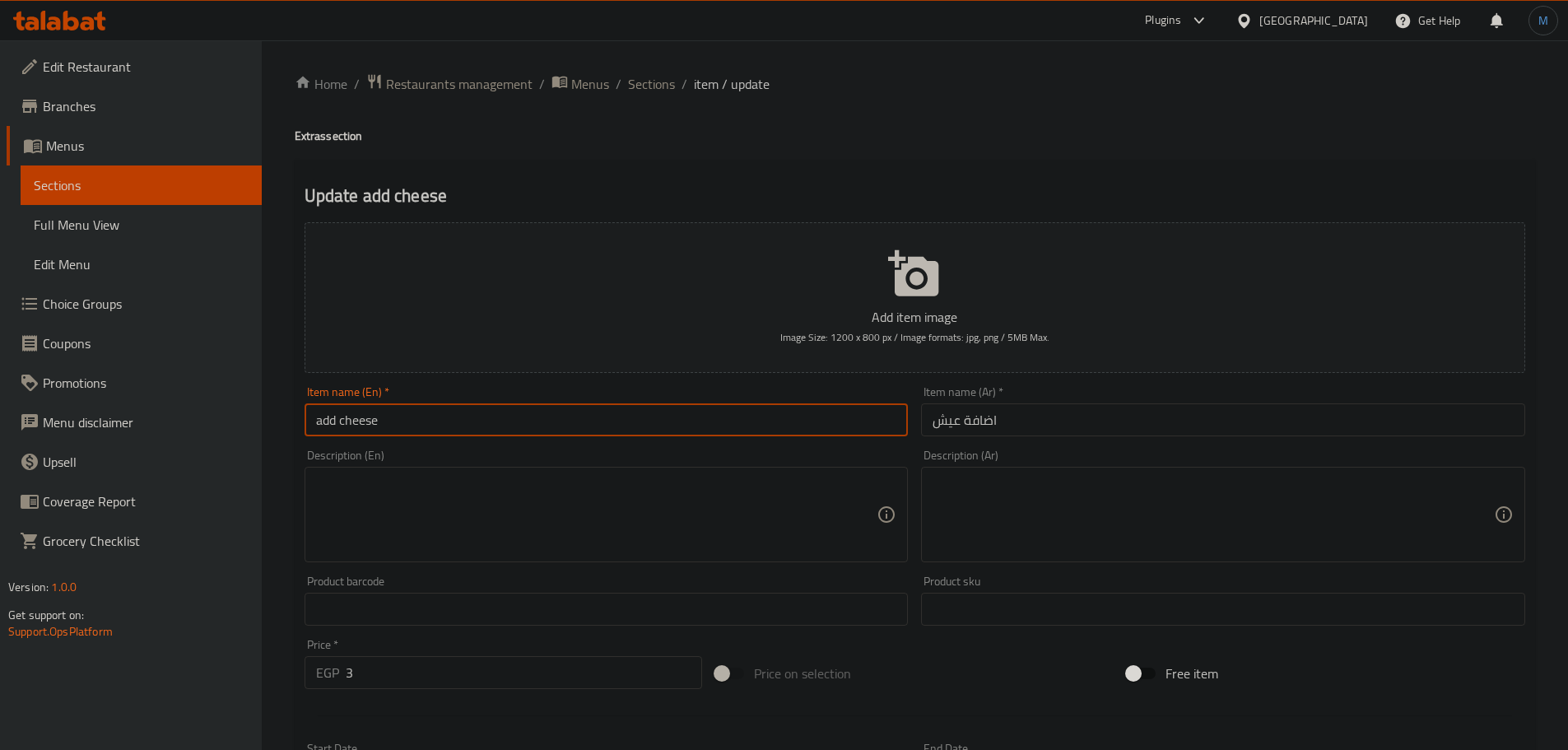
click at [375, 418] on input "add cheese" at bounding box center [606, 419] width 604 height 33
click at [451, 422] on input "Add Bread" at bounding box center [606, 419] width 604 height 33
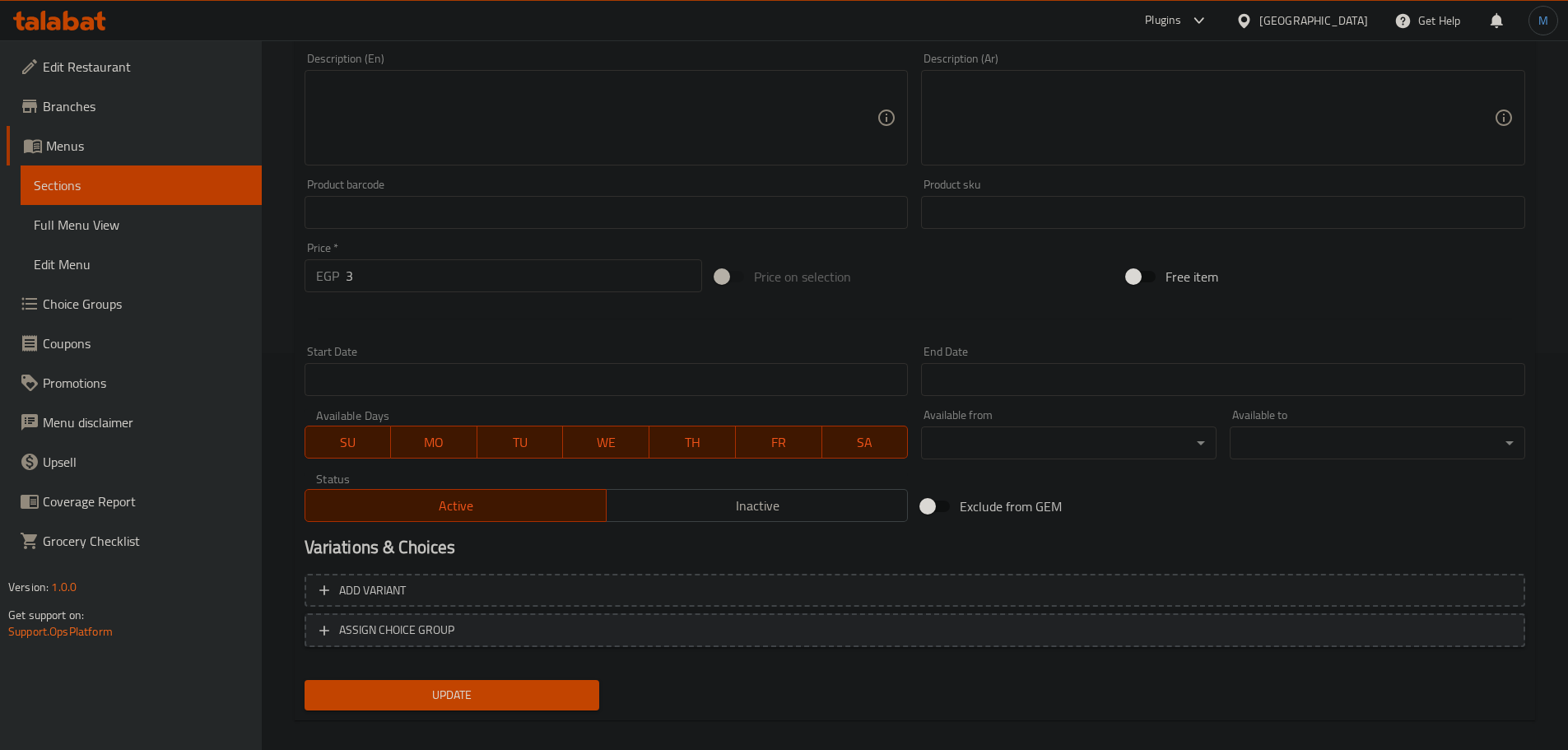
scroll to position [413, 0]
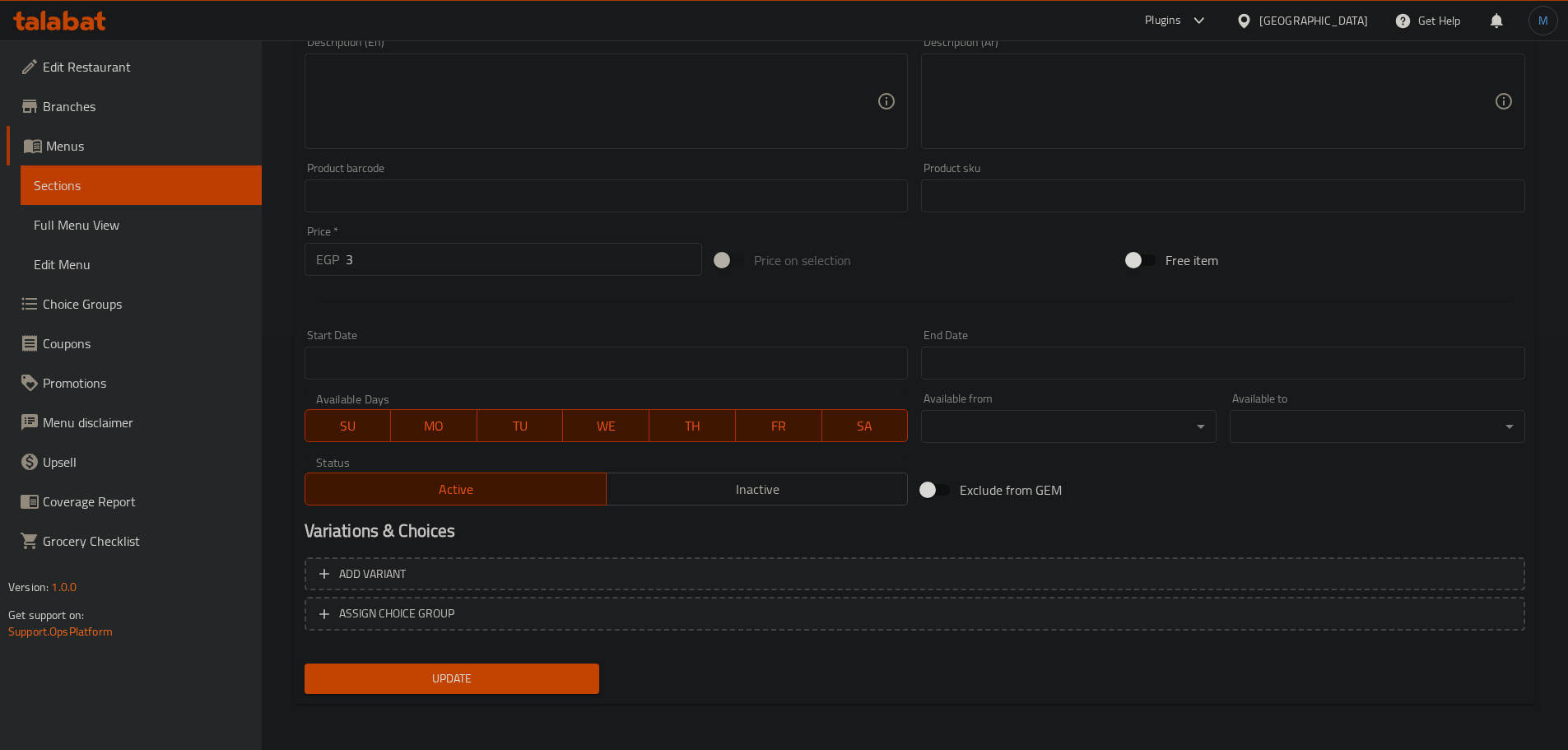
type input "Add Bread"
click at [434, 663] on div "Update" at bounding box center [452, 678] width 308 height 43
click at [436, 670] on span "Update" at bounding box center [452, 679] width 269 height 20
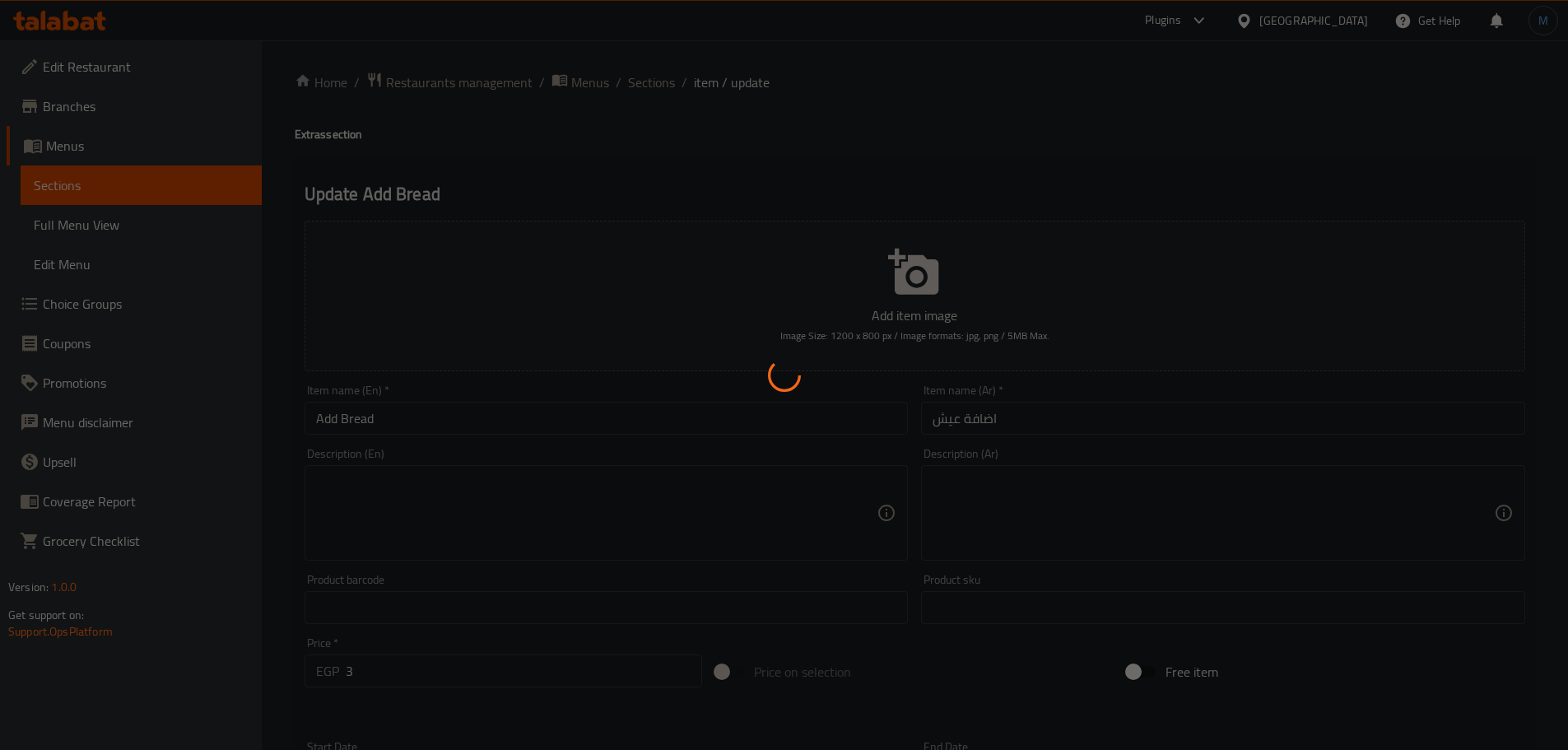
scroll to position [0, 0]
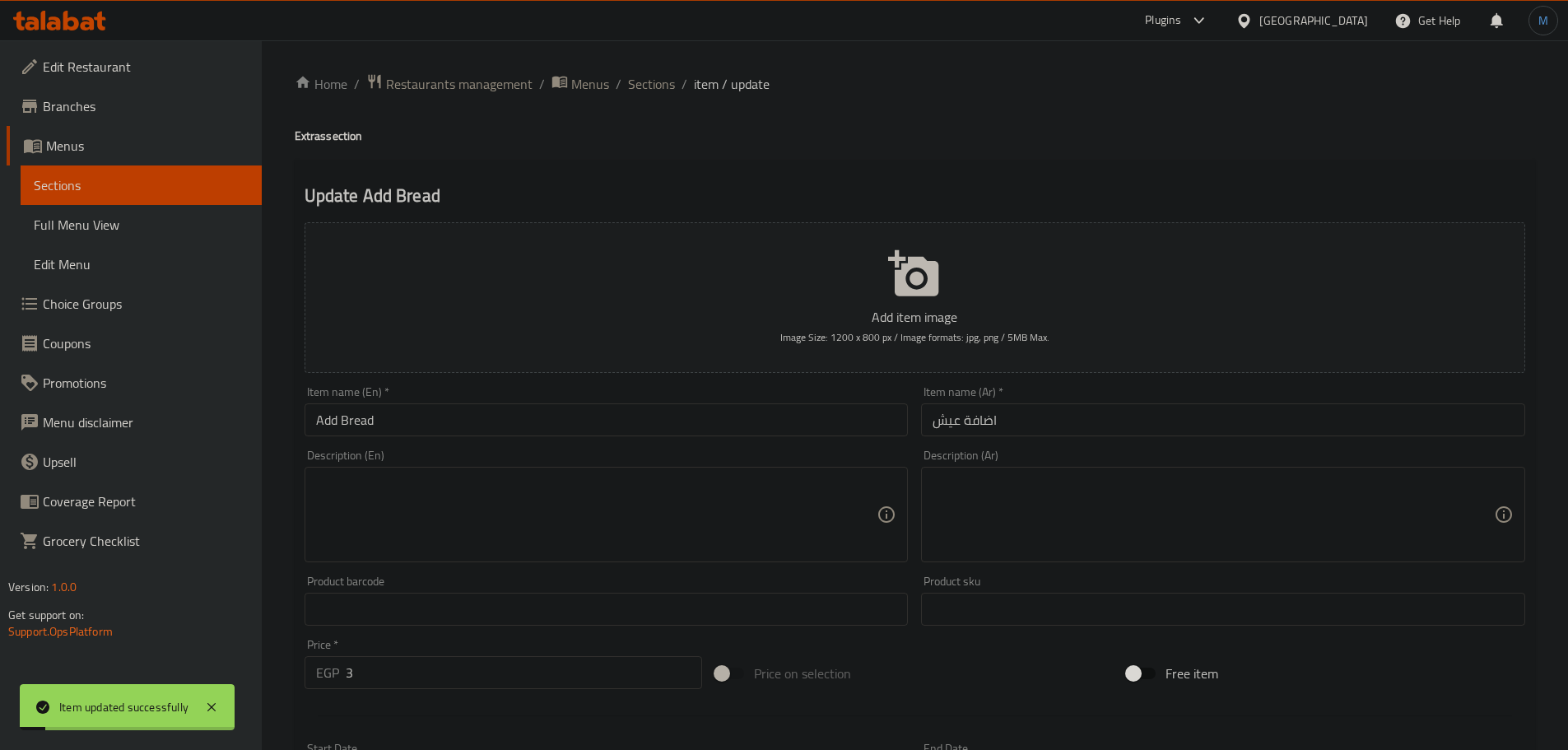
click at [666, 99] on div "Home / Restaurants management / Menus / Sections / item / update Extras section…" at bounding box center [915, 602] width 1240 height 1058
click at [657, 77] on span "Sections" at bounding box center [651, 84] width 47 height 20
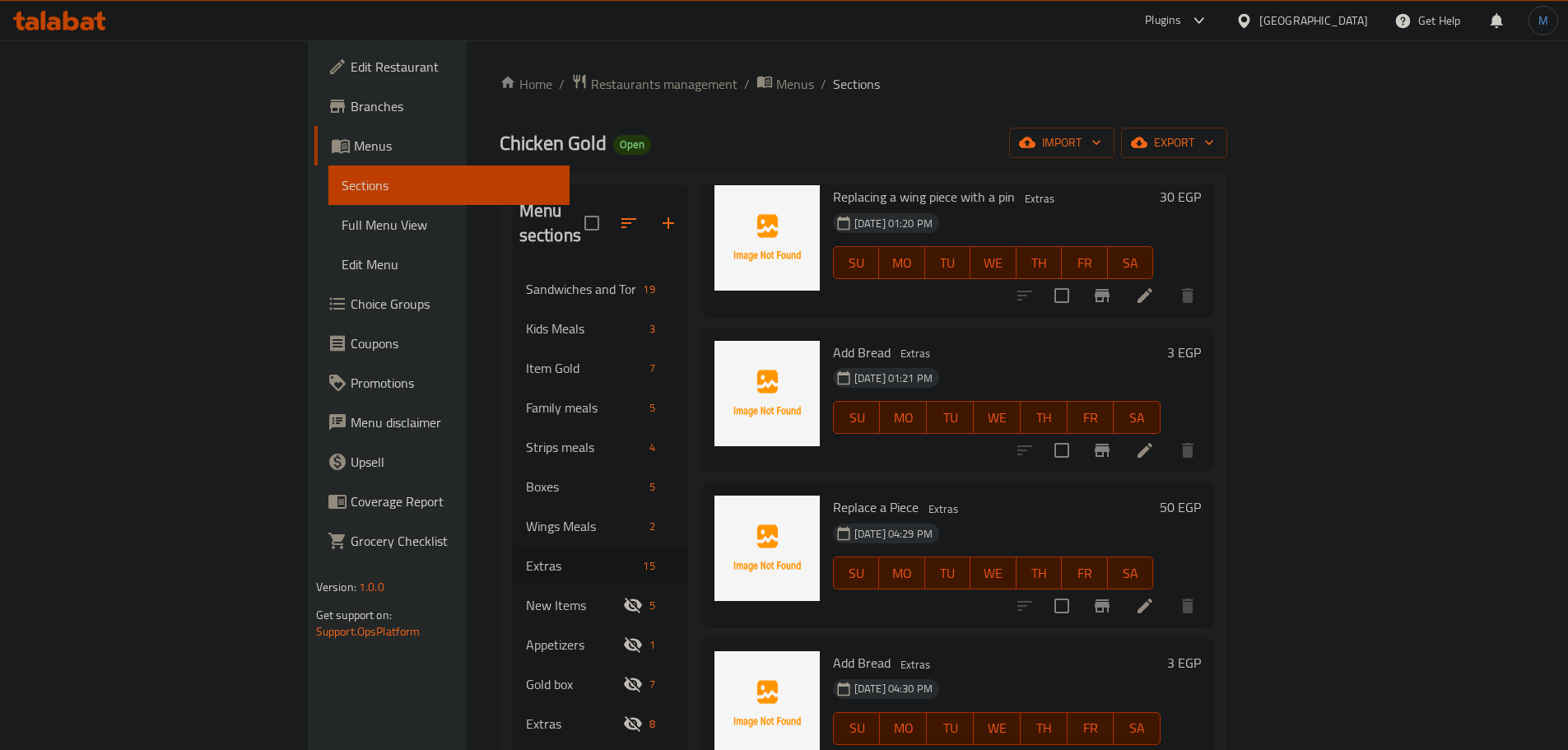
scroll to position [659, 0]
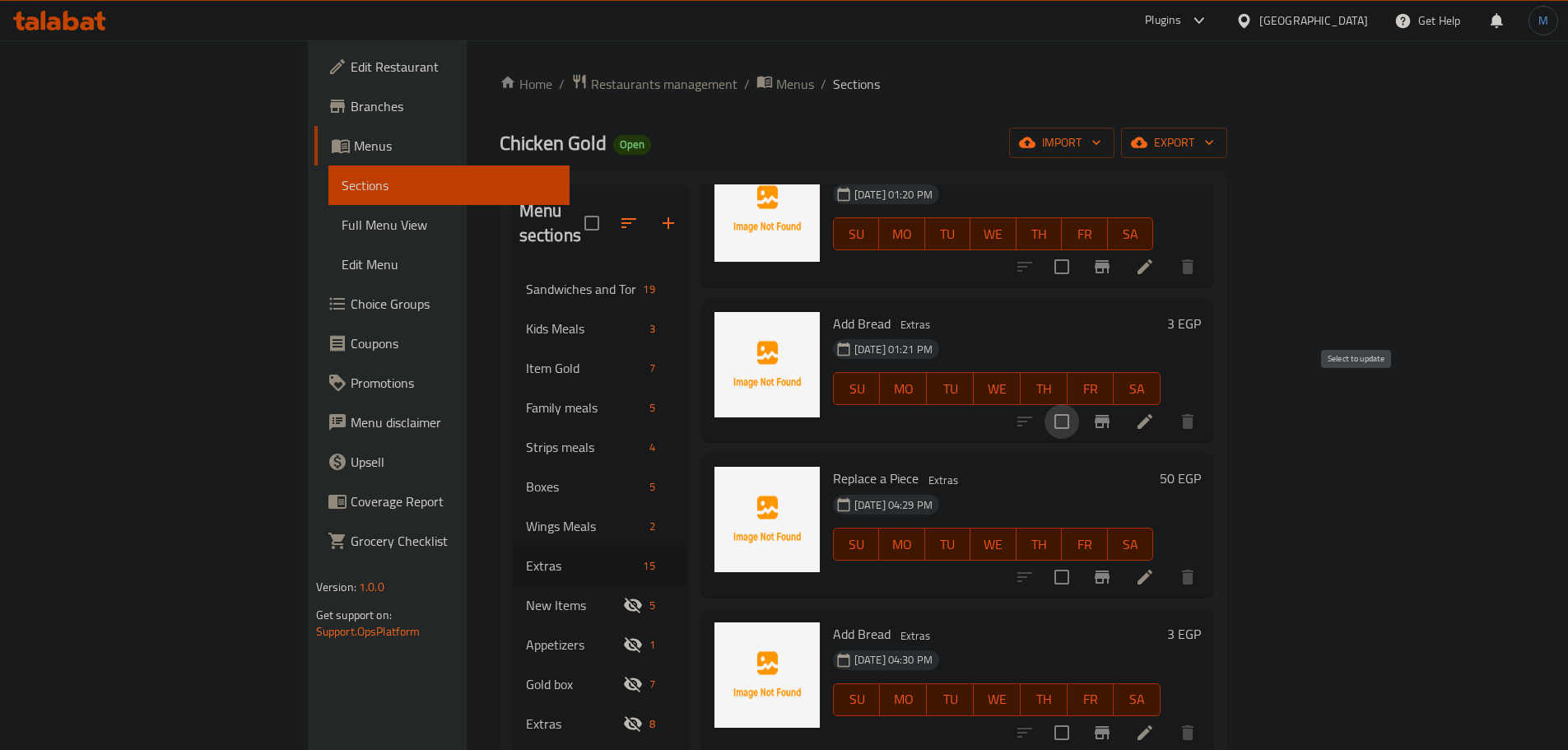
click at [1079, 404] on input "checkbox" at bounding box center [1061, 421] width 35 height 35
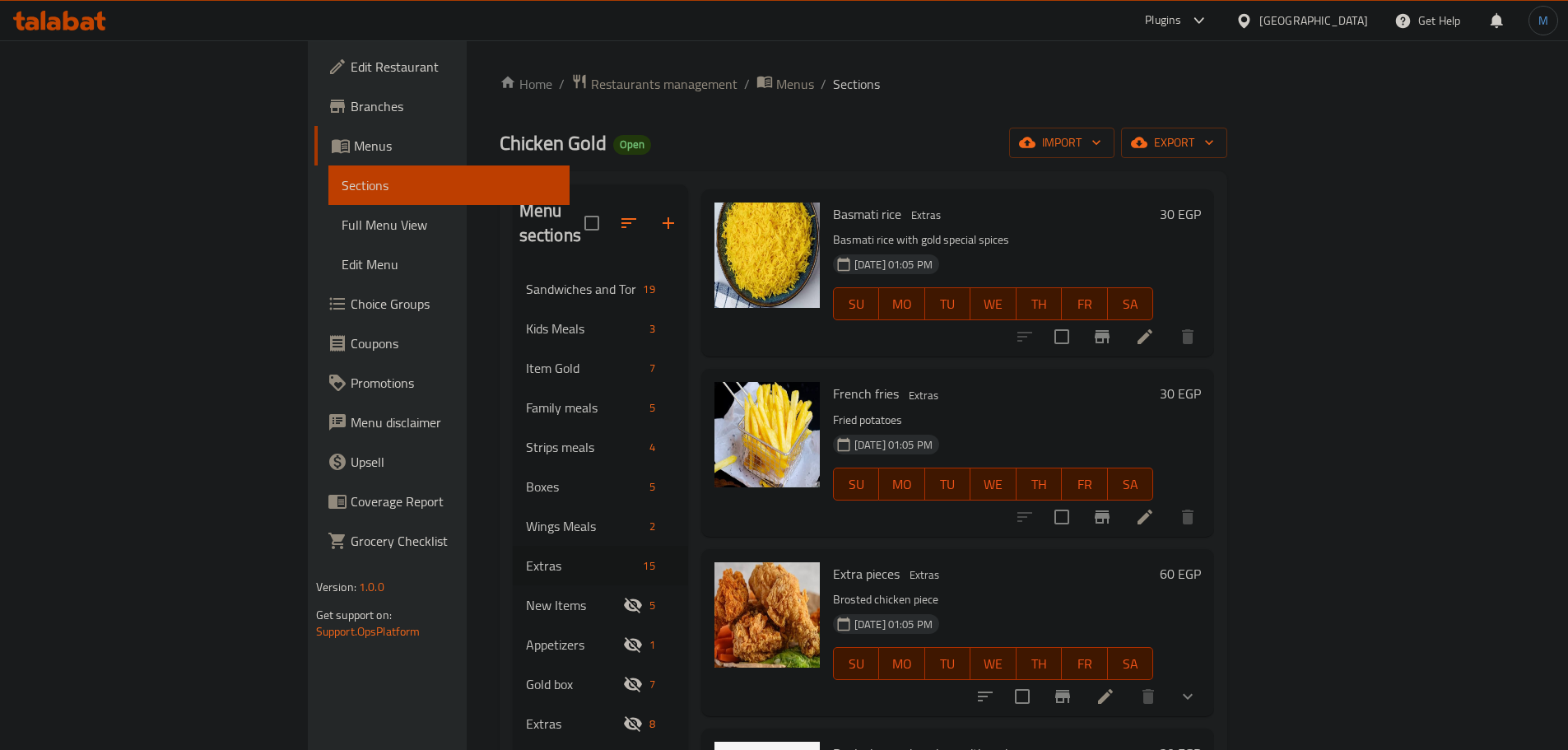
scroll to position [0, 0]
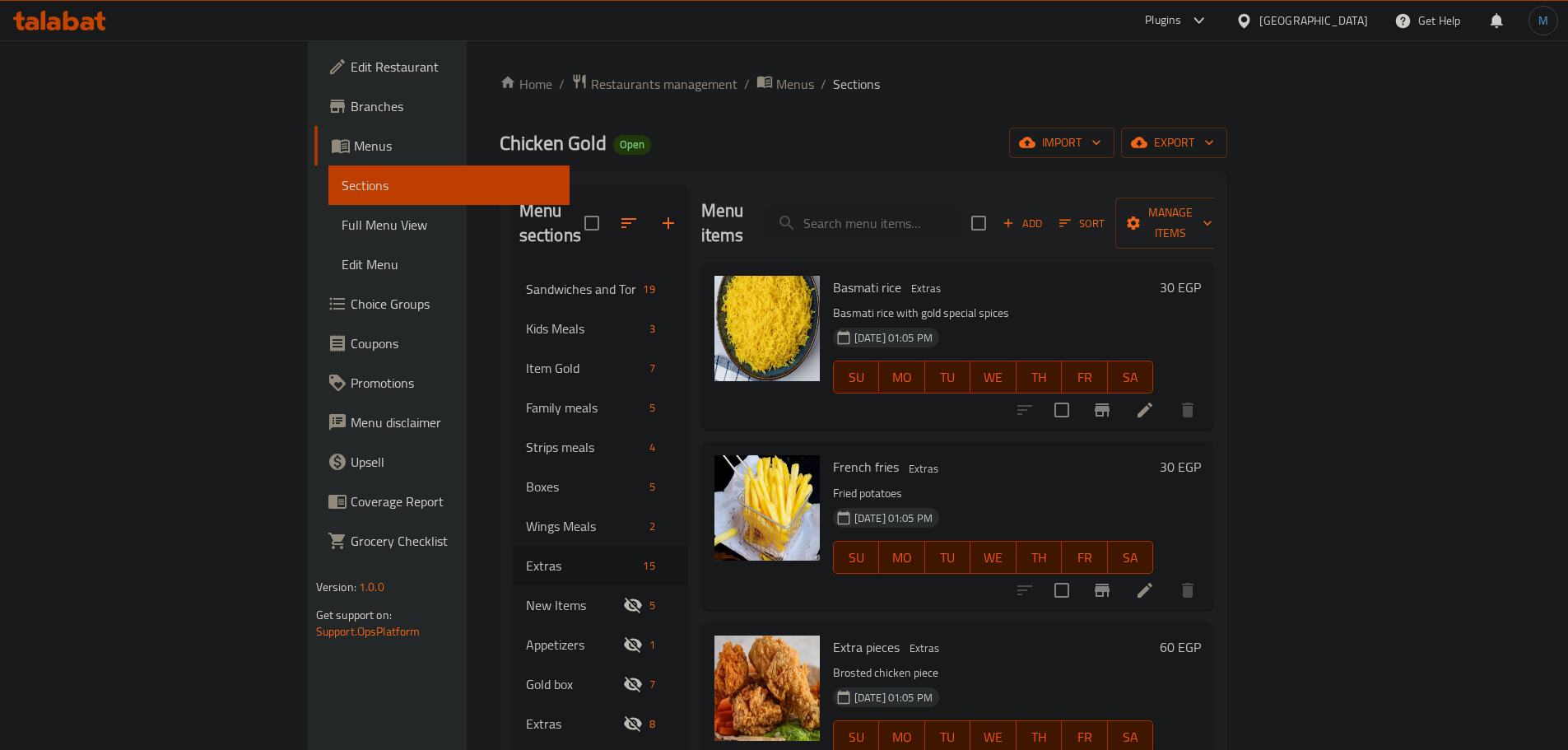
click at [1226, 227] on div "Add Sort Manage items" at bounding box center [1098, 223] width 255 height 51
click at [1212, 220] on span "Manage items" at bounding box center [1170, 223] width 84 height 41
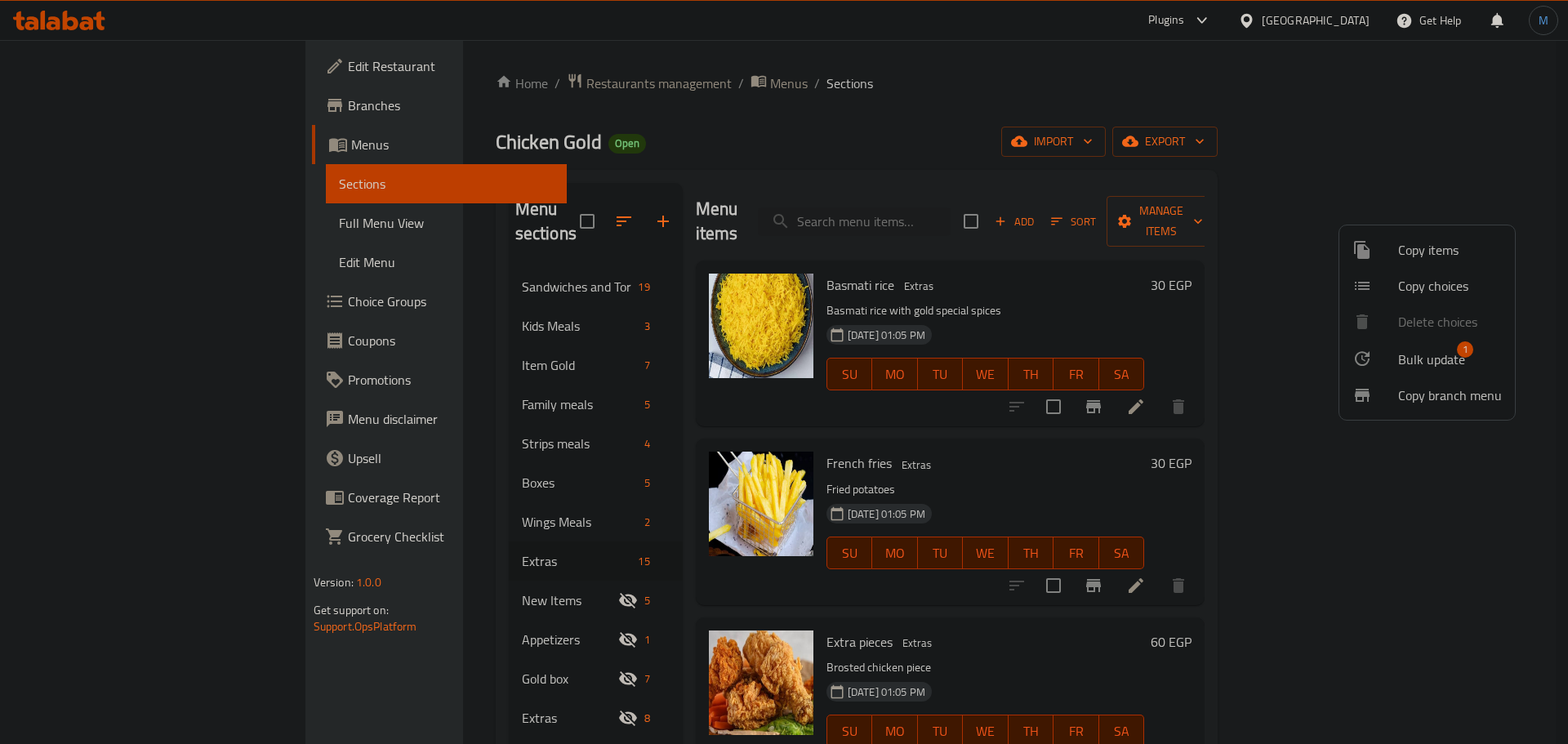
click at [1427, 321] on ul "Copy items Copy choices Delete choices Bulk update 1 Copy branch menu" at bounding box center [1428, 323] width 176 height 194
click at [1426, 343] on li "Bulk update 1" at bounding box center [1428, 358] width 176 height 37
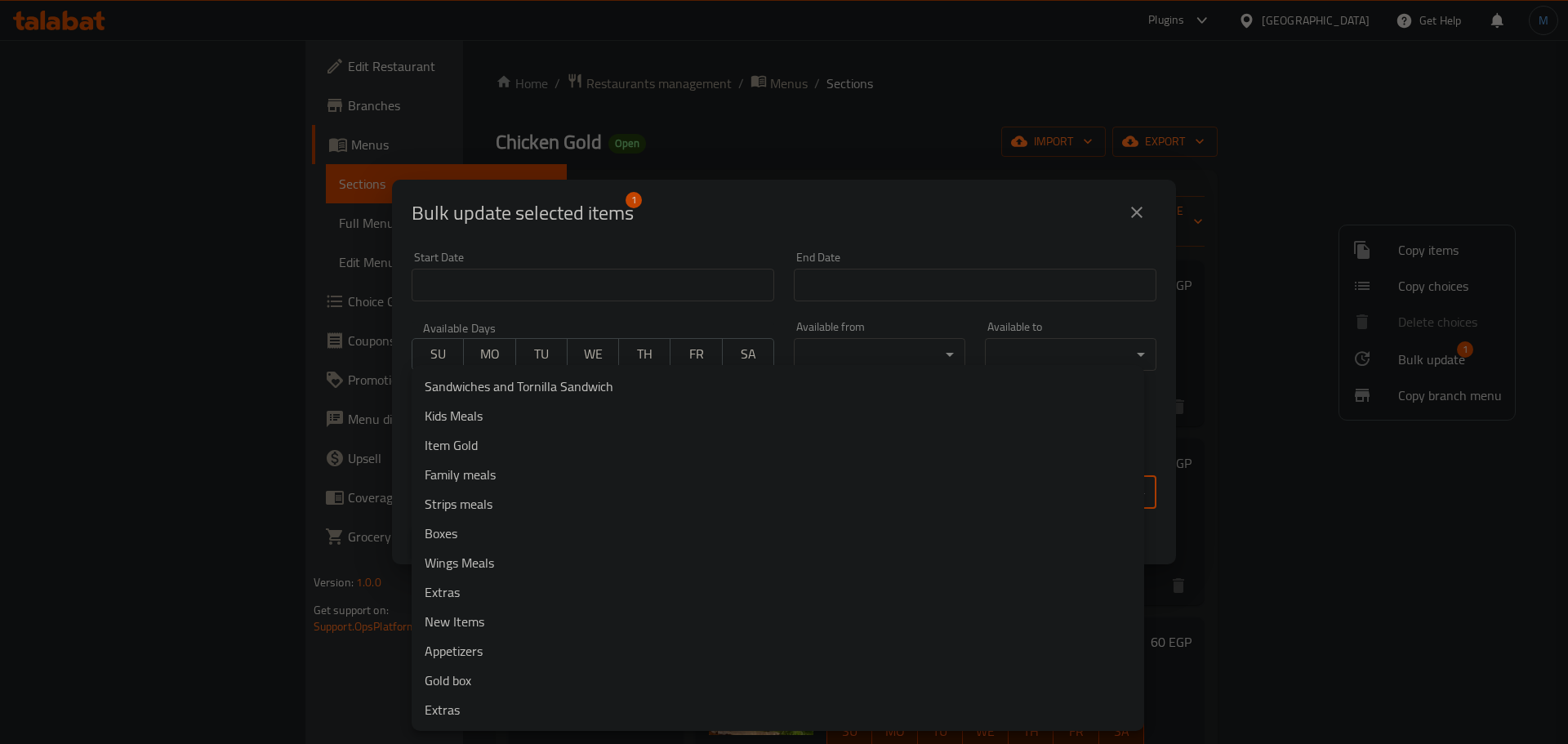
click at [779, 505] on body "​ Plugins Egypt Get Help M Edit Restaurant Branches Menus Sections Full Menu Vi…" at bounding box center [784, 391] width 1568 height 704
click at [474, 677] on li "Gold box" at bounding box center [778, 680] width 733 height 30
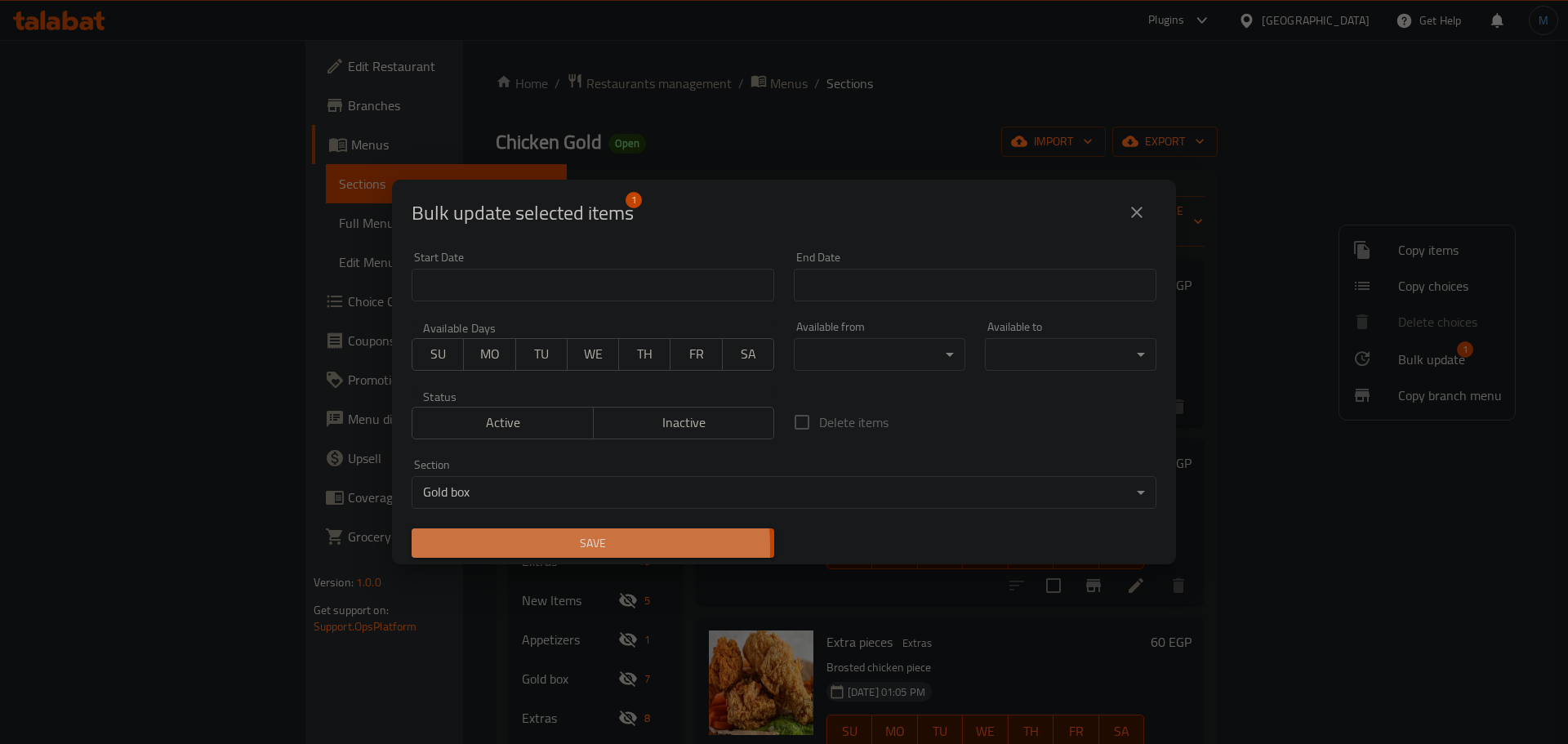
click at [565, 547] on span "Save" at bounding box center [593, 544] width 336 height 20
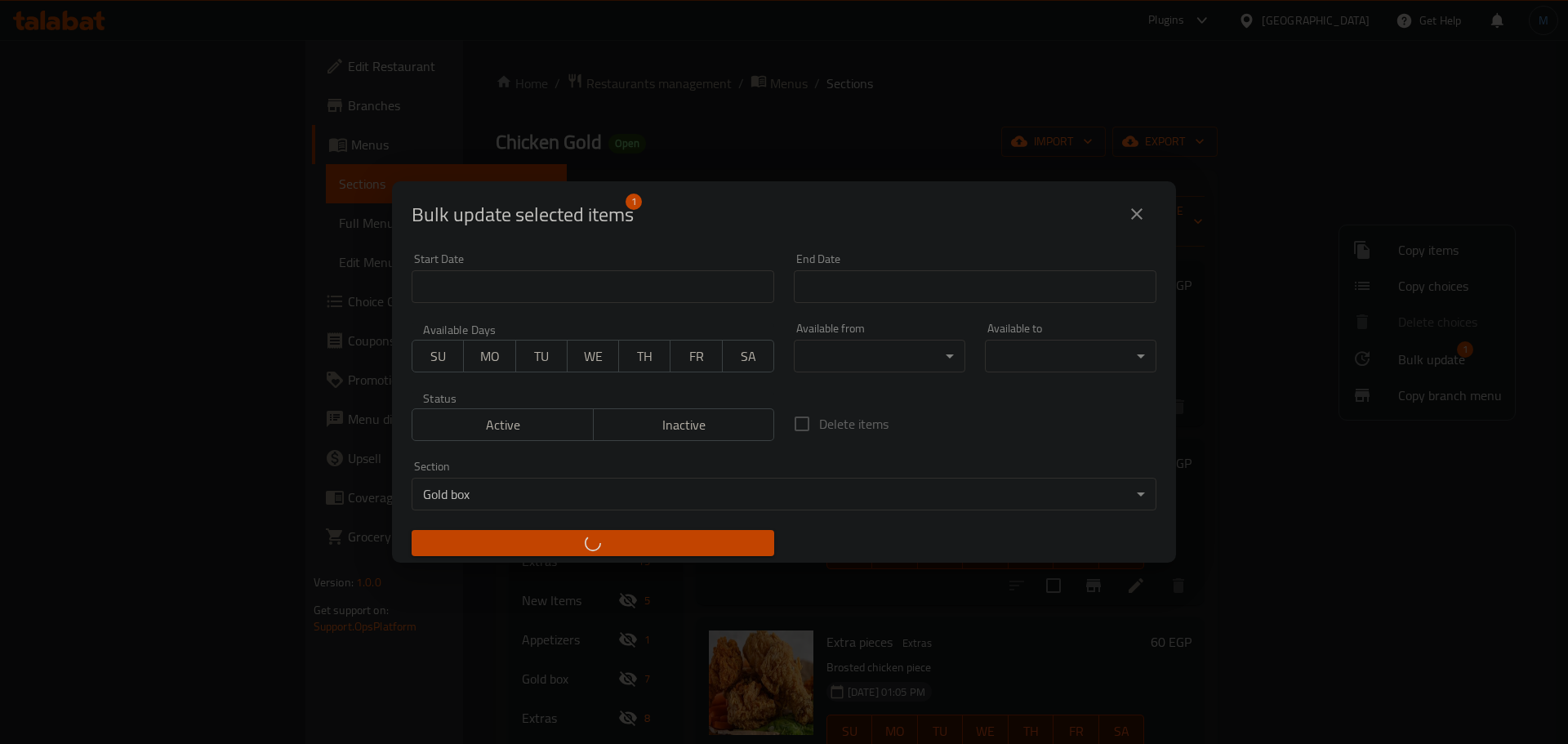
checkbox input "false"
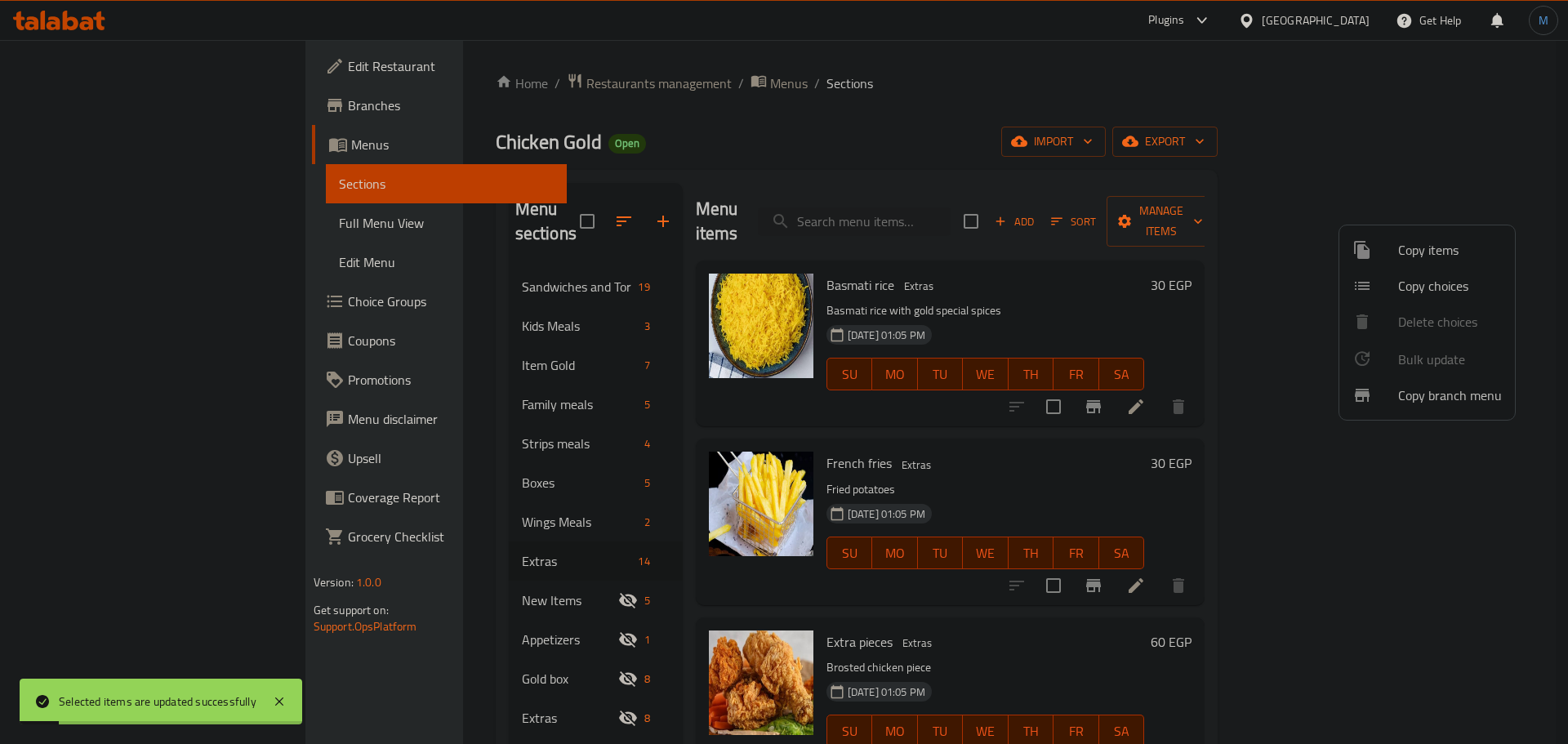
click at [1176, 476] on div at bounding box center [784, 372] width 1568 height 744
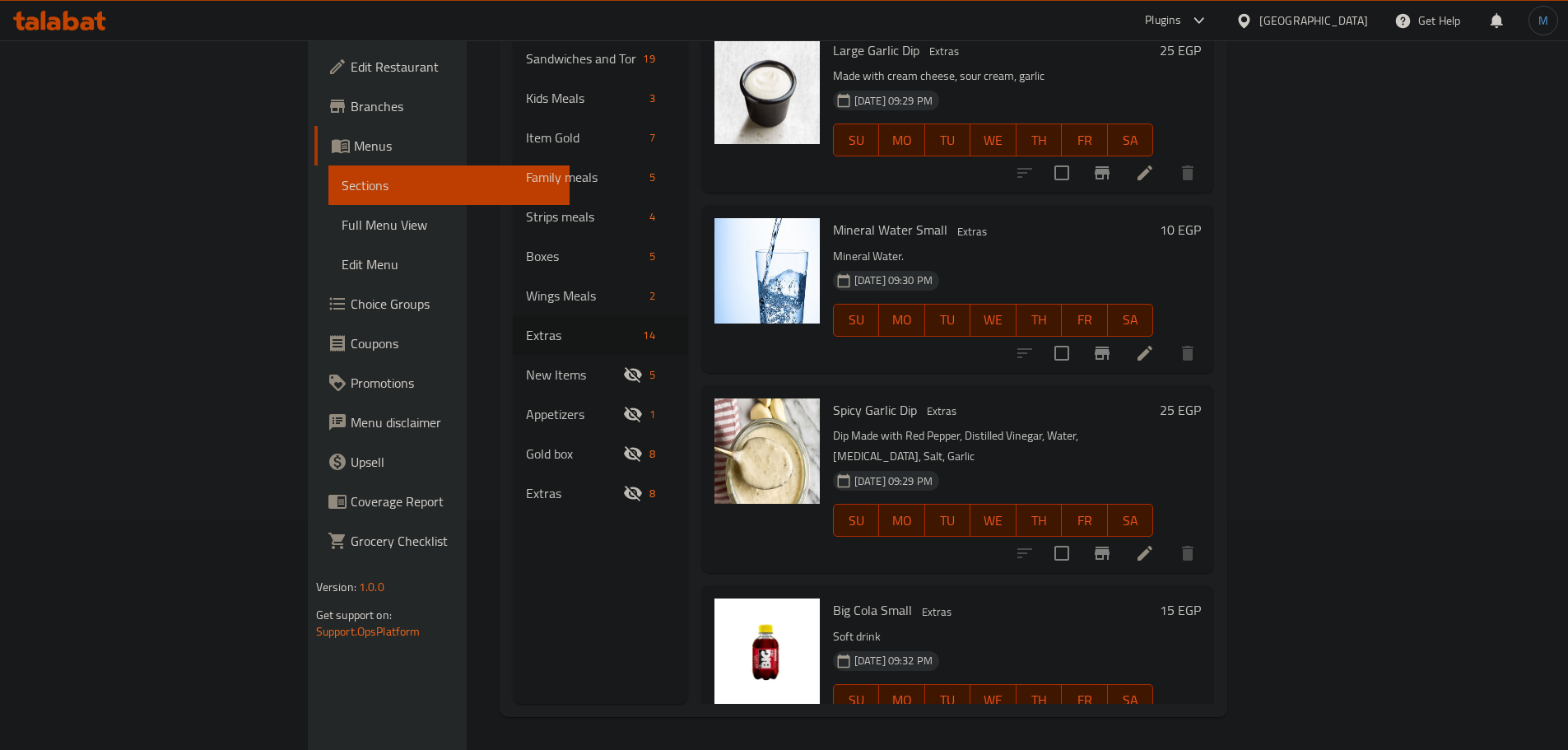
scroll to position [1522, 0]
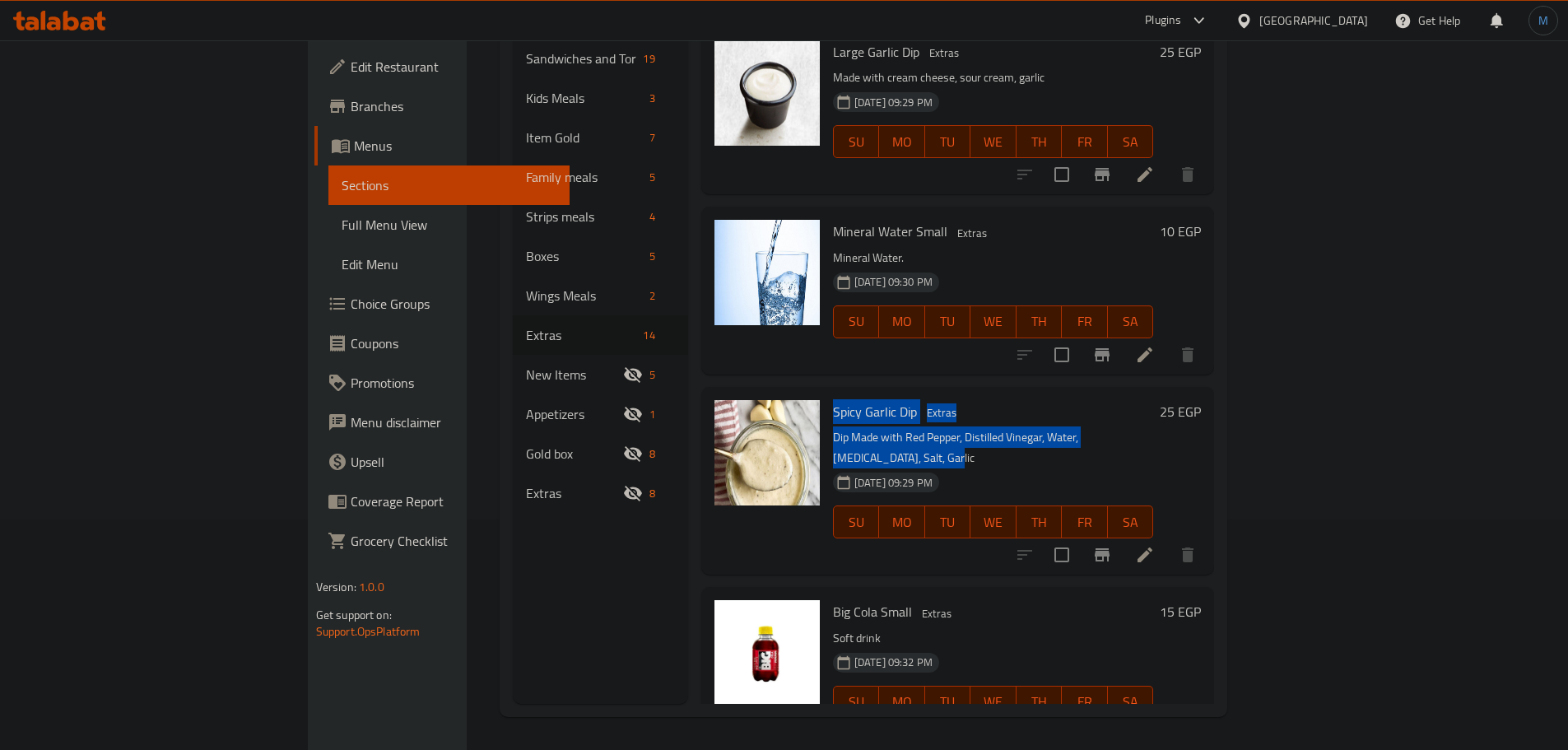
drag, startPoint x: 1141, startPoint y: 395, endPoint x: 764, endPoint y: 346, distance: 380.2
click at [763, 387] on div "Spicy Garlic Dip Extras Dip Made with Red Pepper, Distilled Vinegar, Water, Soy…" at bounding box center [957, 481] width 514 height 188
click at [895, 394] on div "Spicy Garlic Dip Extras Dip Made with Red Pepper, Distilled Vinegar, Water, Soy…" at bounding box center [993, 481] width 334 height 175
click at [1039, 401] on h6 "Spicy Garlic Dip Extras" at bounding box center [993, 412] width 321 height 23
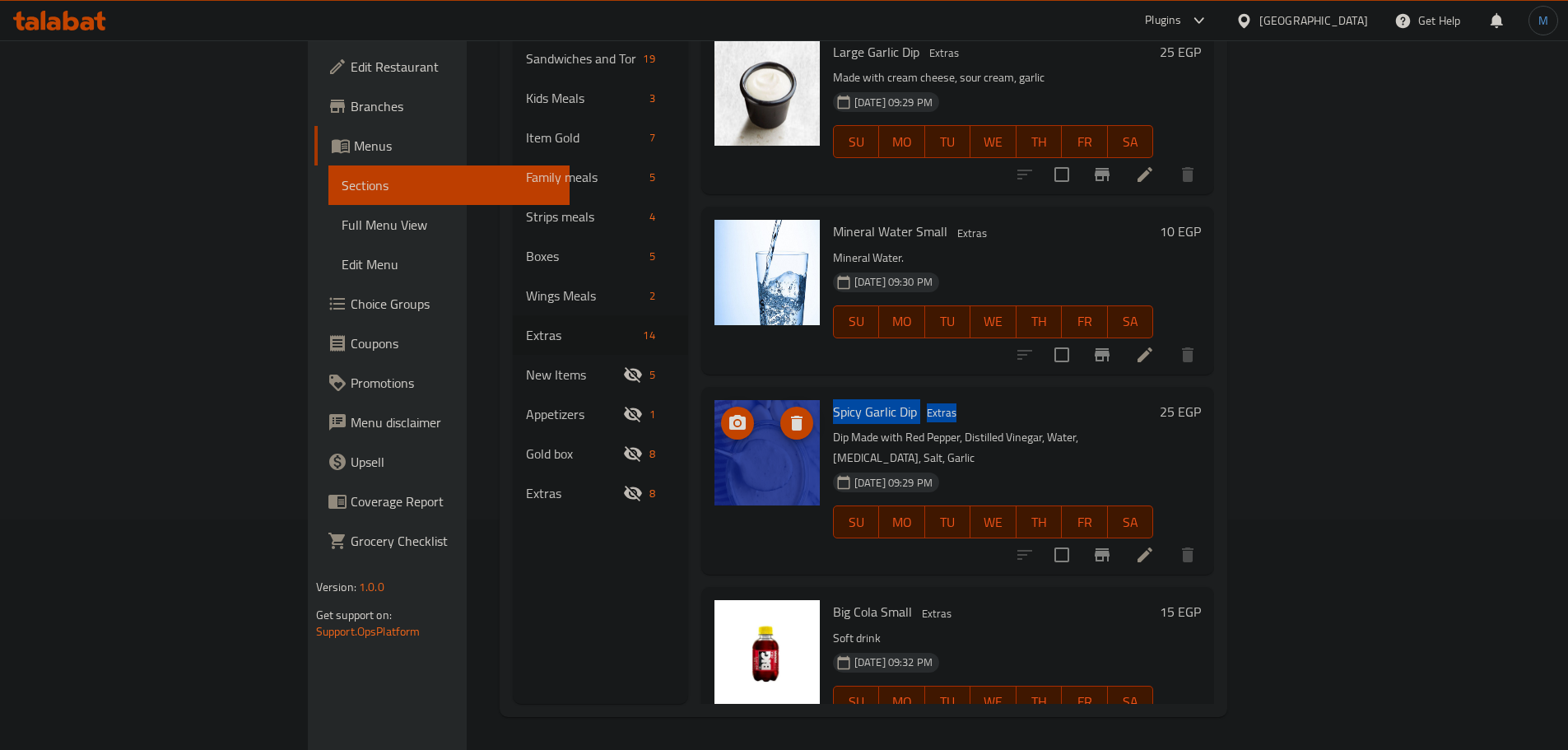
drag, startPoint x: 1161, startPoint y: 372, endPoint x: 781, endPoint y: 351, distance: 380.6
click at [730, 394] on div "Spicy Garlic Dip Extras Dip Made with Red Pepper, Distilled Vinegar, Water, Soy…" at bounding box center [957, 481] width 500 height 175
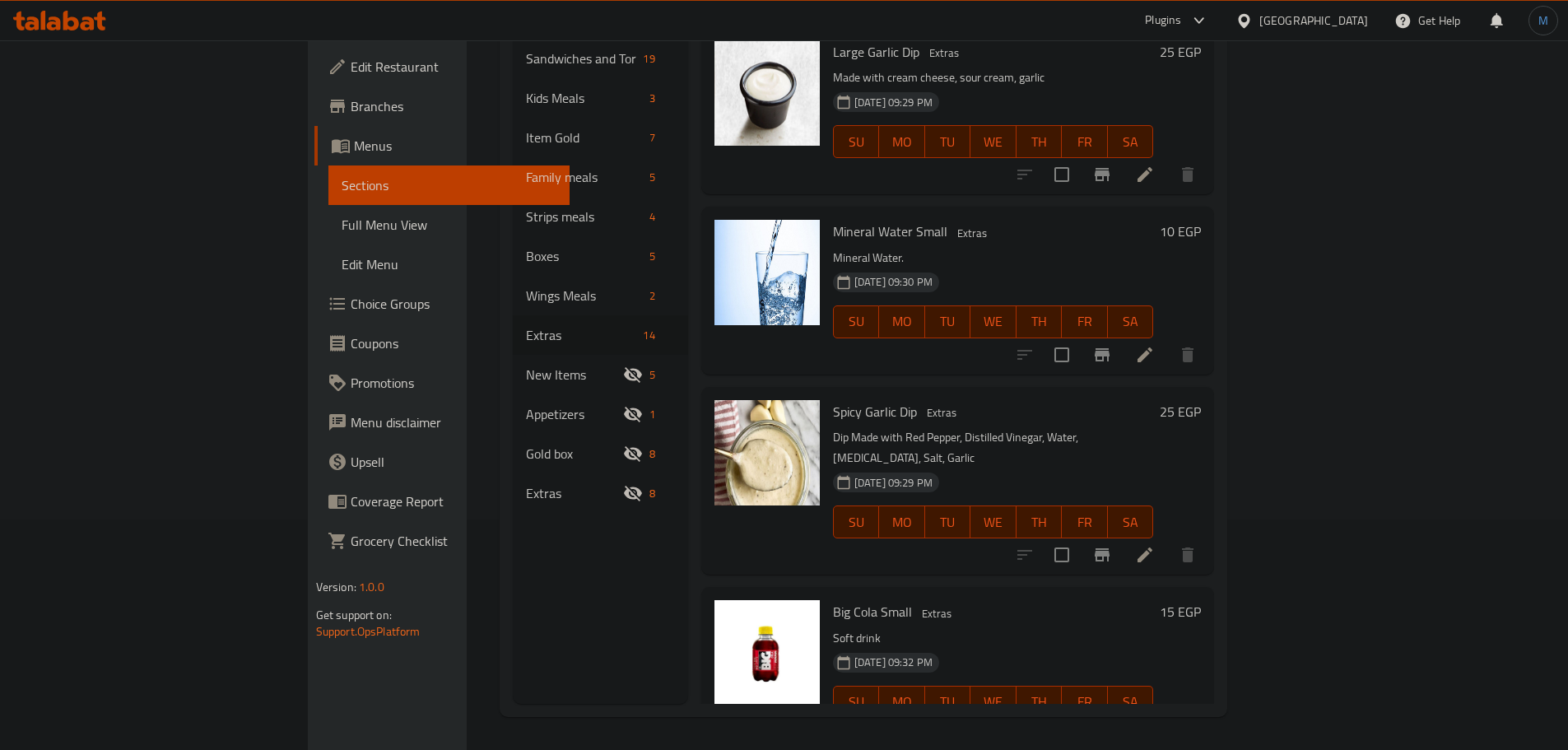
click at [987, 401] on h6 "Spicy Garlic Dip Extras" at bounding box center [993, 412] width 321 height 23
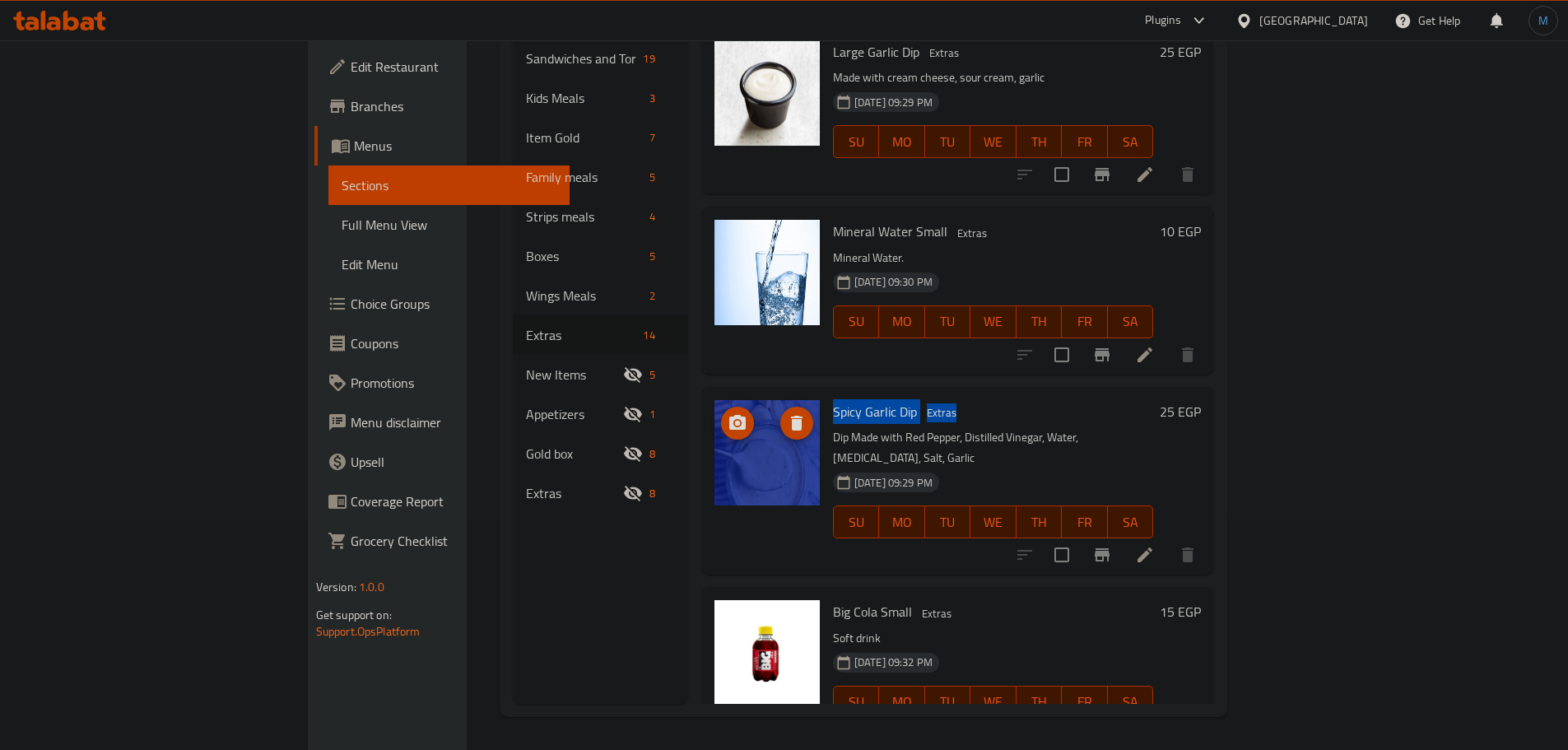
drag, startPoint x: 1147, startPoint y: 378, endPoint x: 705, endPoint y: 332, distance: 444.4
click at [688, 332] on div "Menu items Add Sort Manage items Basmati rice Extras Basmati rice with gold spe…" at bounding box center [951, 329] width 526 height 750
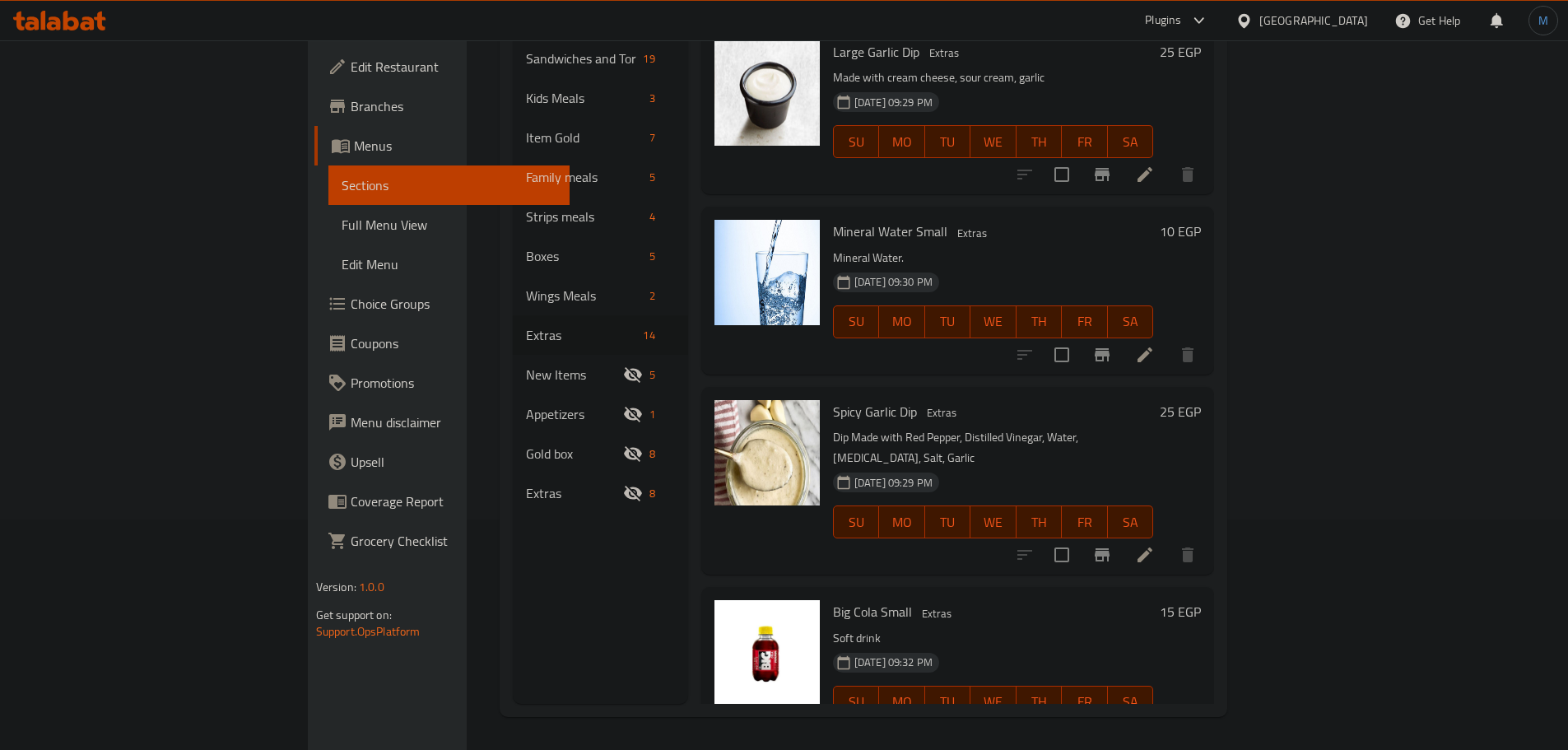
click at [886, 401] on h6 "Spicy Garlic Dip Extras" at bounding box center [993, 412] width 321 height 23
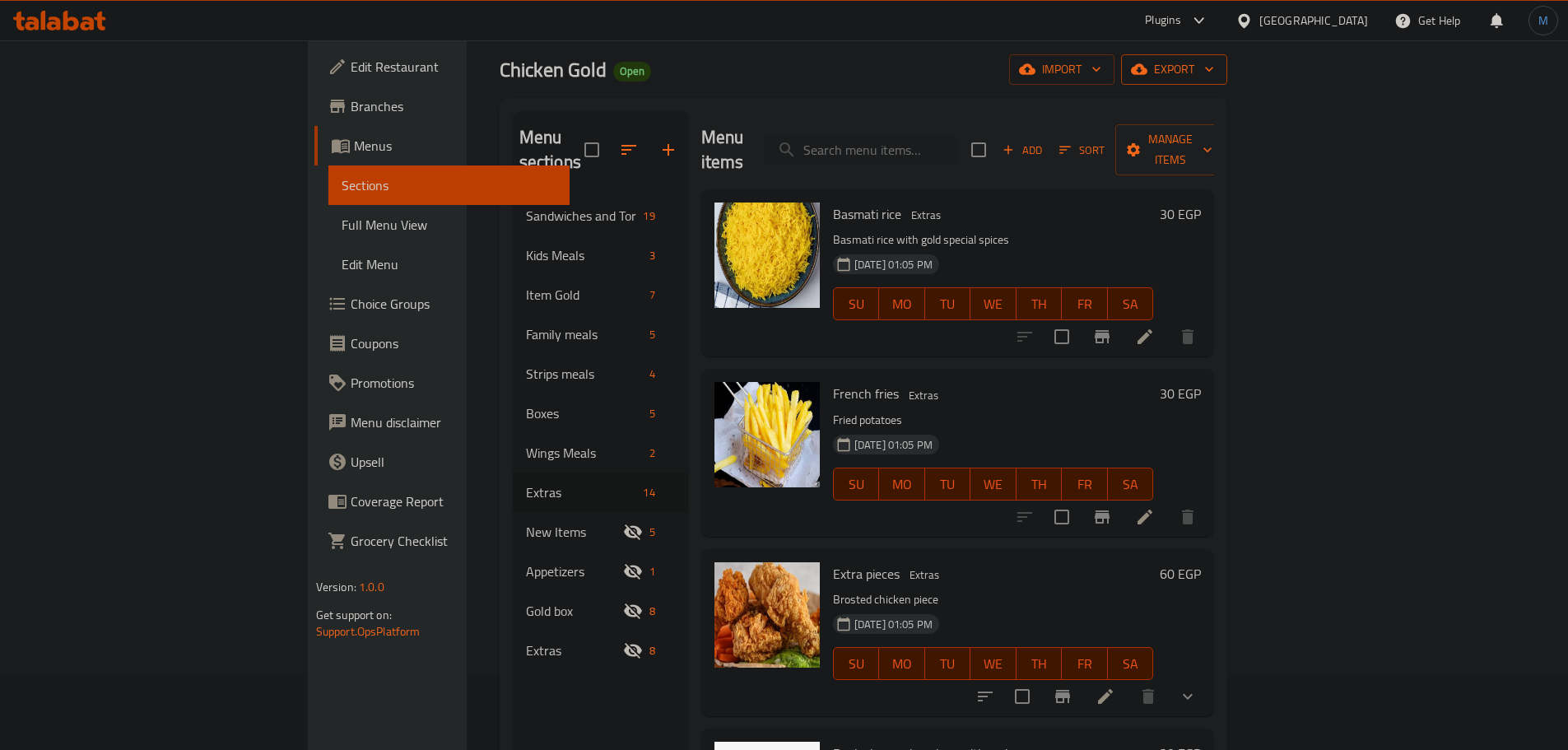
scroll to position [0, 0]
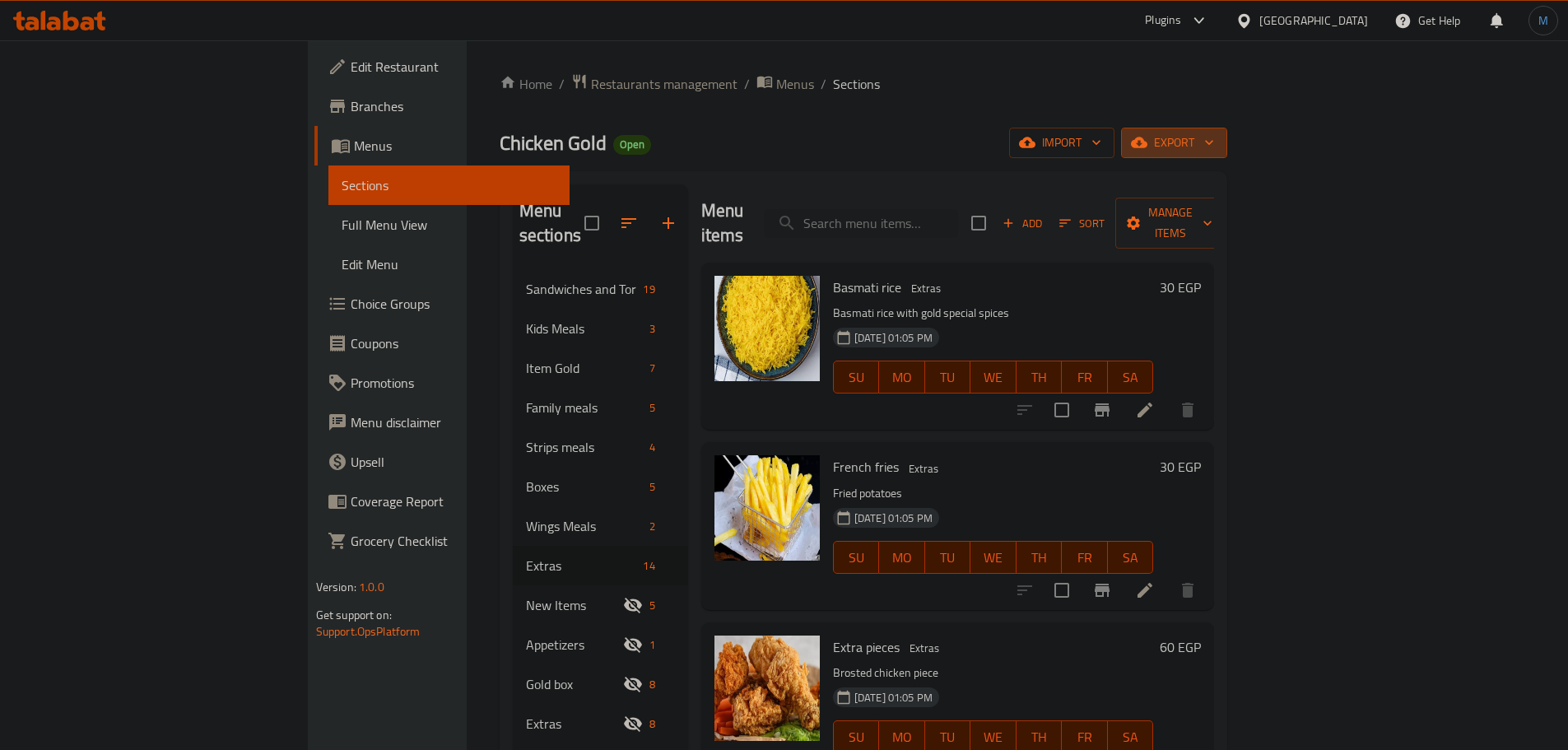
click at [1214, 144] on span "export" at bounding box center [1174, 143] width 80 height 20
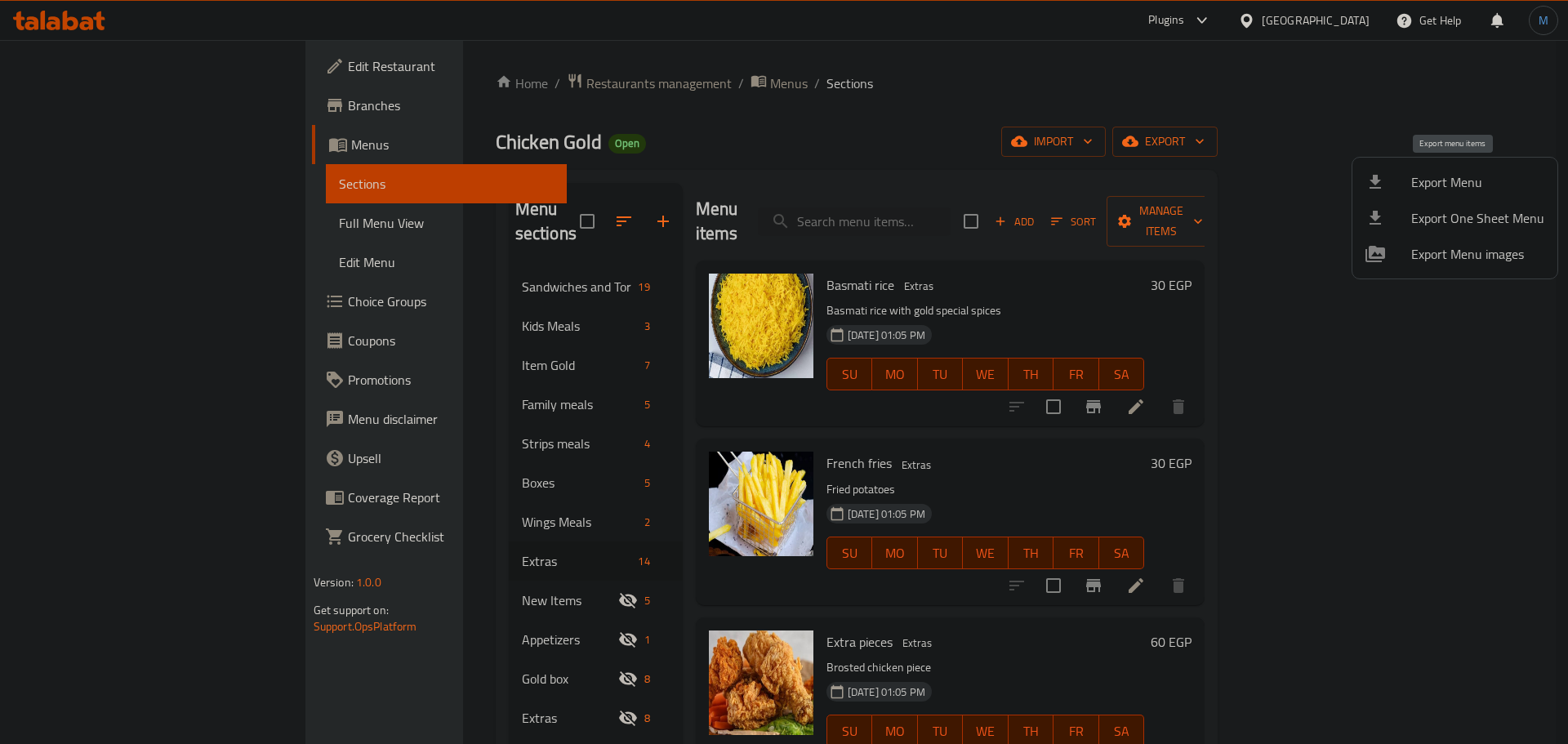
click at [1464, 189] on span "Export Menu" at bounding box center [1478, 182] width 133 height 19
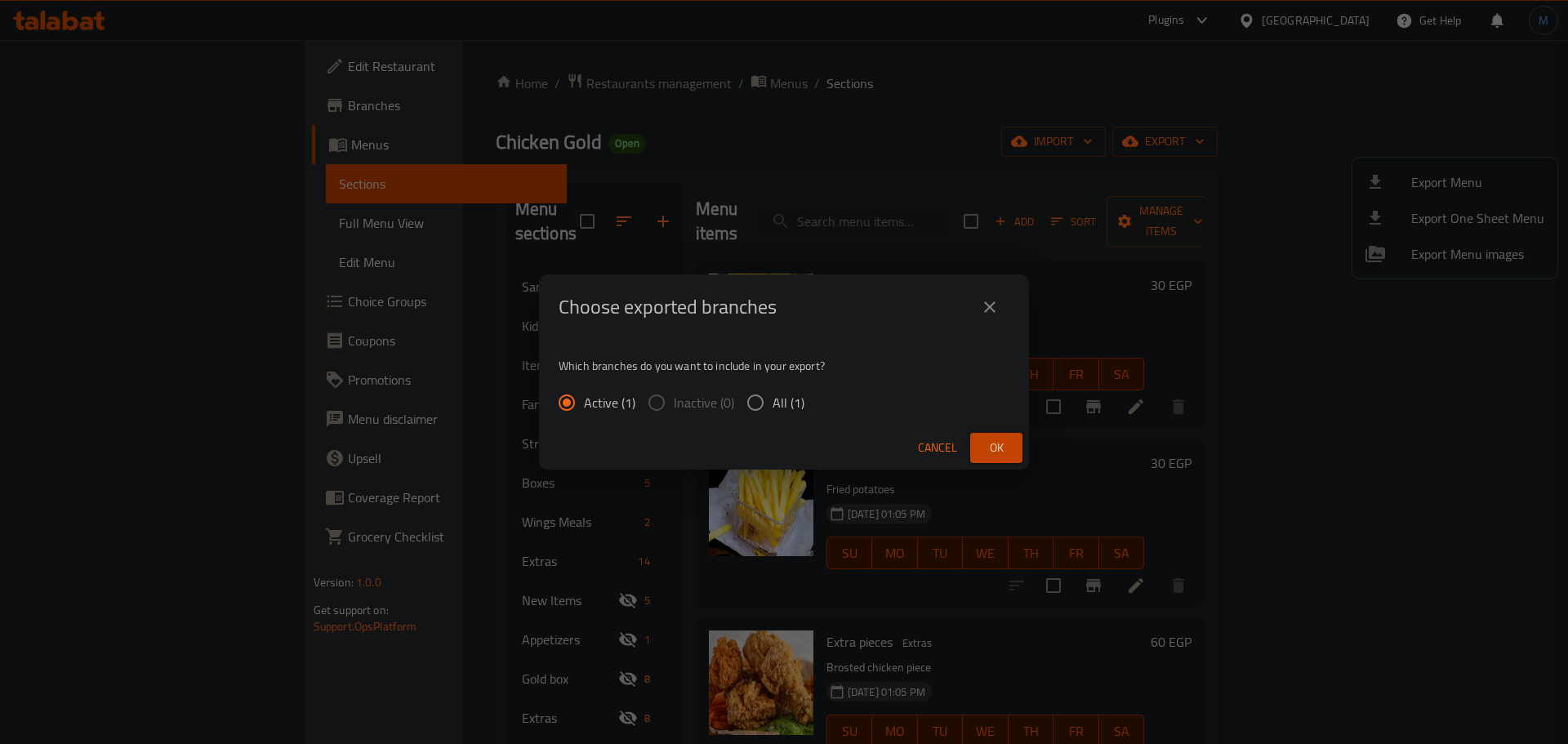
click at [1003, 451] on span "Ok" at bounding box center [996, 448] width 26 height 20
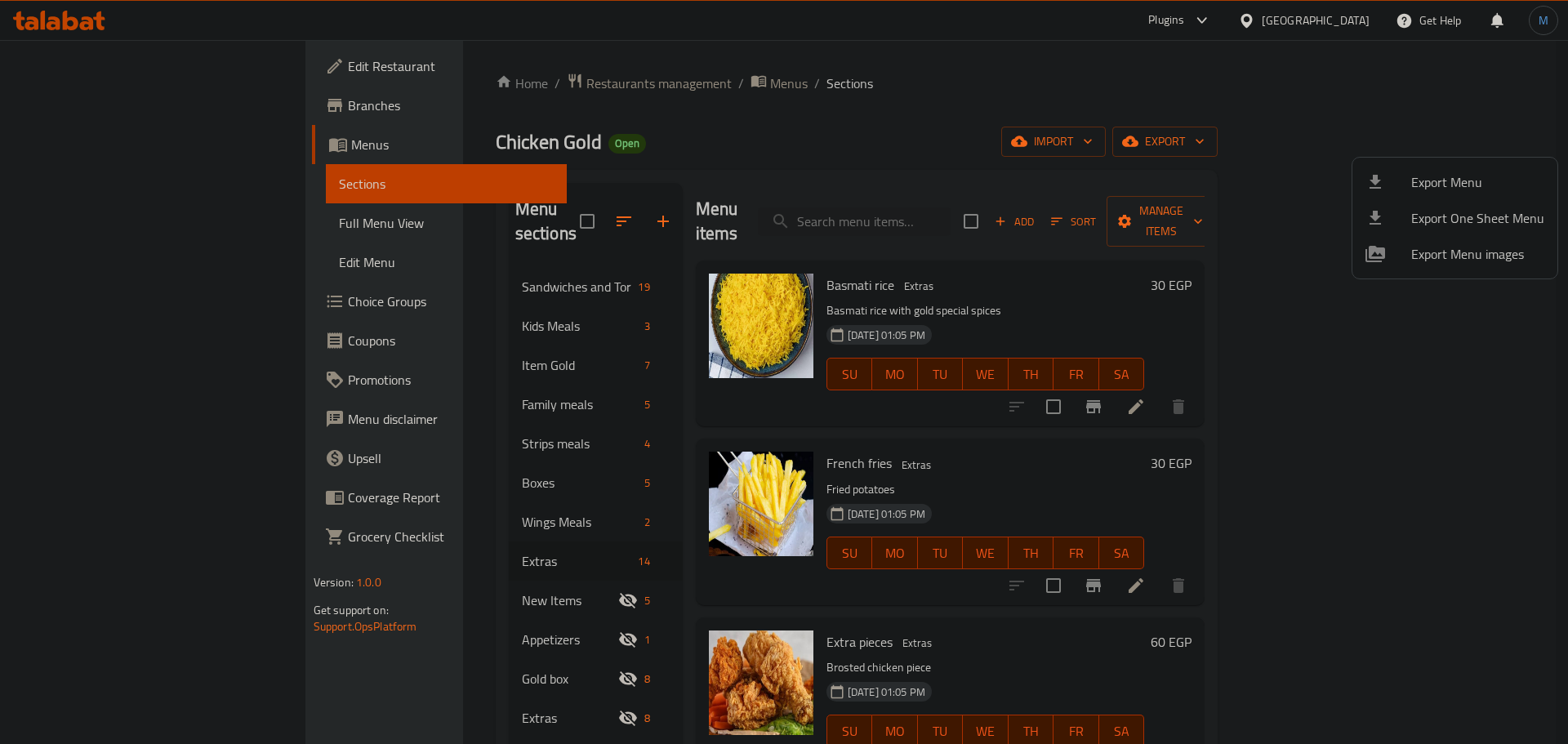
click at [31, 12] on div at bounding box center [784, 372] width 1568 height 744
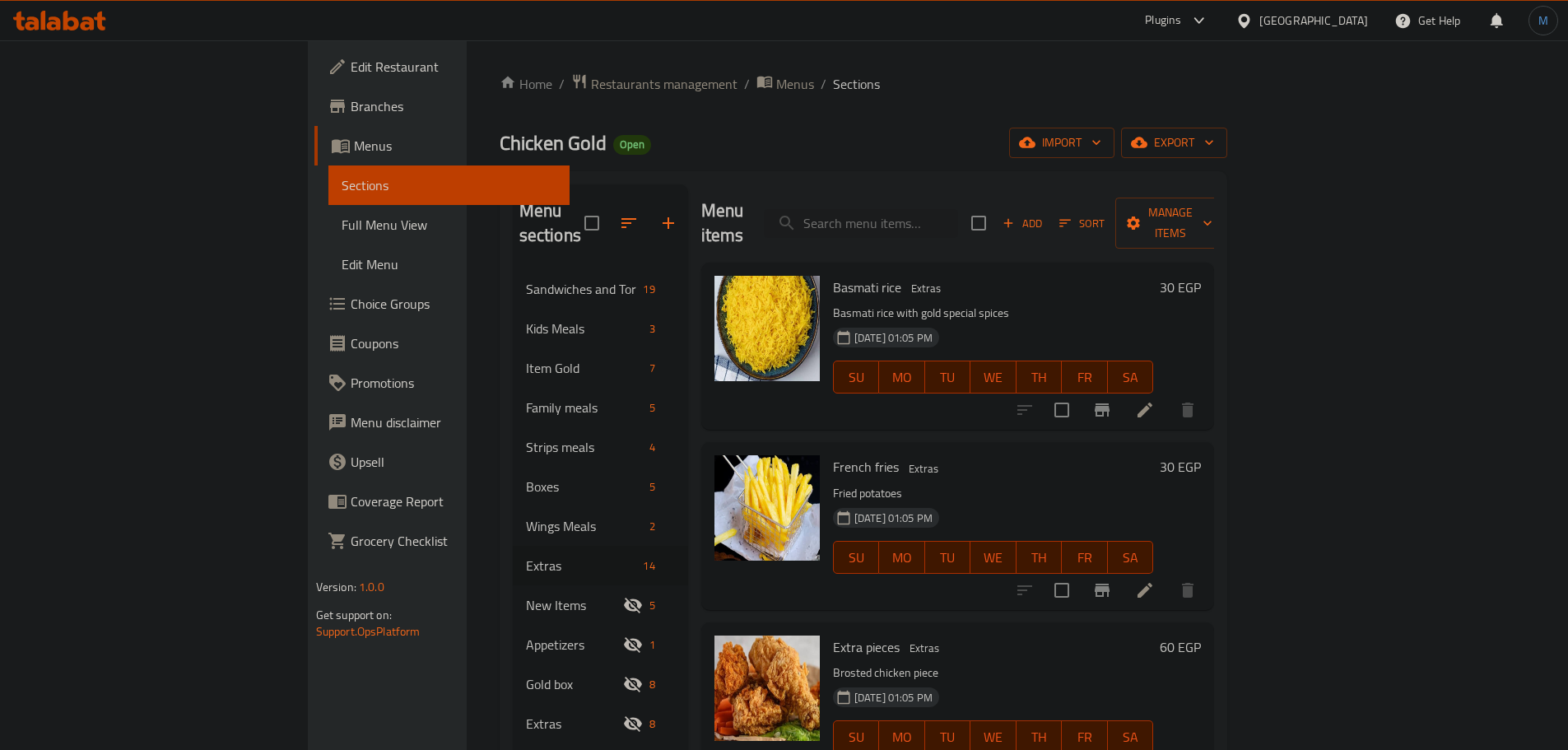
click at [87, 36] on div at bounding box center [60, 20] width 119 height 33
click at [87, 30] on div at bounding box center [59, 20] width 93 height 20
